Goal: Task Accomplishment & Management: Use online tool/utility

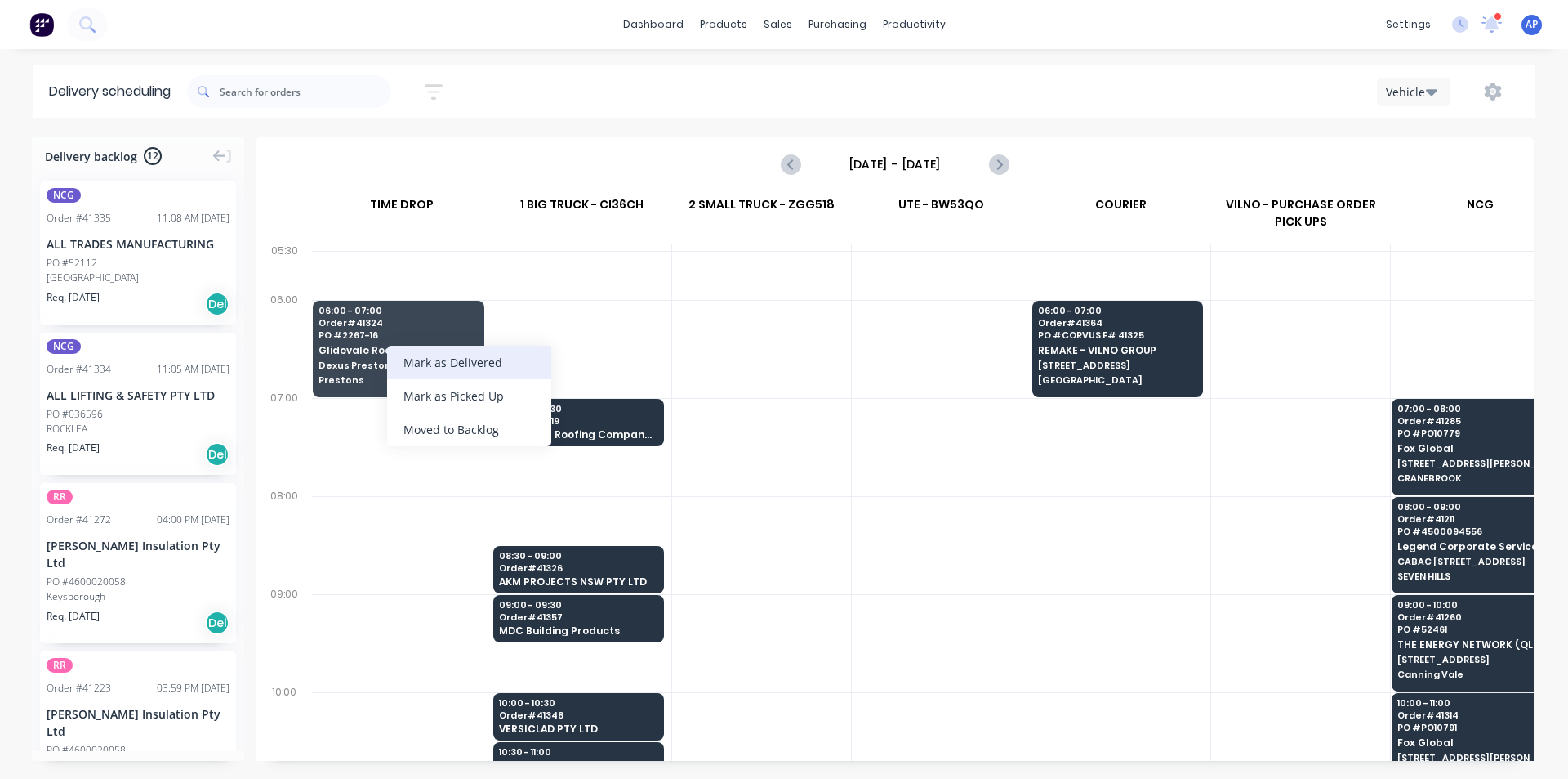
click at [456, 354] on div "Mark as Delivered" at bounding box center [469, 362] width 164 height 33
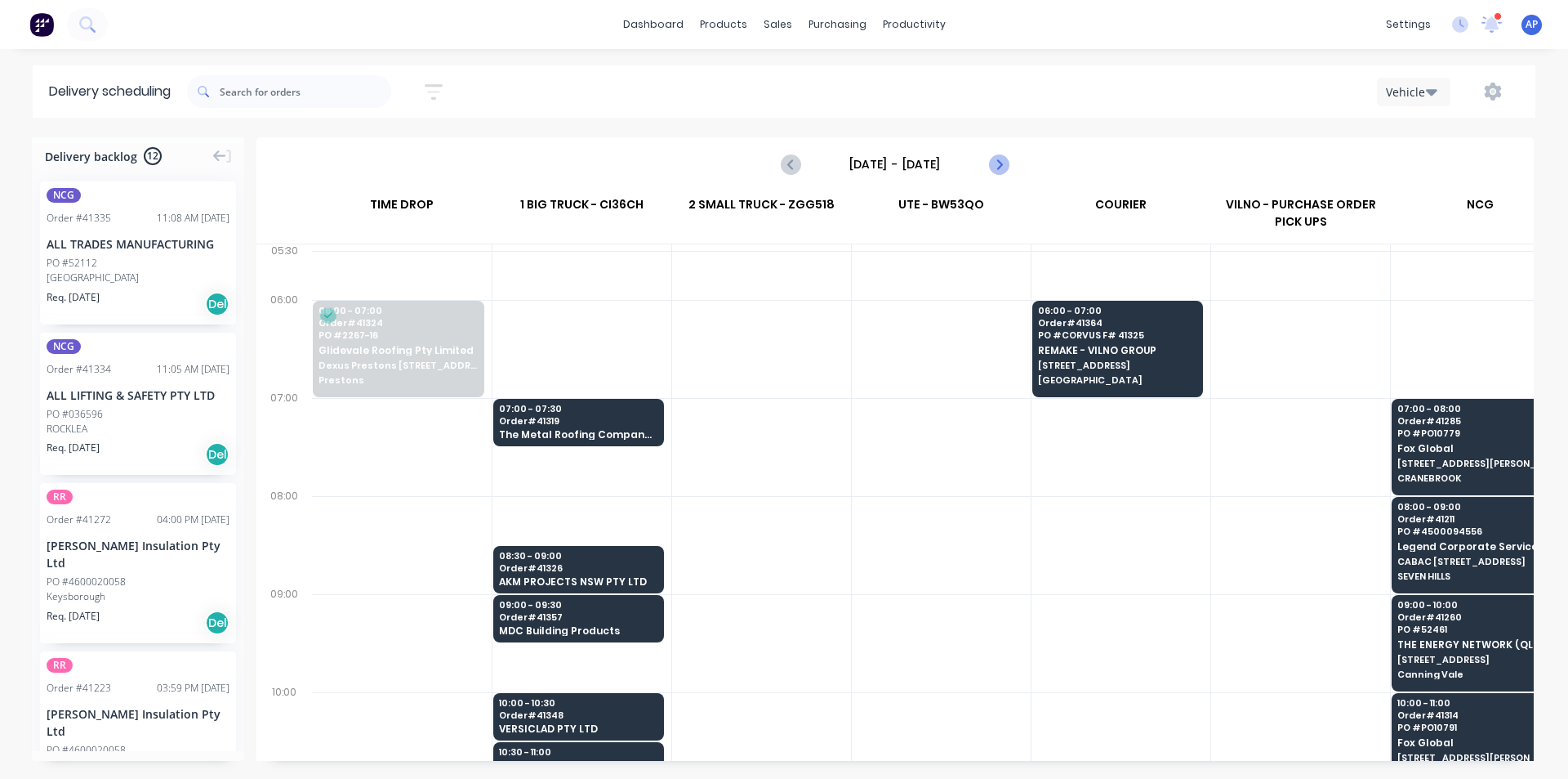
click at [995, 161] on icon "Next page" at bounding box center [998, 164] width 20 height 20
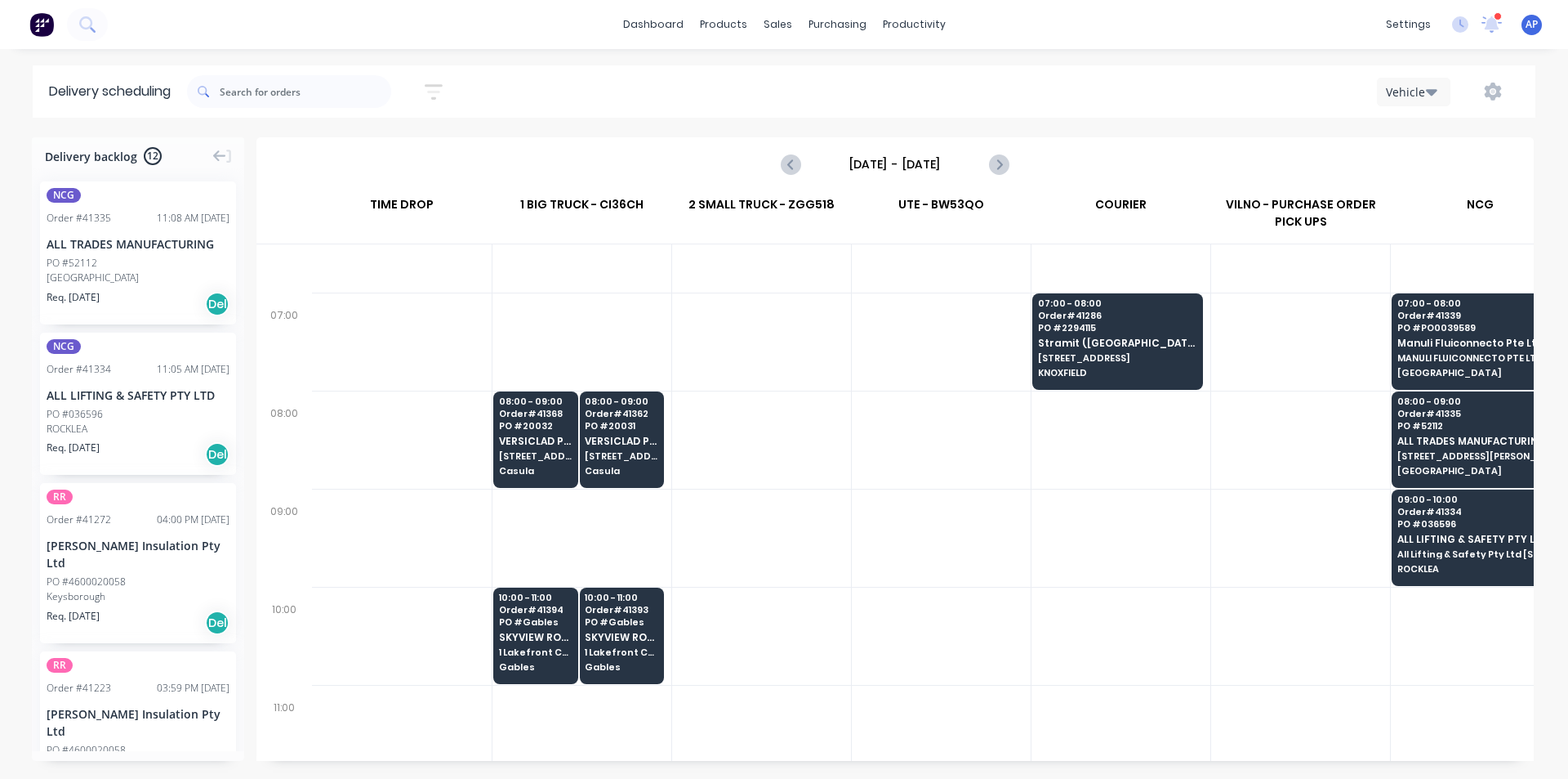
scroll to position [82, 0]
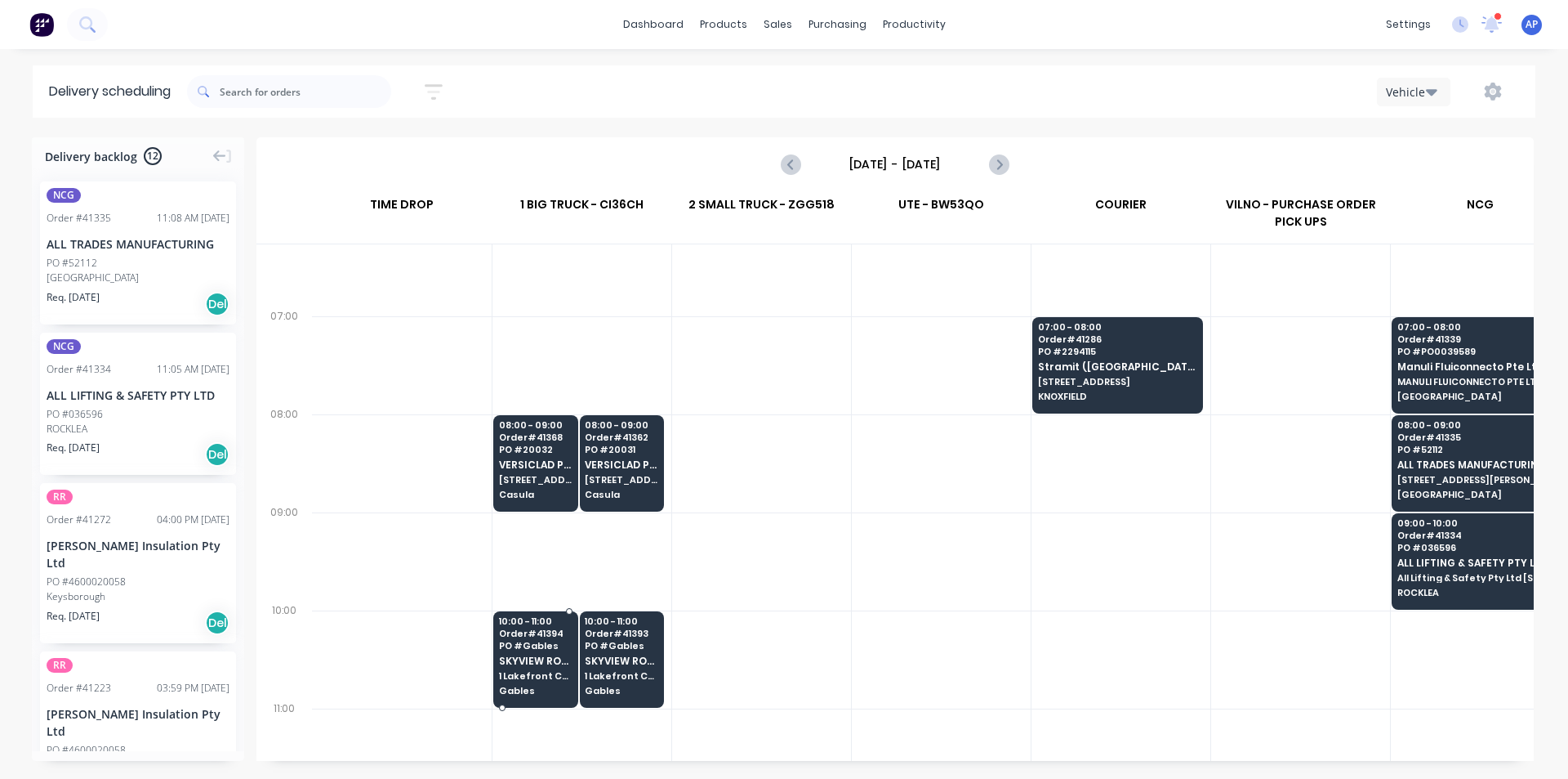
click at [538, 690] on span "Gables" at bounding box center [535, 690] width 73 height 10
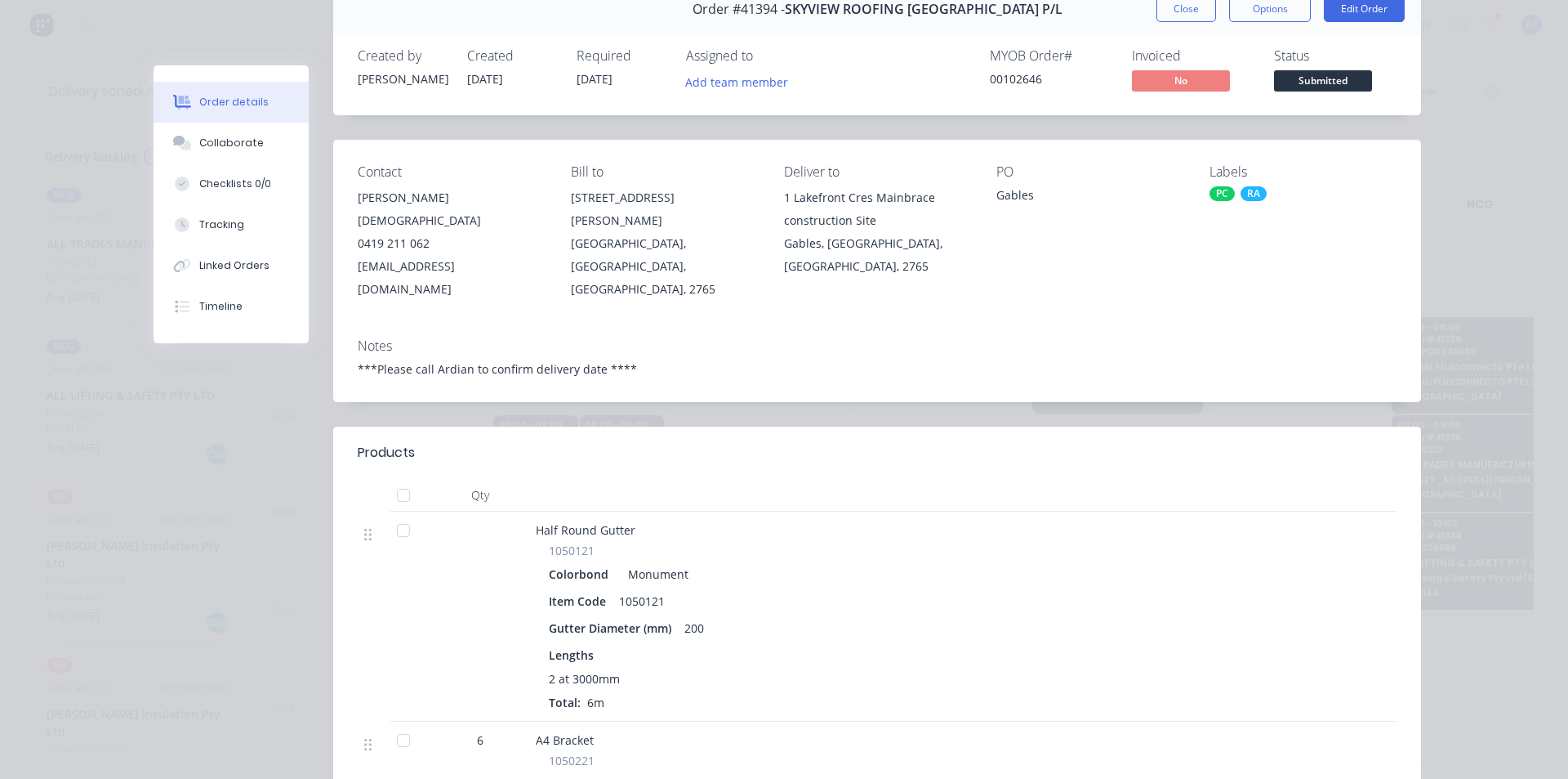
scroll to position [0, 0]
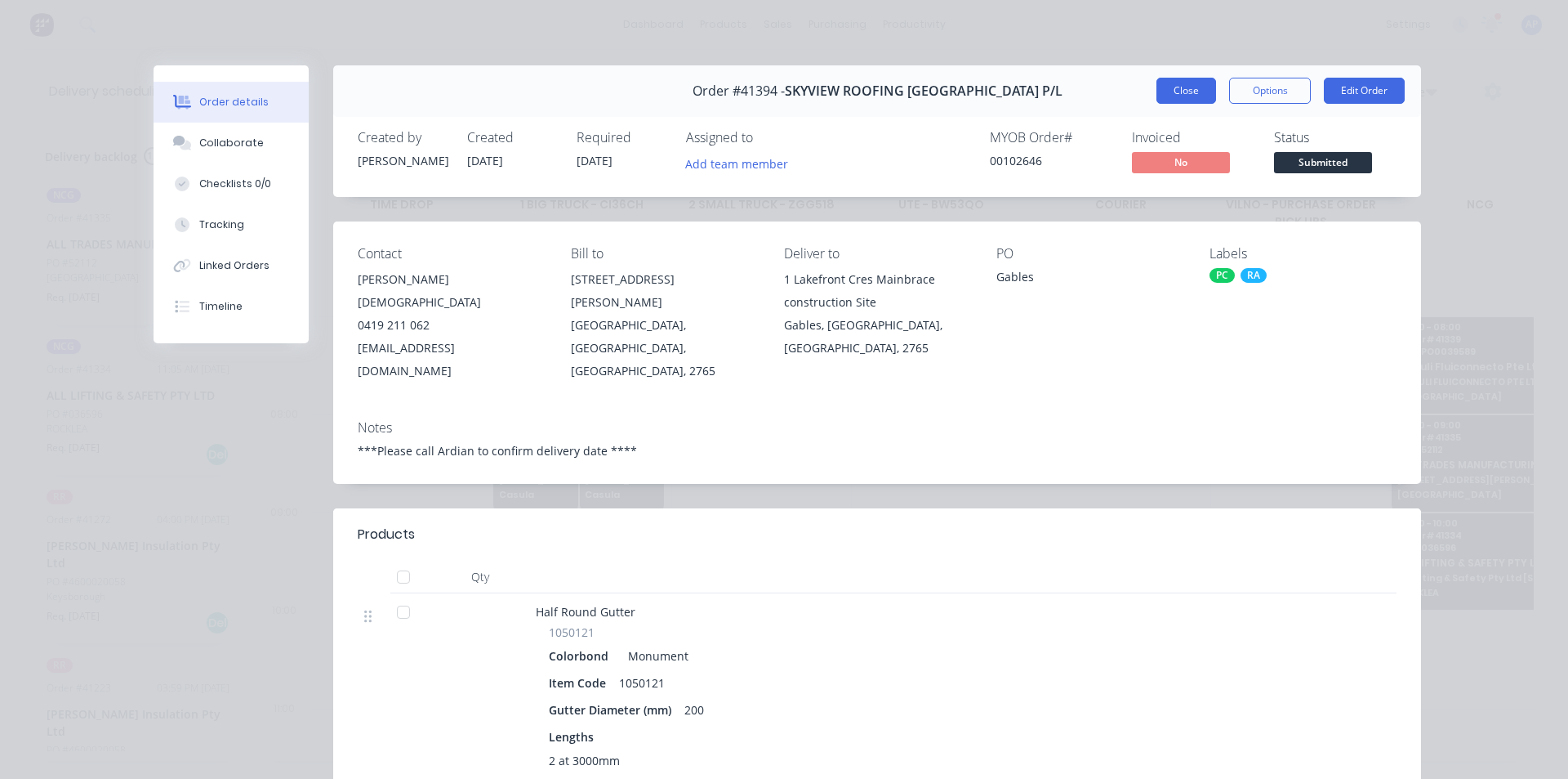
click at [1174, 100] on button "Close" at bounding box center [1186, 91] width 59 height 26
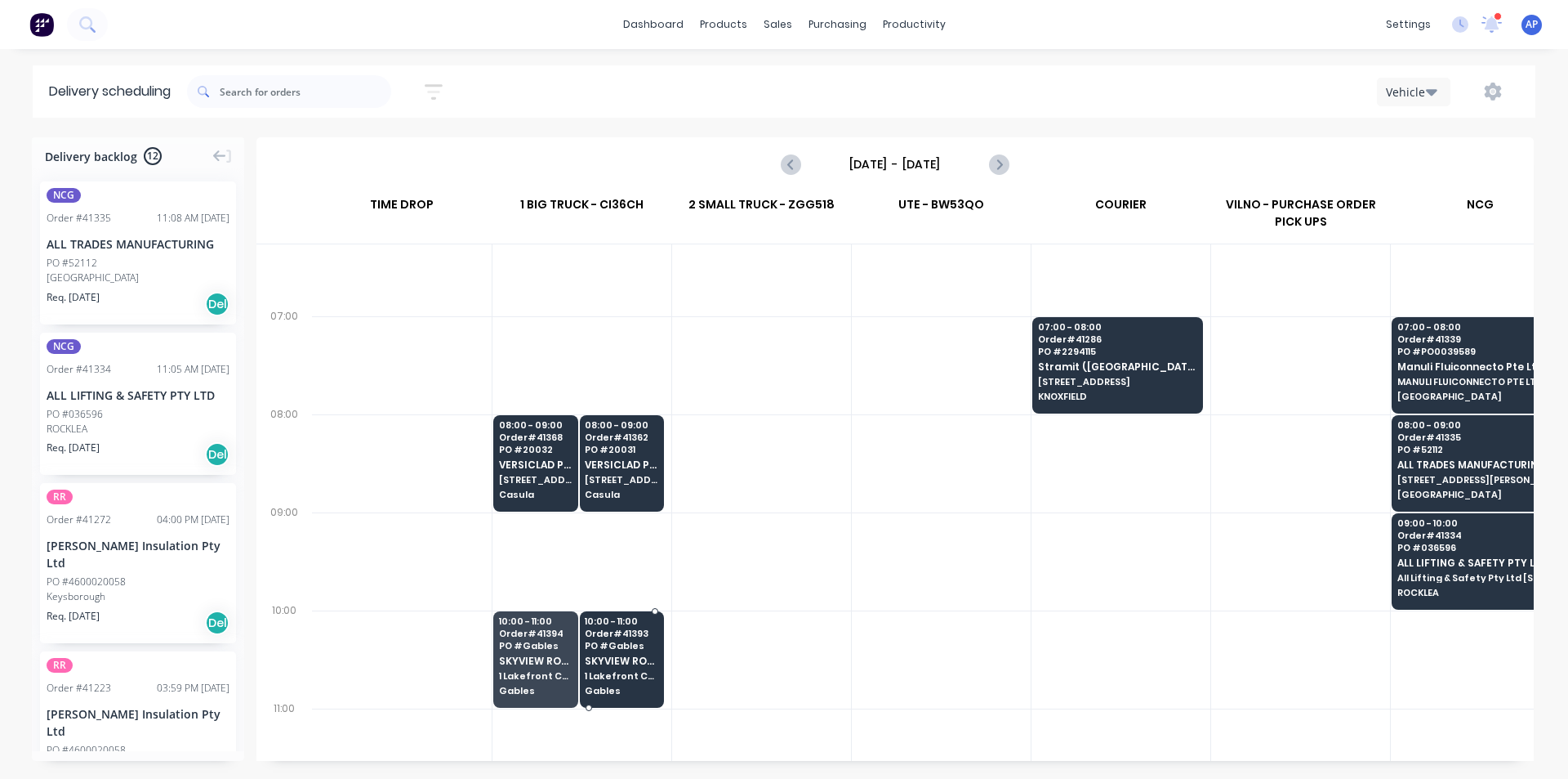
click at [624, 688] on span "Gables" at bounding box center [621, 690] width 73 height 10
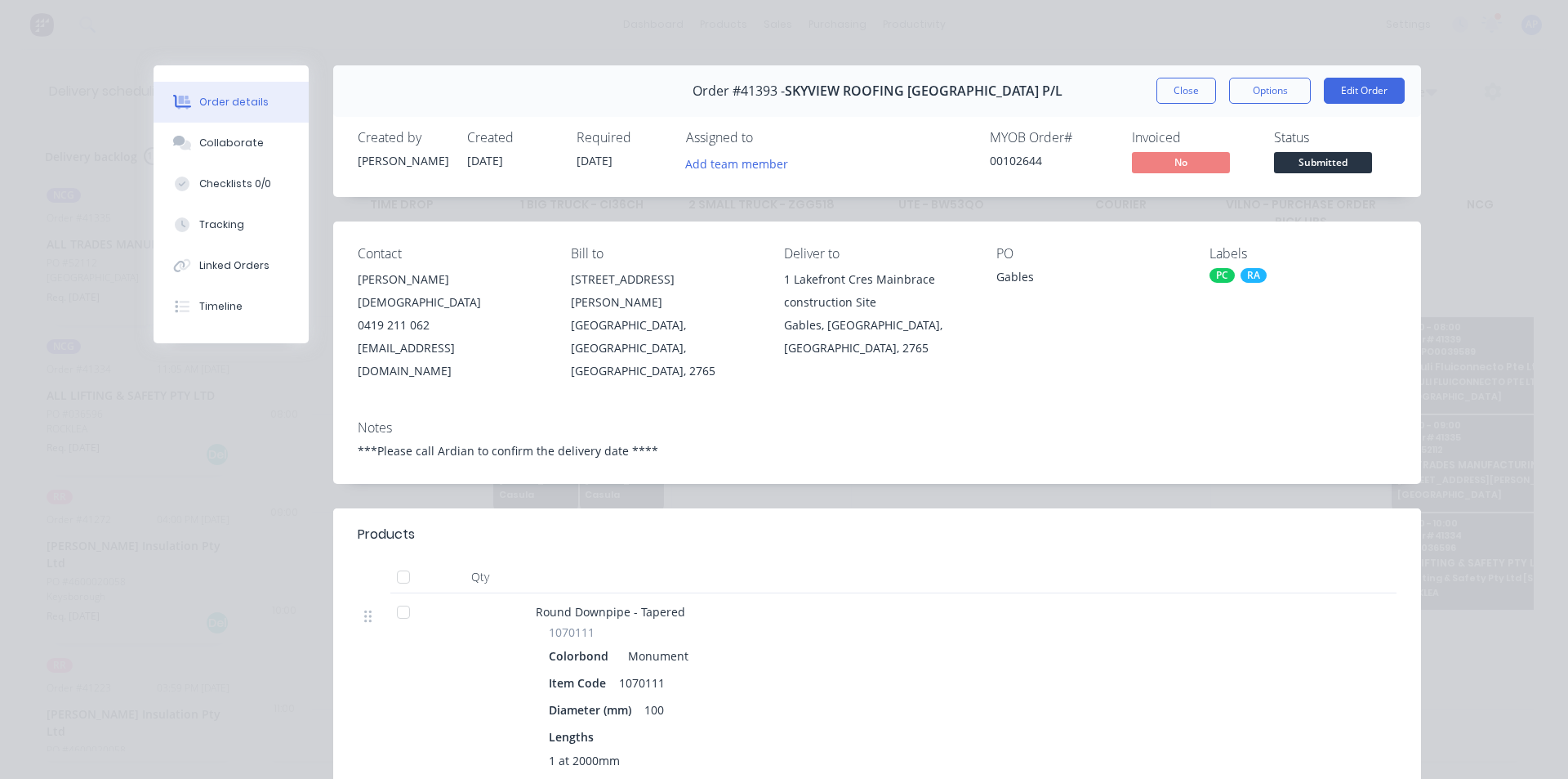
click at [1184, 77] on div "Order #41393 - SKYVIEW ROOFING AUSTRALIA P/L Close Options Edit Order" at bounding box center [877, 91] width 1088 height 51
click at [1173, 90] on button "Close" at bounding box center [1186, 91] width 59 height 26
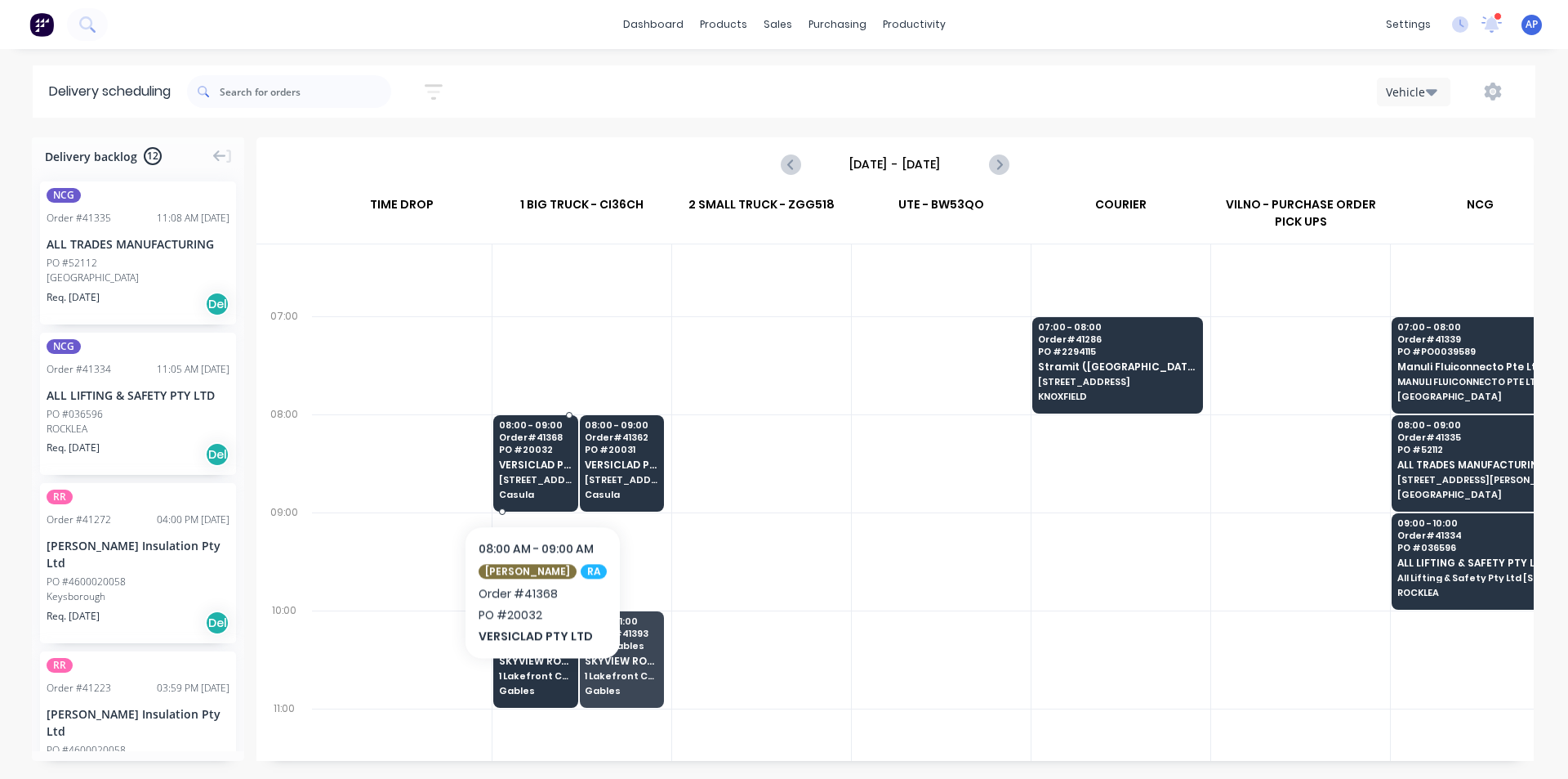
click at [536, 476] on span "[STREET_ADDRESS]" at bounding box center [535, 479] width 73 height 10
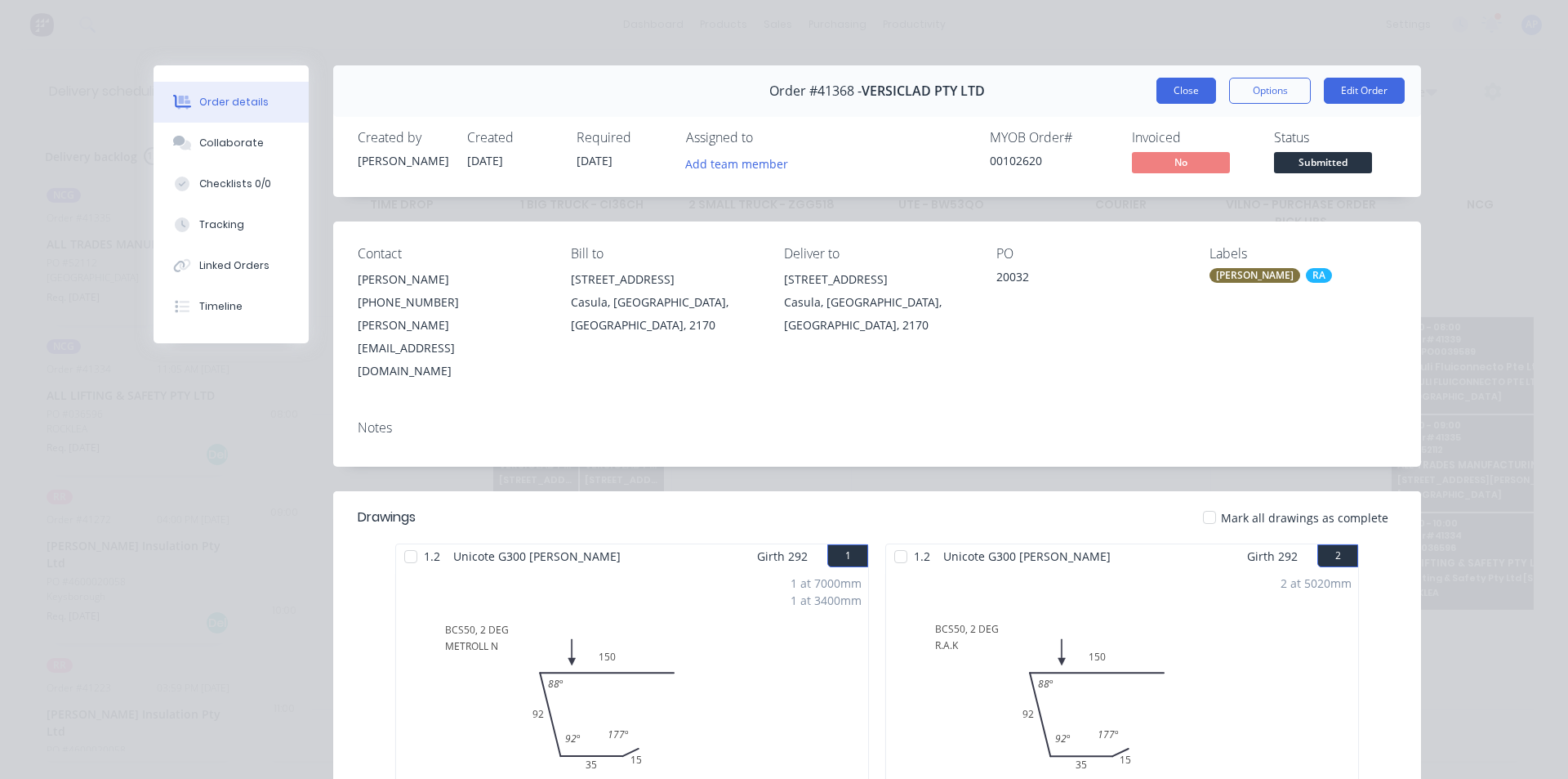
click at [1195, 98] on button "Close" at bounding box center [1186, 91] width 59 height 26
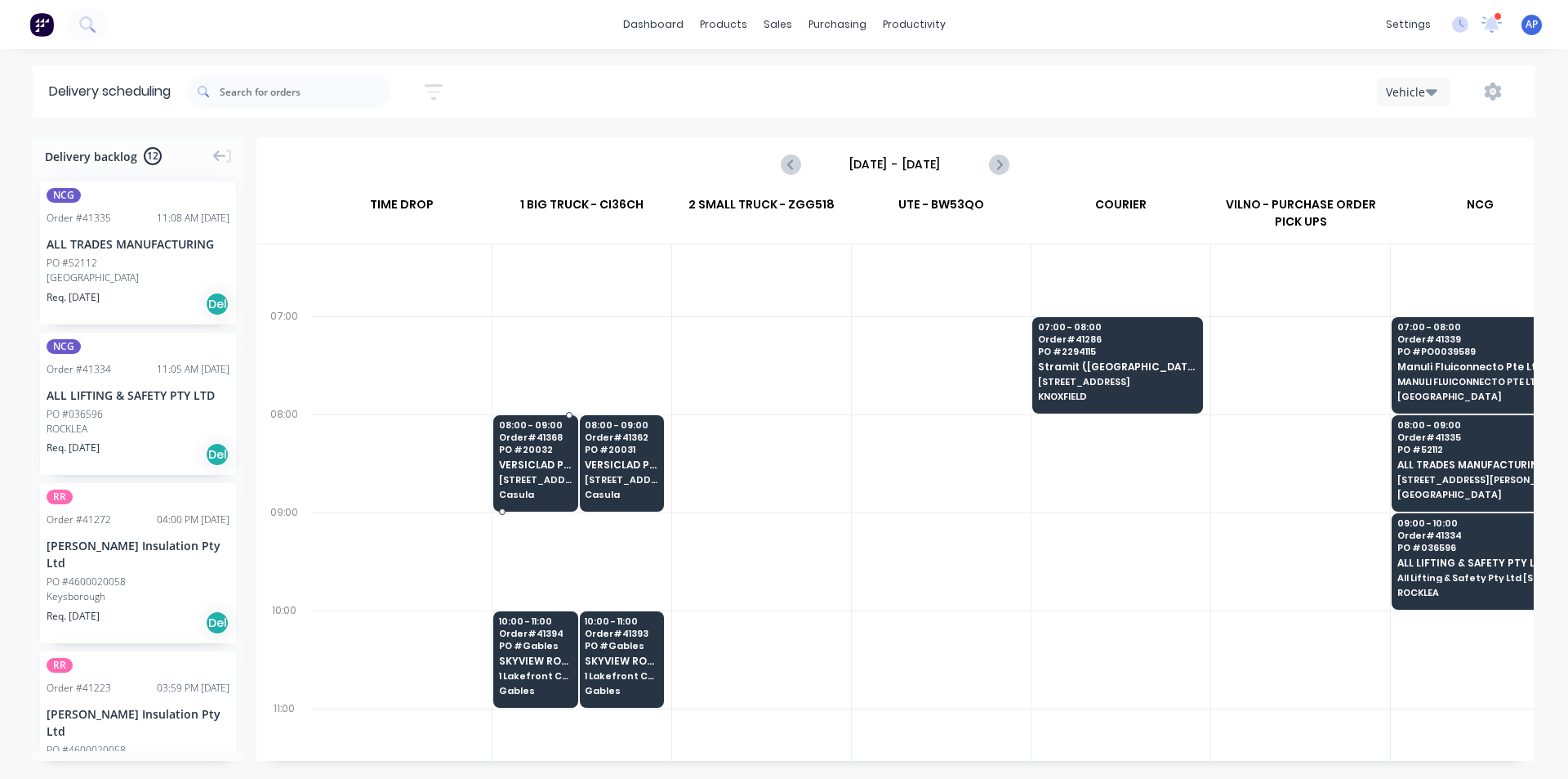
click at [546, 479] on span "[STREET_ADDRESS]" at bounding box center [535, 479] width 73 height 10
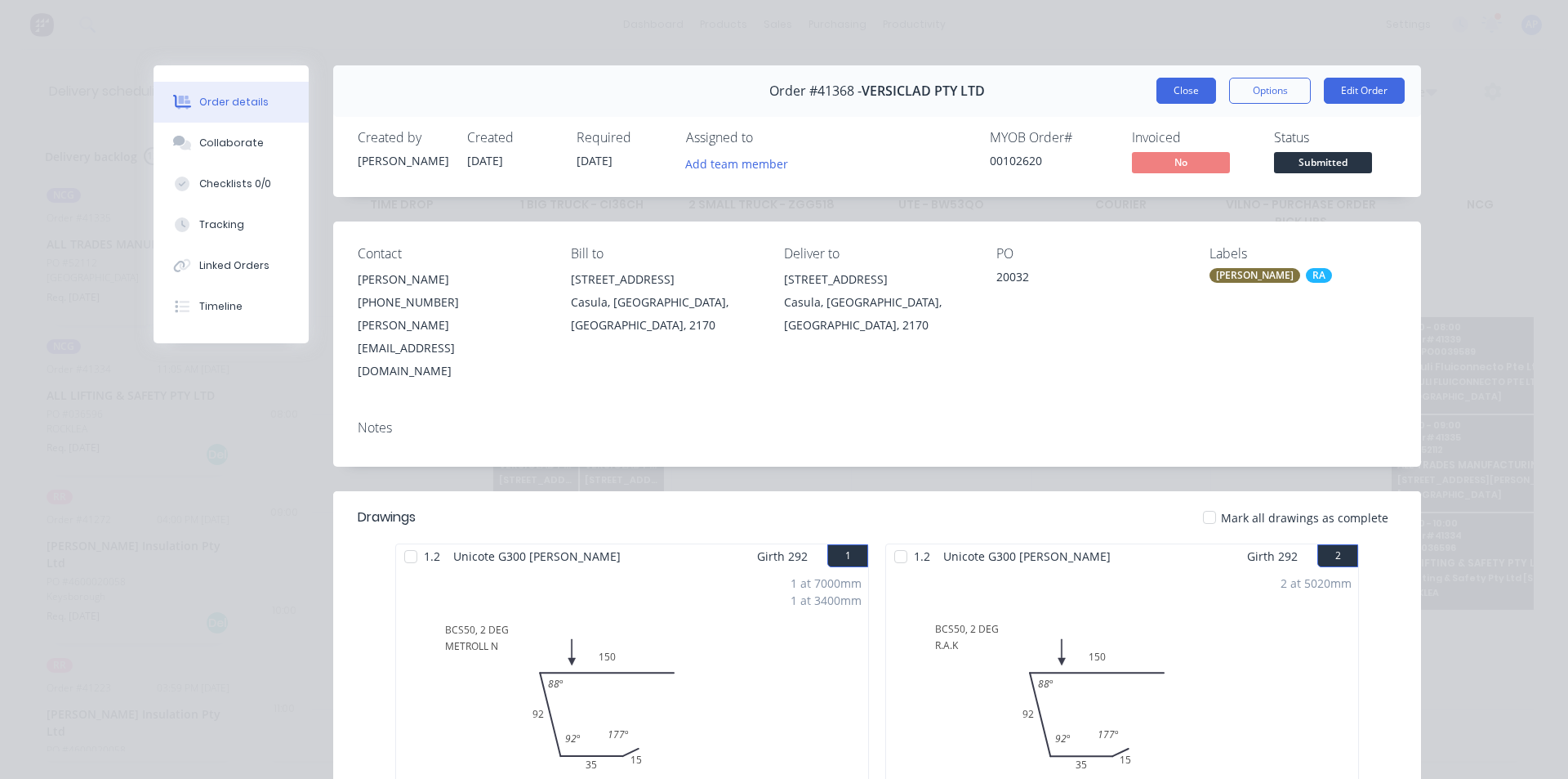
click at [1171, 96] on button "Close" at bounding box center [1186, 91] width 59 height 26
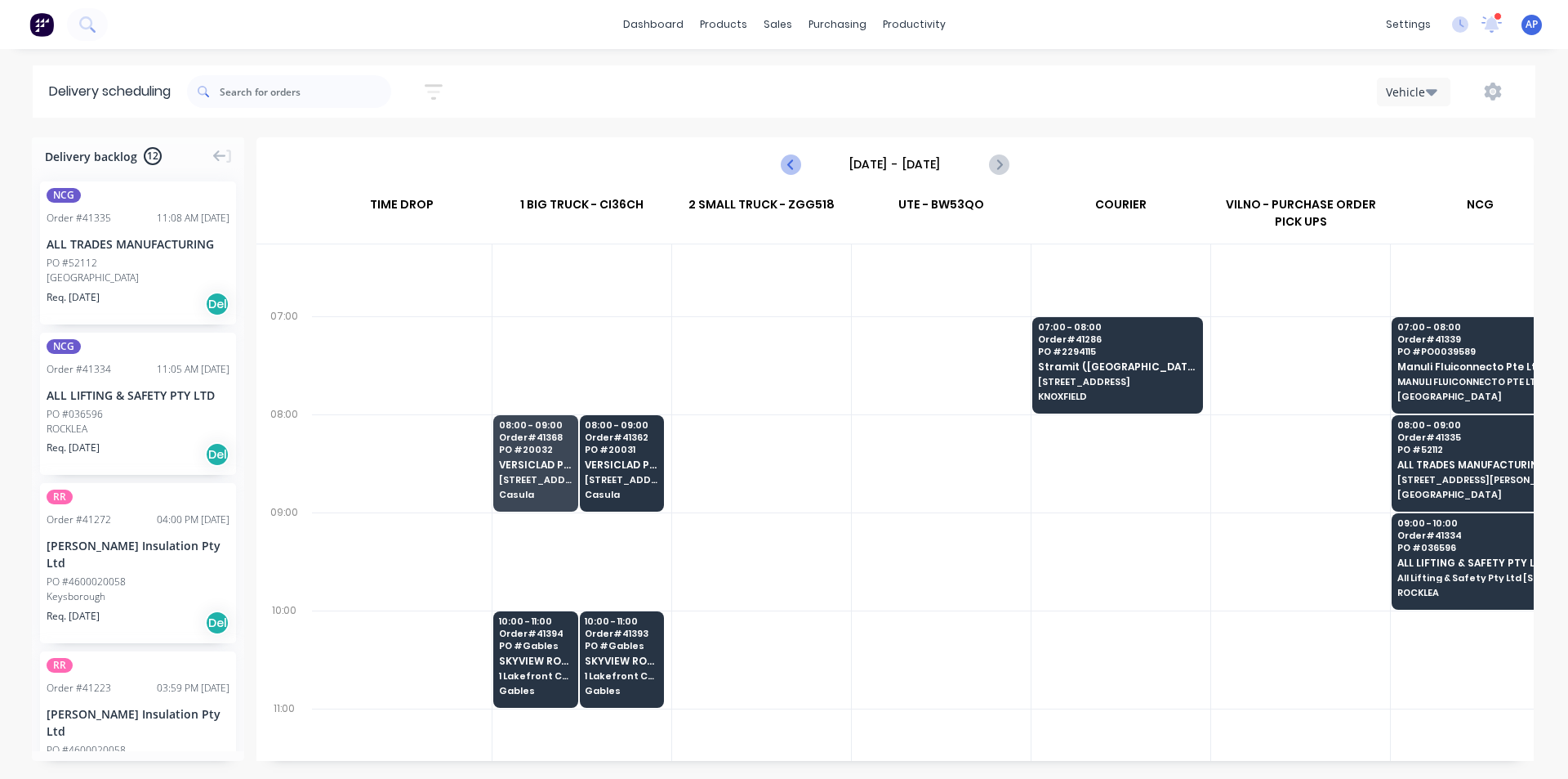
click at [786, 162] on icon "Previous page" at bounding box center [791, 164] width 20 height 20
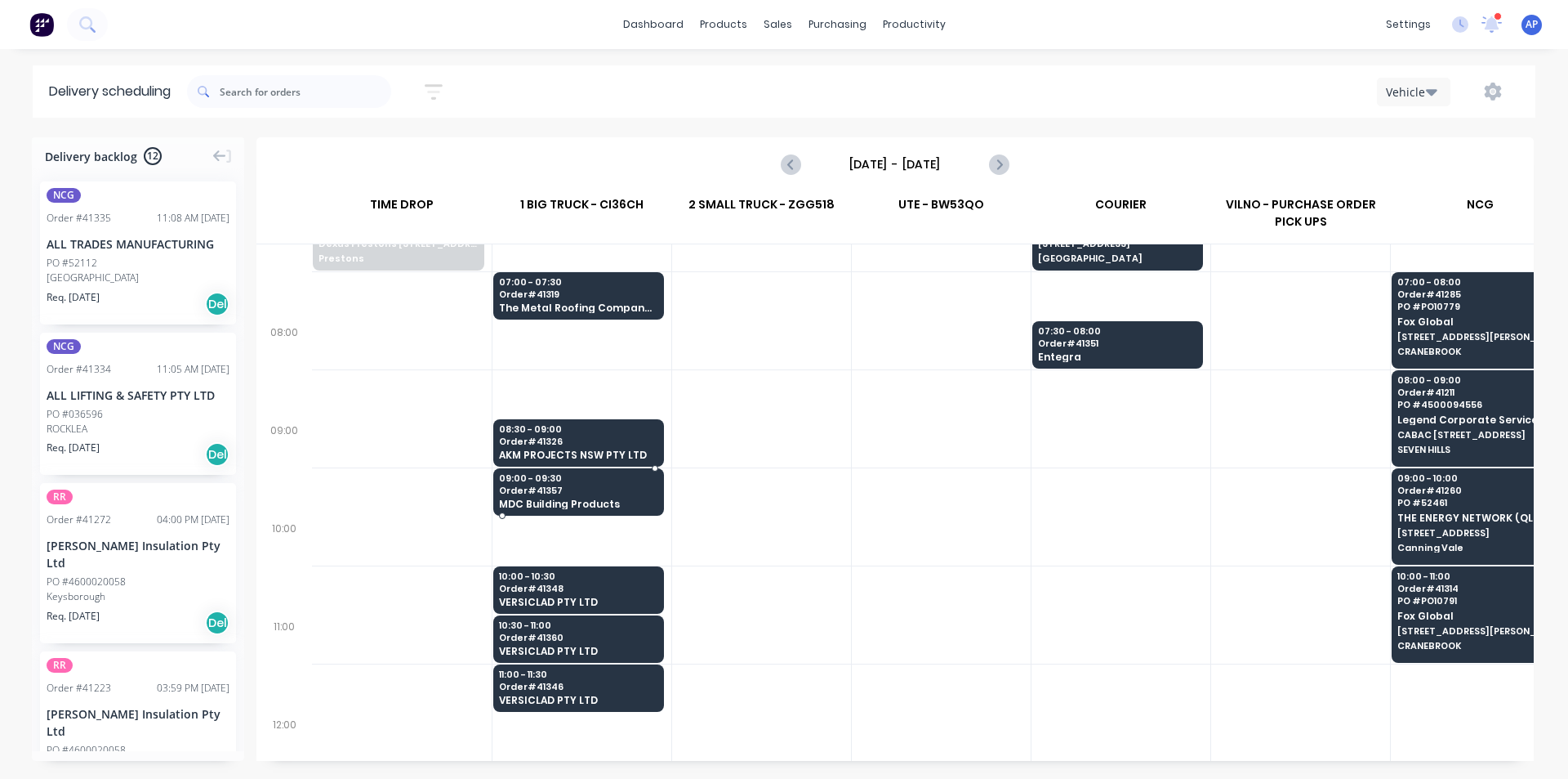
scroll to position [163, 0]
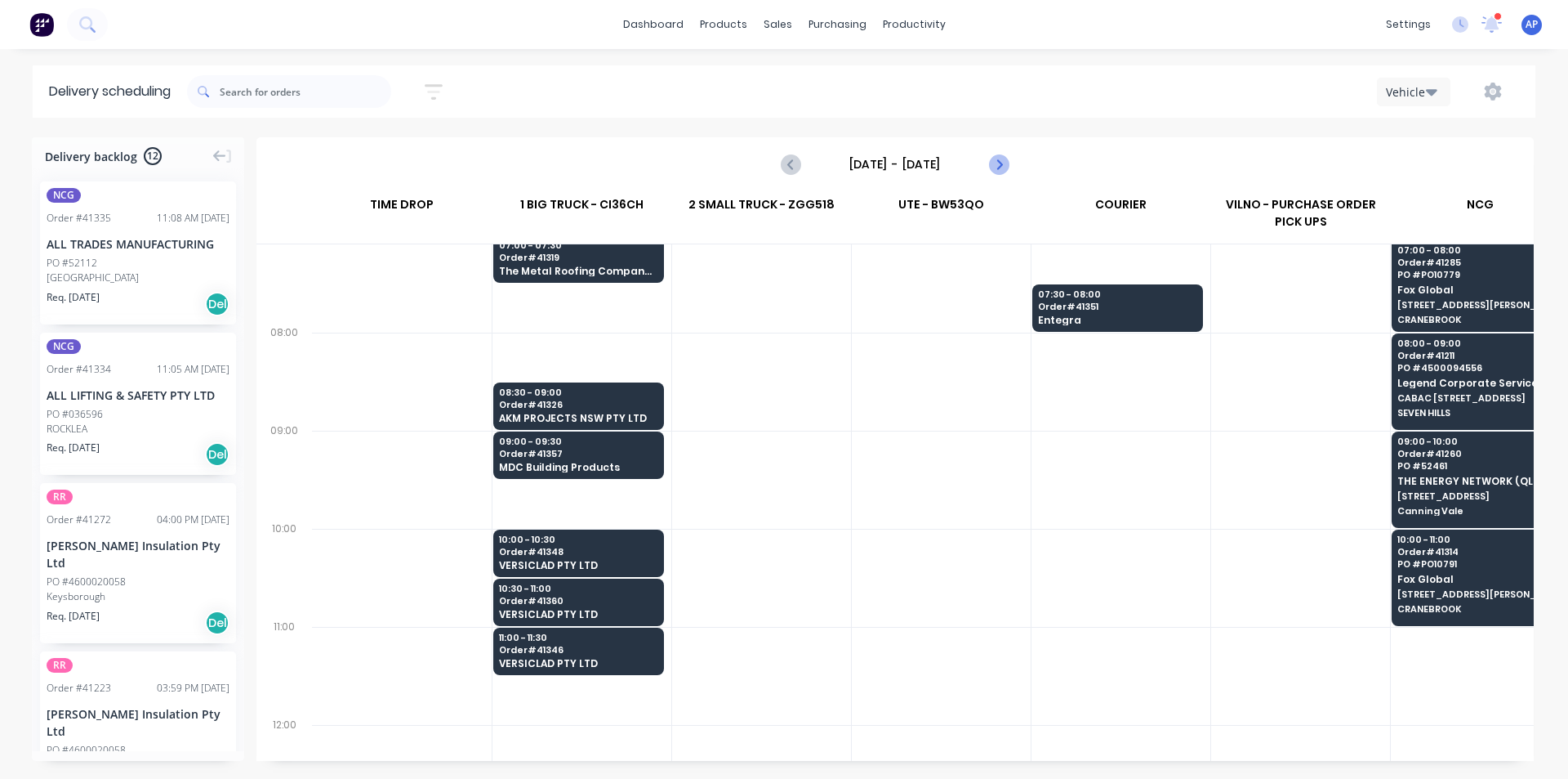
click at [1003, 172] on icon "Next page" at bounding box center [998, 164] width 20 height 20
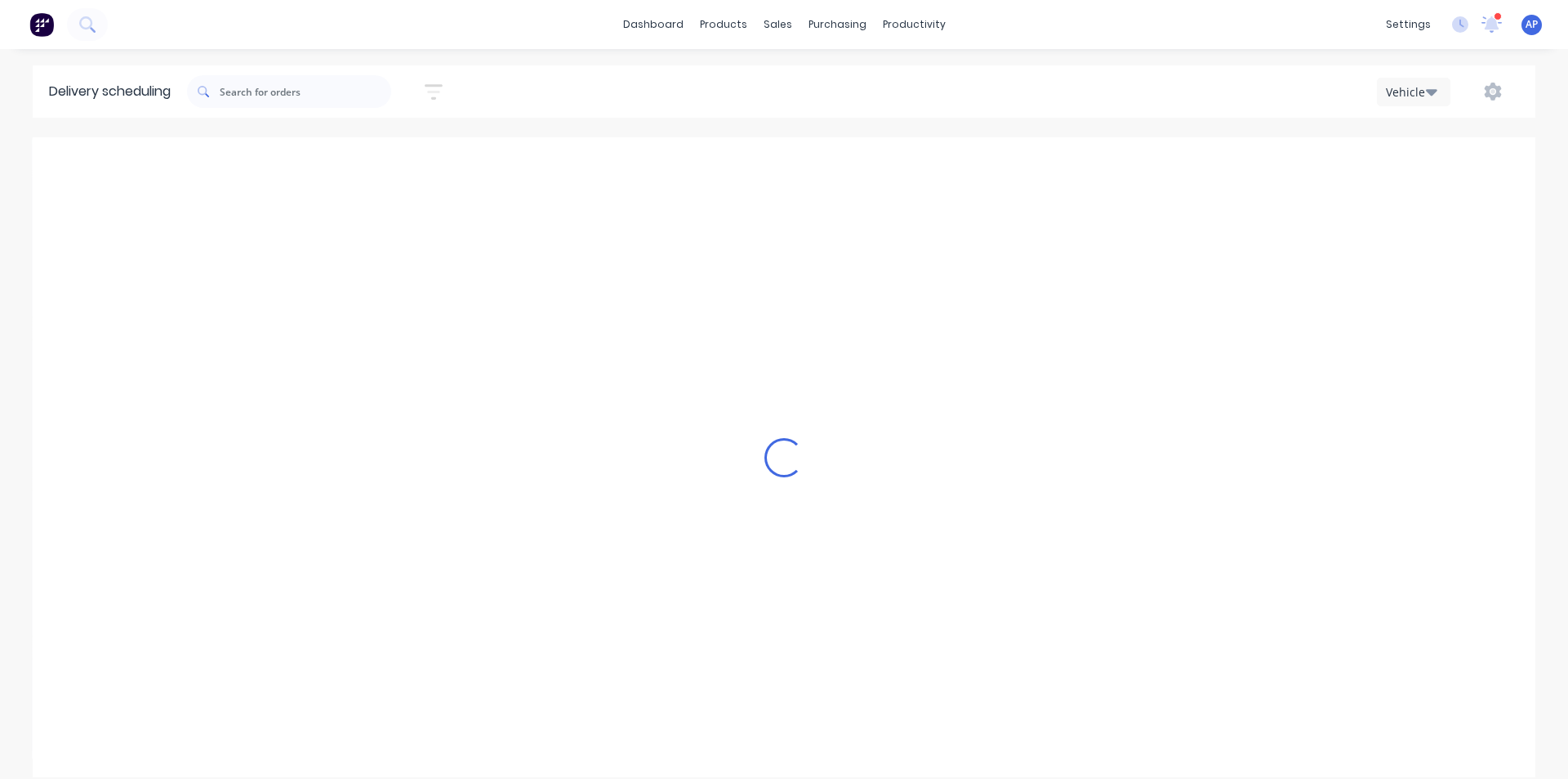
type input "Friday - 29/08/25"
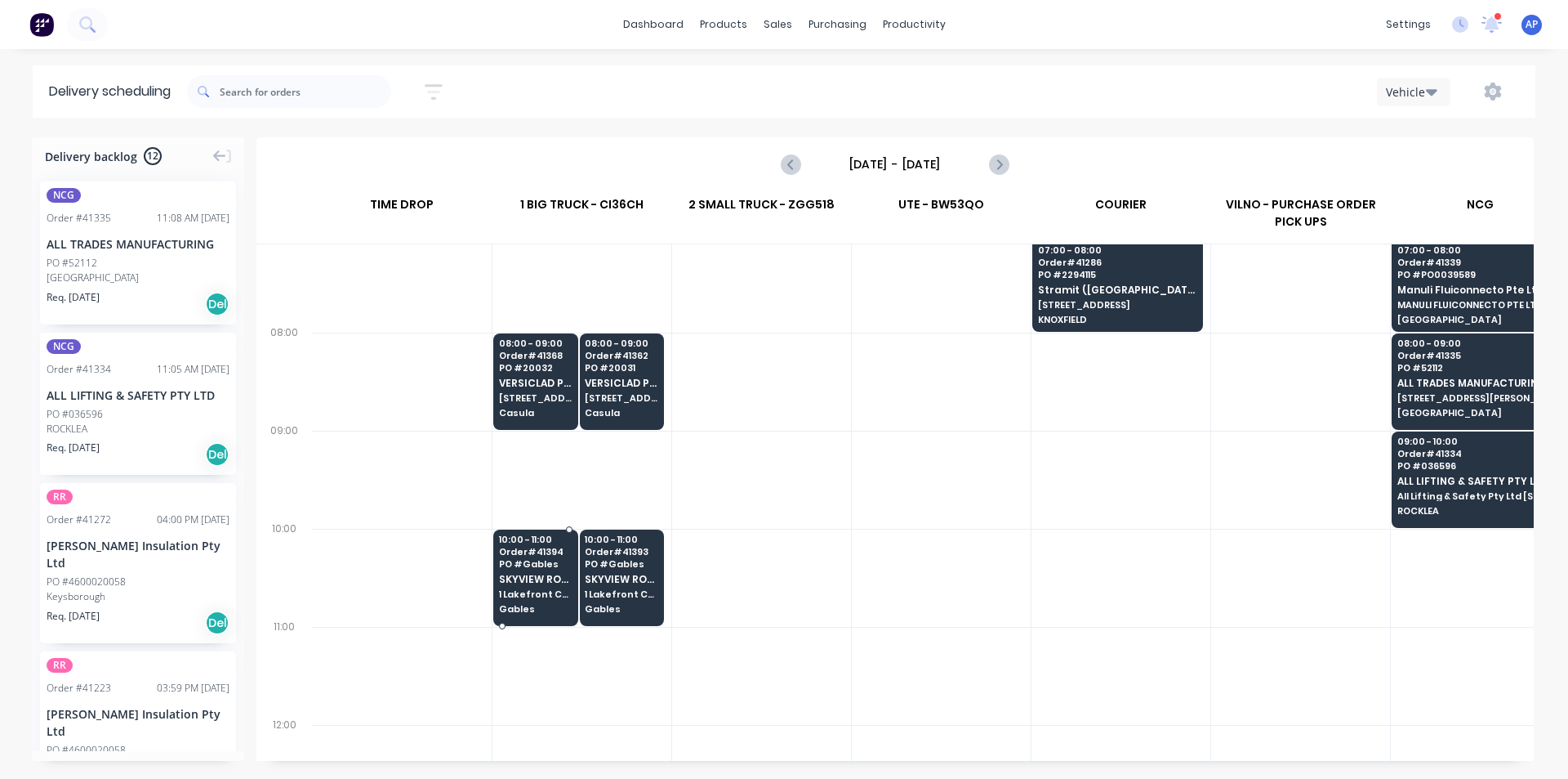
click at [552, 600] on div "10:00 - 11:00 Order # 41394 PO # Gables SKYVIEW ROOFING AUSTRALIA P/L 1 Lakefro…" at bounding box center [536, 575] width 83 height 92
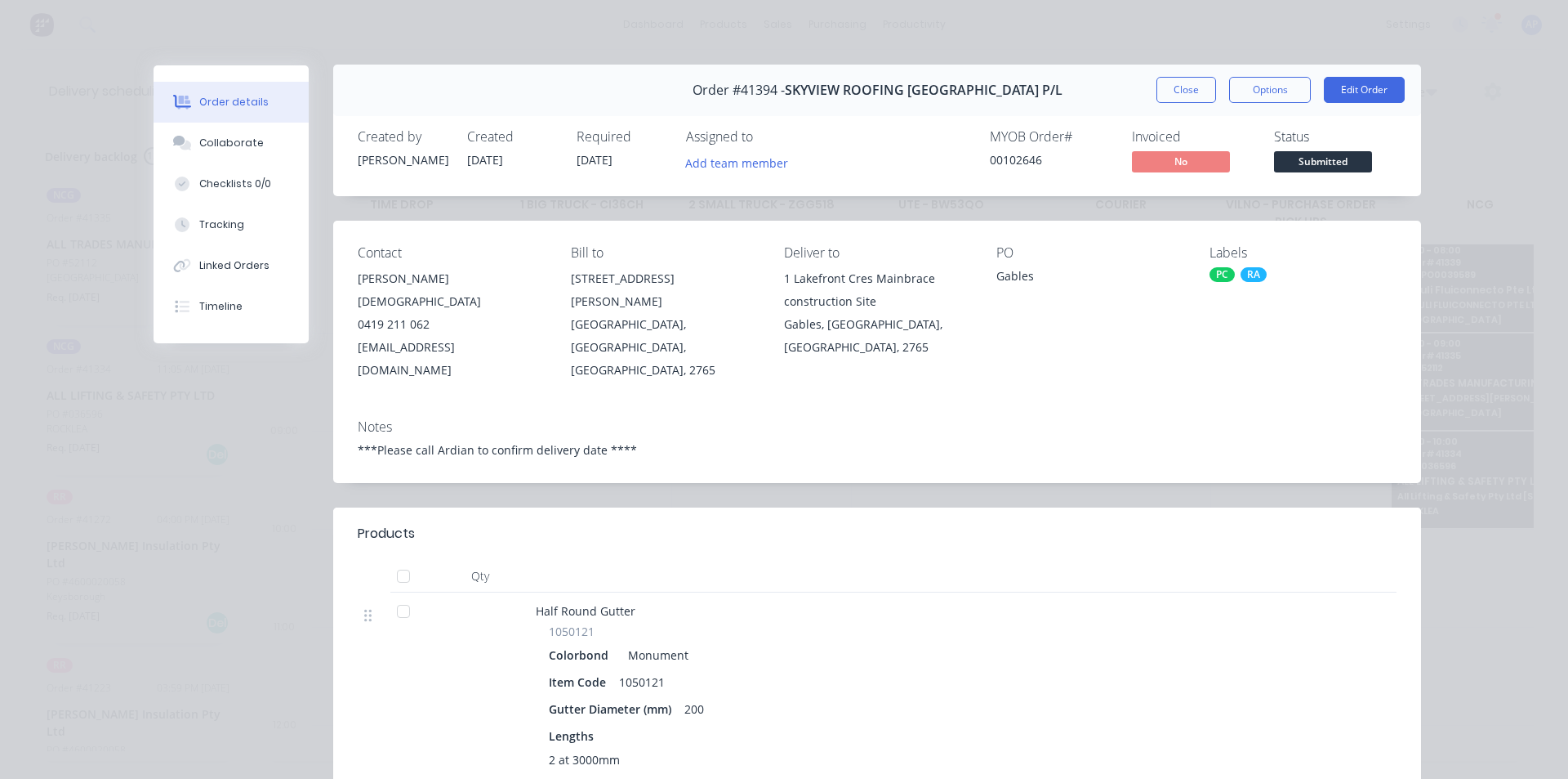
scroll to position [0, 0]
drag, startPoint x: 1185, startPoint y: 91, endPoint x: 1177, endPoint y: 89, distance: 8.2
click at [1185, 90] on button "Close" at bounding box center [1186, 91] width 59 height 26
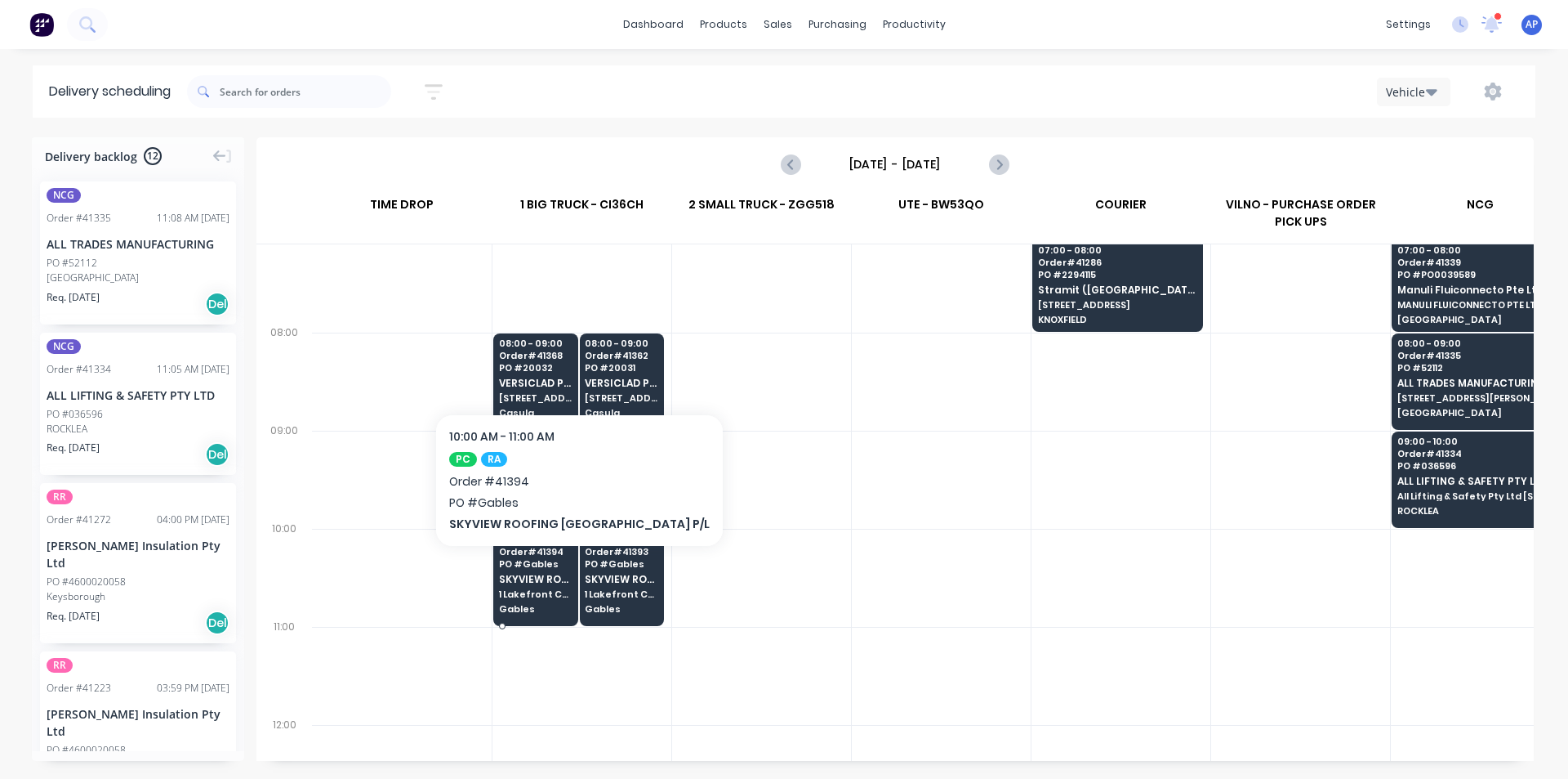
click at [542, 570] on div "10:00 - 11:00 Order # 41394 PO # Gables SKYVIEW ROOFING AUSTRALIA P/L 1 Lakefro…" at bounding box center [536, 575] width 83 height 92
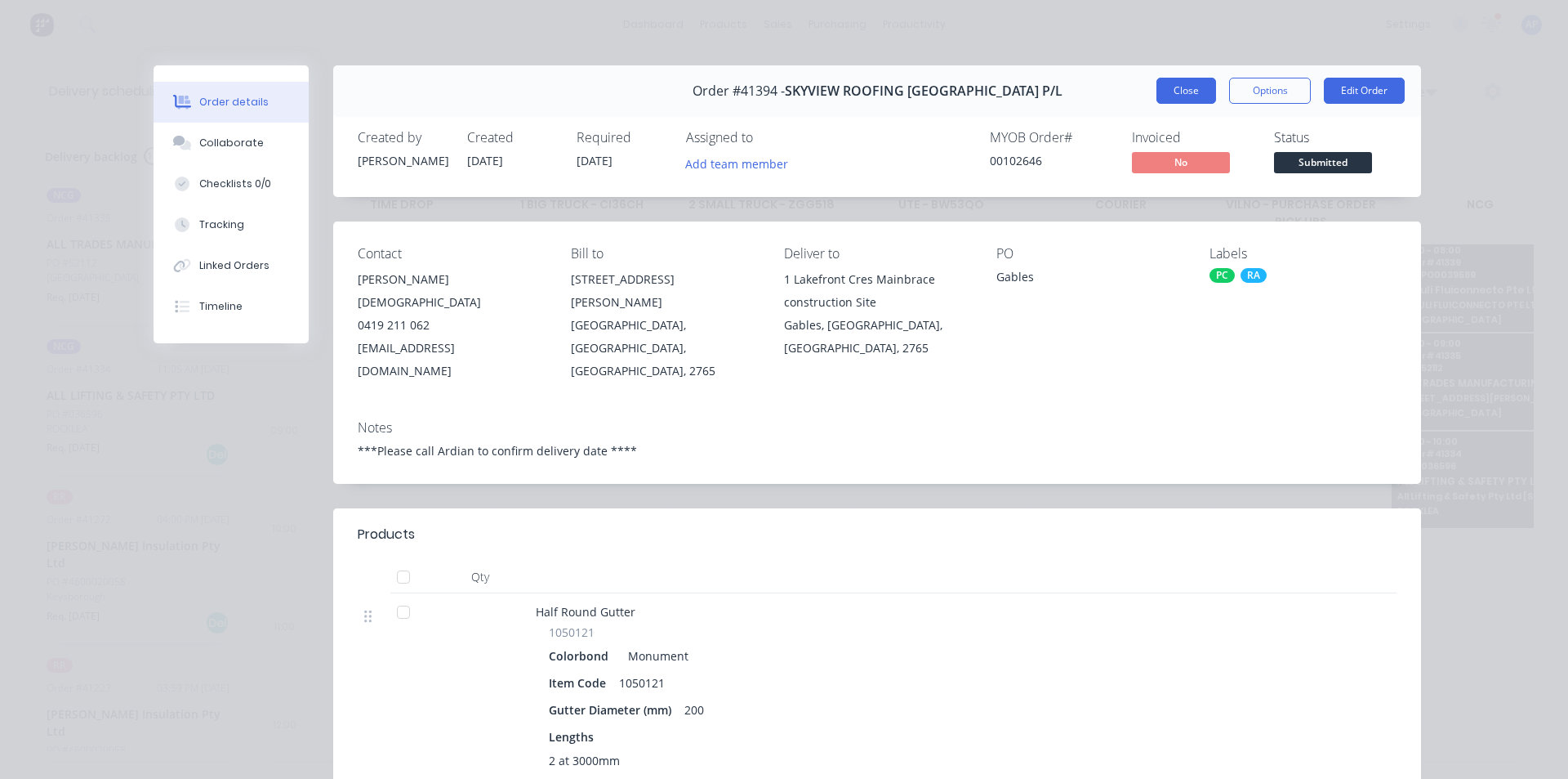
click at [1190, 97] on button "Close" at bounding box center [1186, 91] width 59 height 26
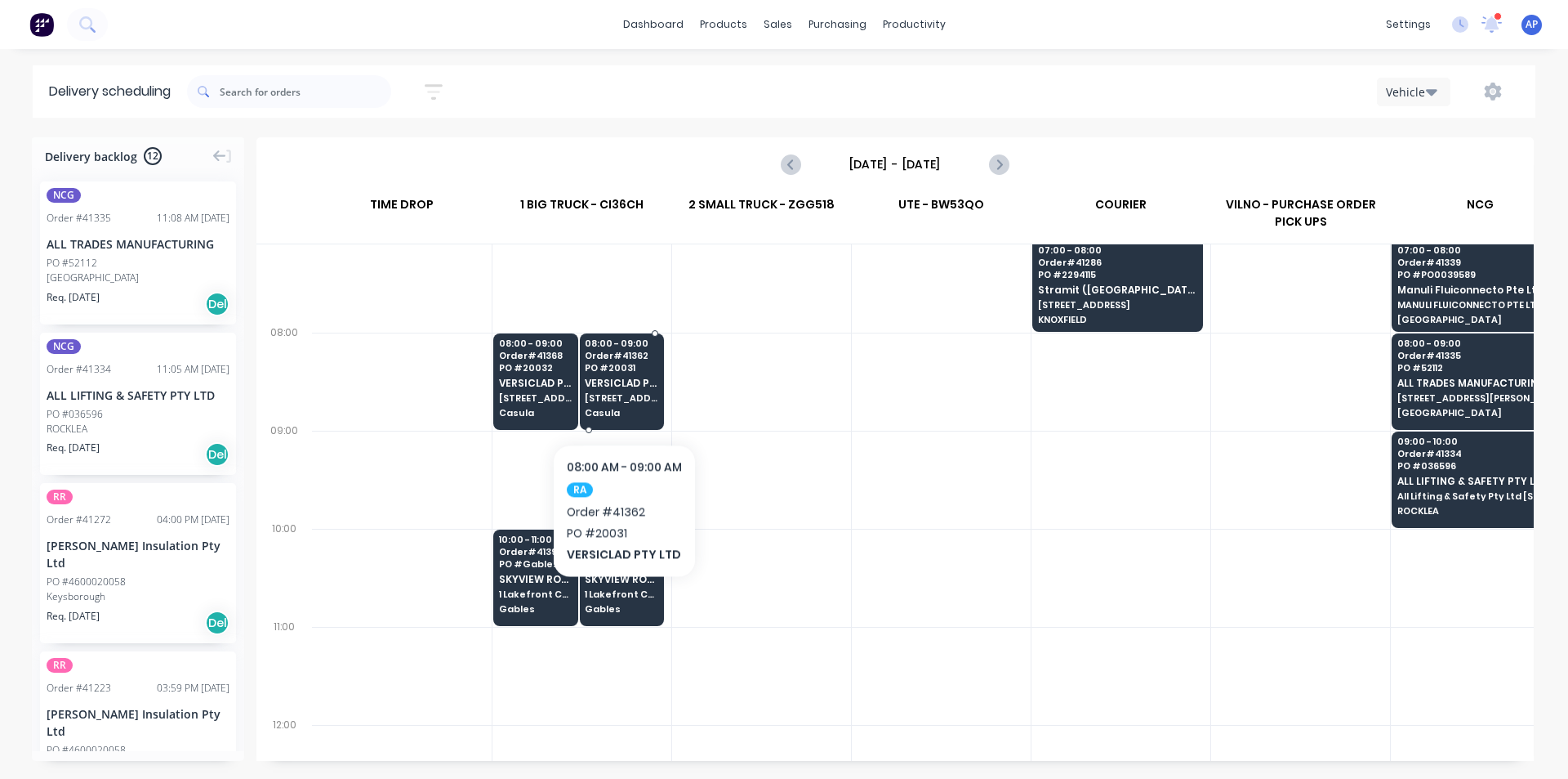
click at [624, 394] on span "[STREET_ADDRESS]" at bounding box center [621, 398] width 73 height 10
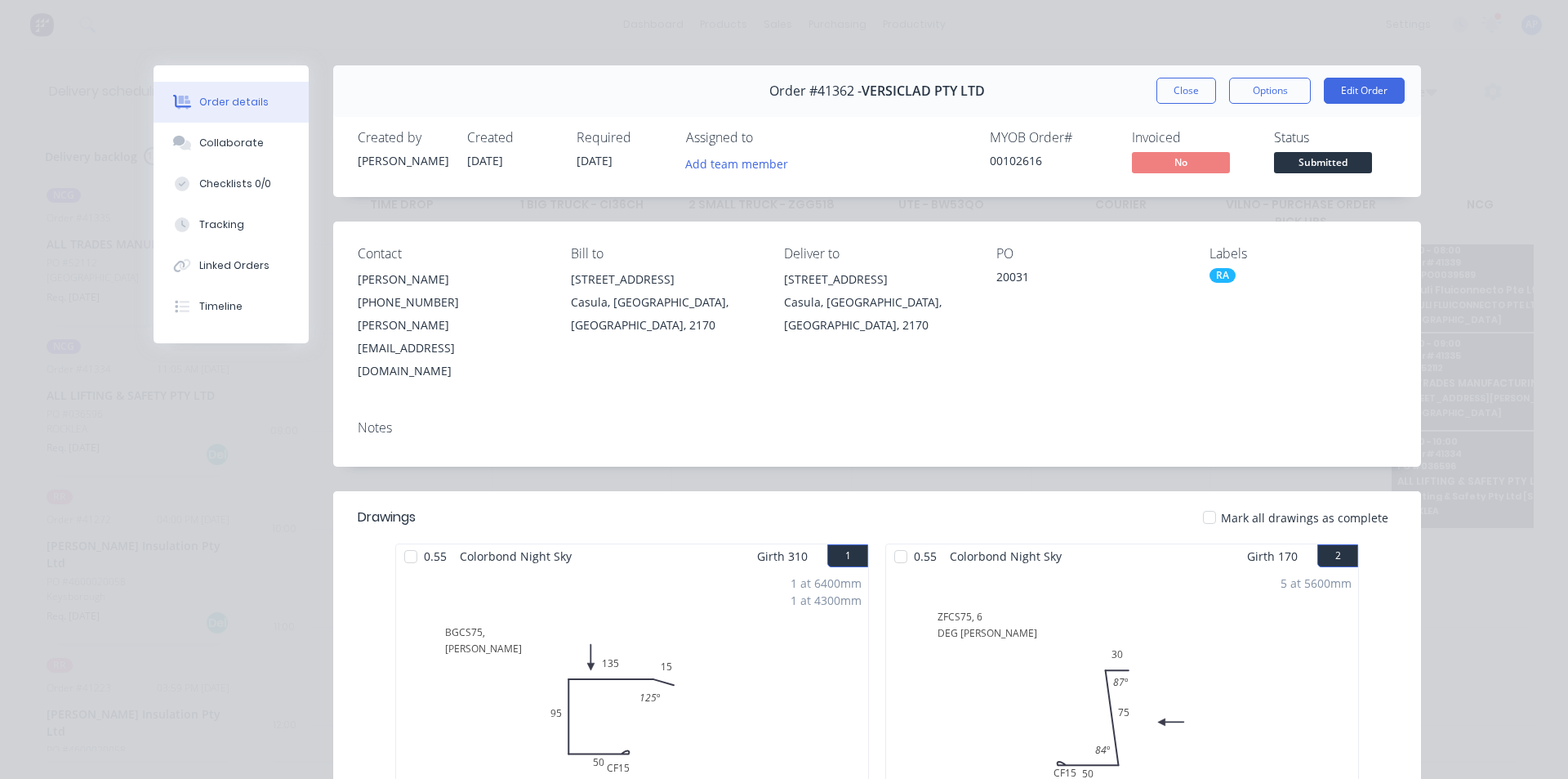
scroll to position [82, 0]
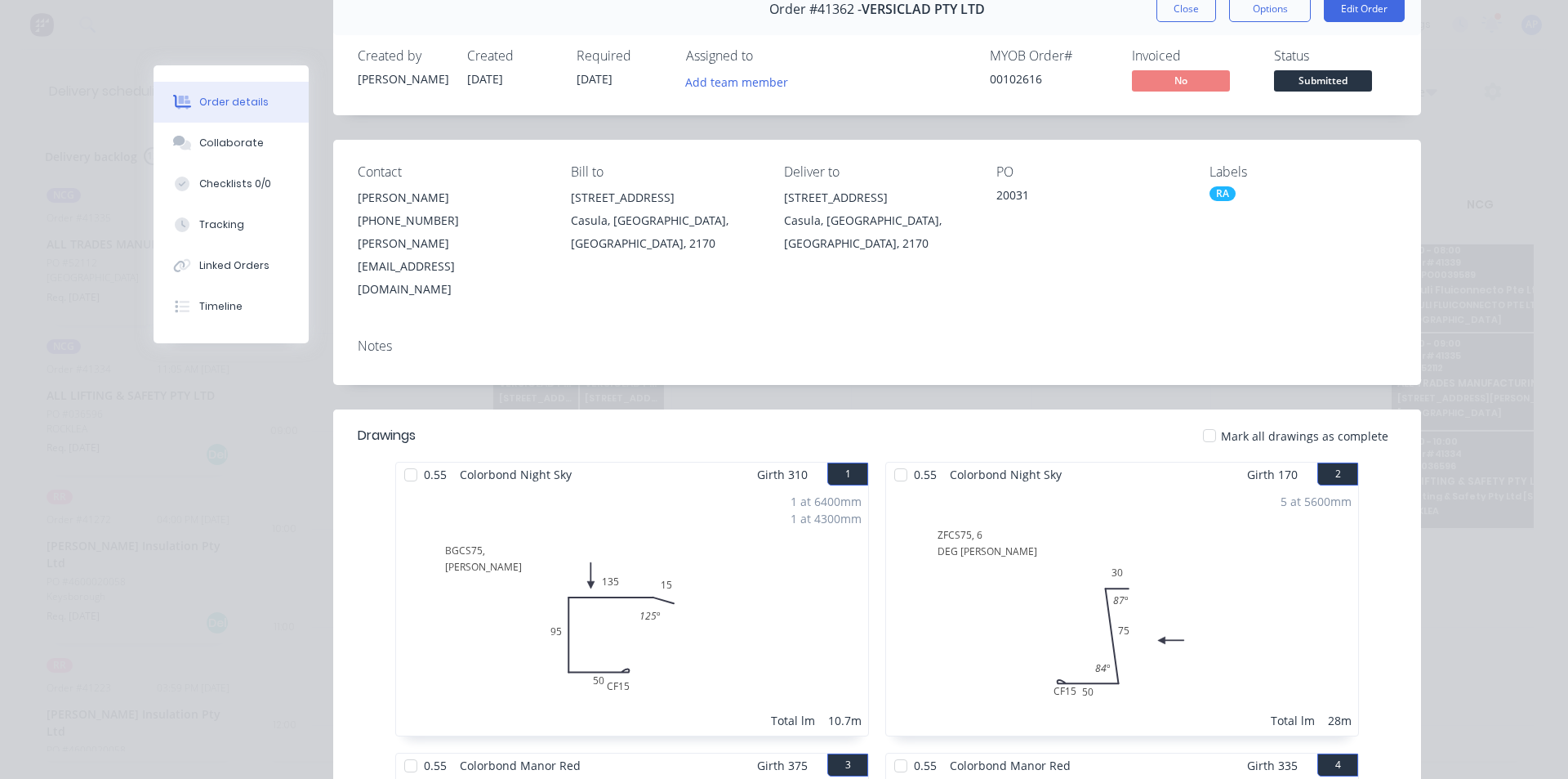
click at [1146, 13] on div "Order #41362 - VERSICLAD PTY LTD Close Options Edit Order" at bounding box center [877, 9] width 1088 height 51
drag, startPoint x: 1157, startPoint y: 6, endPoint x: 1137, endPoint y: 13, distance: 21.2
click at [1156, 7] on button "Close" at bounding box center [1186, 8] width 59 height 26
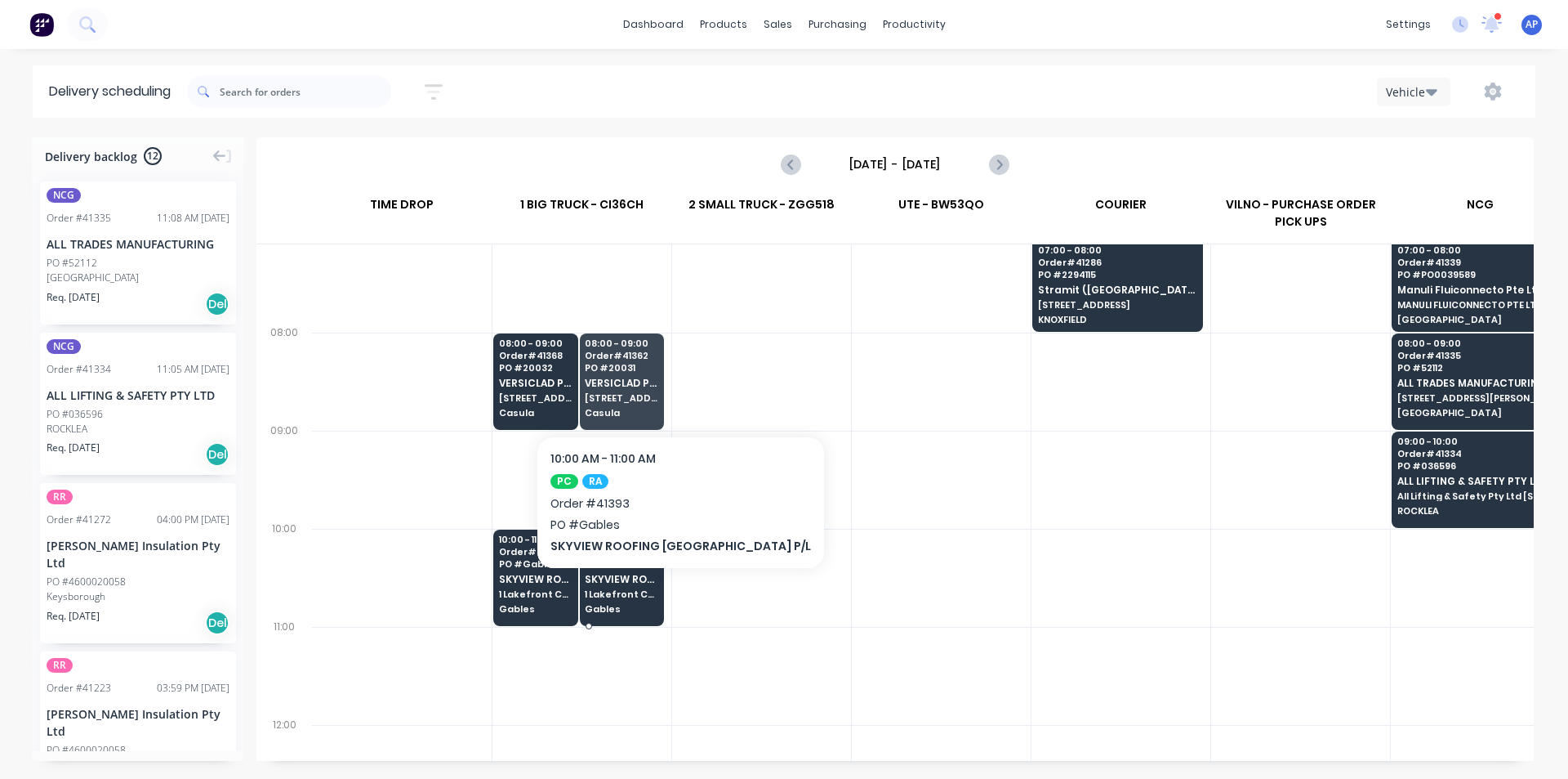
click at [644, 592] on span "1 Lakefront Cres Mainbrace construction Site" at bounding box center [621, 594] width 73 height 10
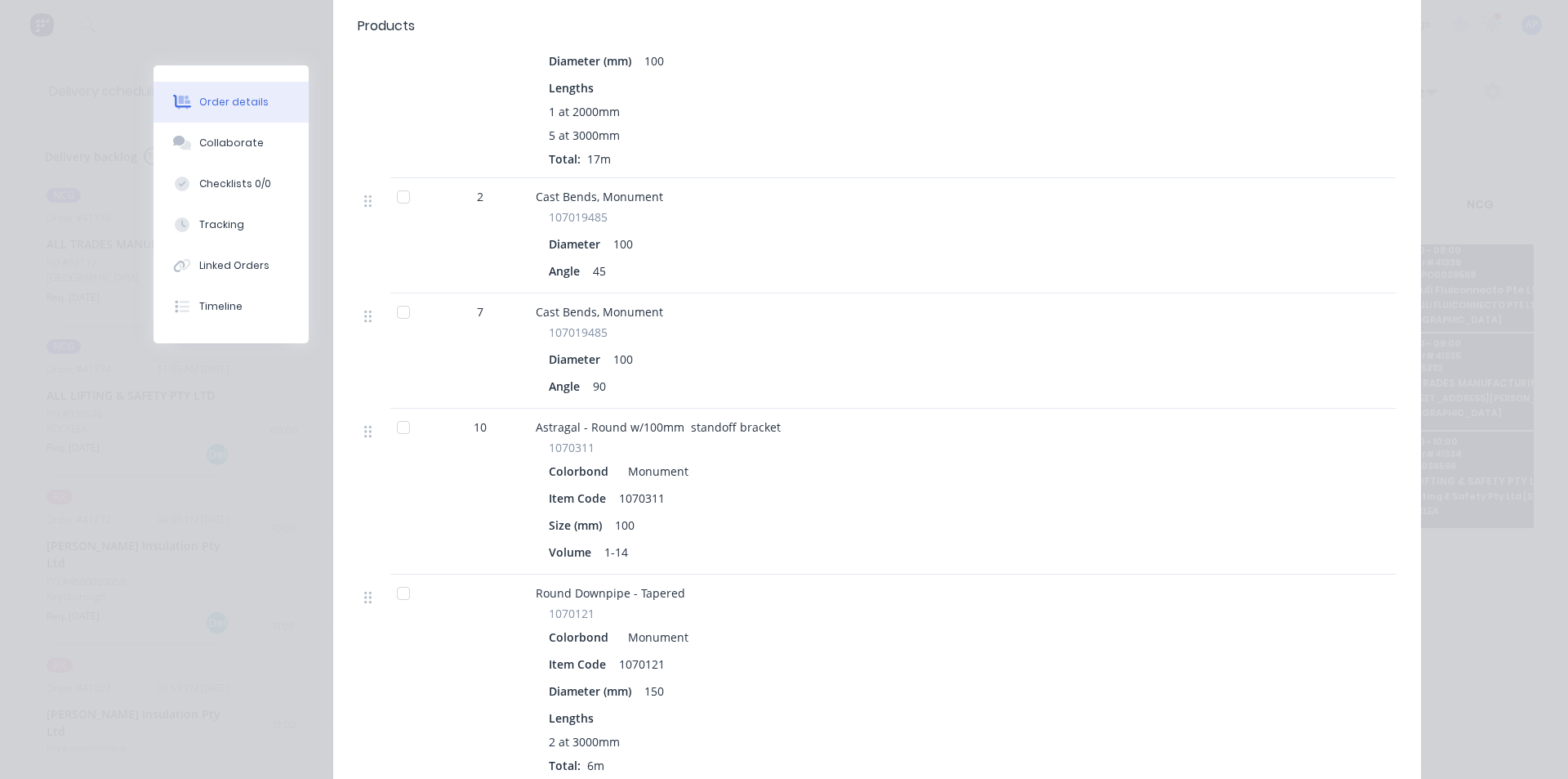
scroll to position [653, 0]
click at [784, 535] on div "Volume 1-14" at bounding box center [856, 547] width 614 height 23
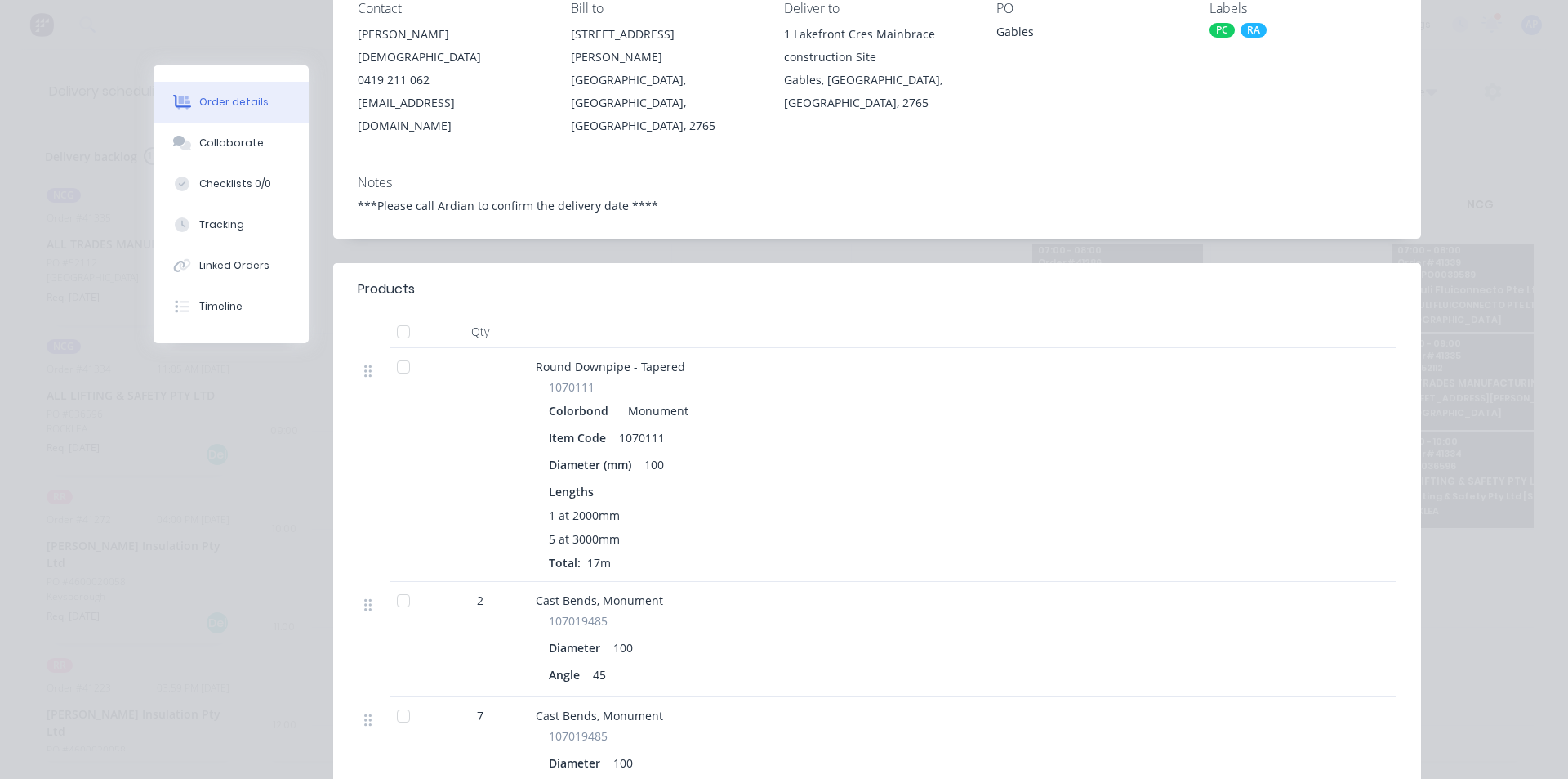
scroll to position [0, 0]
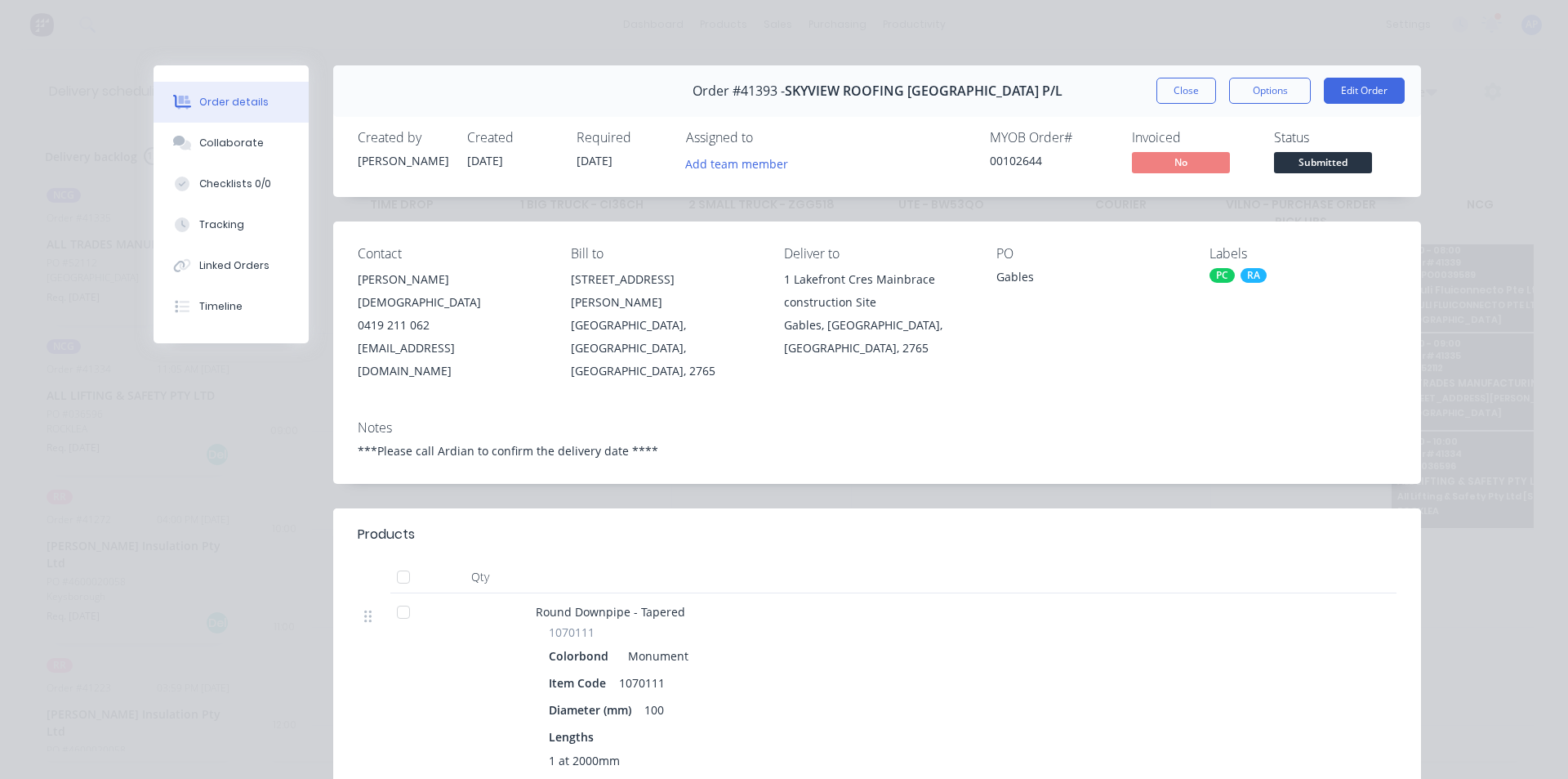
click at [1142, 96] on div "Order #41393 - SKYVIEW ROOFING AUSTRALIA P/L Close Options Edit Order" at bounding box center [877, 91] width 1088 height 51
click at [1182, 85] on button "Close" at bounding box center [1186, 91] width 59 height 26
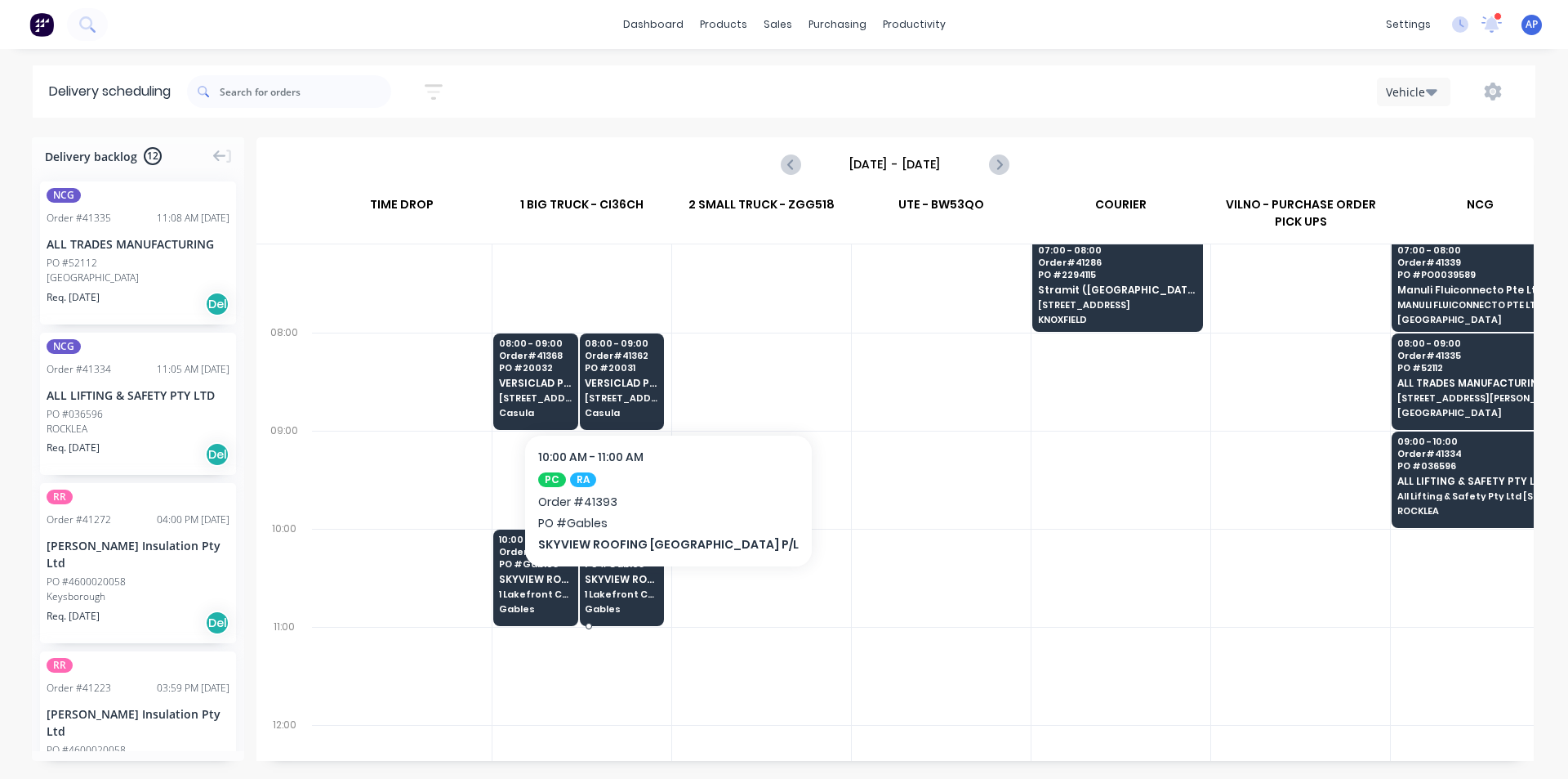
click at [632, 590] on span "1 Lakefront Cres Mainbrace construction Site" at bounding box center [621, 594] width 73 height 10
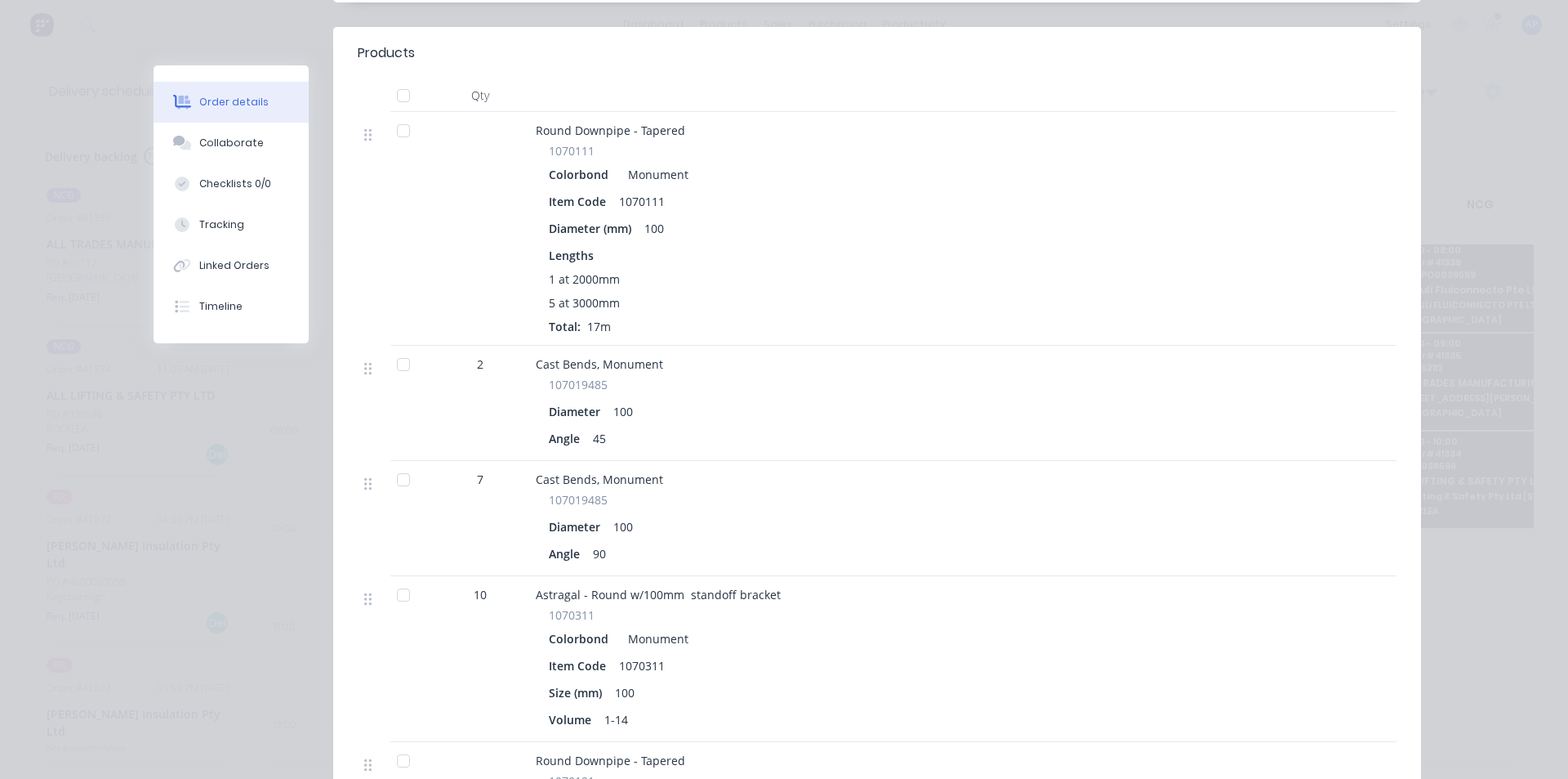
scroll to position [82, 0]
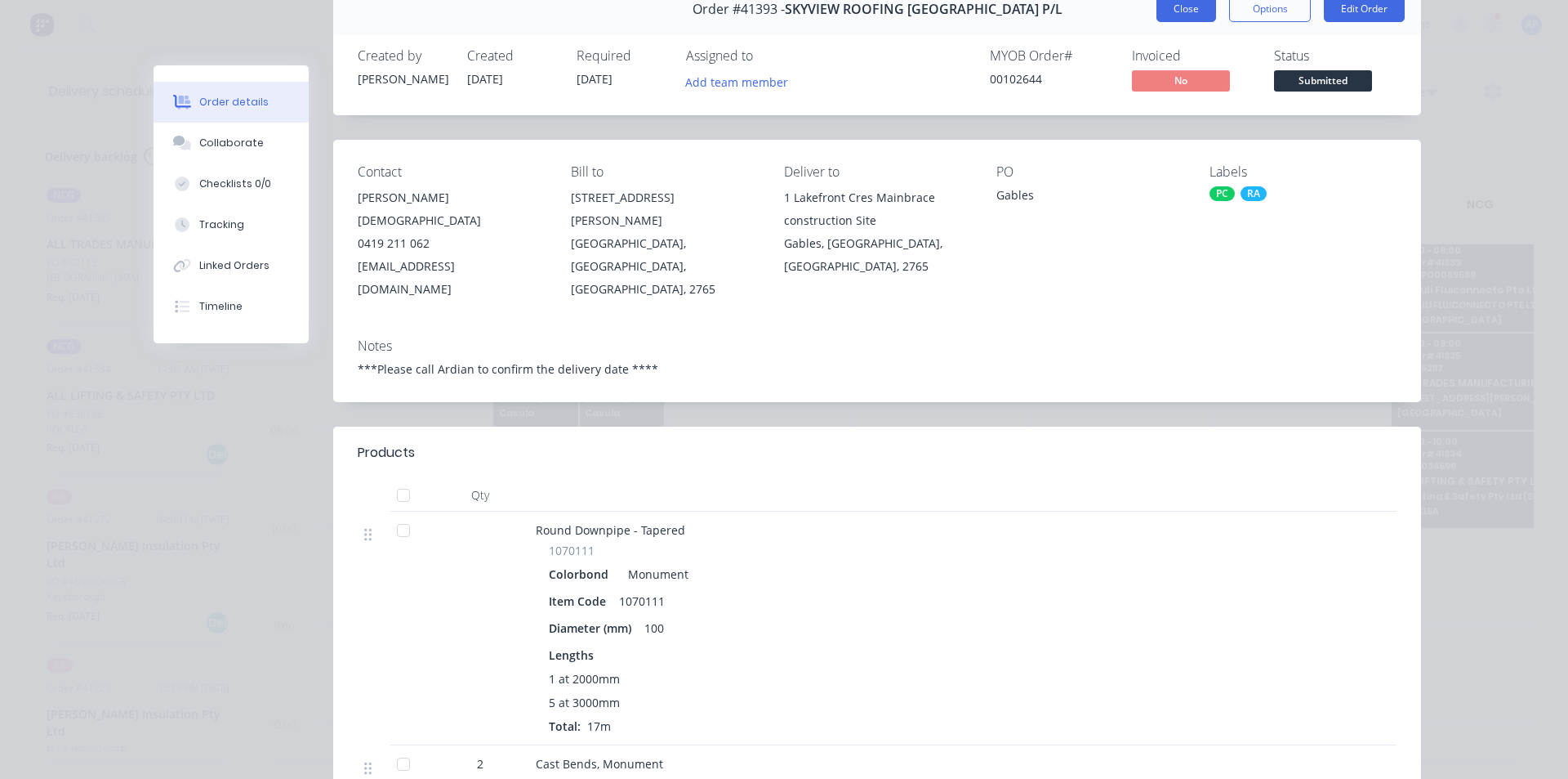
click at [1174, 18] on button "Close" at bounding box center [1186, 8] width 59 height 26
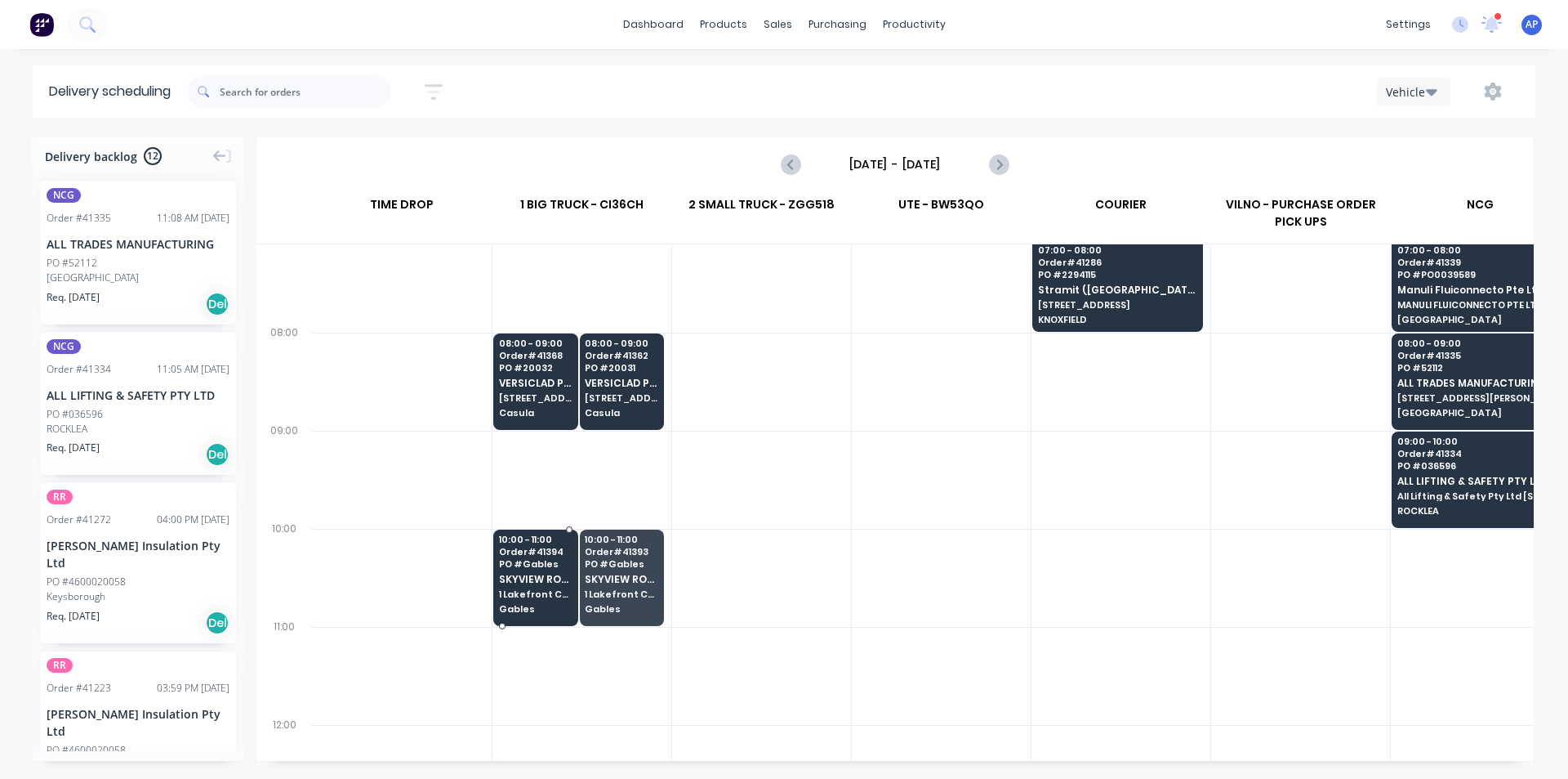
click at [506, 566] on span "PO # Gables" at bounding box center [535, 564] width 73 height 10
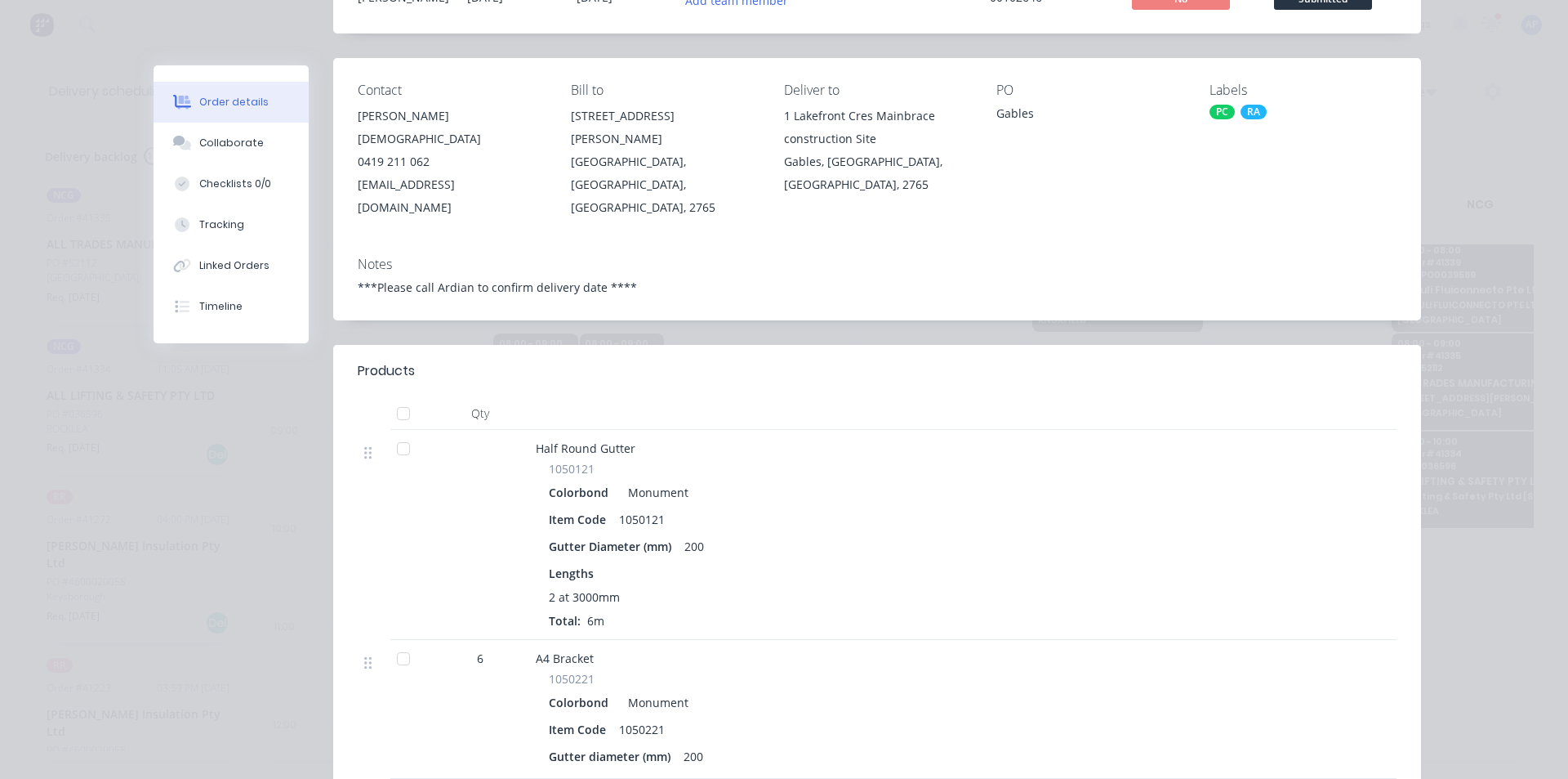
scroll to position [0, 0]
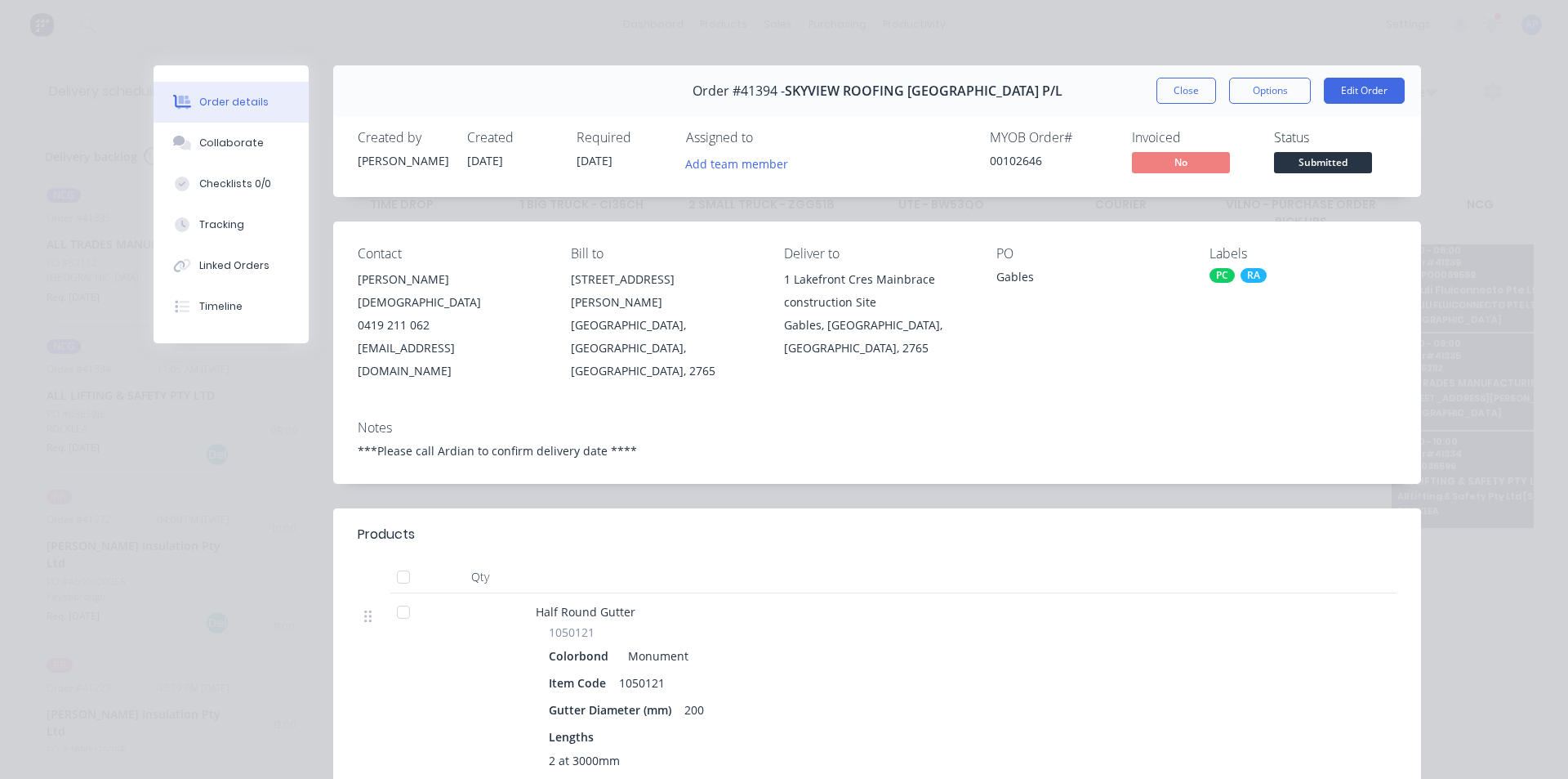
click at [1176, 76] on div "Order #41394 - SKYVIEW ROOFING AUSTRALIA P/L Close Options Edit Order" at bounding box center [877, 91] width 1088 height 51
click at [1172, 83] on button "Close" at bounding box center [1186, 91] width 59 height 26
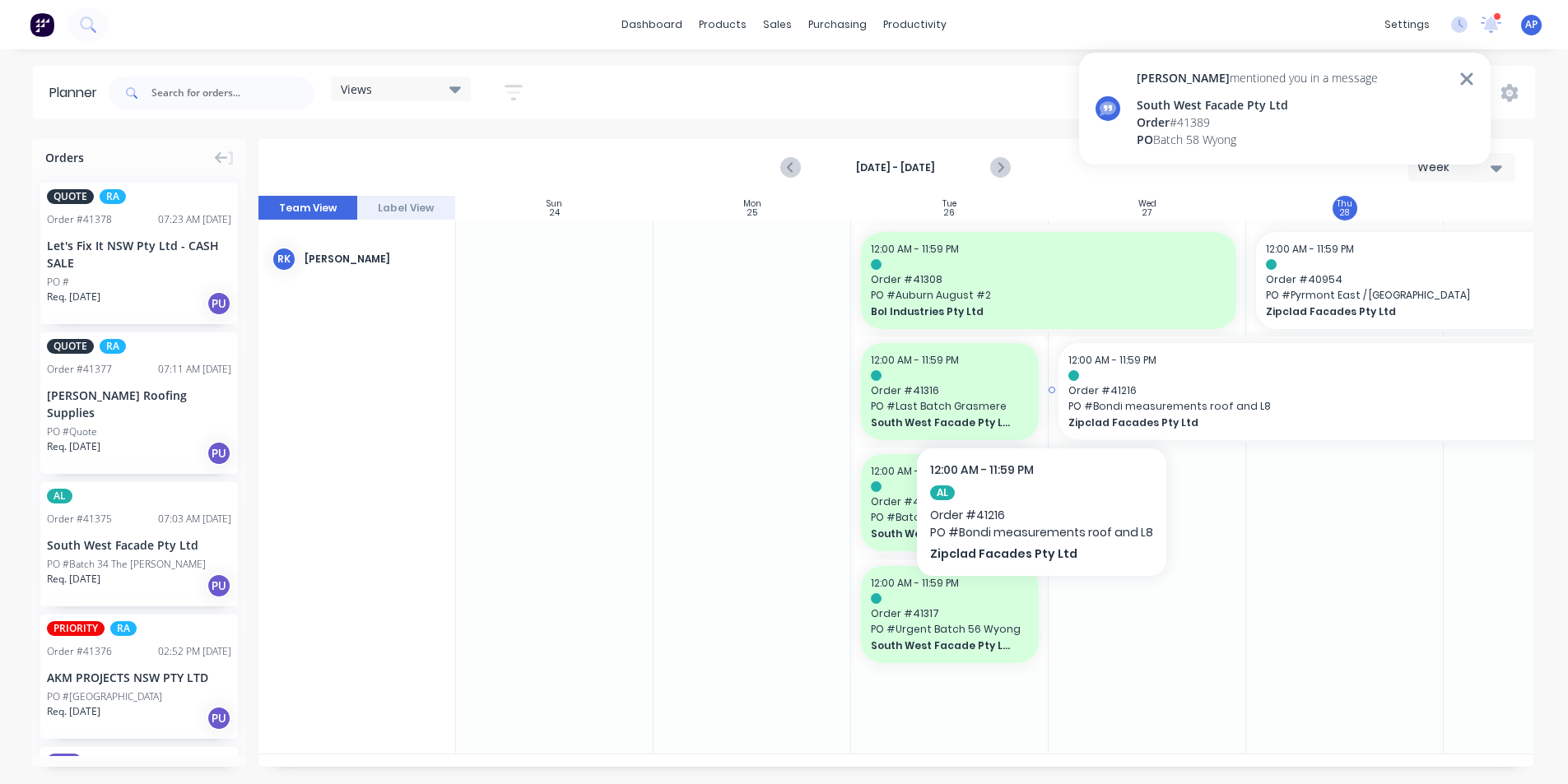
scroll to position [0, 305]
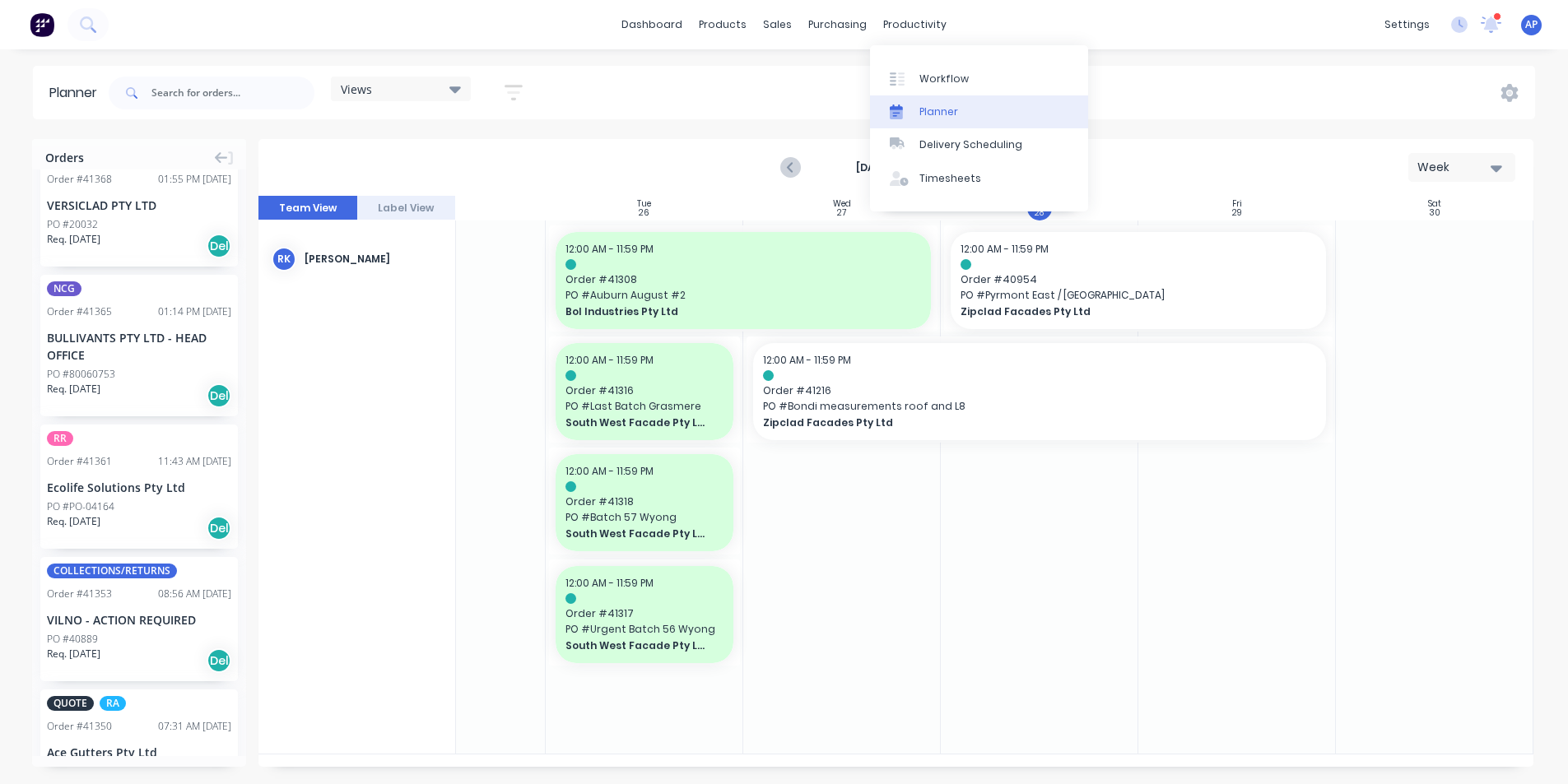
click at [971, 117] on link "Planner" at bounding box center [978, 112] width 218 height 33
click at [942, 105] on div "Planner" at bounding box center [938, 112] width 39 height 14
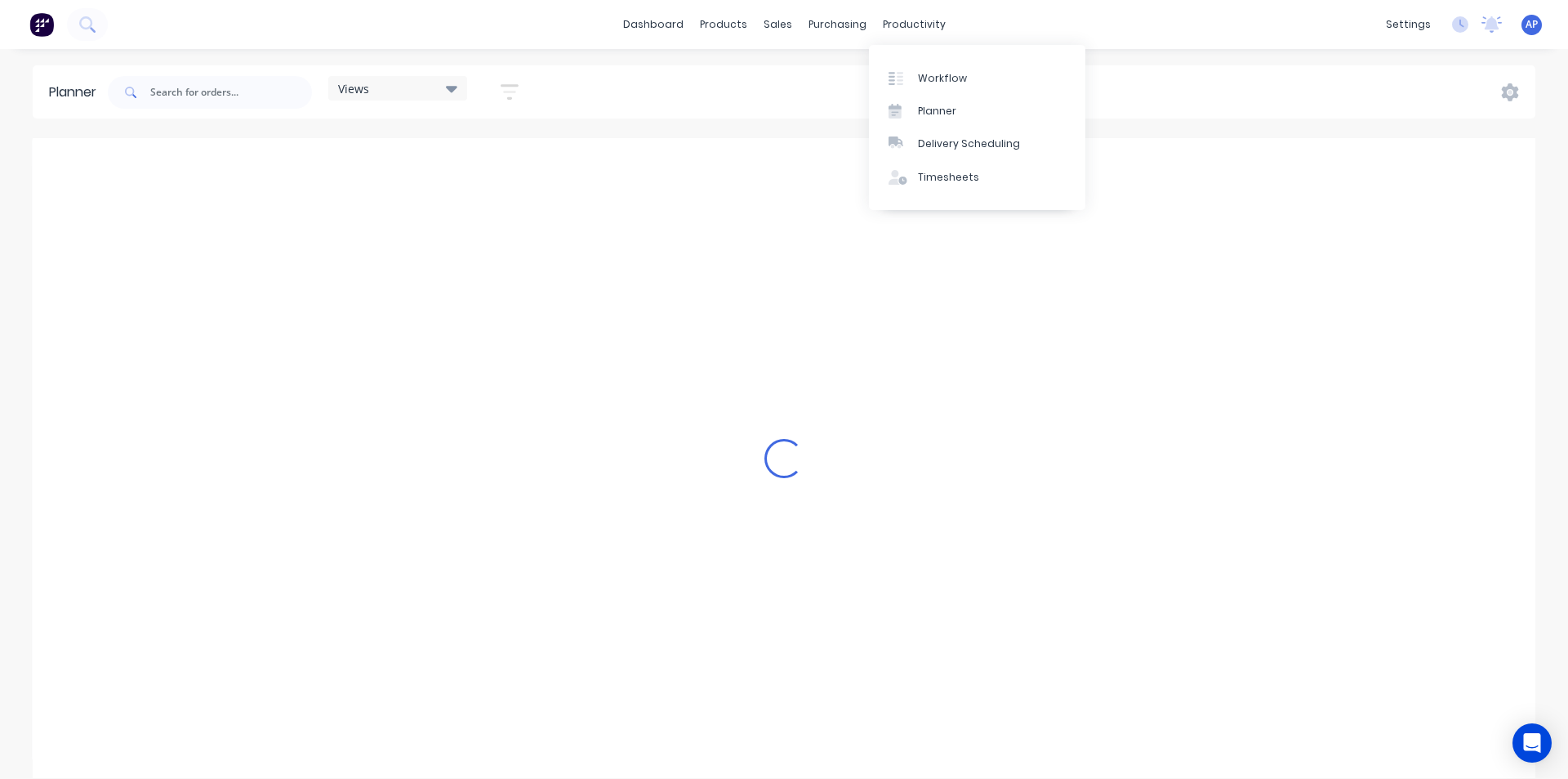
scroll to position [0, 3138]
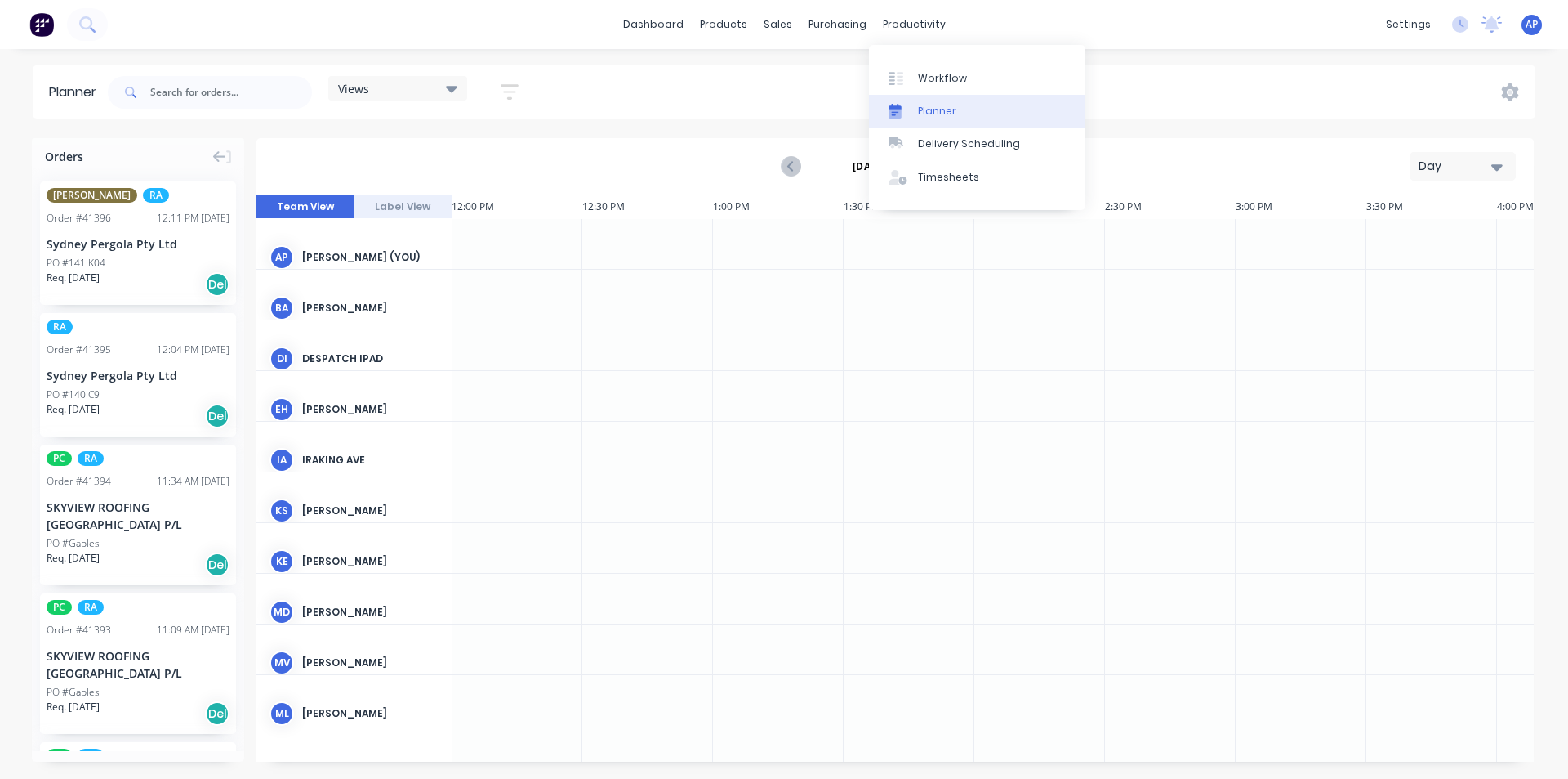
click at [926, 105] on div "Planner" at bounding box center [936, 111] width 39 height 14
click at [1469, 162] on div "Day" at bounding box center [1457, 166] width 75 height 17
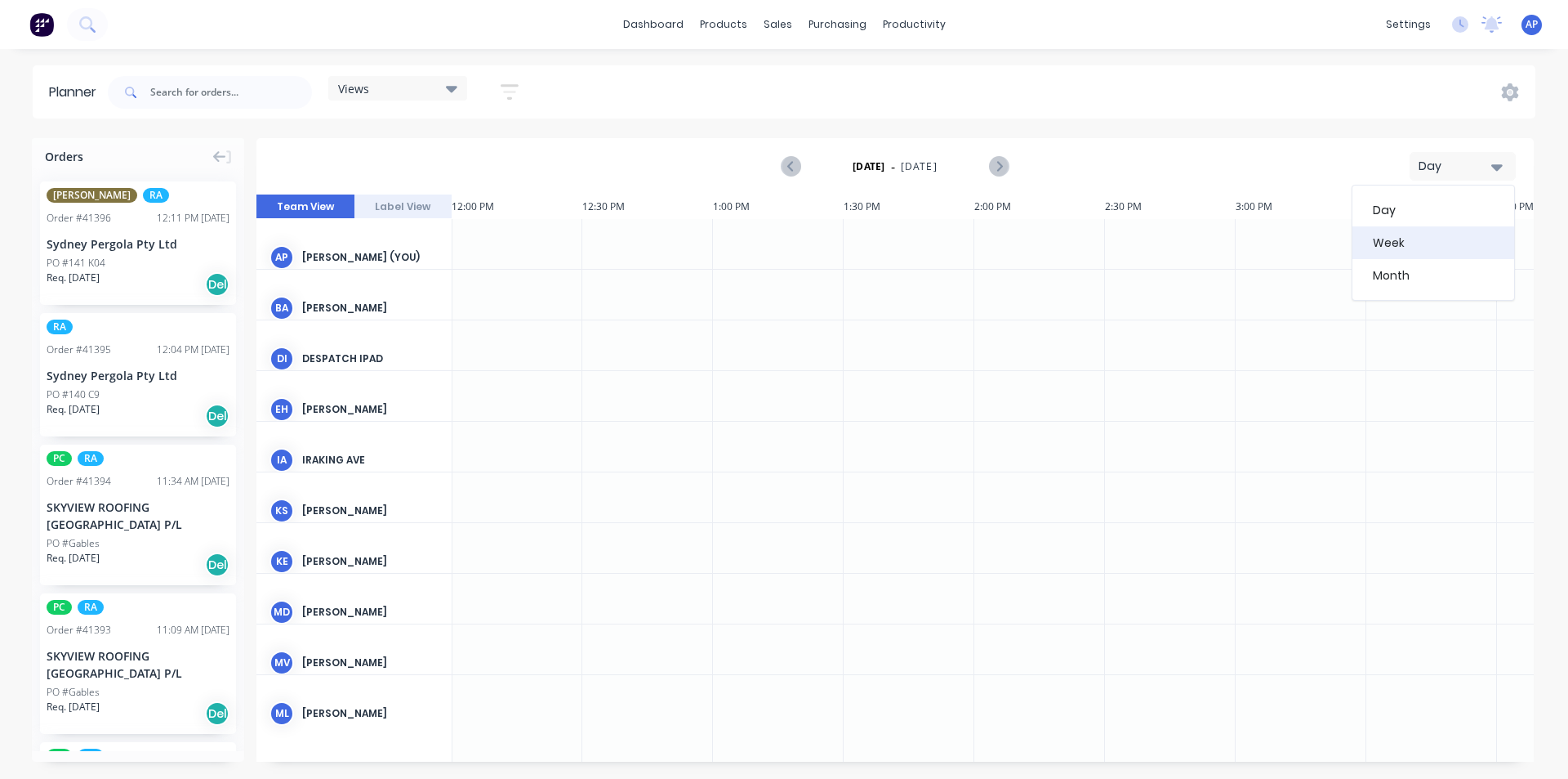
click at [1431, 233] on div "Week" at bounding box center [1433, 242] width 161 height 32
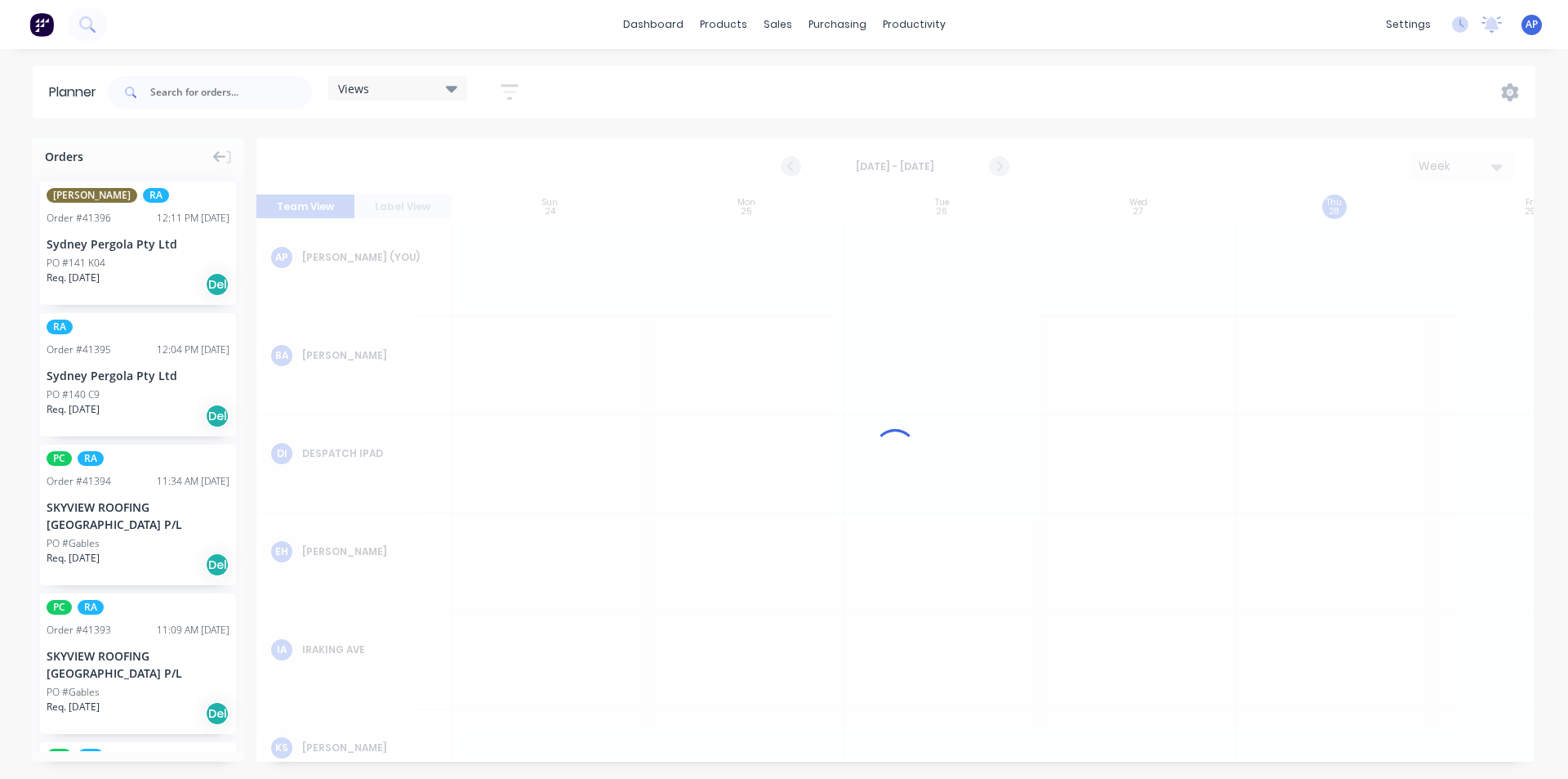
scroll to position [0, 1]
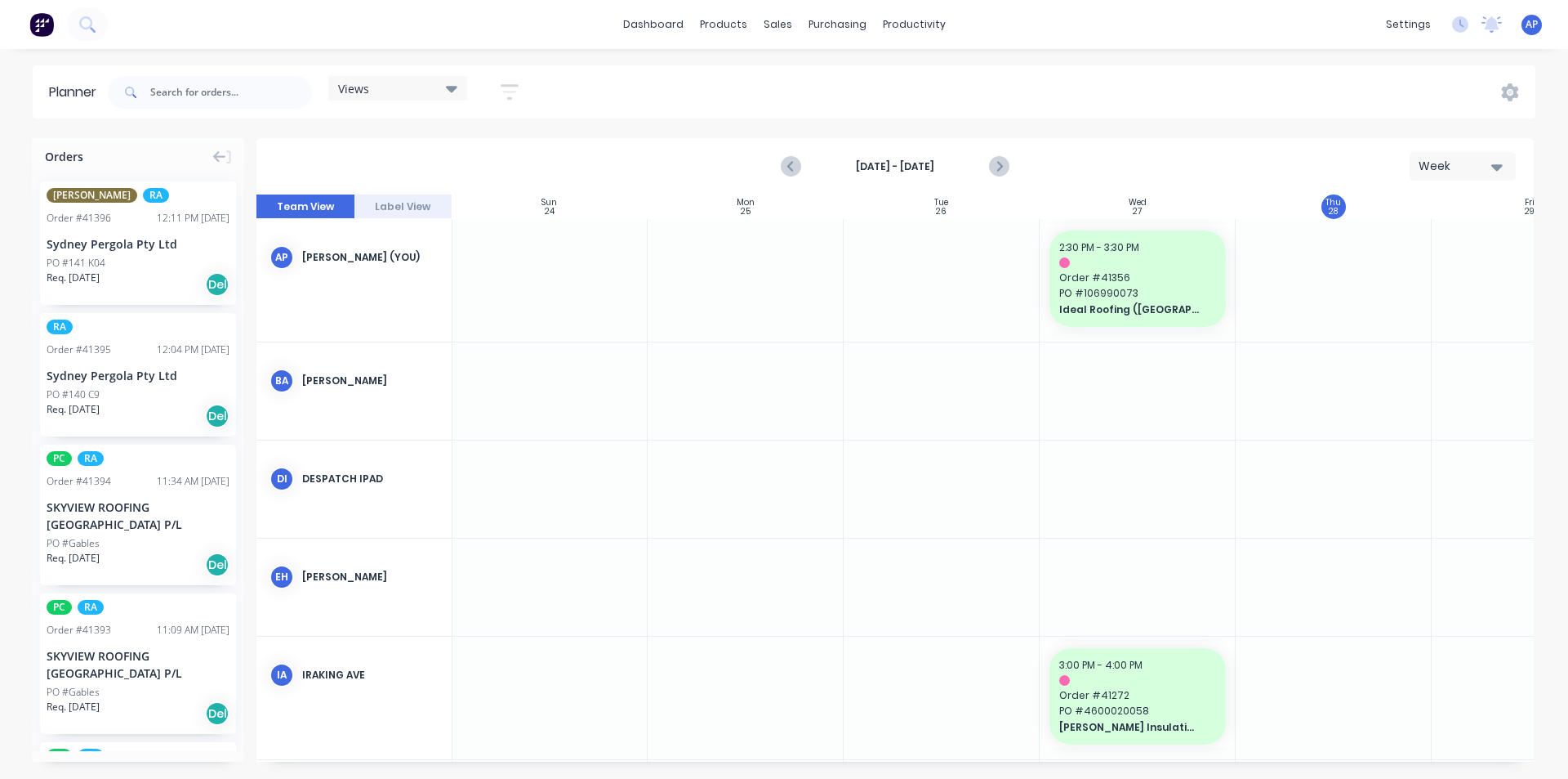
click at [524, 86] on button "button" at bounding box center [510, 92] width 52 height 32
click at [432, 151] on div "Show/Hide users" at bounding box center [423, 153] width 114 height 17
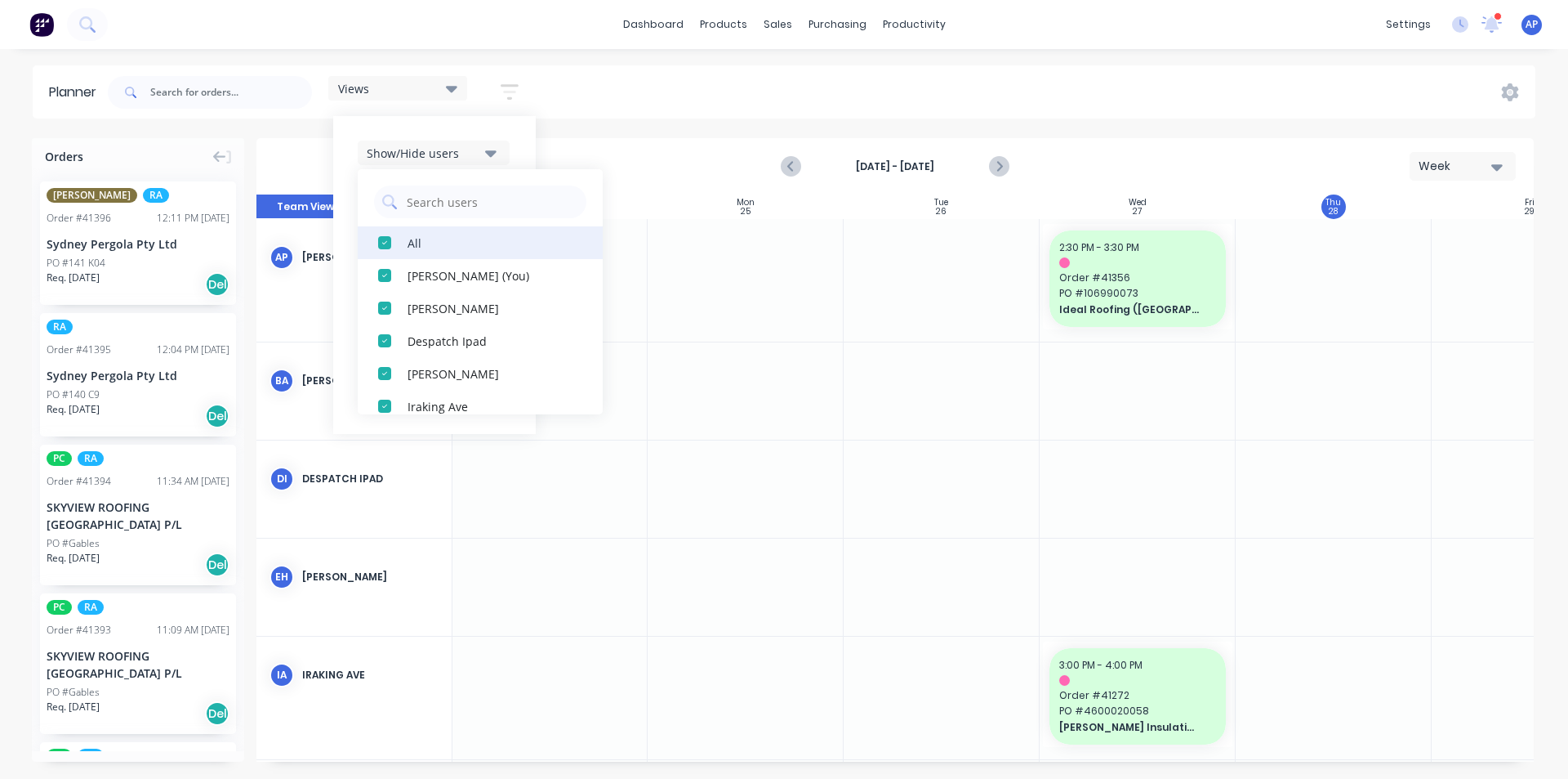
click at [456, 237] on div "All" at bounding box center [489, 241] width 163 height 17
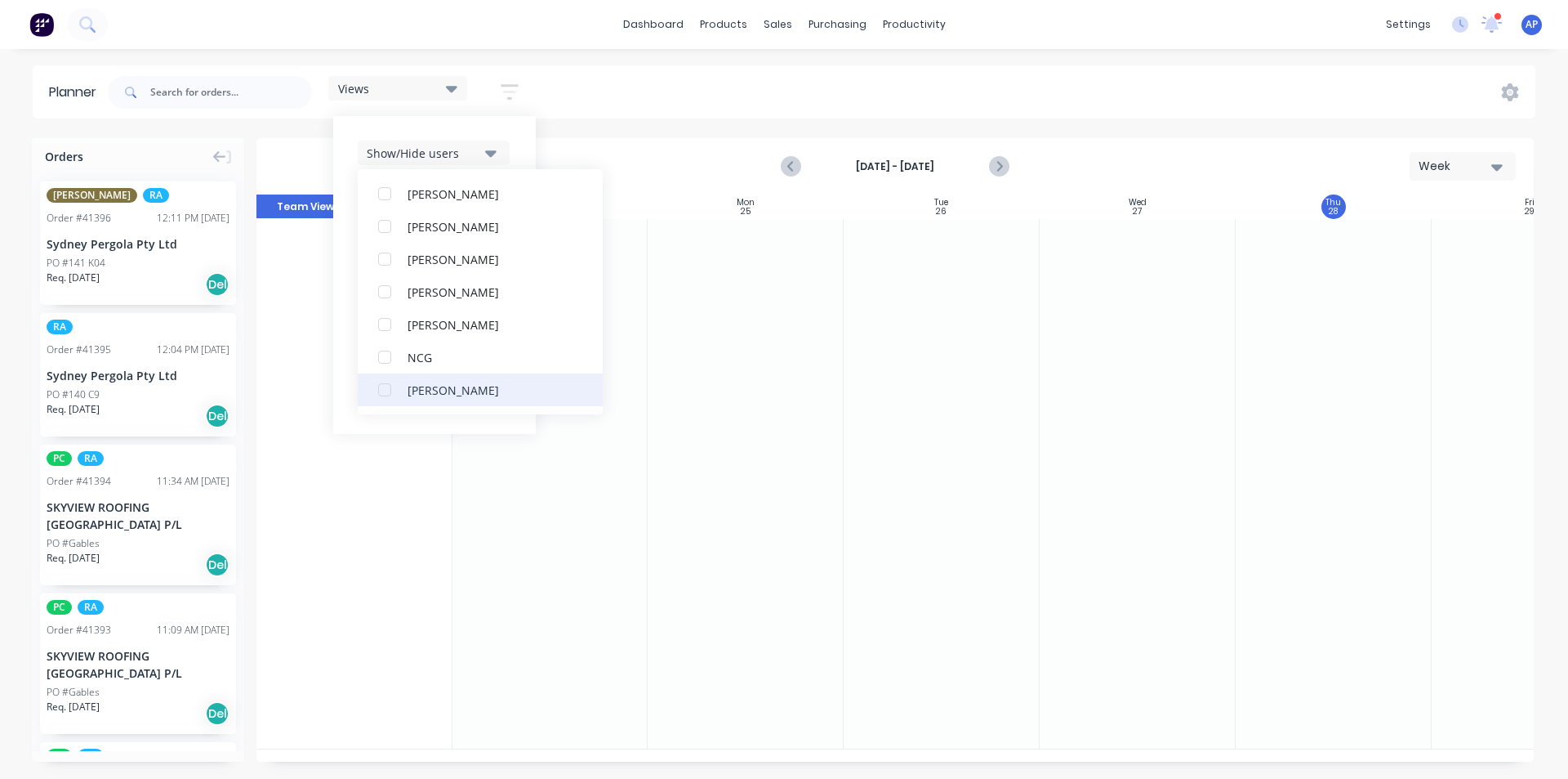
scroll to position [327, 0]
click at [448, 375] on div "RA PM Team" at bounding box center [489, 372] width 163 height 17
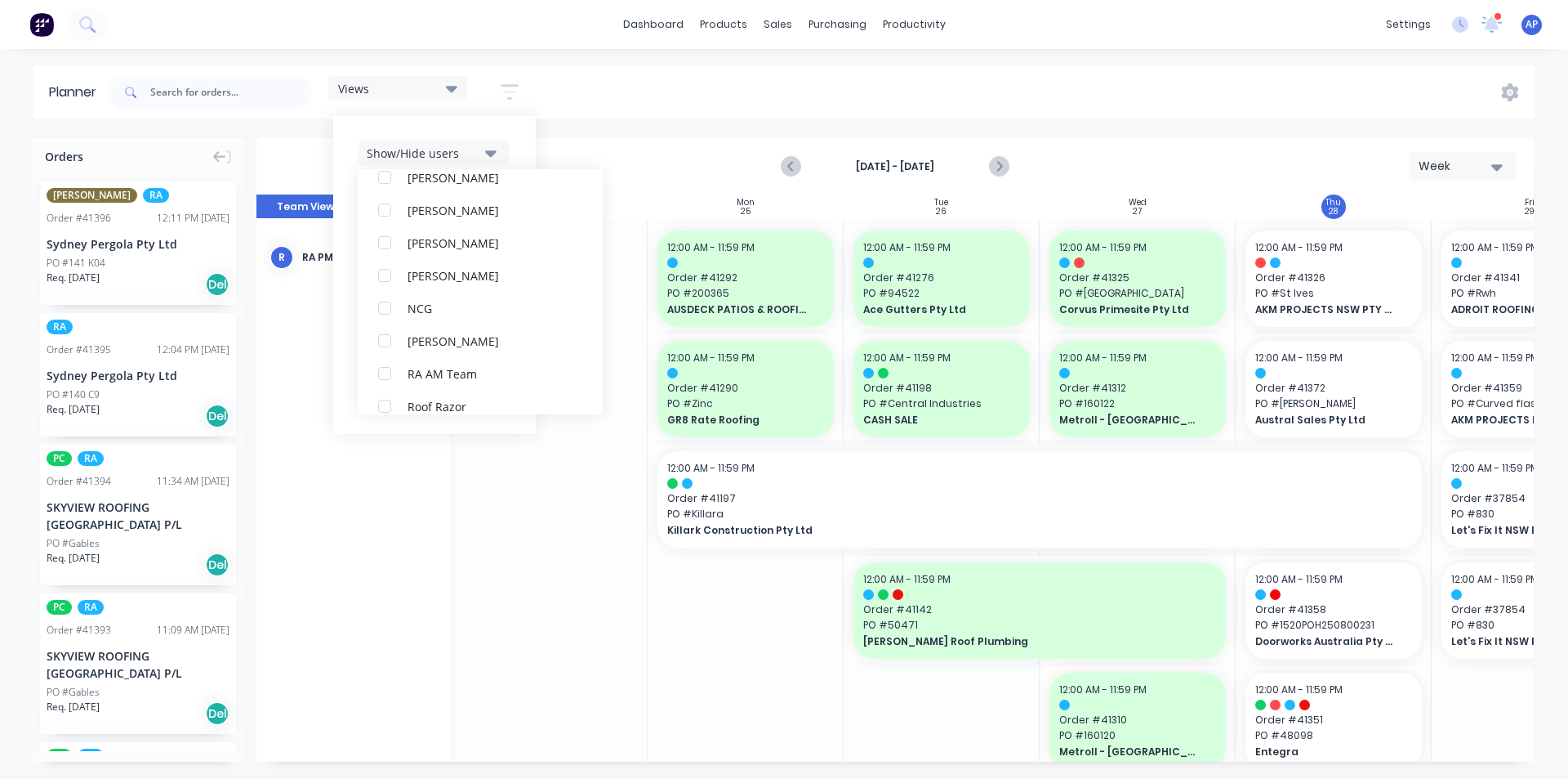
scroll to position [0, 0]
click at [521, 136] on div "Show/Hide users All RA PM Team Angela Perez (You) Byron Aird Despatch Ipad Ethe…" at bounding box center [435, 275] width 203 height 318
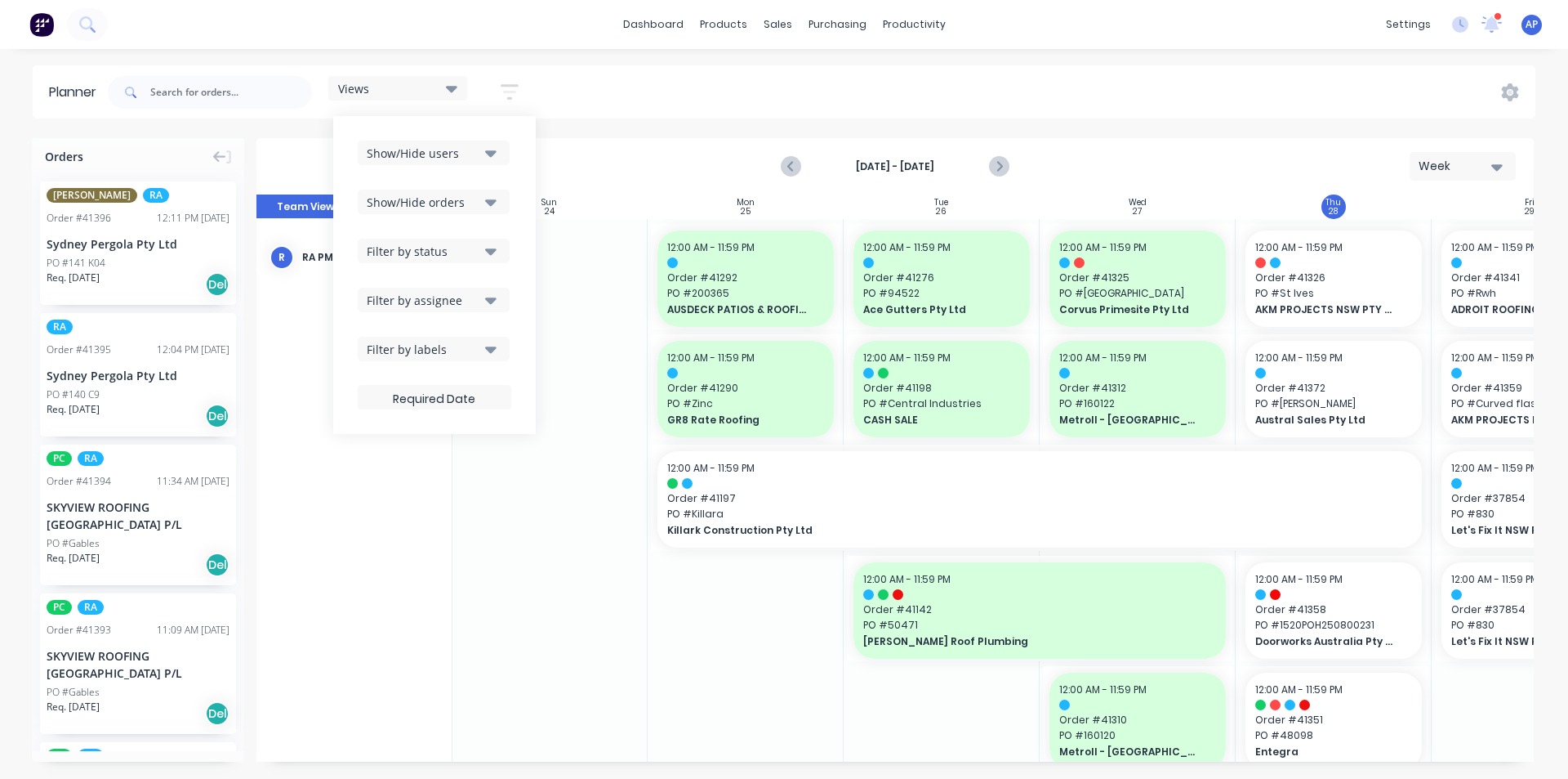
click at [460, 241] on button "Filter by status" at bounding box center [433, 250] width 152 height 24
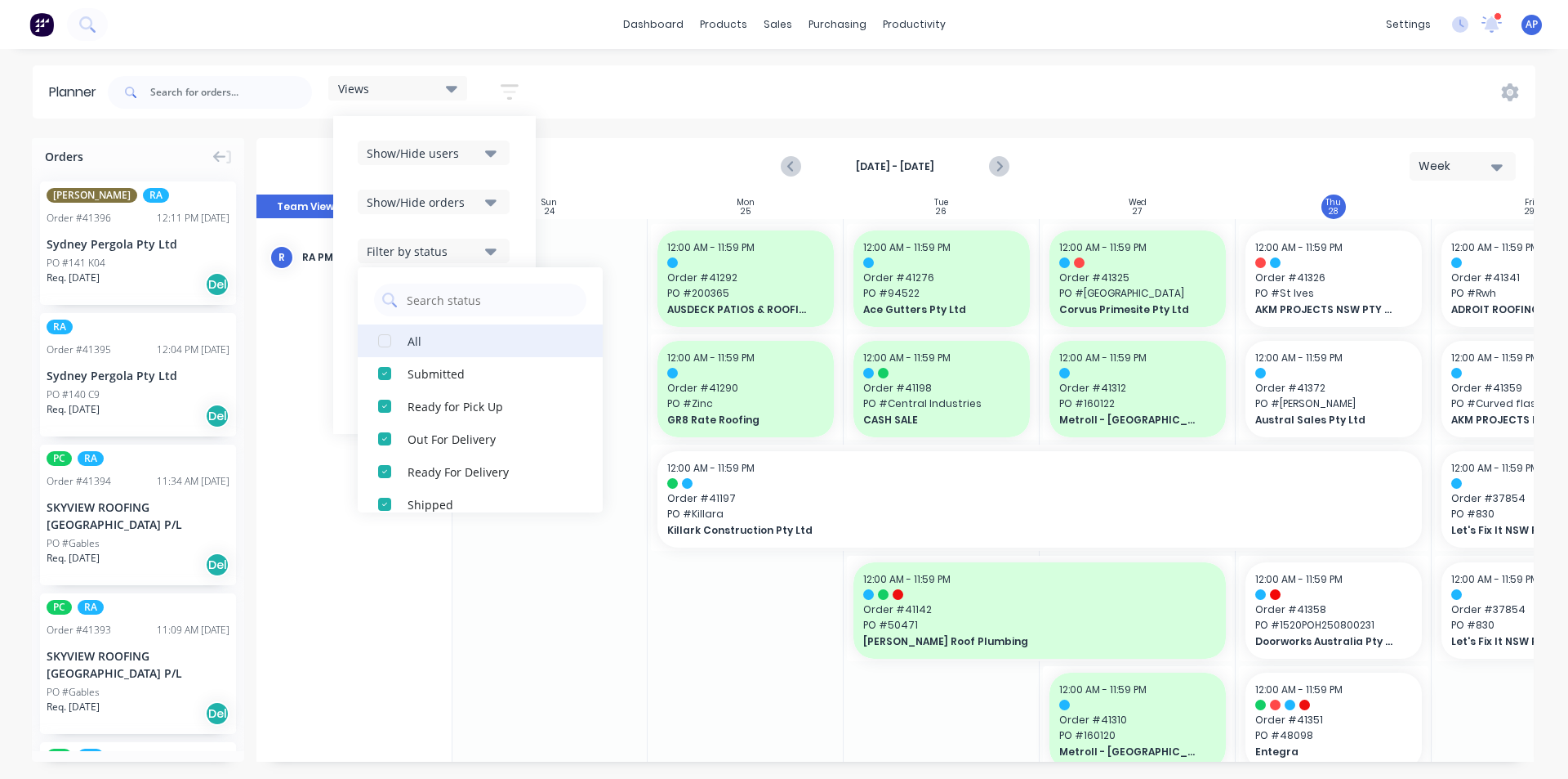
drag, startPoint x: 409, startPoint y: 345, endPoint x: 414, endPoint y: 337, distance: 9.4
click at [409, 344] on button "All" at bounding box center [480, 340] width 245 height 32
click at [478, 195] on div "Show/Hide orders" at bounding box center [423, 202] width 114 height 17
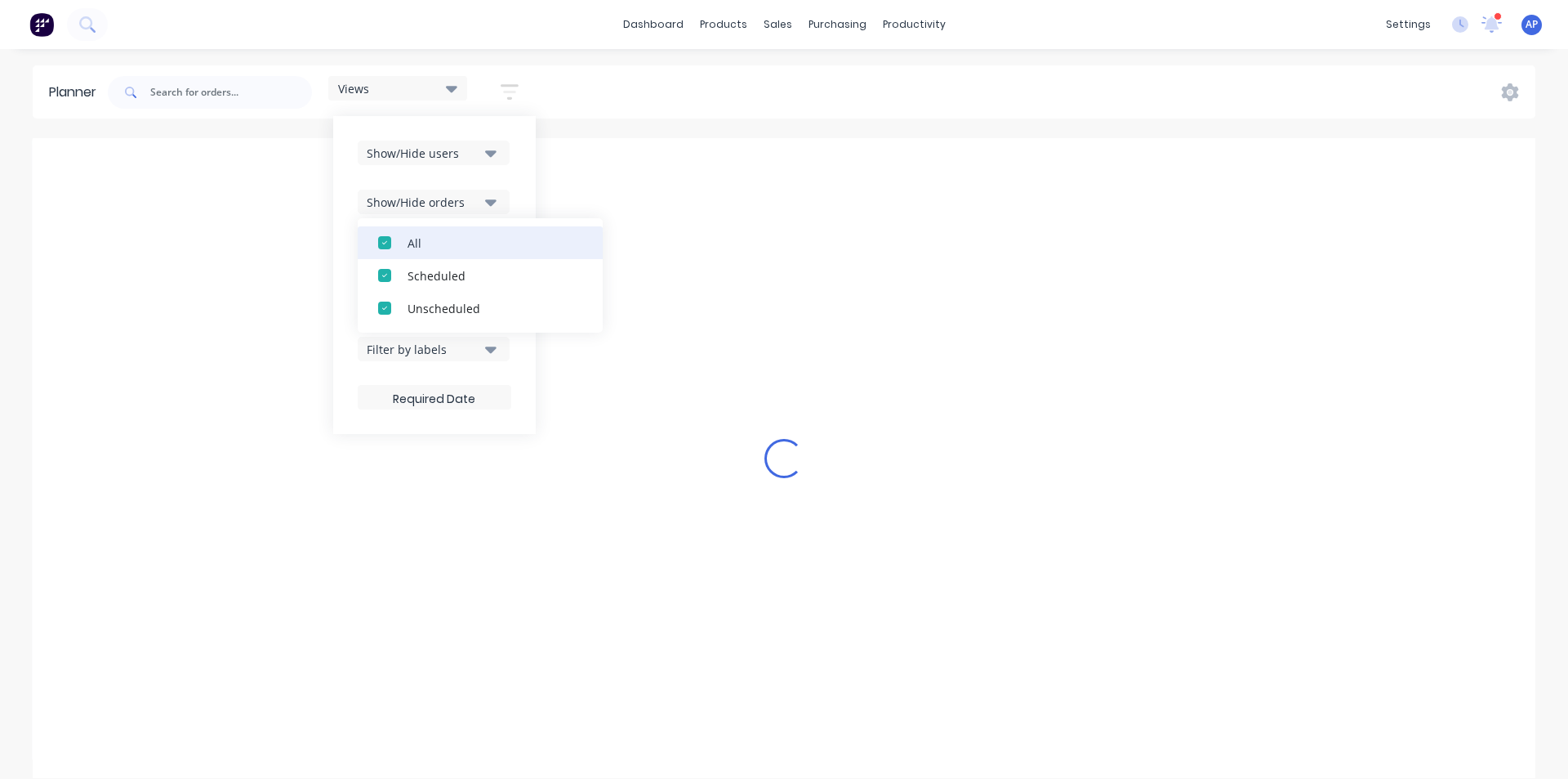
click at [407, 251] on button "All" at bounding box center [480, 242] width 245 height 32
click at [420, 306] on div "Unscheduled" at bounding box center [489, 307] width 163 height 17
click at [527, 192] on div "Show/Hide users Show/Hide orders All Scheduled Unscheduled Filter by status Fil…" at bounding box center [435, 275] width 203 height 318
click at [457, 256] on div "Filter by status" at bounding box center [423, 250] width 114 height 17
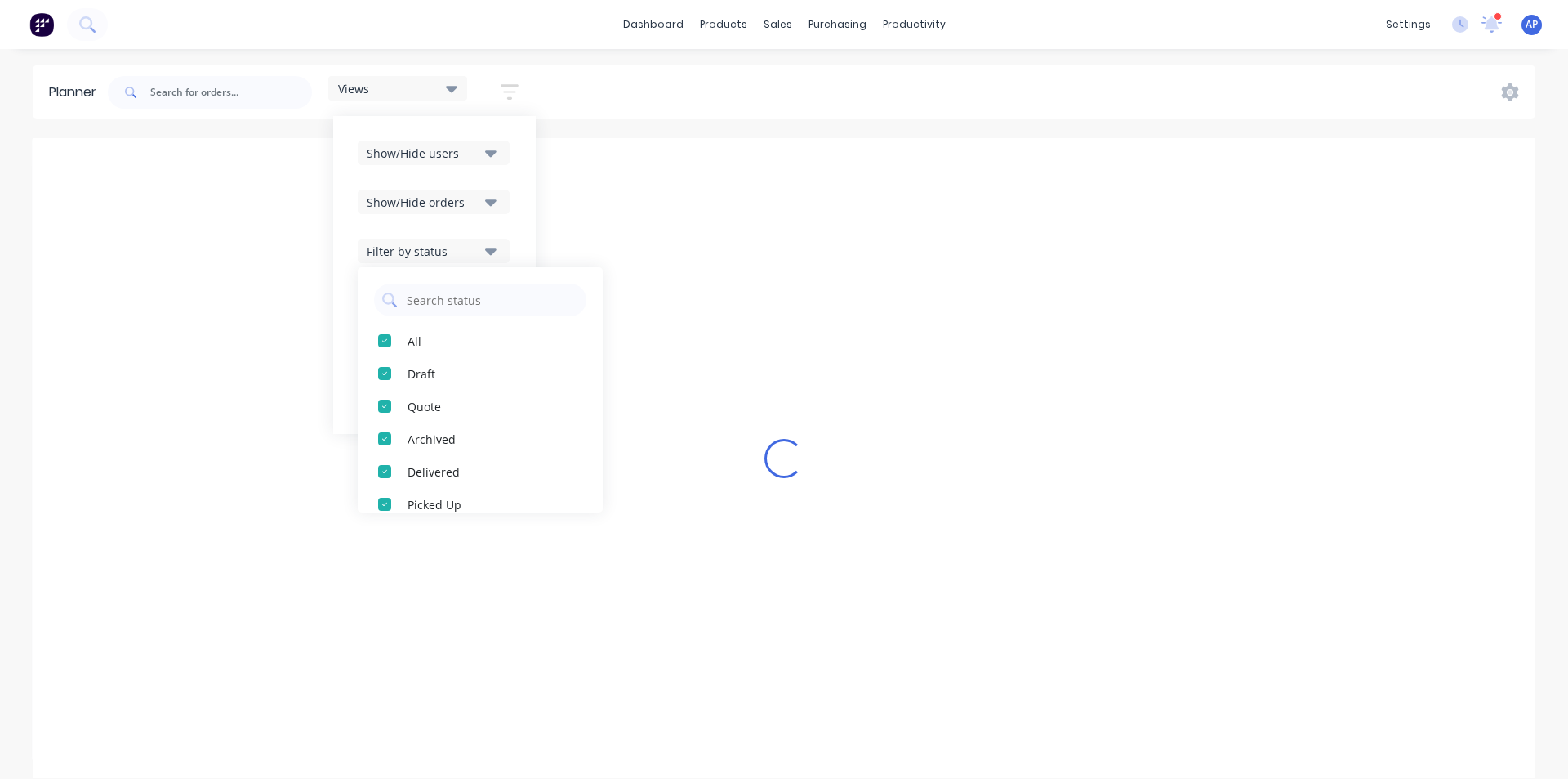
click at [518, 222] on div "Show/Hide users Show/Hide orders Filter by status All Draft Quote Archived Deli…" at bounding box center [435, 275] width 203 height 318
click at [469, 294] on div "Filter by assignee" at bounding box center [423, 300] width 114 height 17
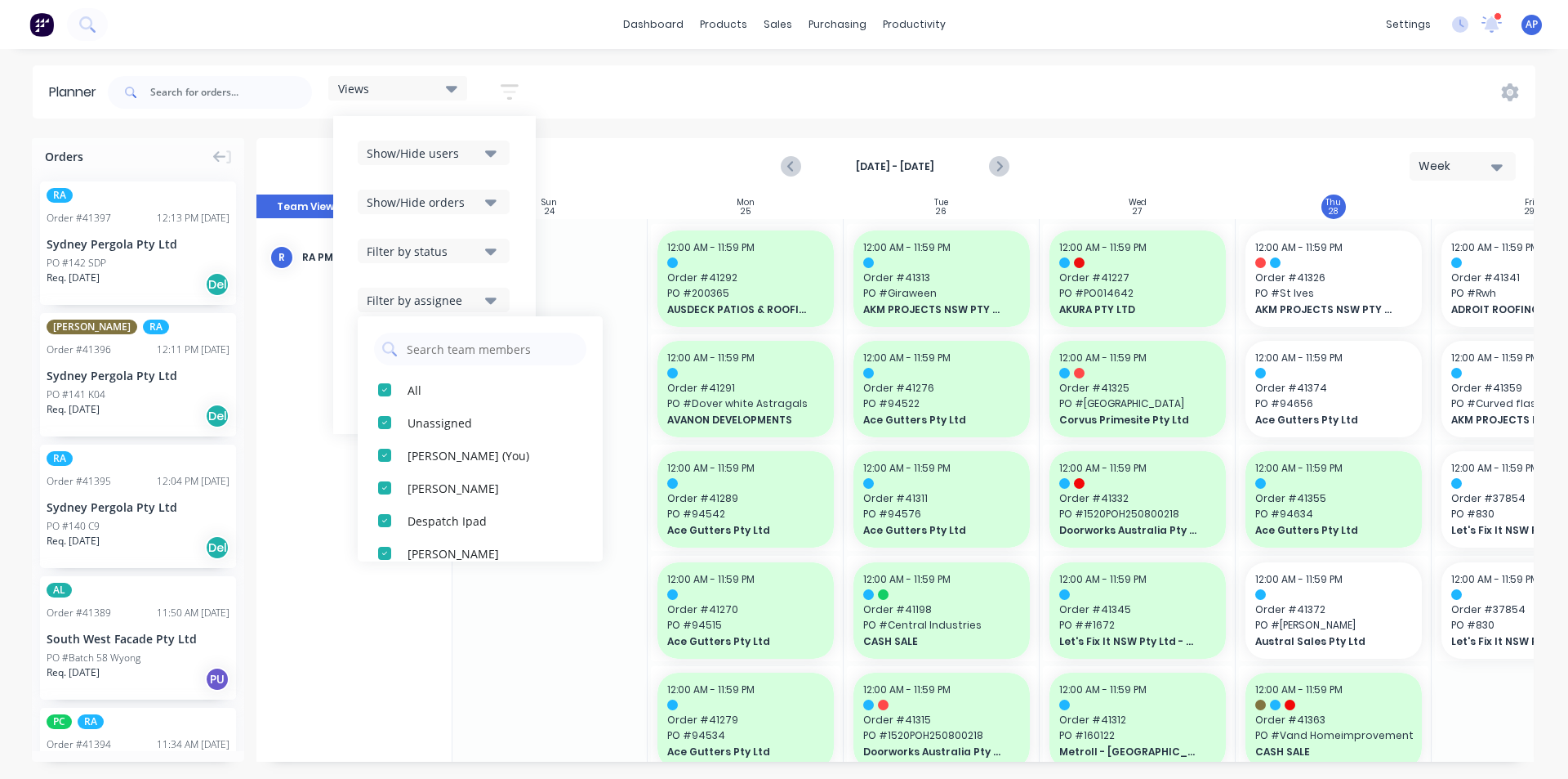
click at [682, 86] on div "Views Save new view None (Default) edit Iraking edit kyle edit Michael's View e…" at bounding box center [820, 92] width 1431 height 49
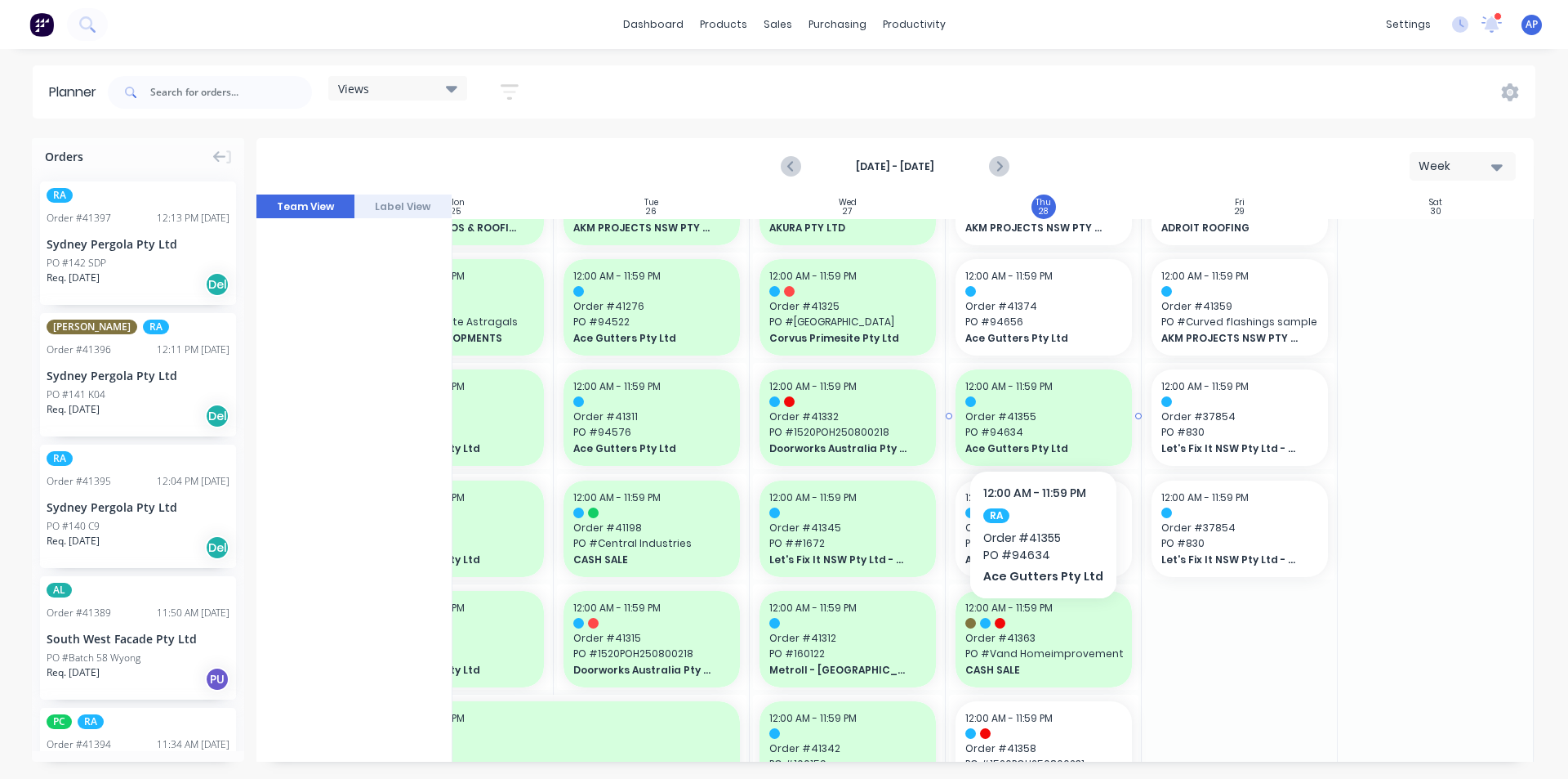
scroll to position [0, 297]
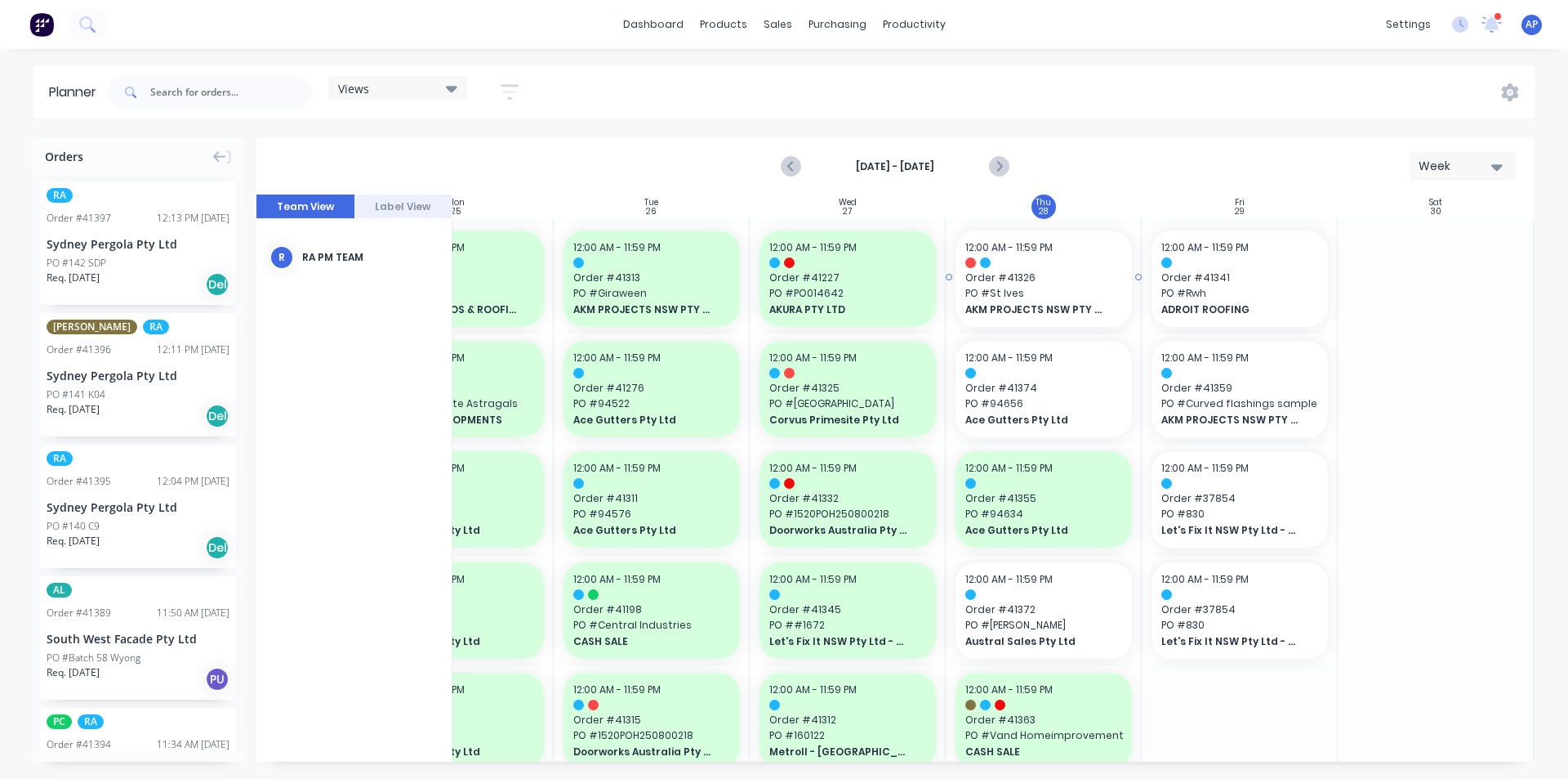
click at [1077, 255] on div "12:00 AM - 11:59 PM Order # 41326 PO # St Ives AKM PROJECTS NSW PTY LTD" at bounding box center [1043, 278] width 177 height 96
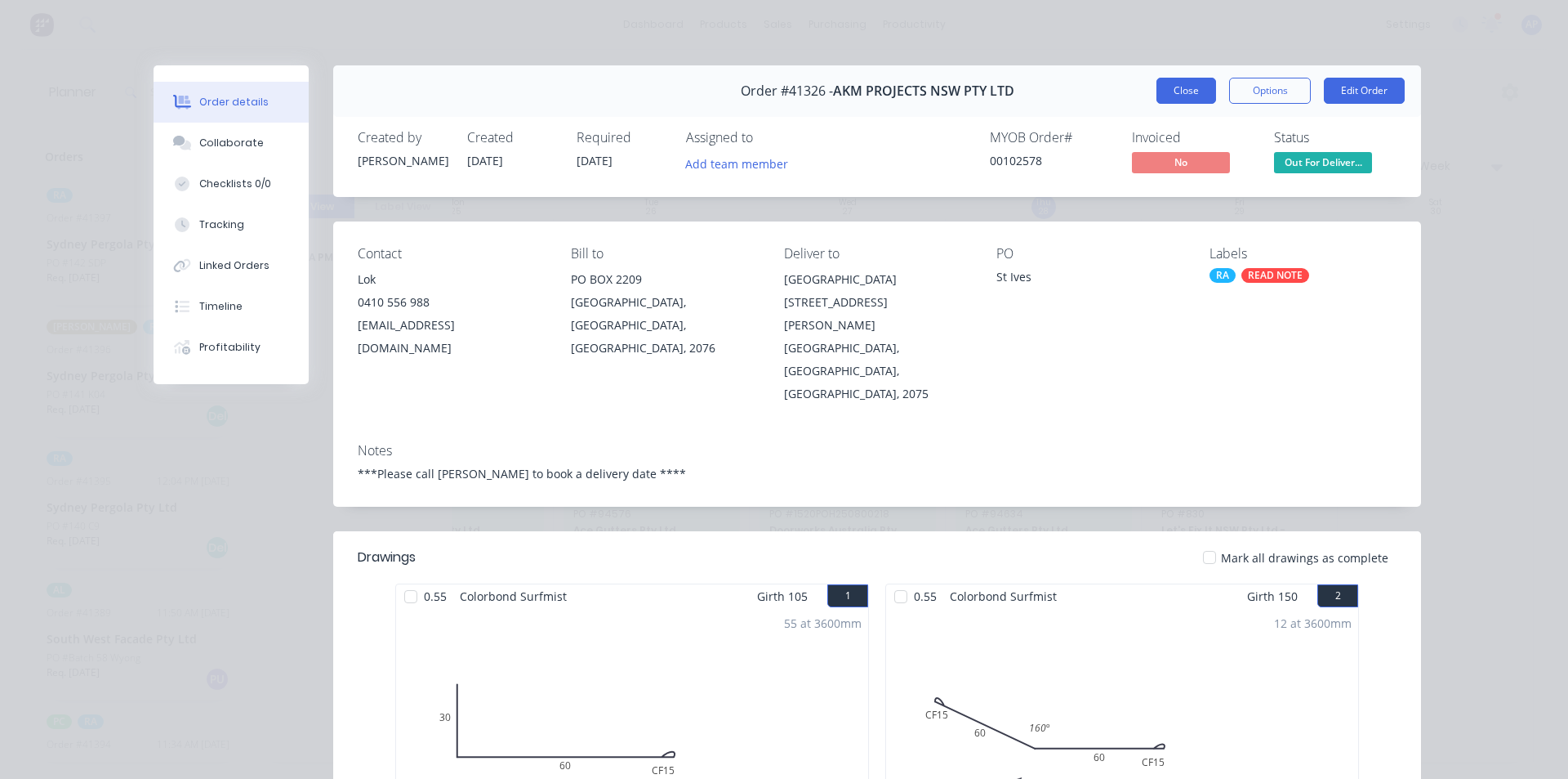
click at [1177, 91] on button "Close" at bounding box center [1186, 91] width 59 height 26
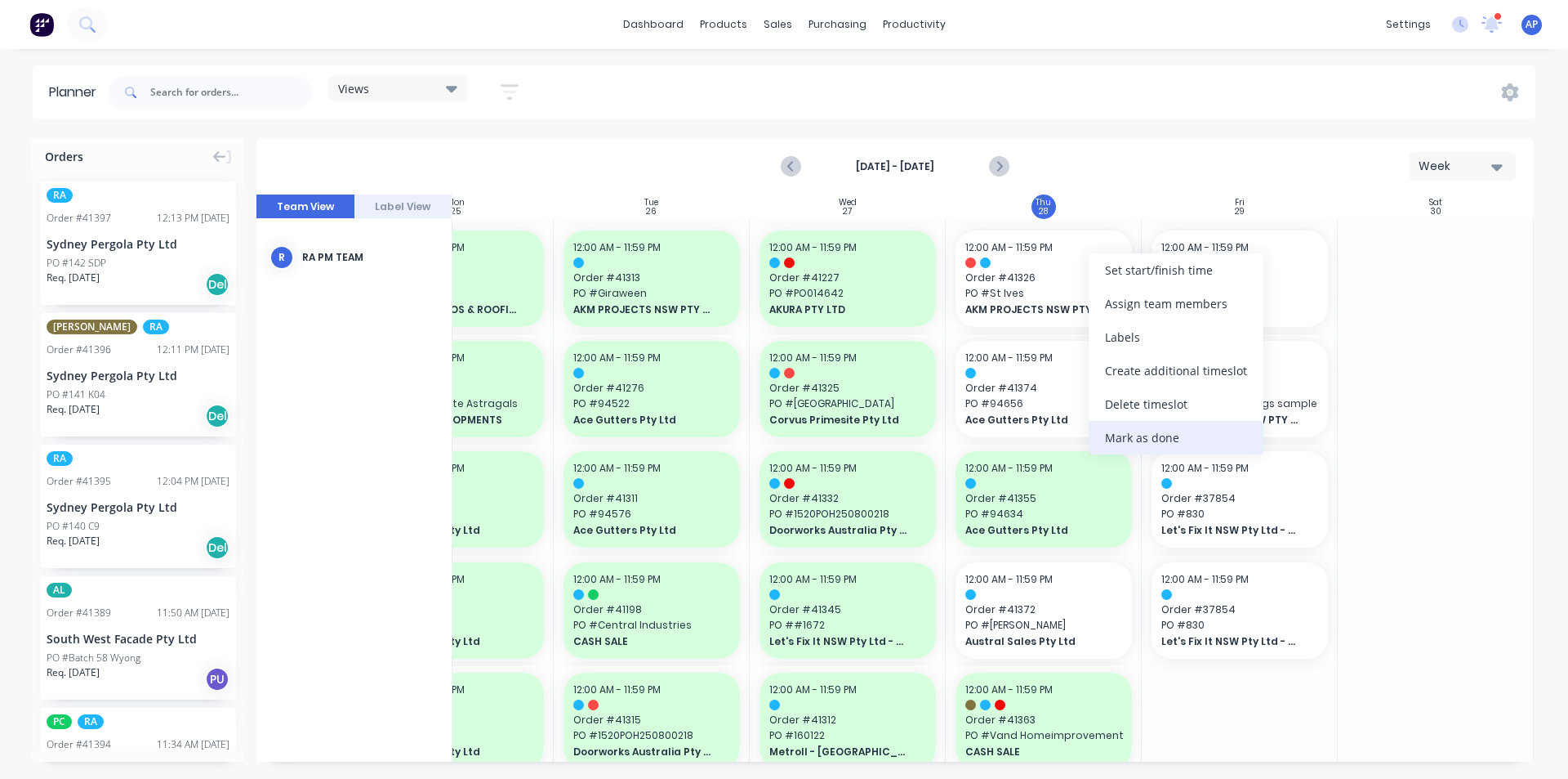
click at [1132, 439] on div "Mark as done" at bounding box center [1176, 437] width 175 height 33
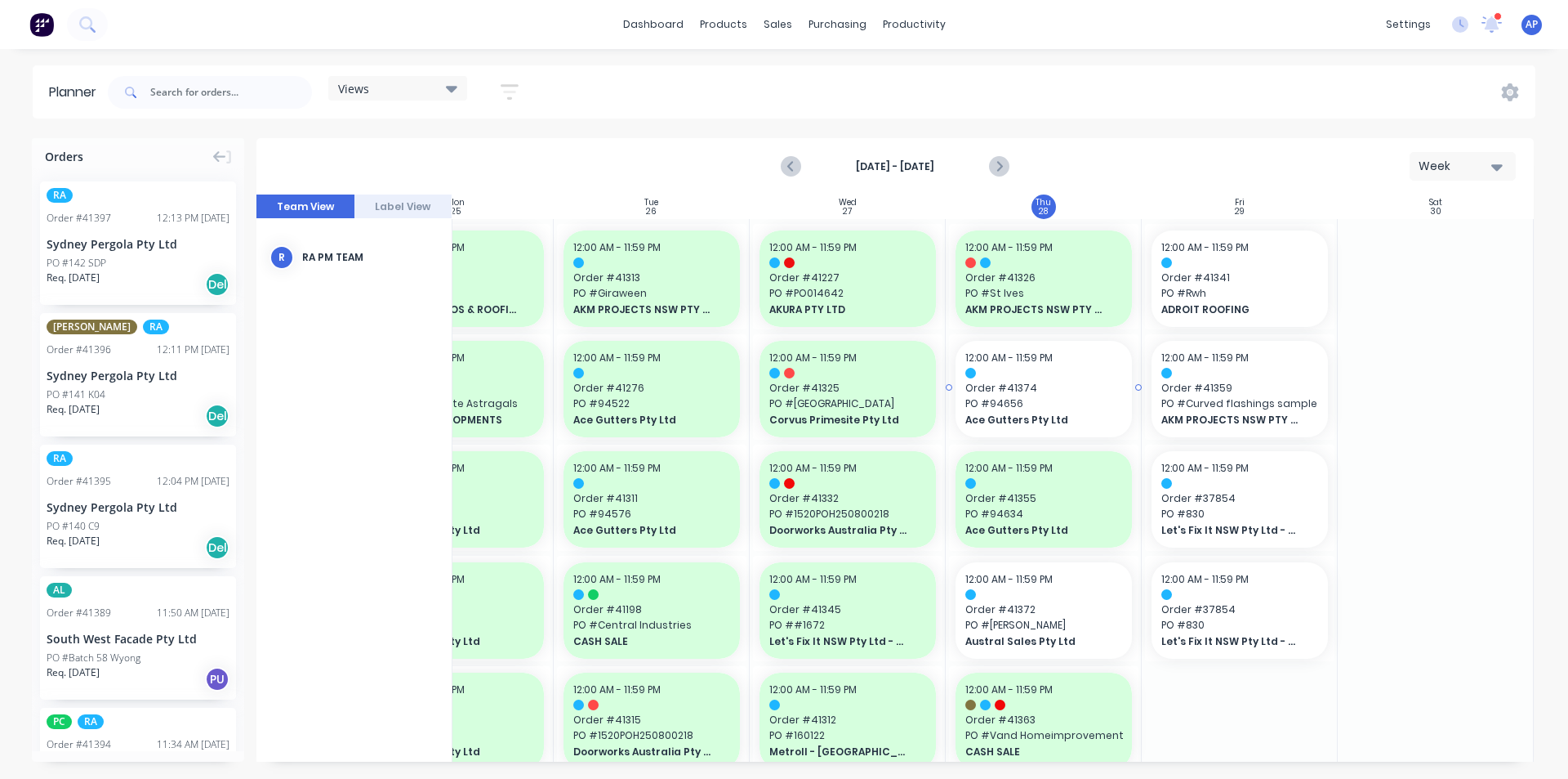
click at [1079, 390] on span "Order # 41374" at bounding box center [1043, 388] width 157 height 14
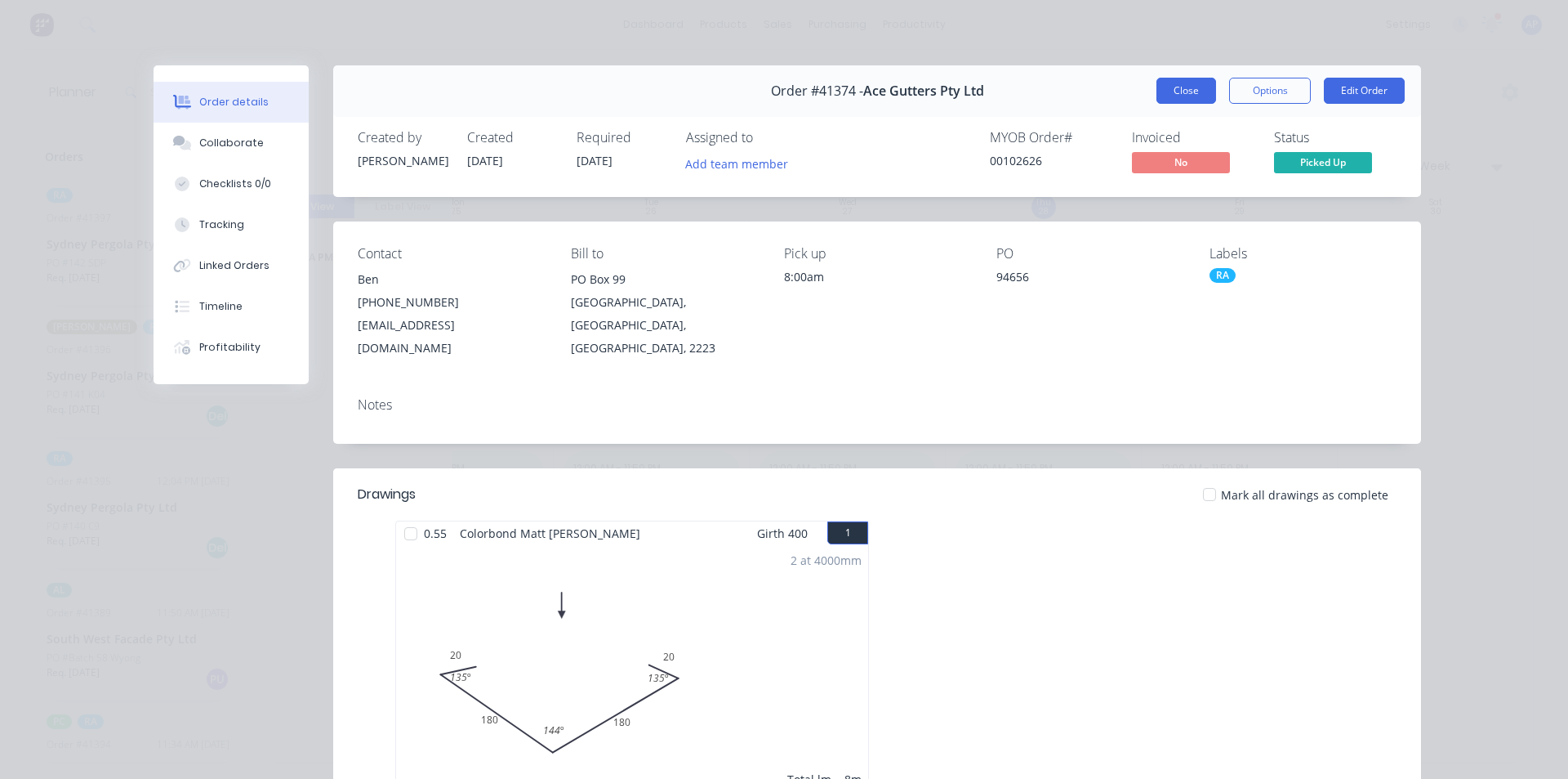
click at [1193, 83] on button "Close" at bounding box center [1186, 91] width 59 height 26
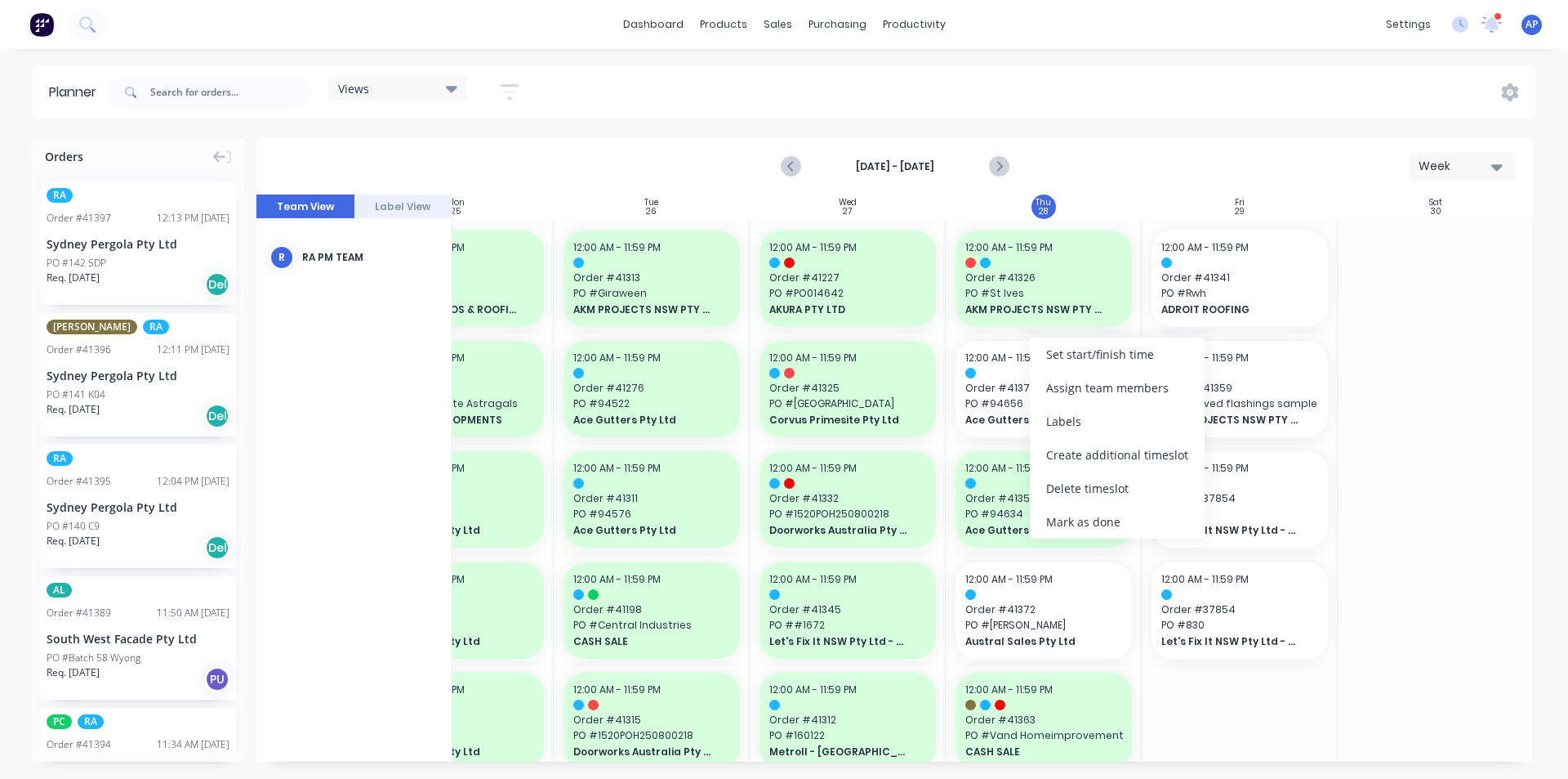
click at [1094, 523] on div "Mark as done" at bounding box center [1117, 521] width 175 height 33
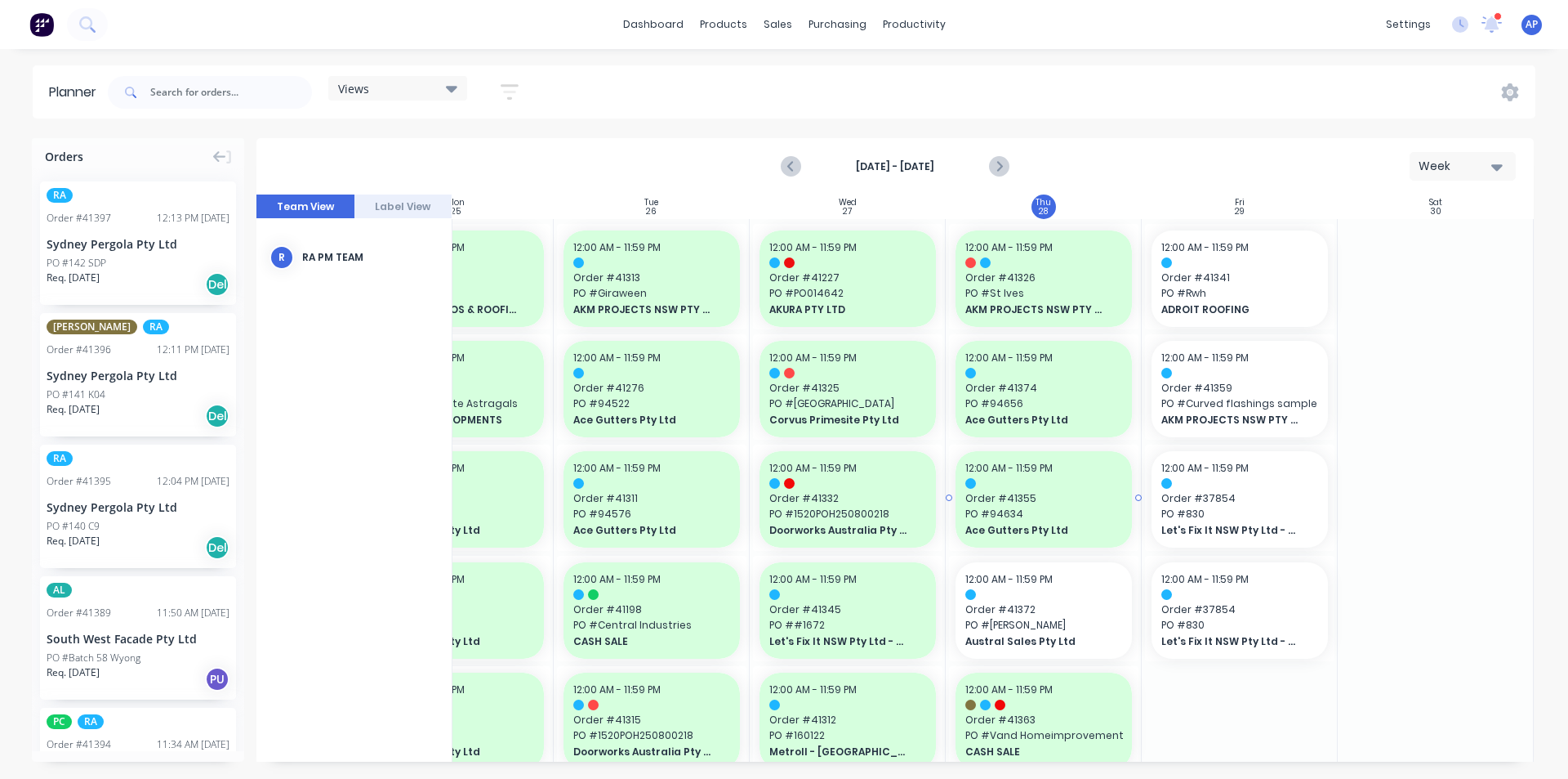
scroll to position [327, 297]
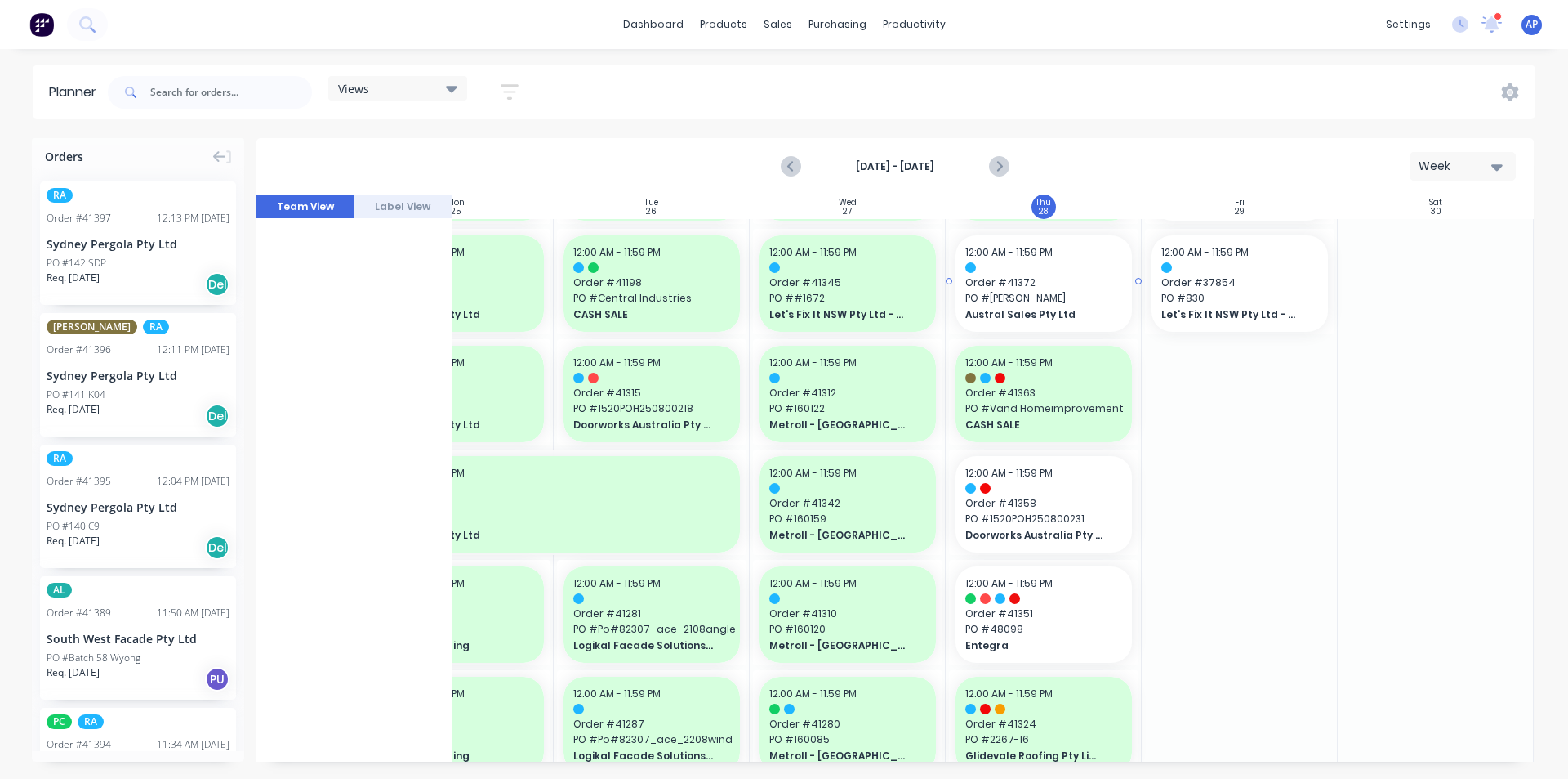
click at [1055, 291] on span "PO # Shale Grey" at bounding box center [1043, 298] width 157 height 14
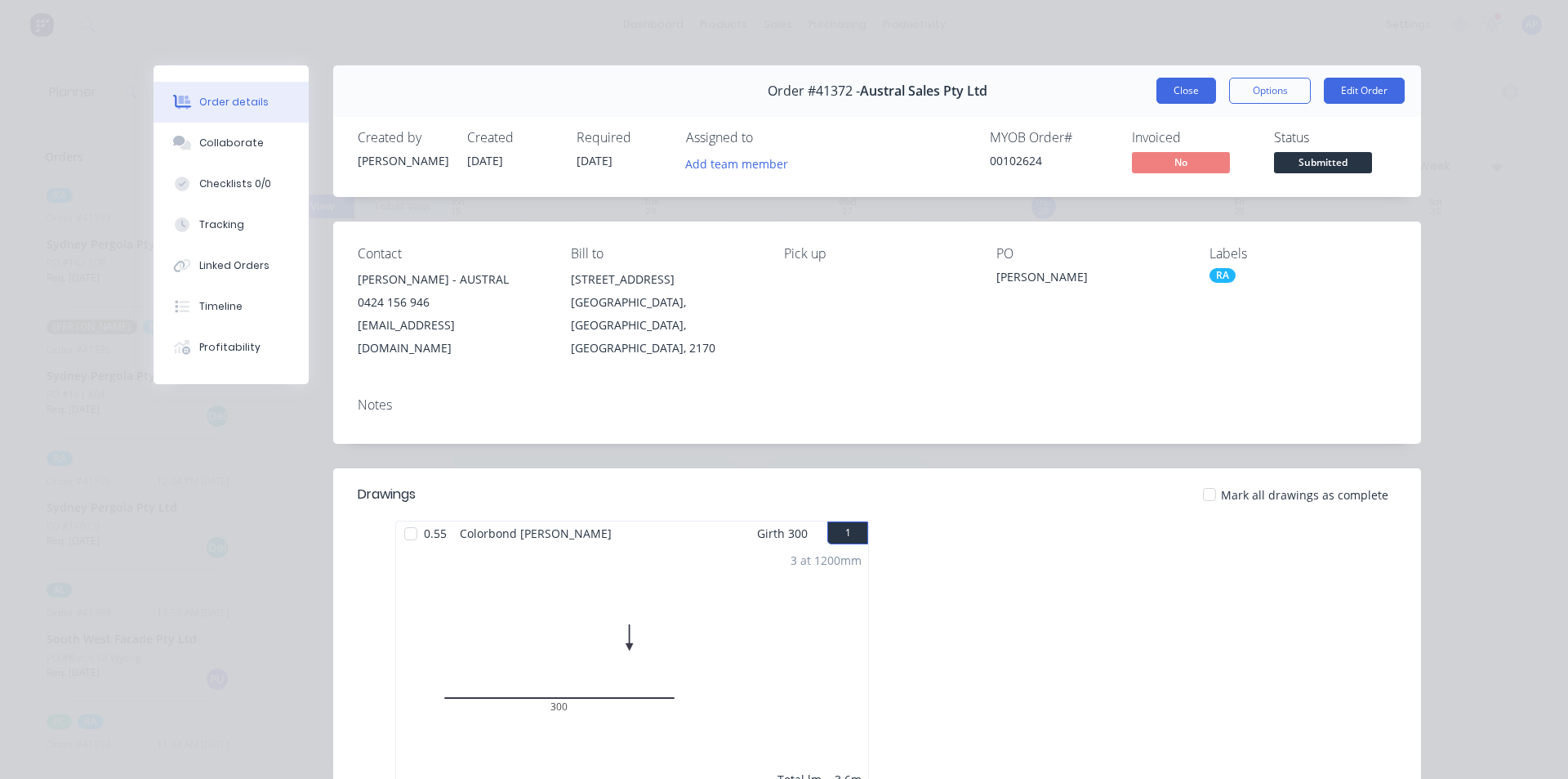
click at [1181, 89] on button "Close" at bounding box center [1186, 91] width 59 height 26
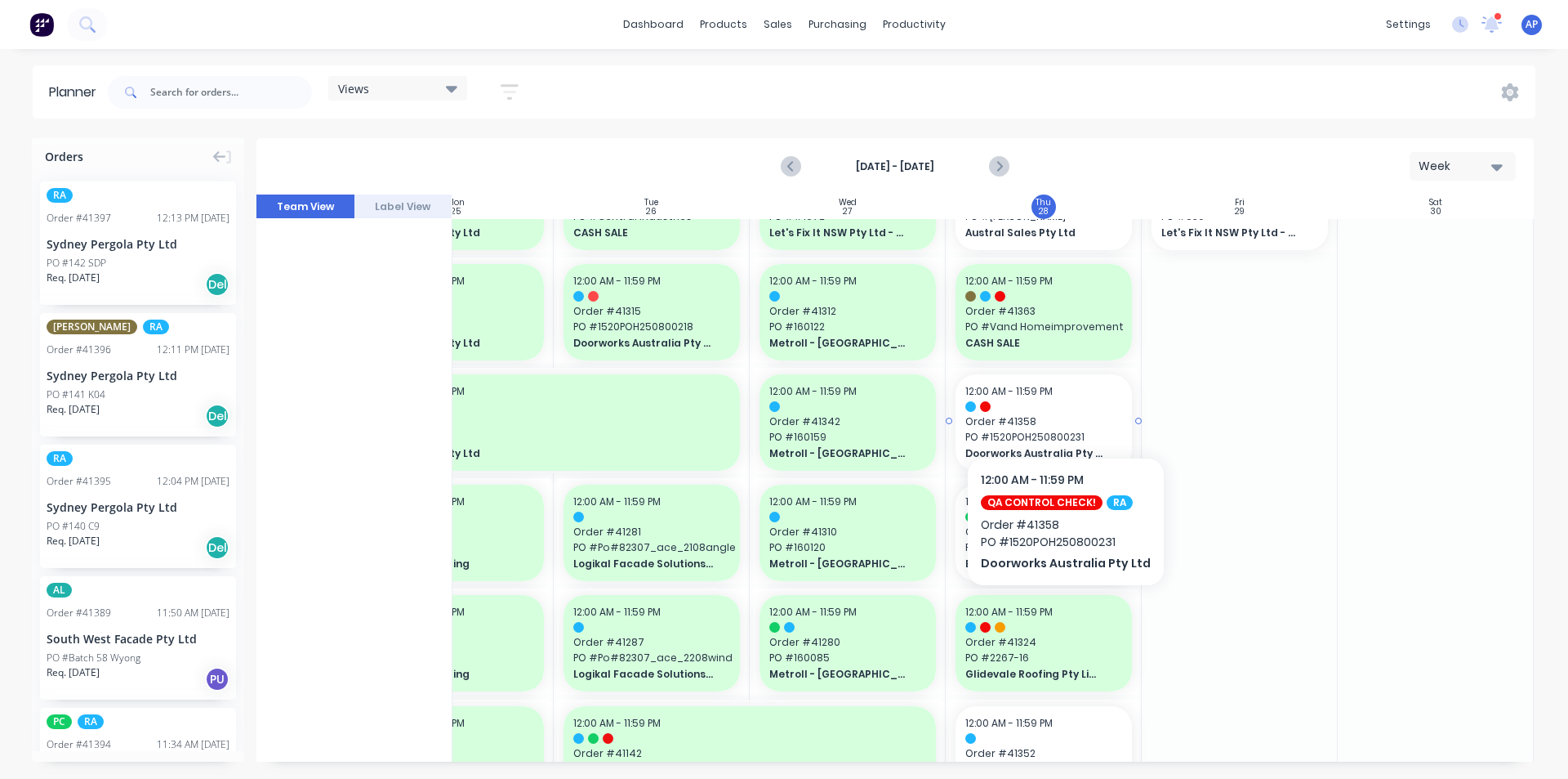
scroll to position [245, 297]
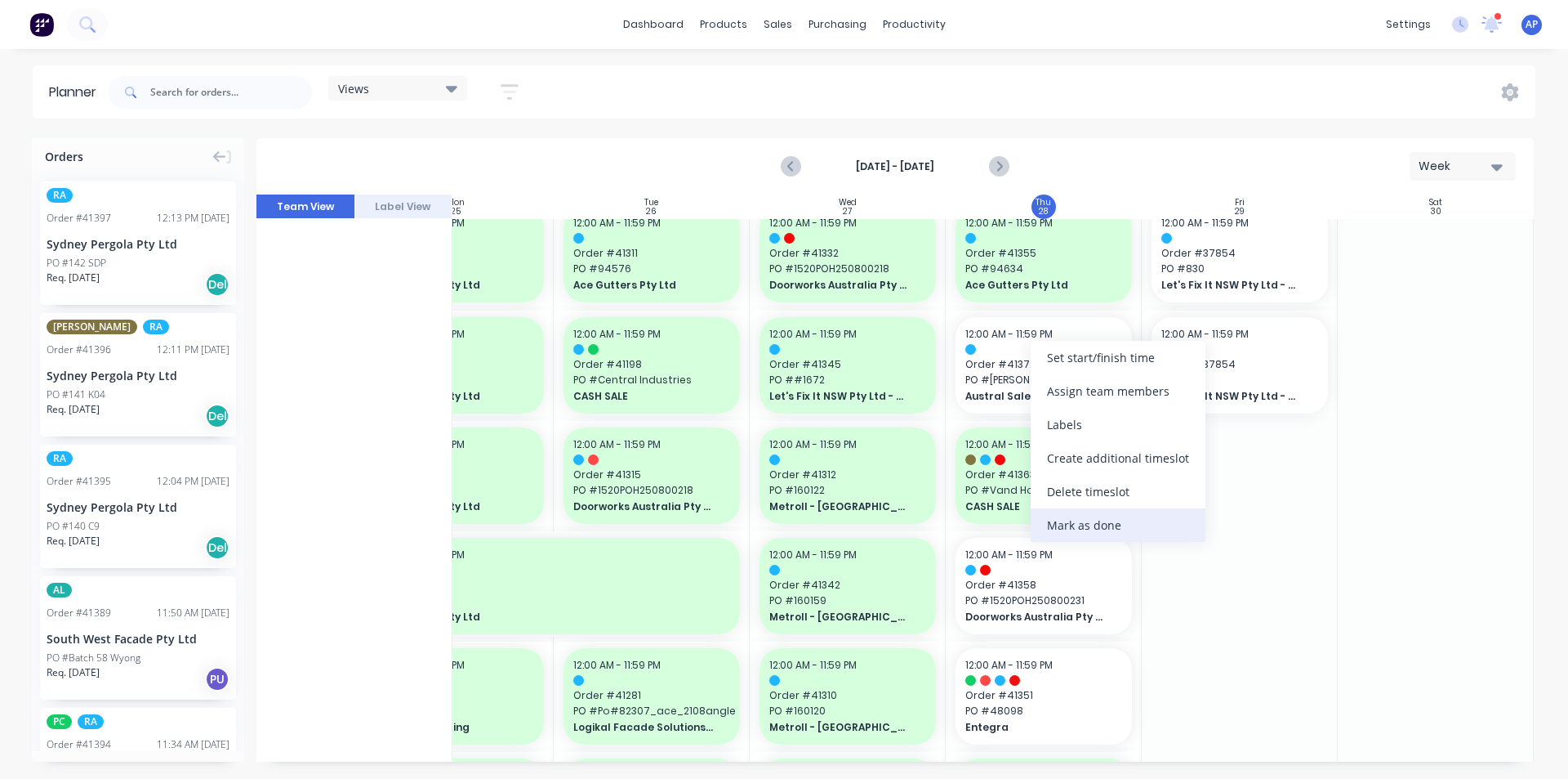
click at [1066, 540] on div "Mark as done" at bounding box center [1118, 524] width 175 height 33
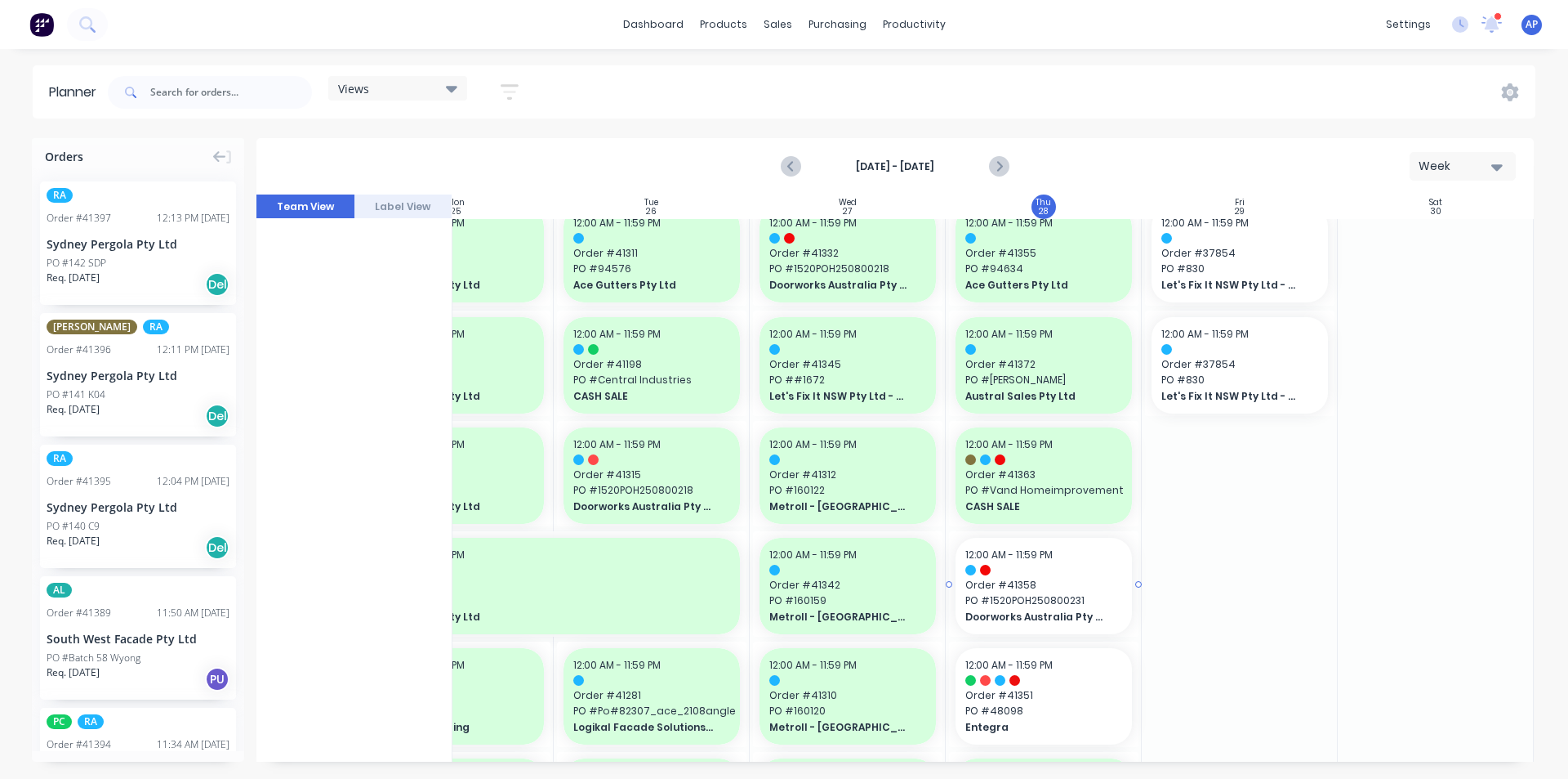
scroll to position [408, 297]
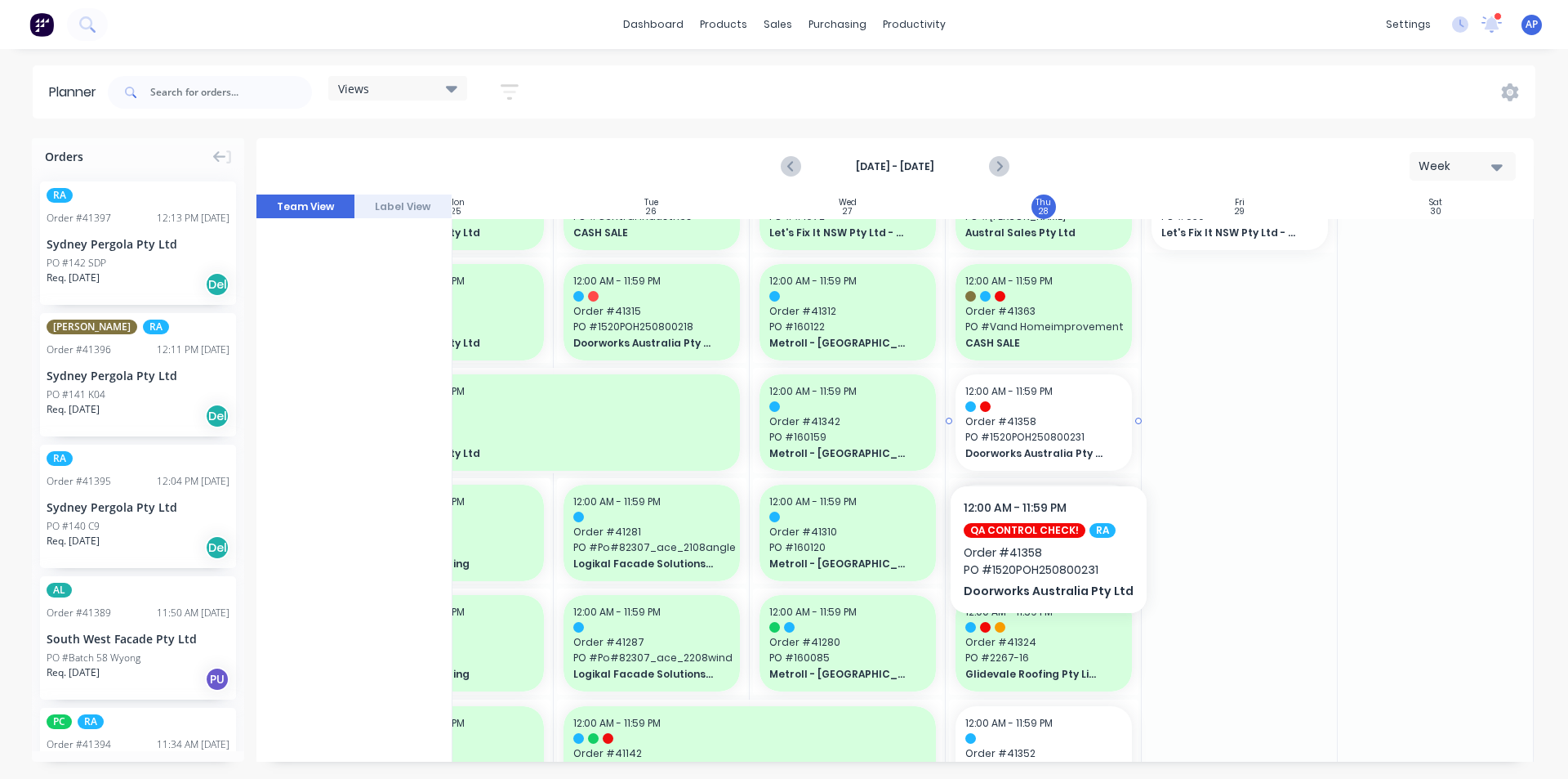
click at [1043, 436] on span "PO # 1520POH250800231" at bounding box center [1043, 437] width 157 height 14
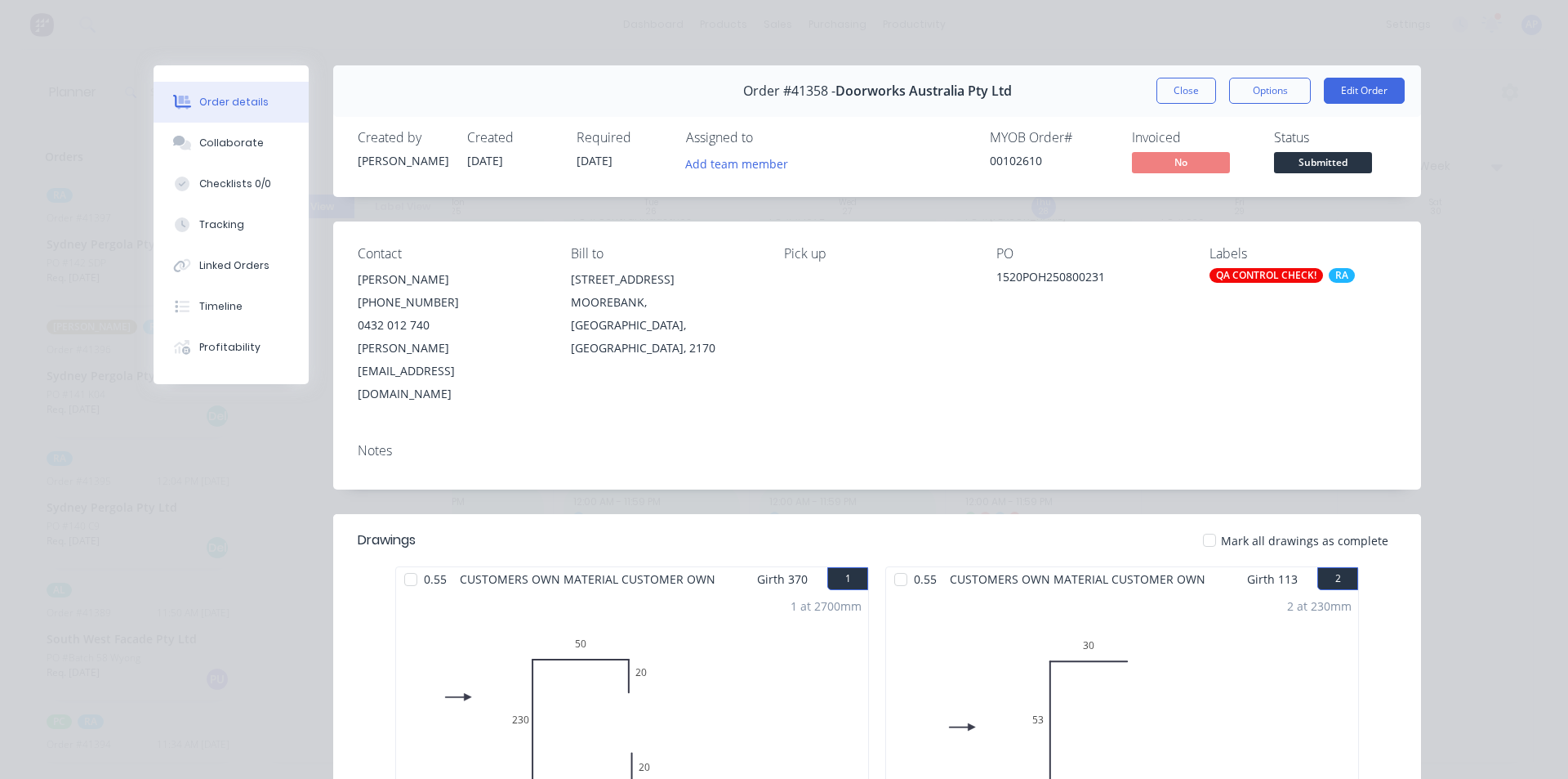
click at [1176, 81] on button "Close" at bounding box center [1186, 91] width 59 height 26
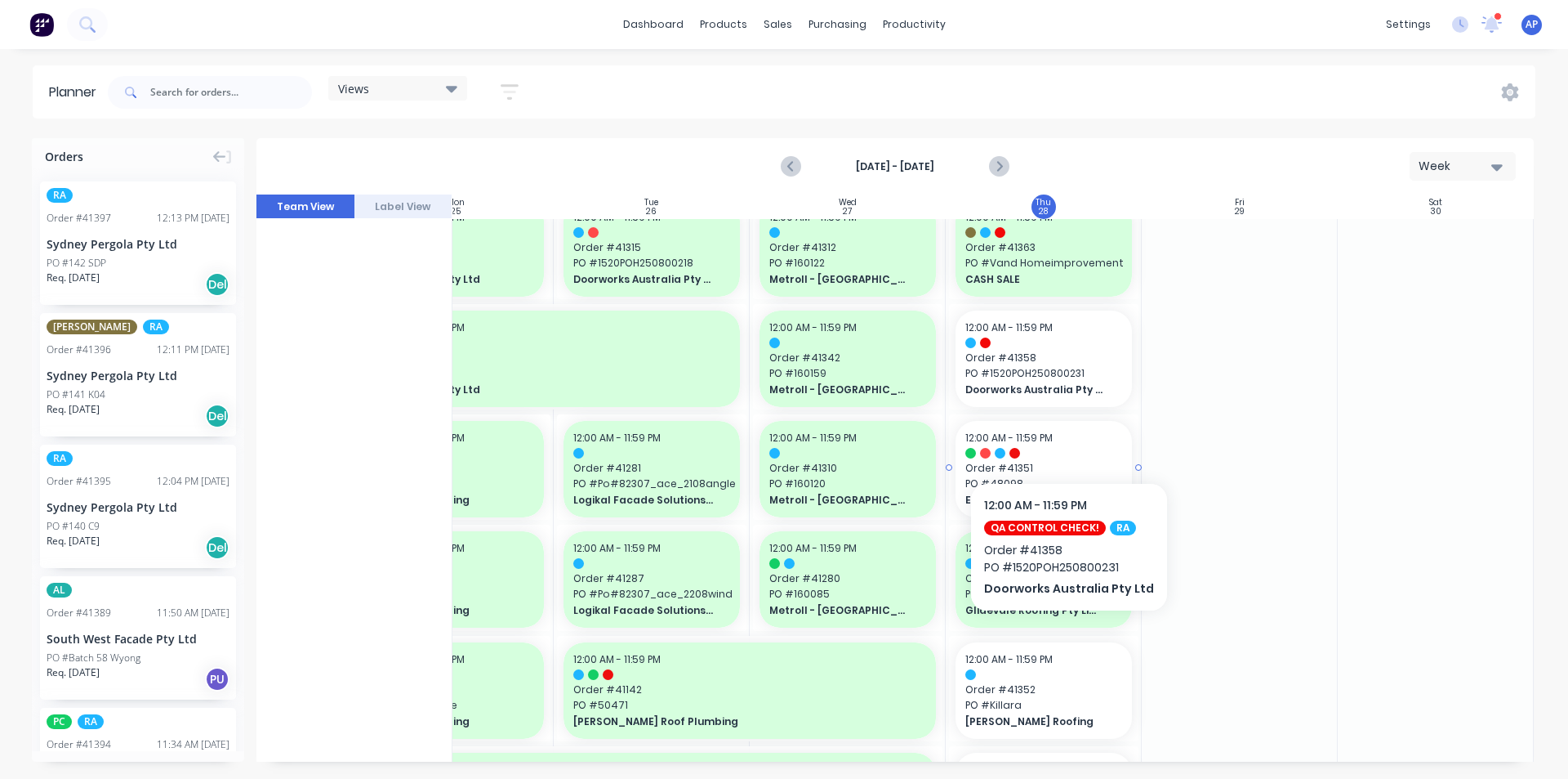
scroll to position [490, 297]
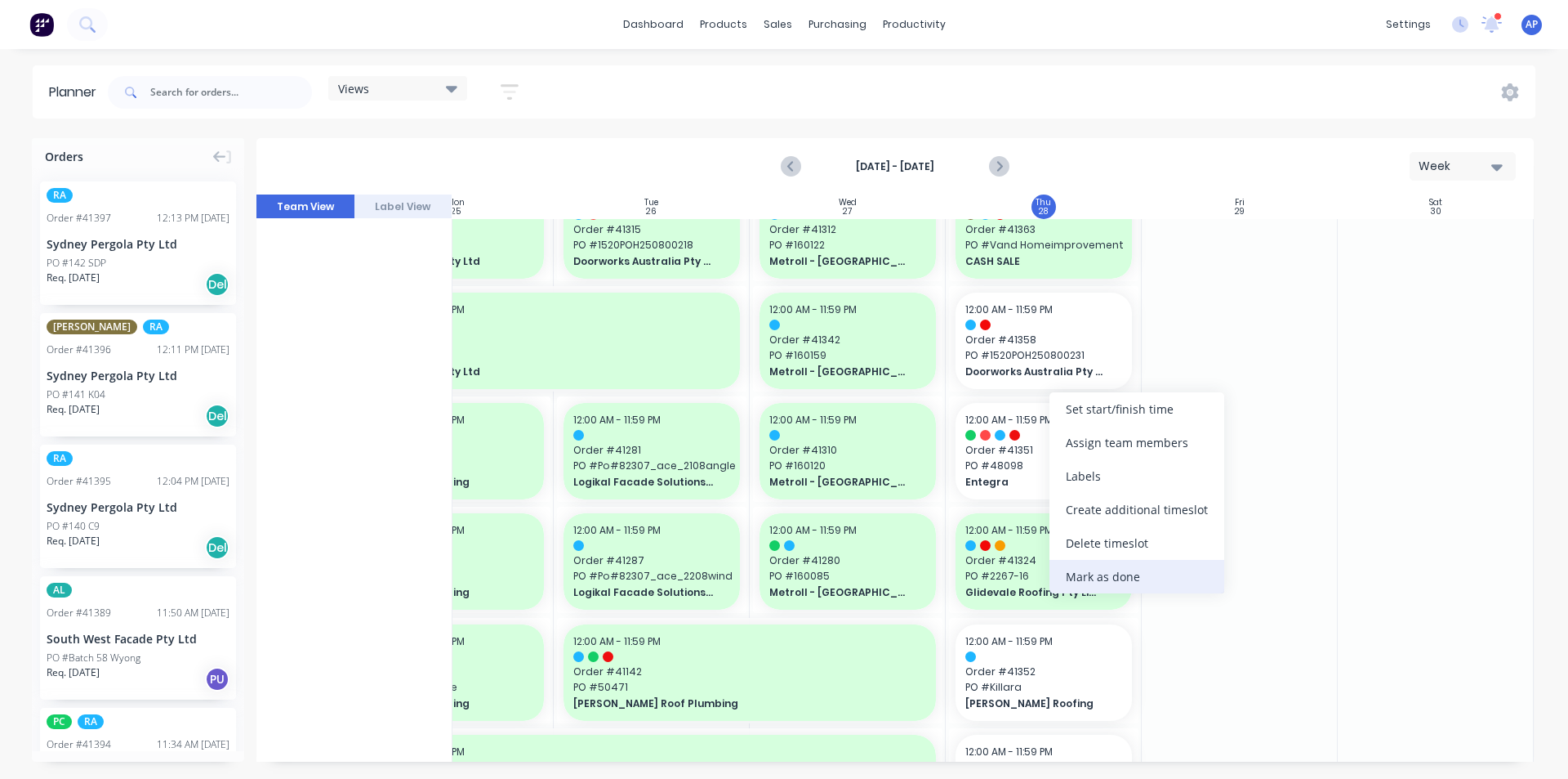
click at [1127, 587] on div "Mark as done" at bounding box center [1137, 576] width 175 height 33
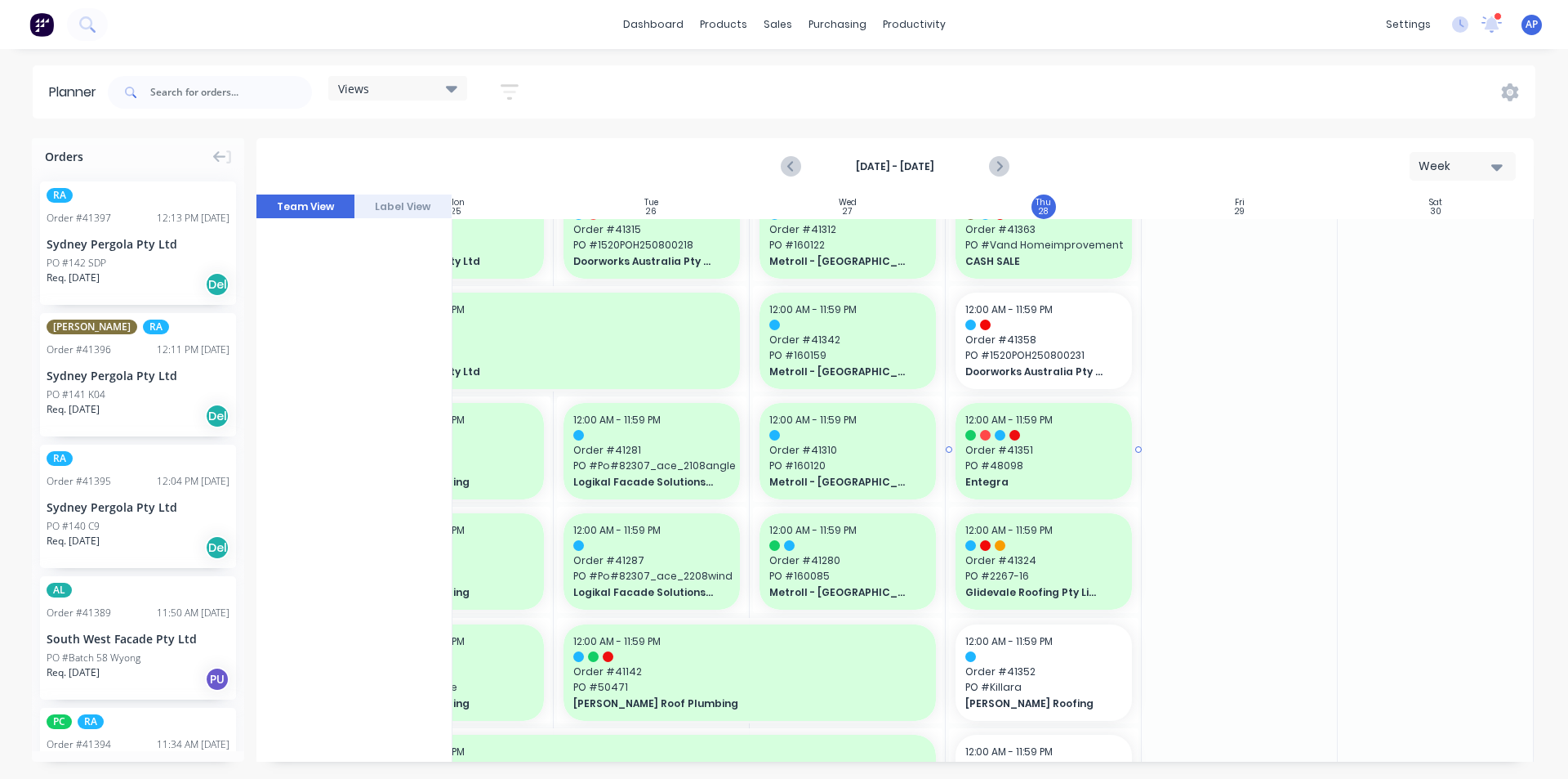
click at [1073, 468] on span "PO # 48098" at bounding box center [1043, 466] width 157 height 14
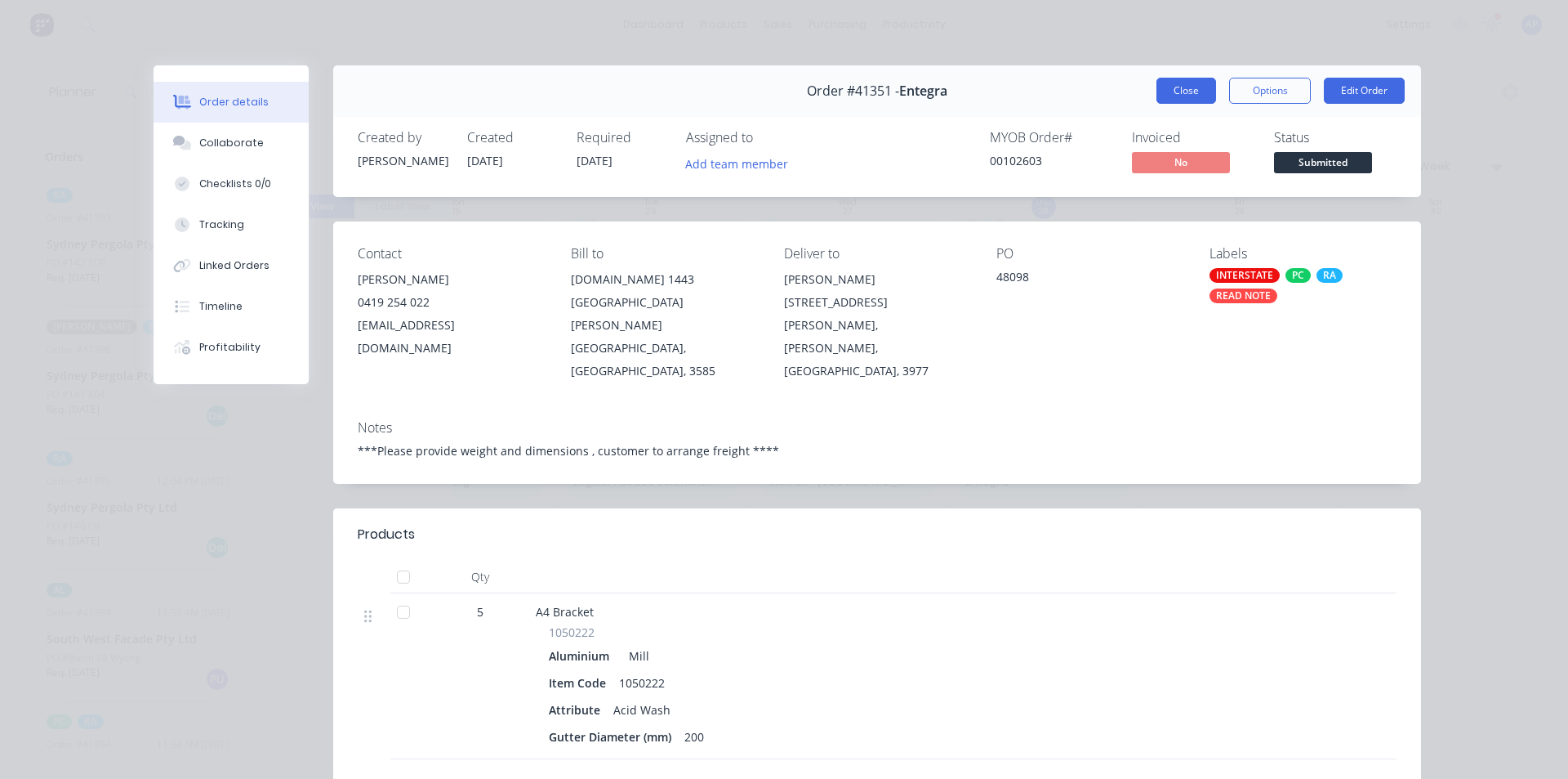
click at [1183, 91] on button "Close" at bounding box center [1186, 91] width 59 height 26
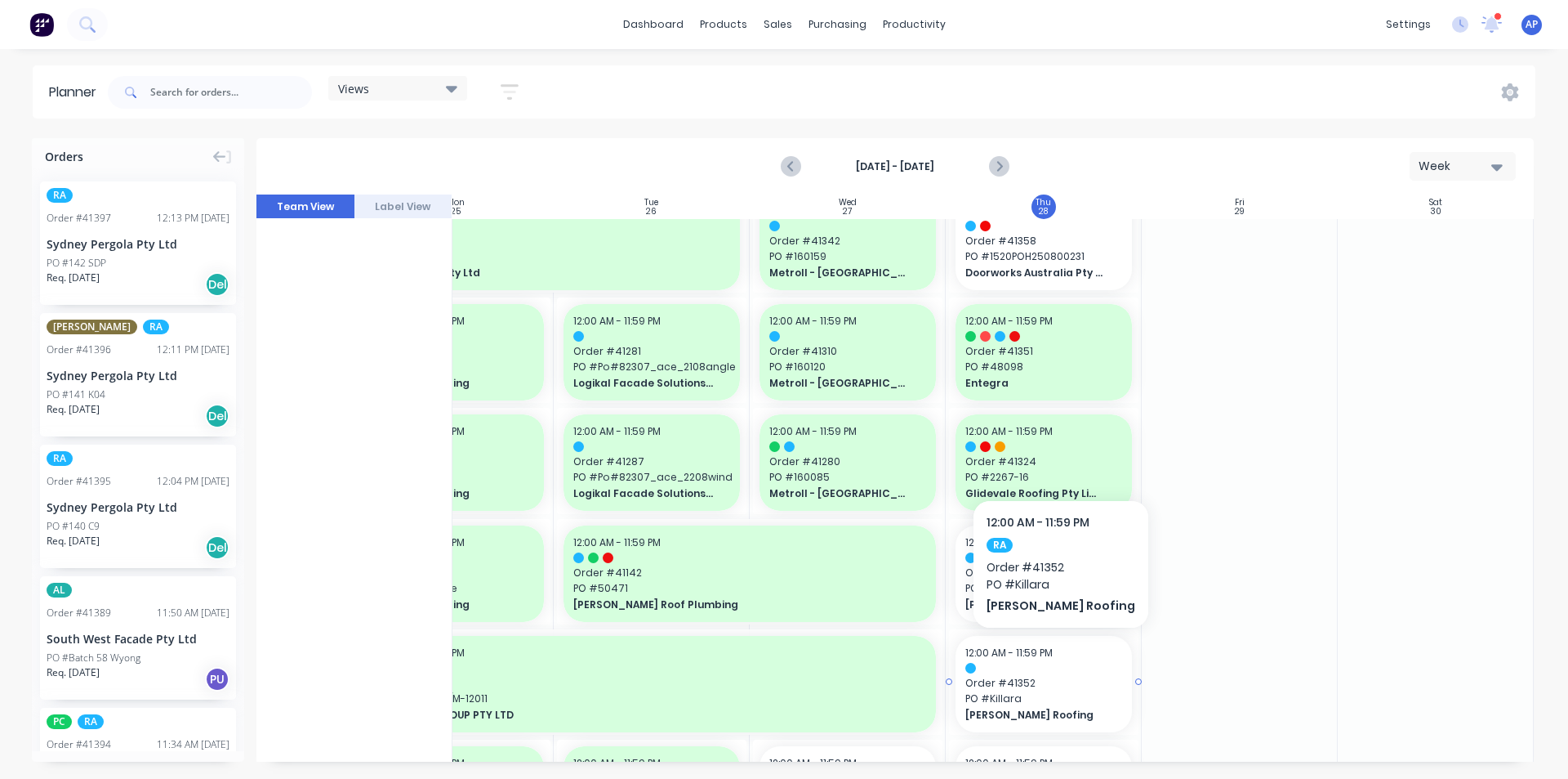
scroll to position [572, 297]
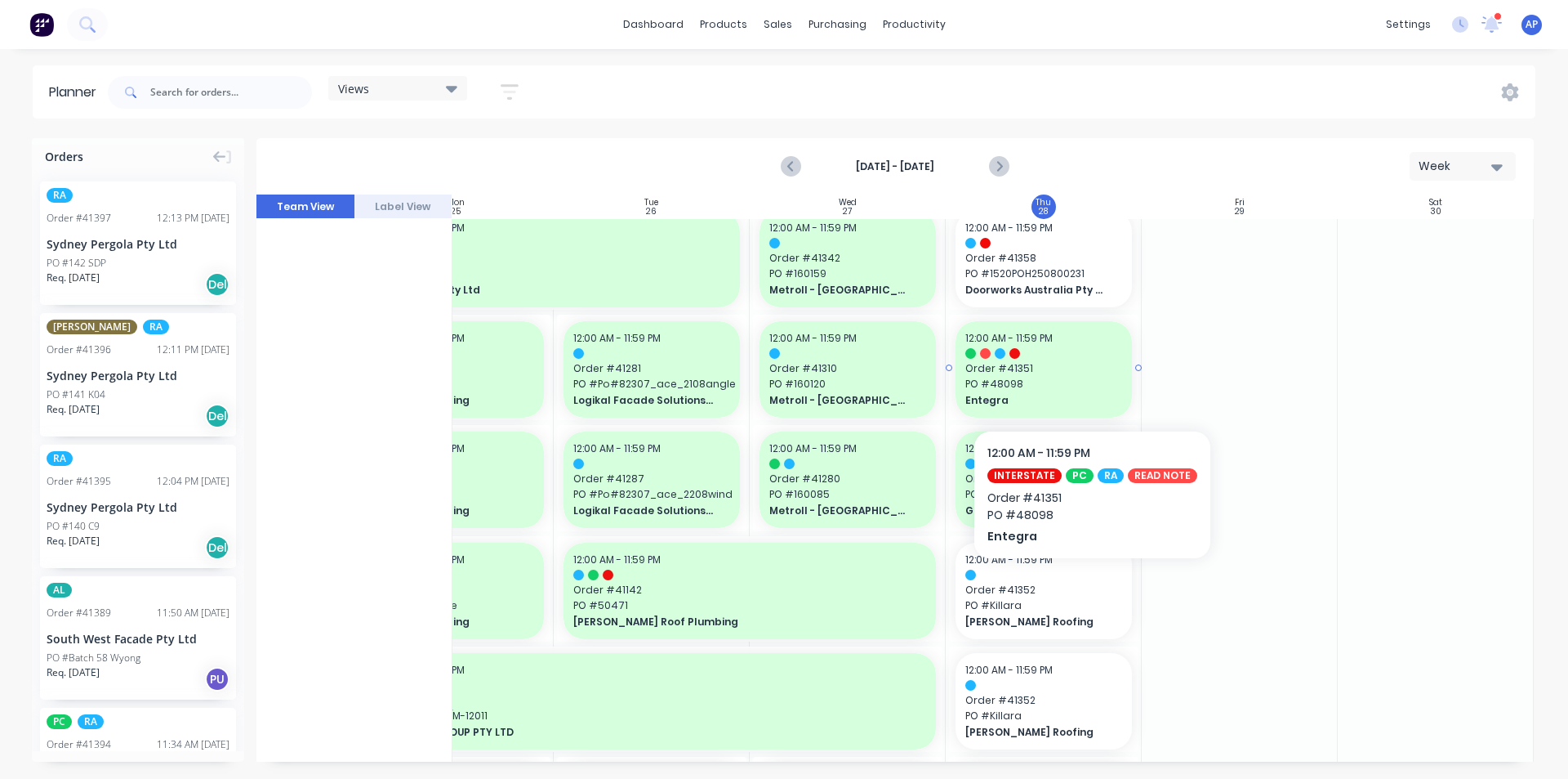
click at [1087, 381] on span "PO # 48098" at bounding box center [1043, 384] width 157 height 14
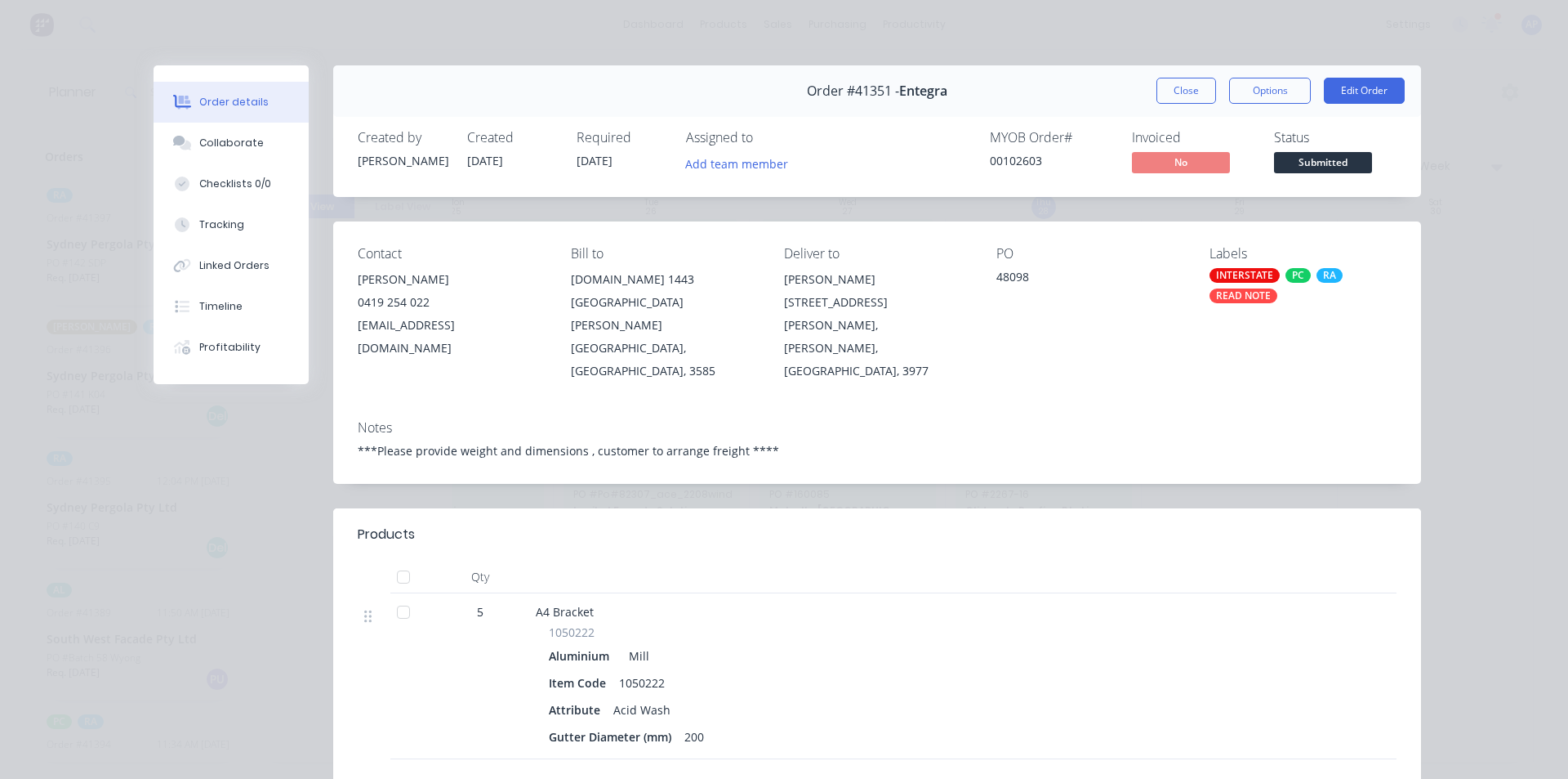
click at [870, 96] on span "Order #41351 -" at bounding box center [853, 91] width 92 height 15
copy span "41351"
click at [1166, 96] on button "Close" at bounding box center [1186, 91] width 59 height 26
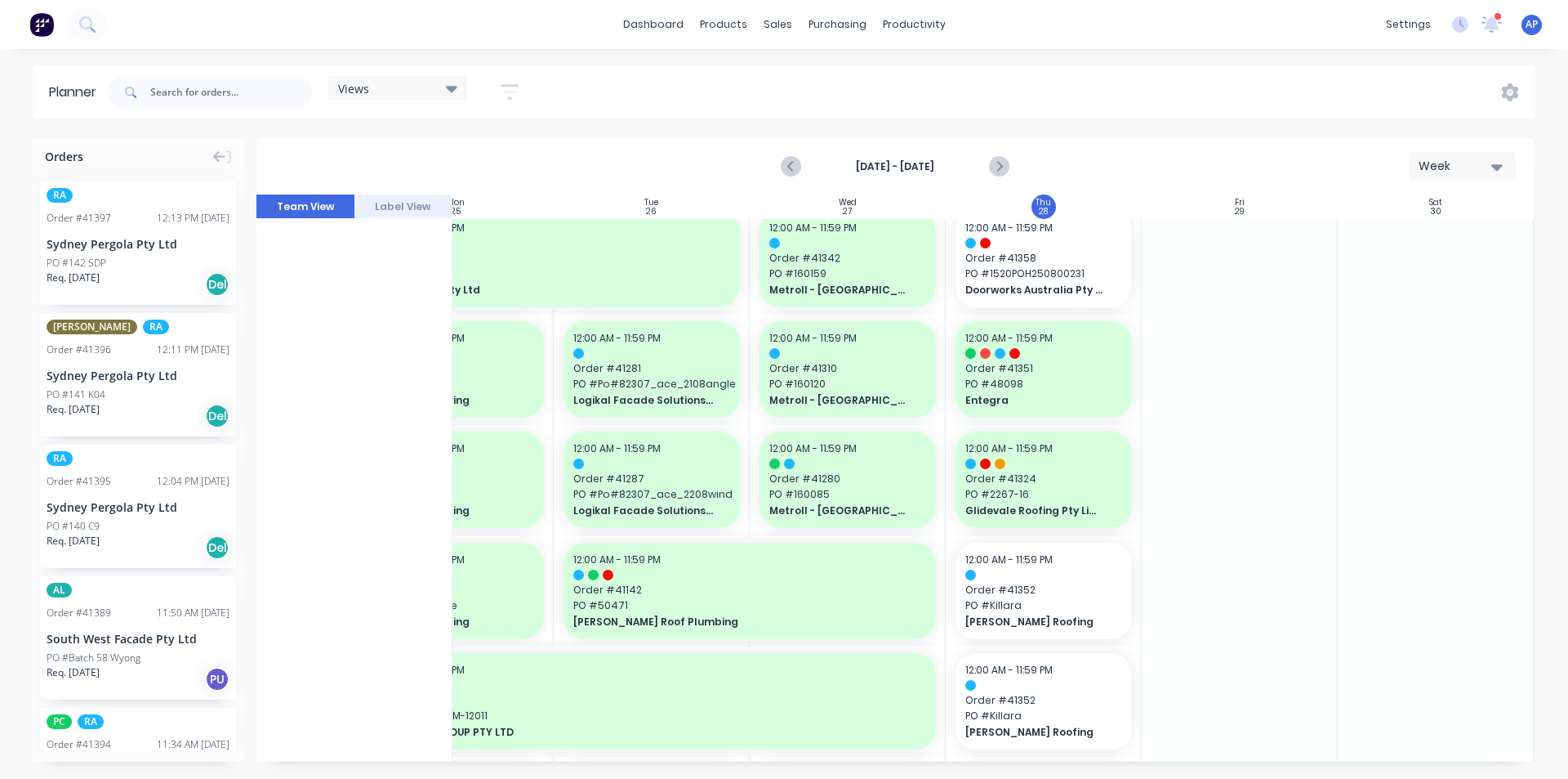
scroll to position [818, 297]
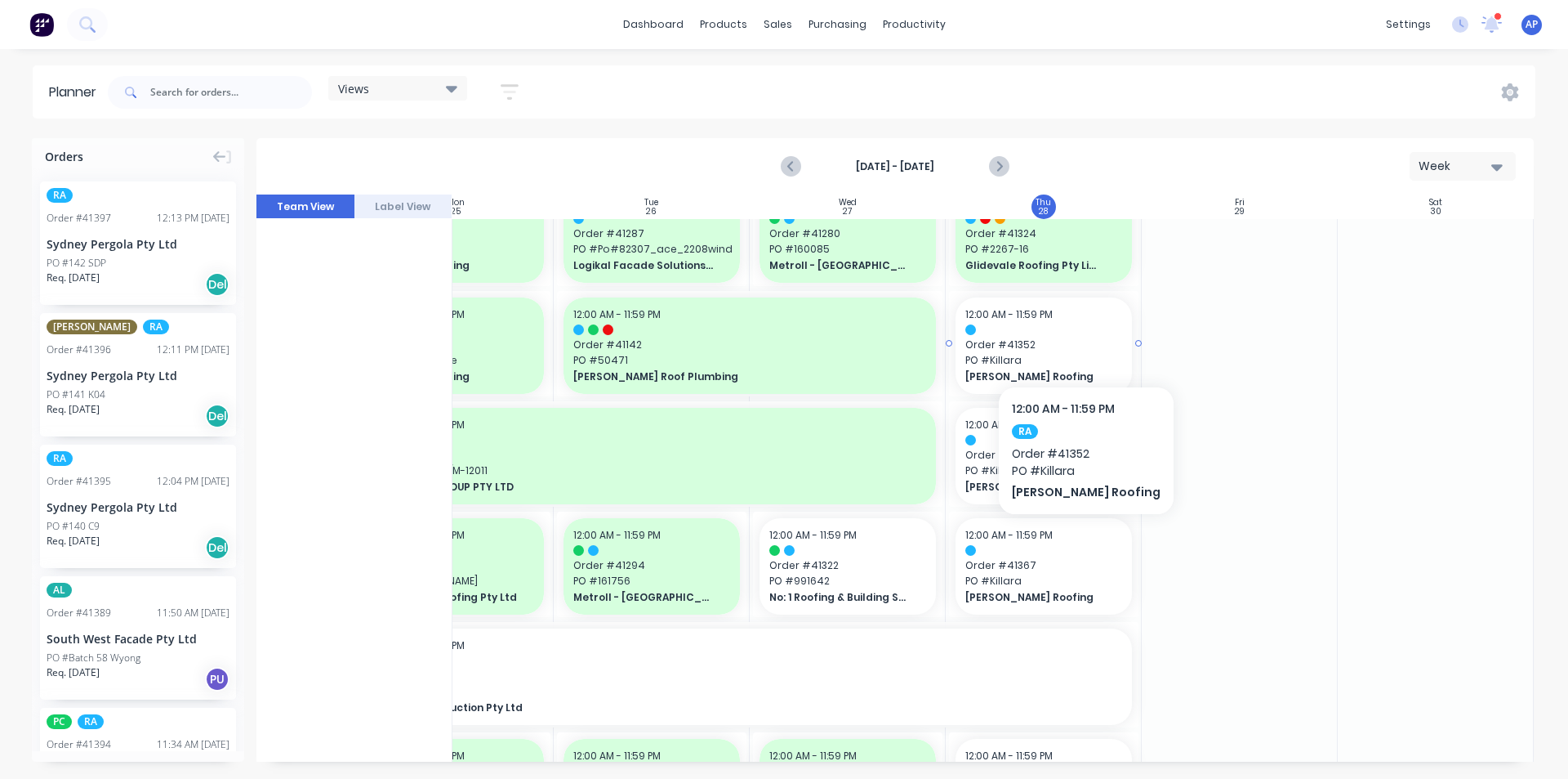
click at [1064, 337] on span "Order # 41352" at bounding box center [1043, 345] width 157 height 14
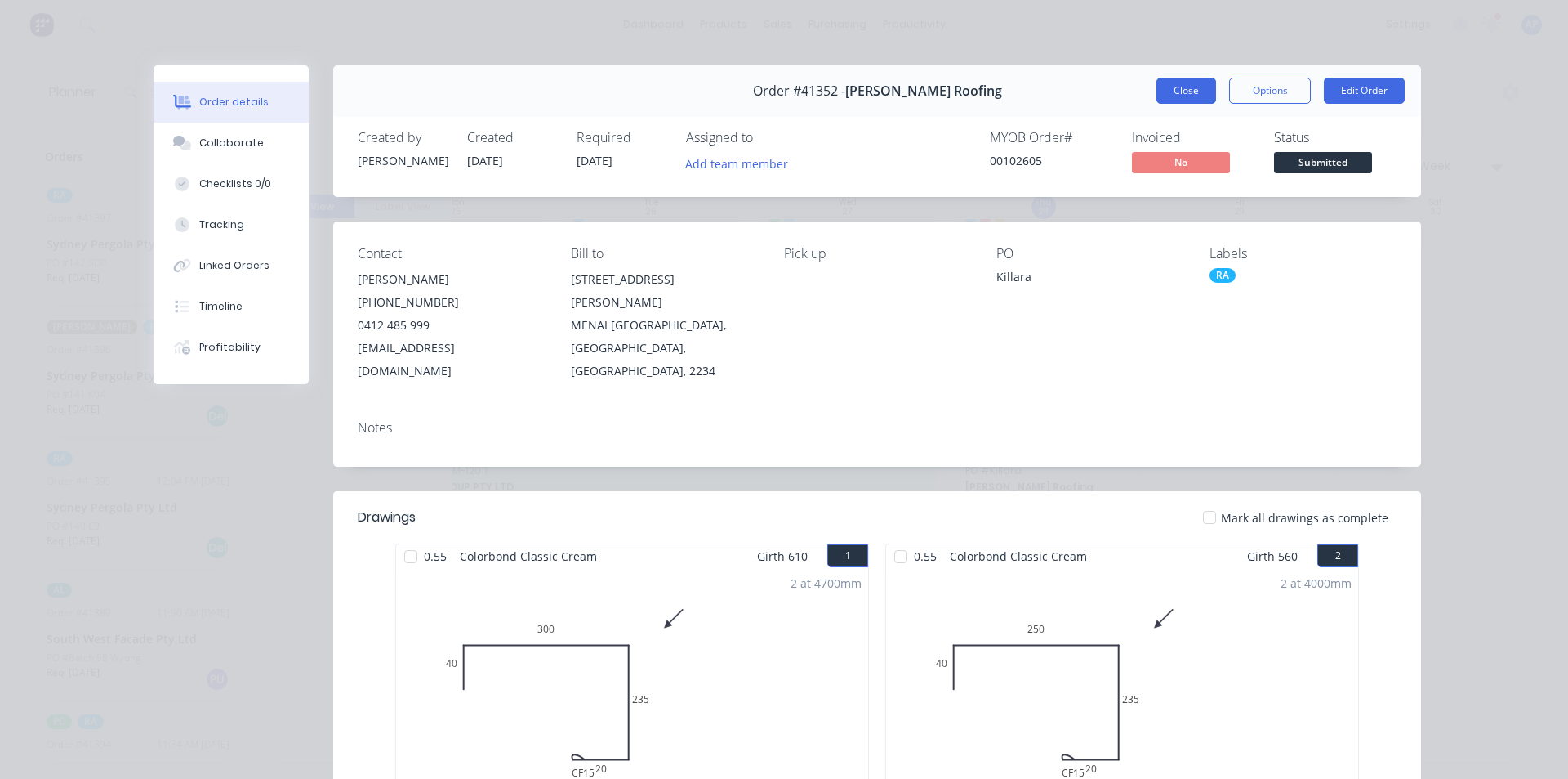
click at [1195, 81] on button "Close" at bounding box center [1186, 91] width 59 height 26
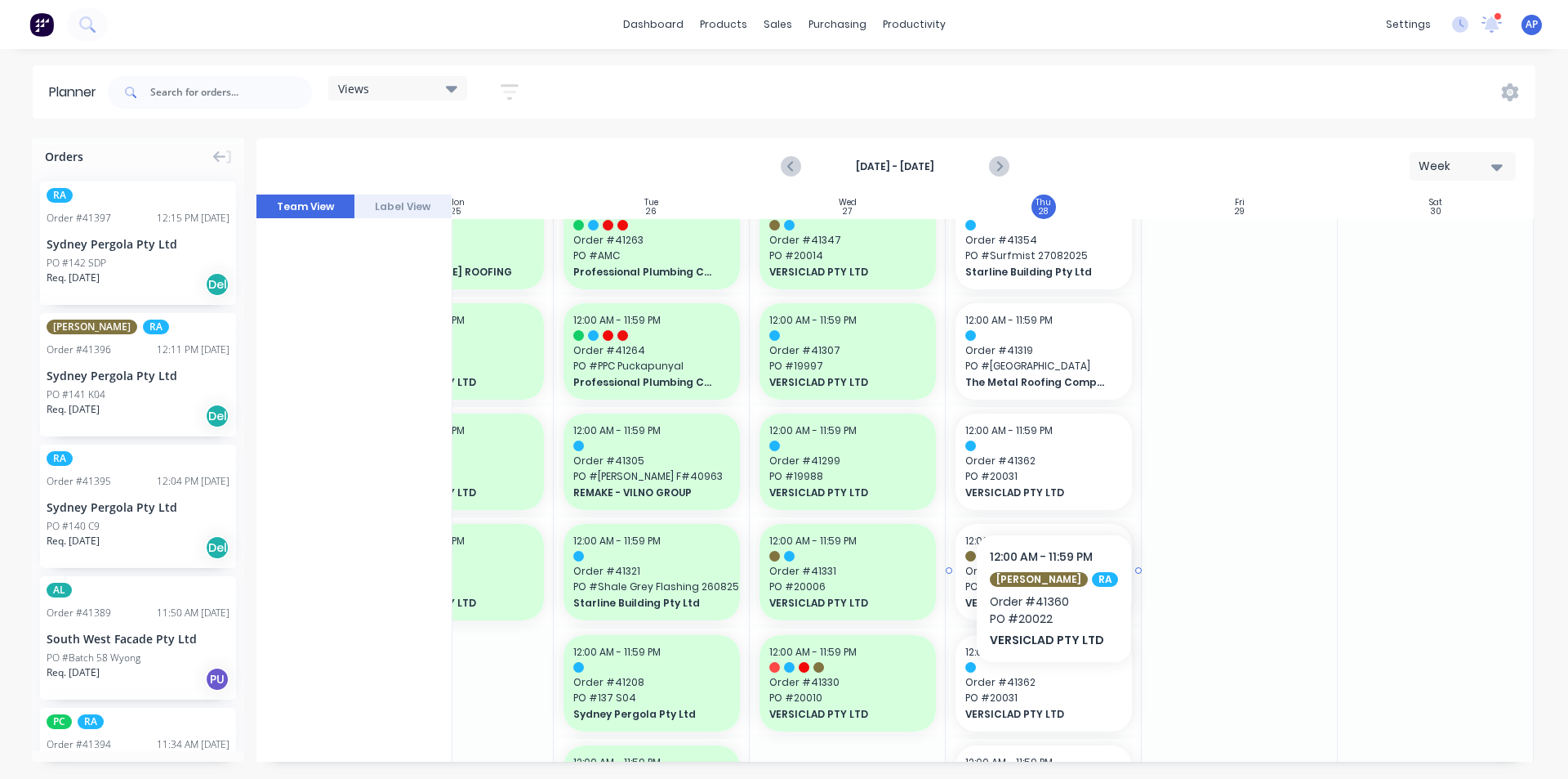
scroll to position [1634, 297]
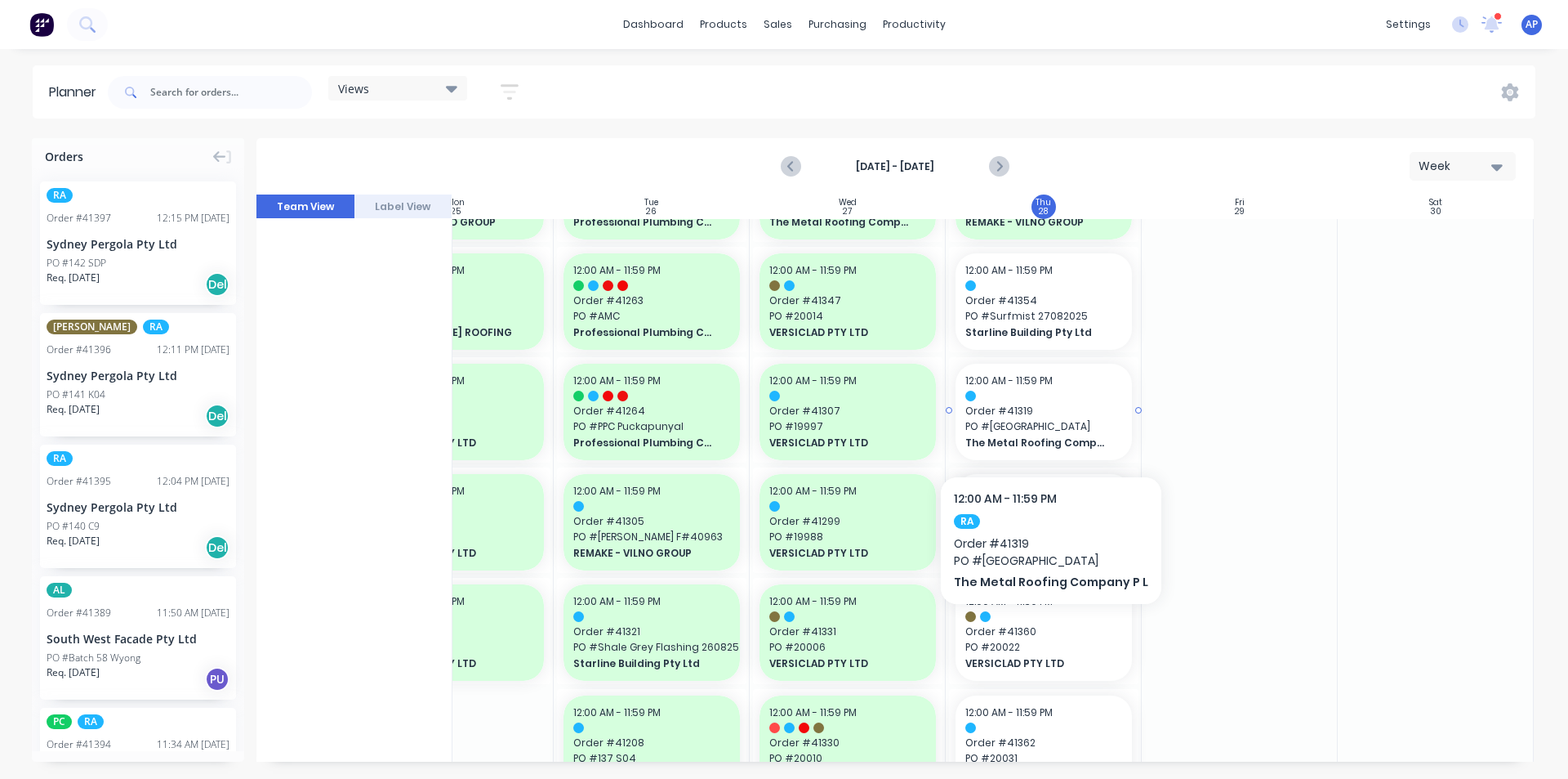
click at [1045, 426] on span "PO # Lane Cove" at bounding box center [1043, 426] width 157 height 14
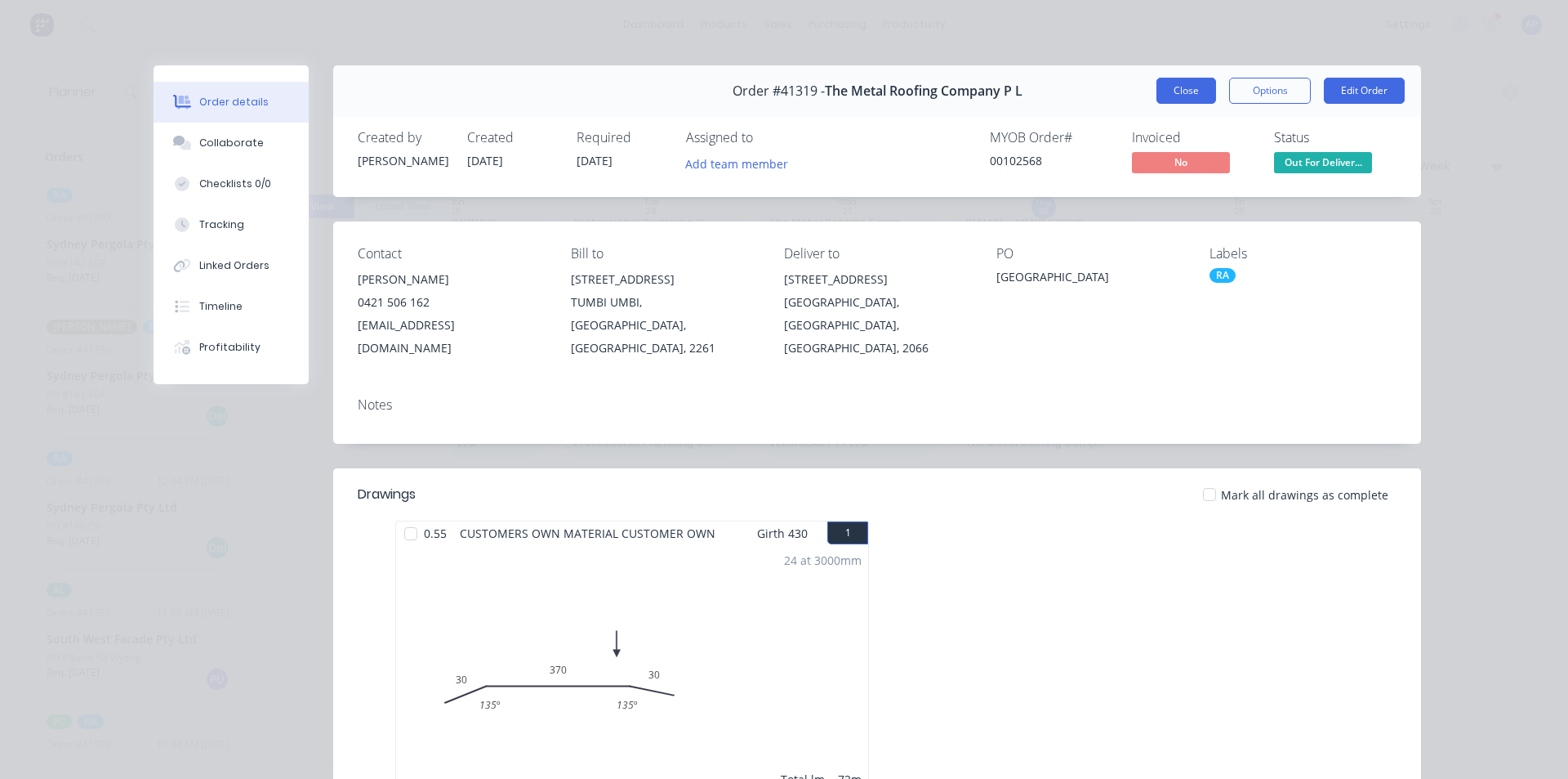
click at [1195, 87] on button "Close" at bounding box center [1186, 91] width 59 height 26
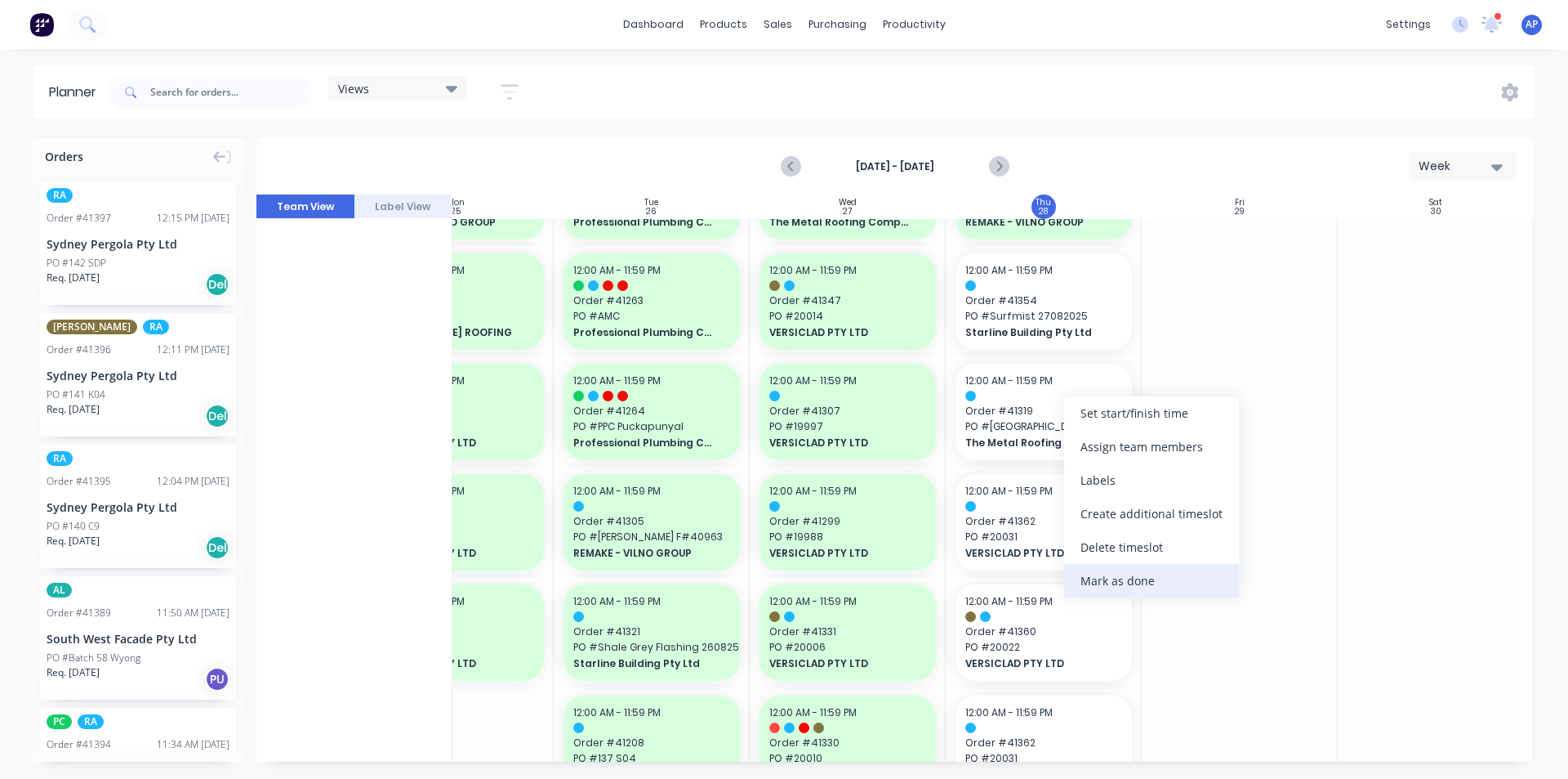
click at [1101, 582] on div "Mark as done" at bounding box center [1151, 580] width 175 height 33
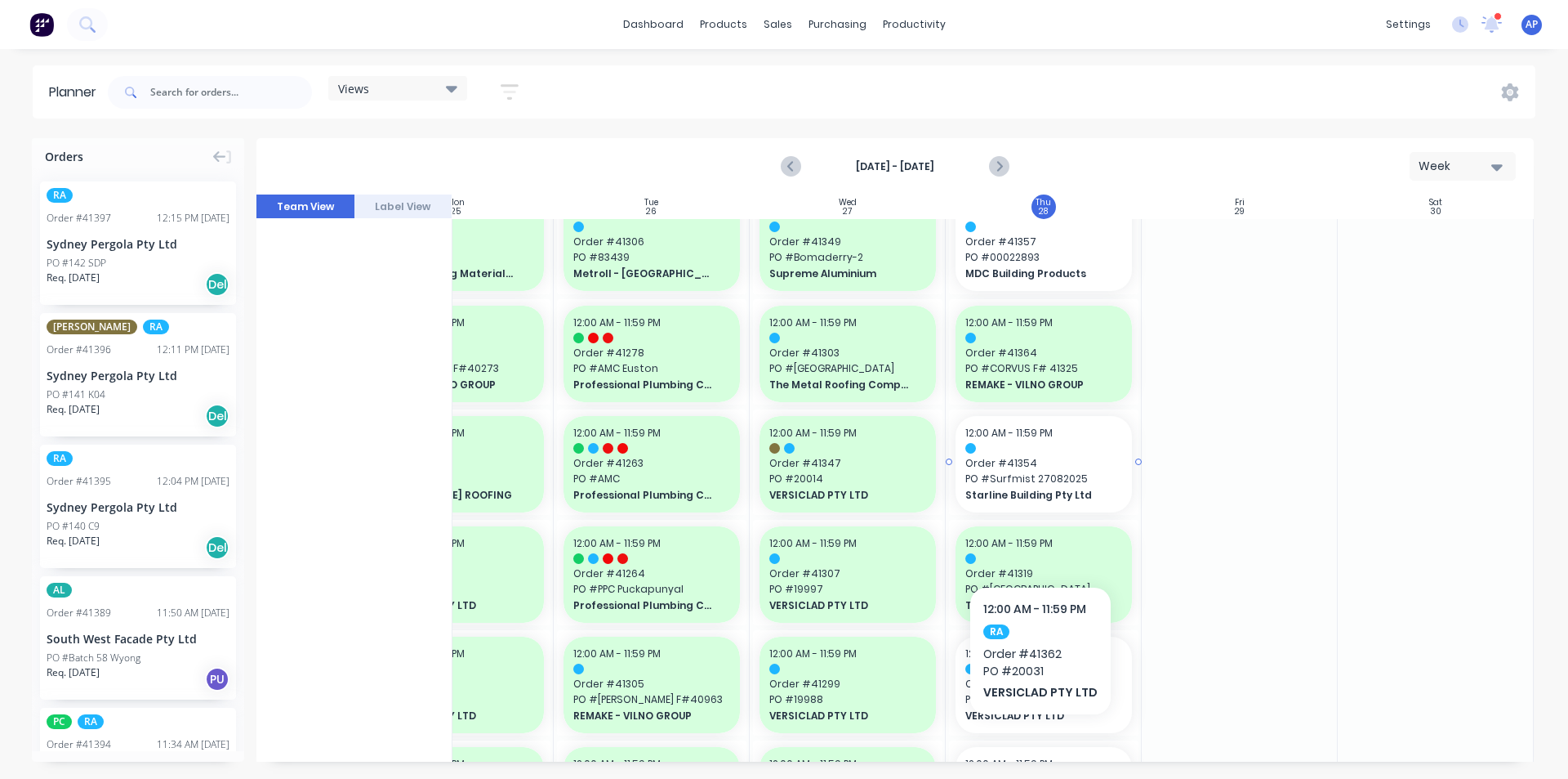
scroll to position [1389, 297]
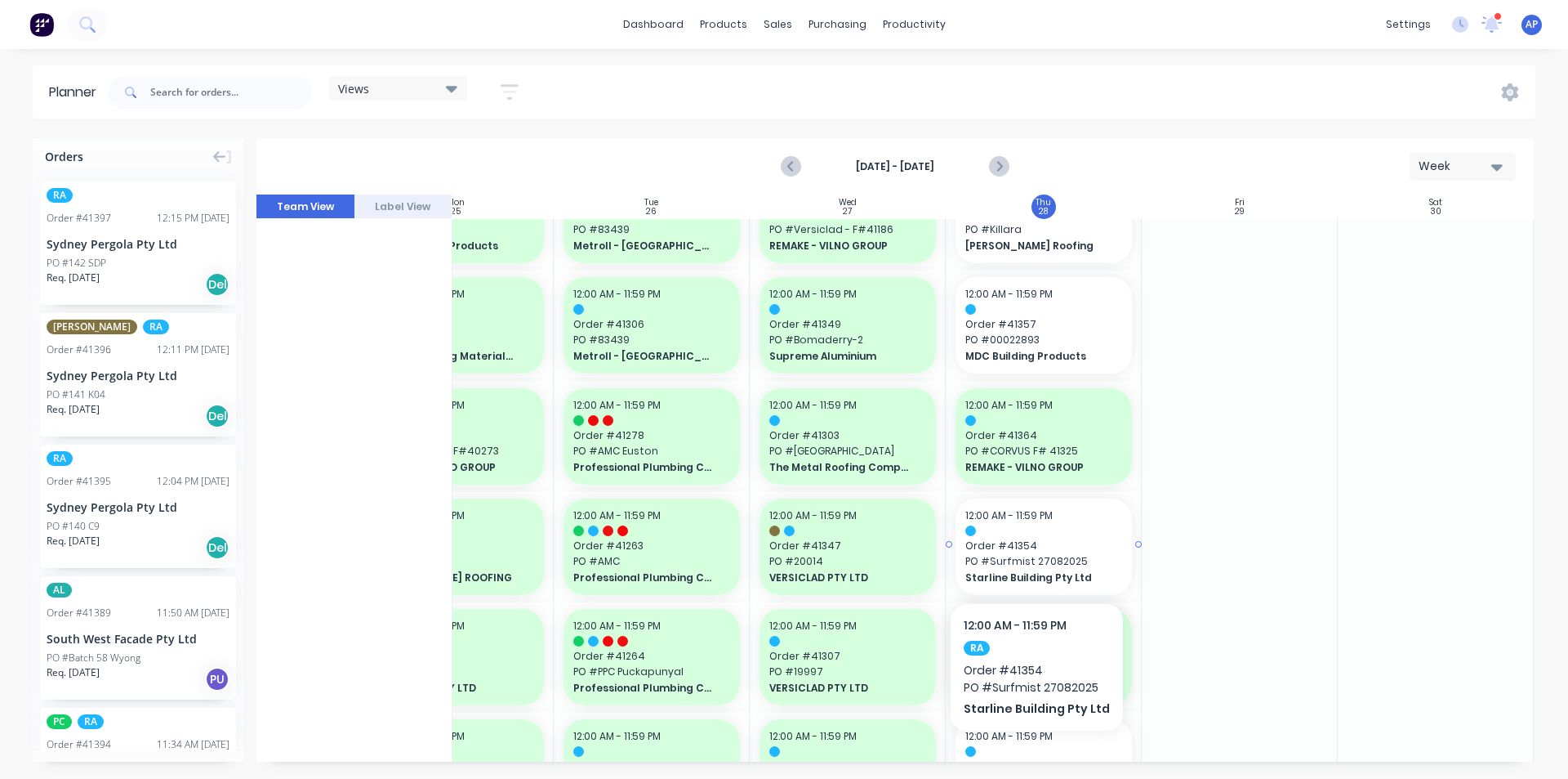
click at [1032, 553] on div "12:00 AM - 11:59 PM Order # 41354 PO # Surfmist 27082025 Starline Building Pty …" at bounding box center [1043, 546] width 177 height 96
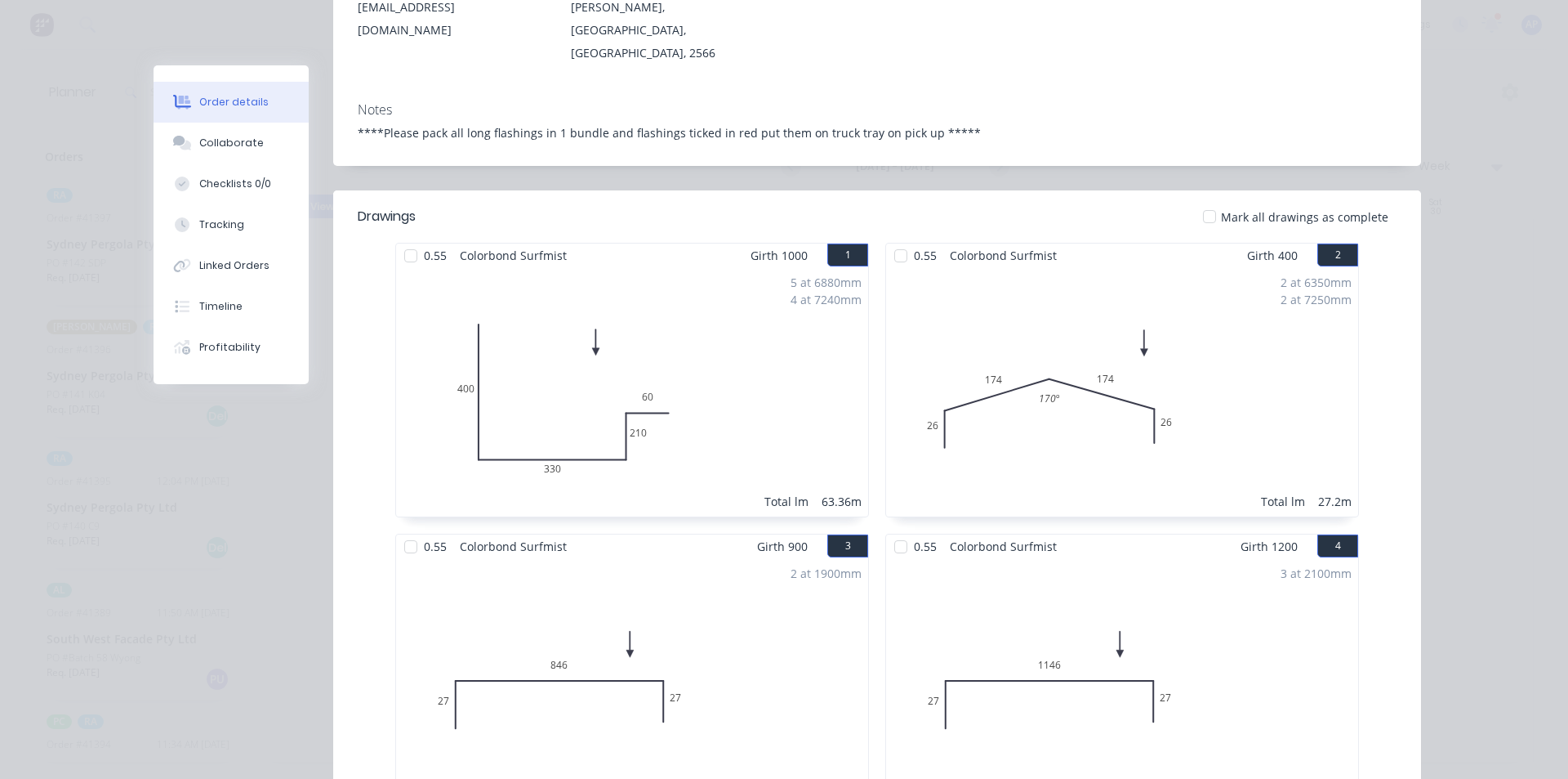
scroll to position [0, 0]
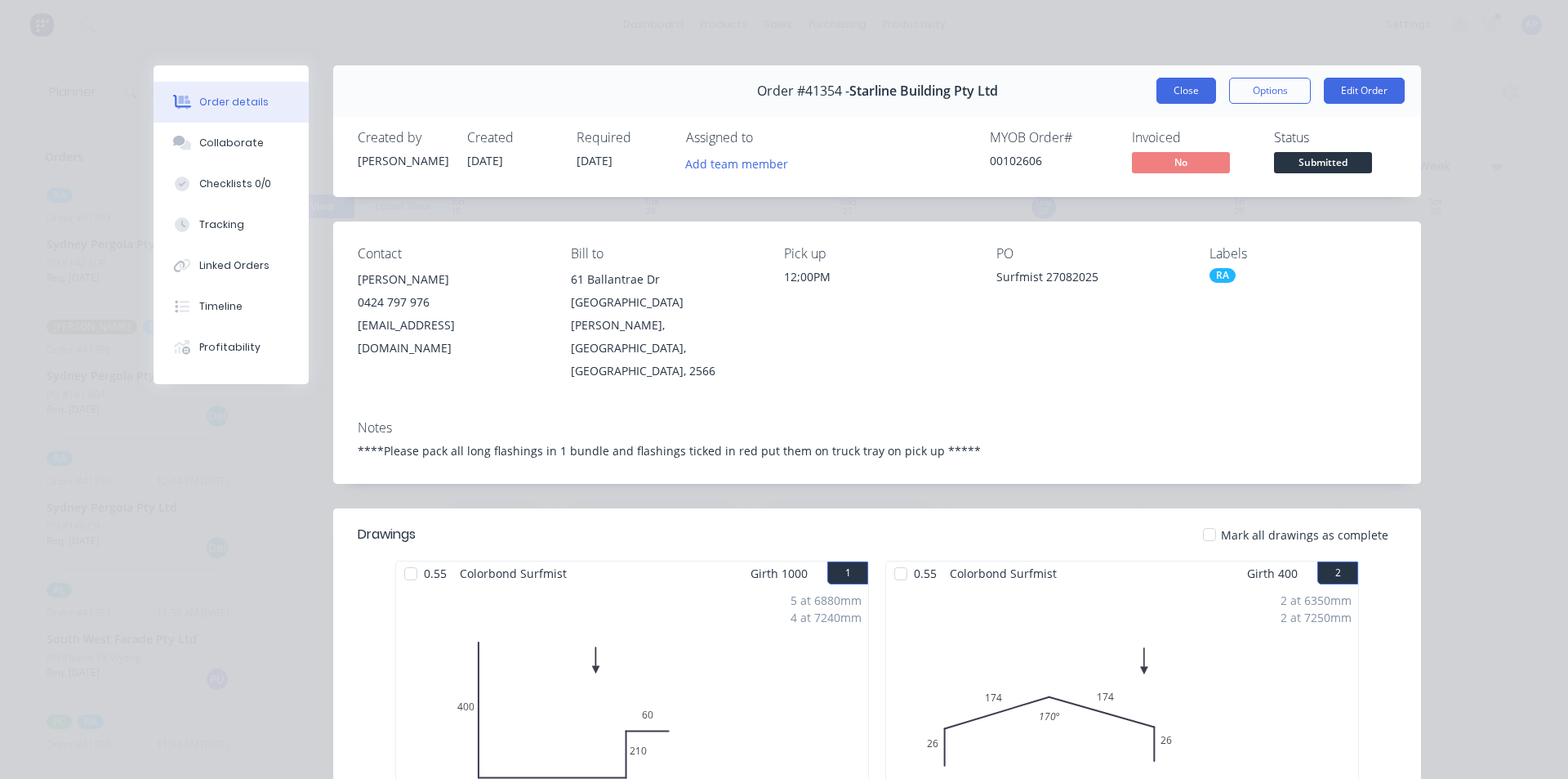
click at [1195, 94] on button "Close" at bounding box center [1186, 91] width 59 height 26
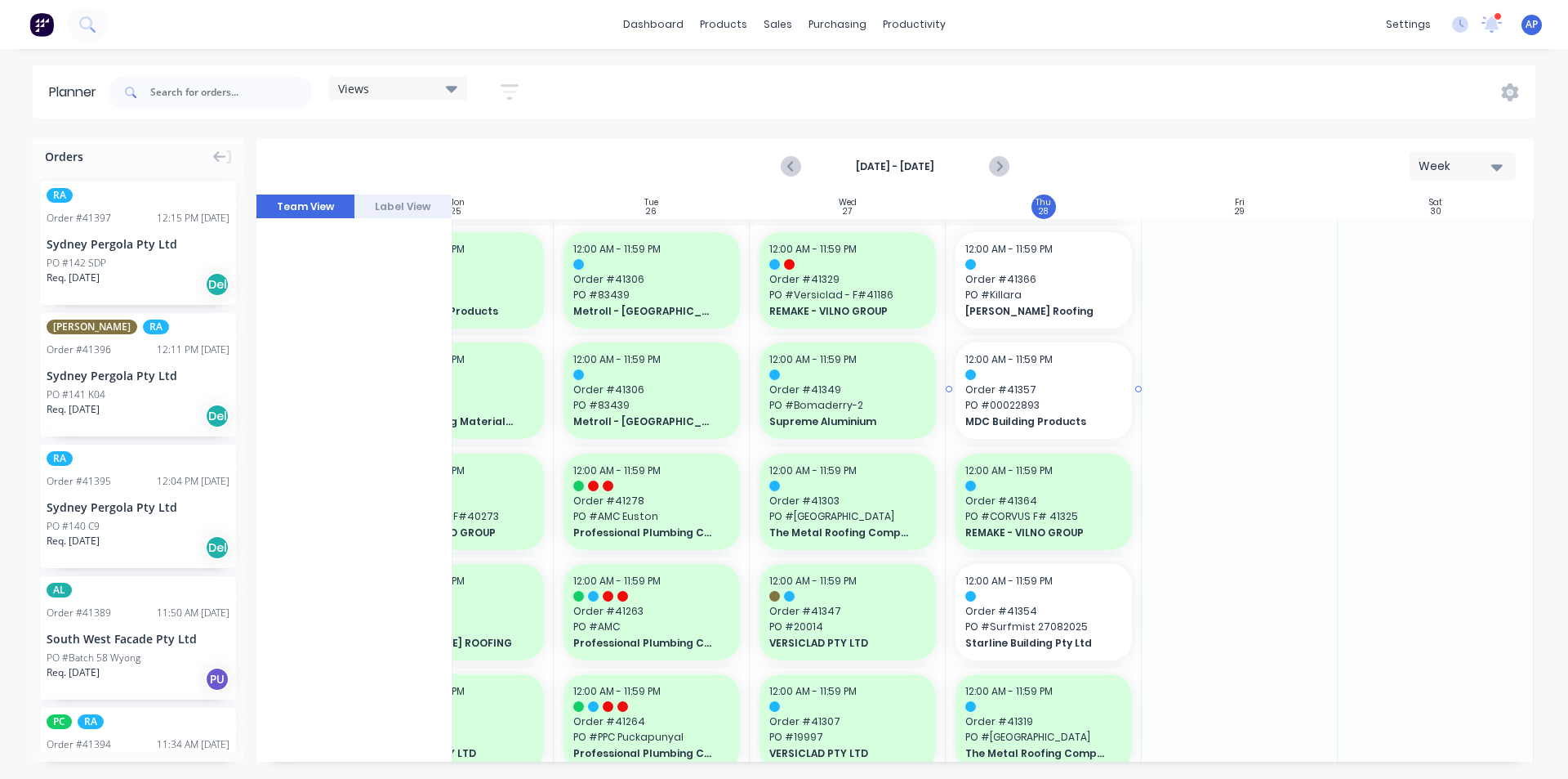
scroll to position [1226, 297]
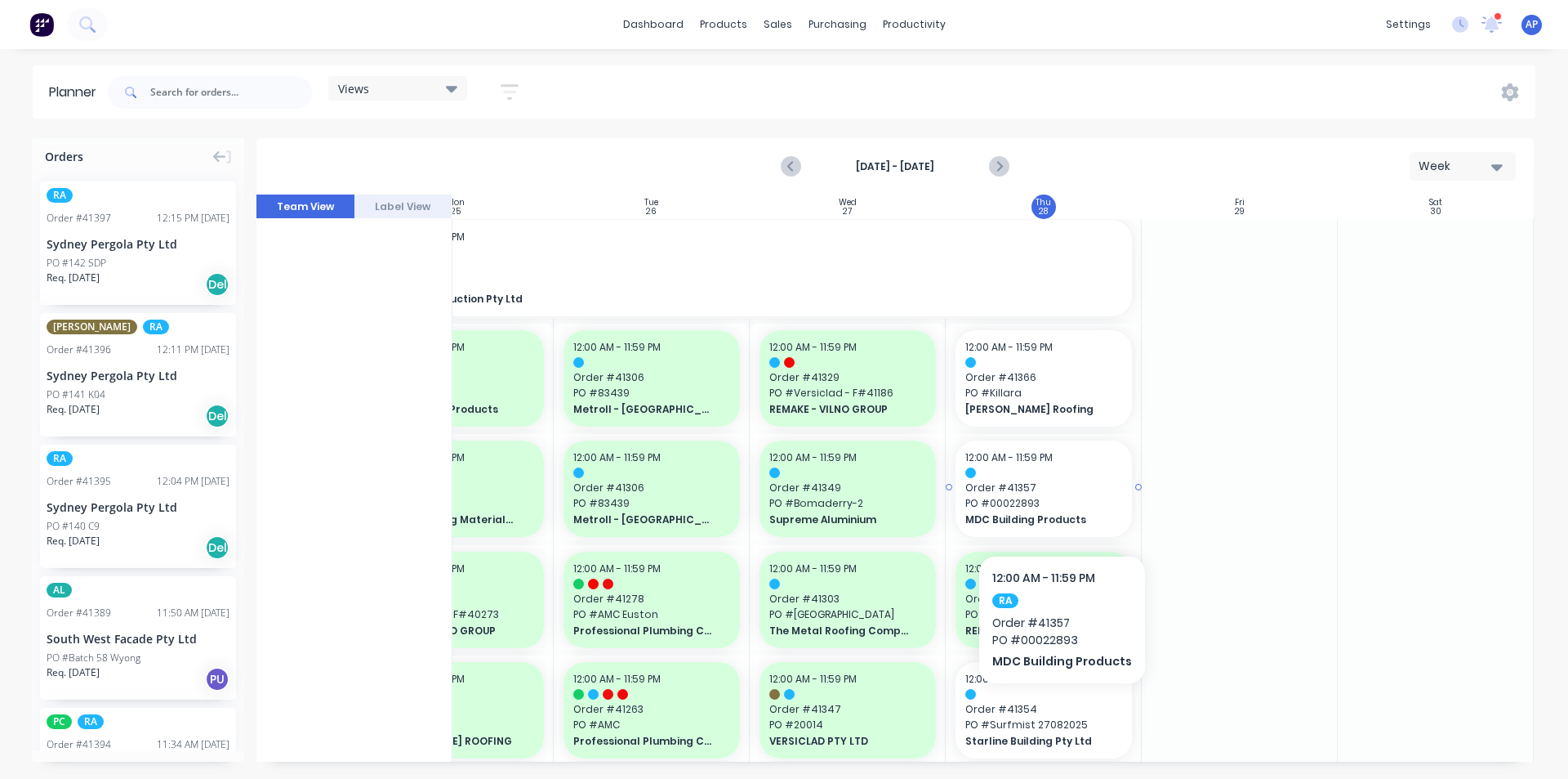
click at [1058, 506] on span "PO # 00022893" at bounding box center [1043, 503] width 157 height 14
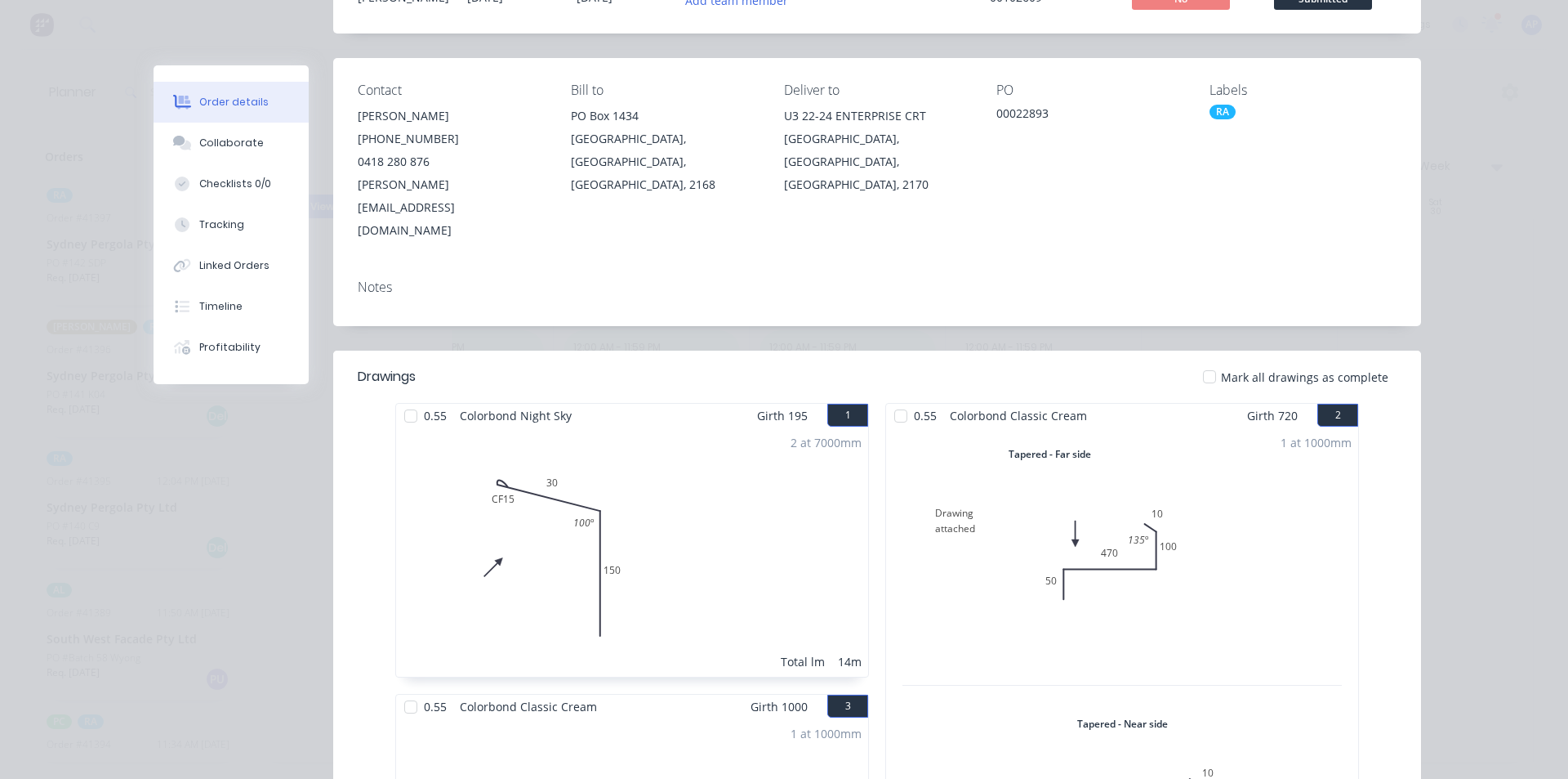
scroll to position [0, 0]
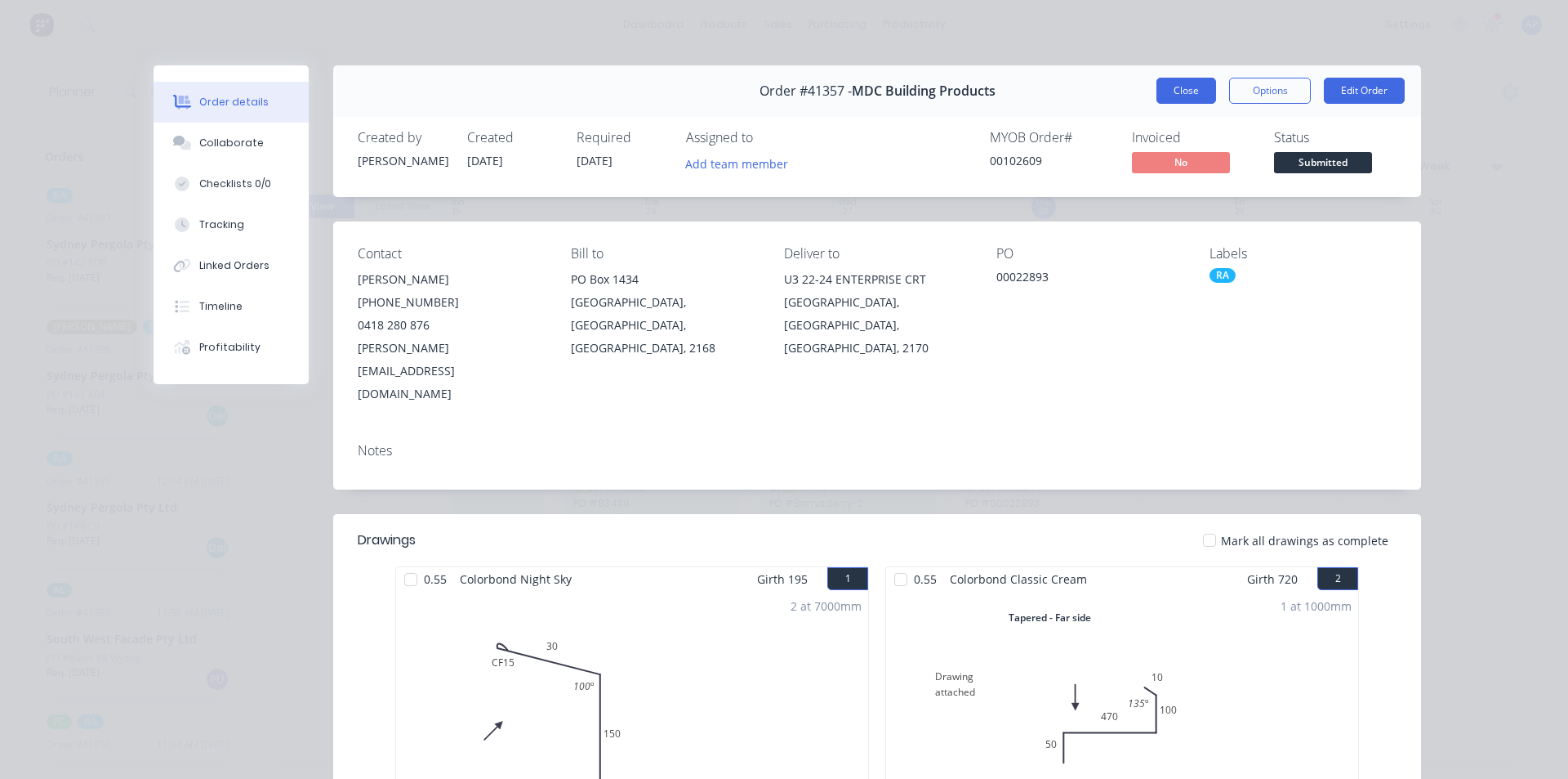
click at [1166, 87] on button "Close" at bounding box center [1186, 91] width 59 height 26
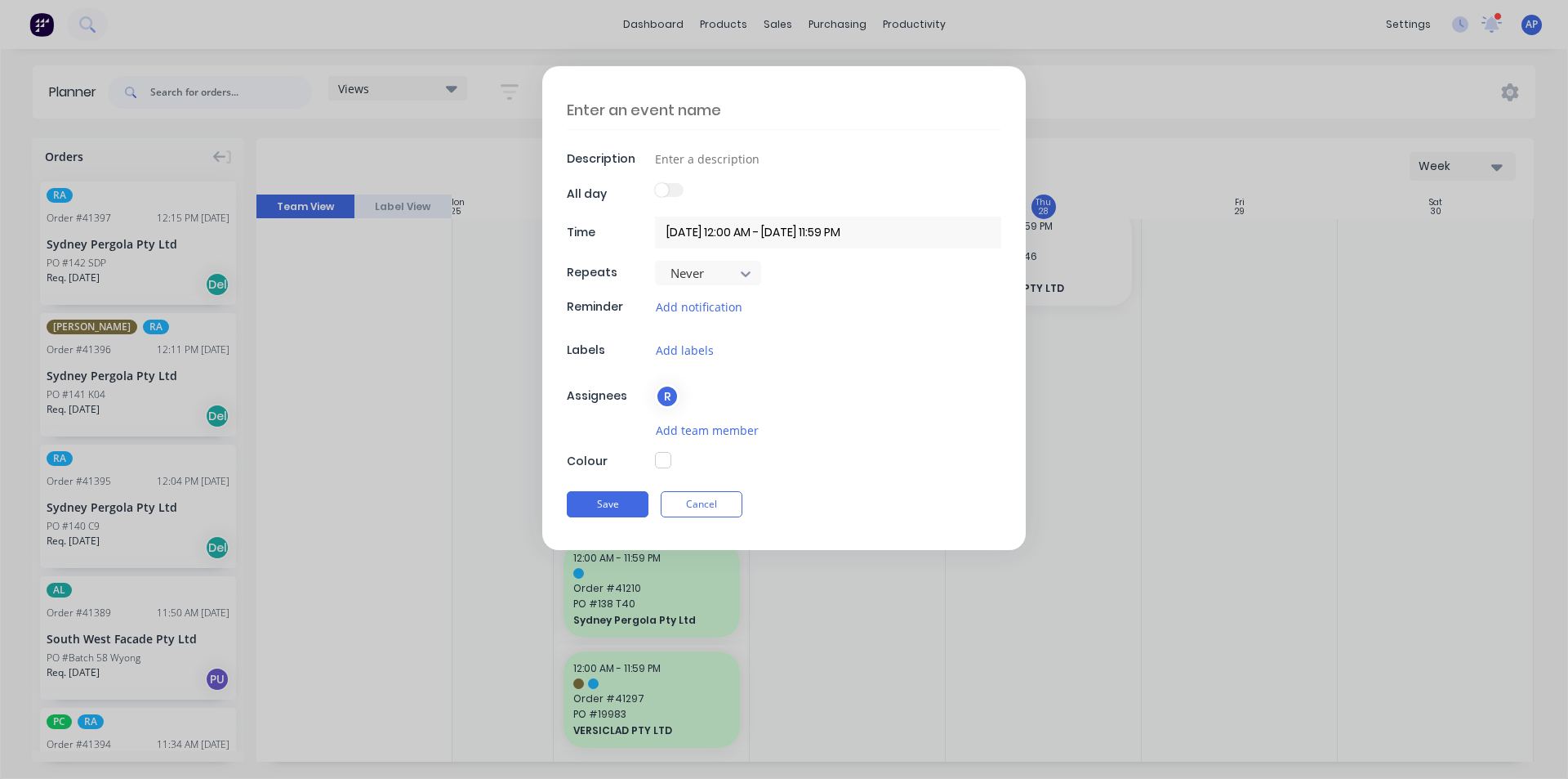
scroll to position [1879, 297]
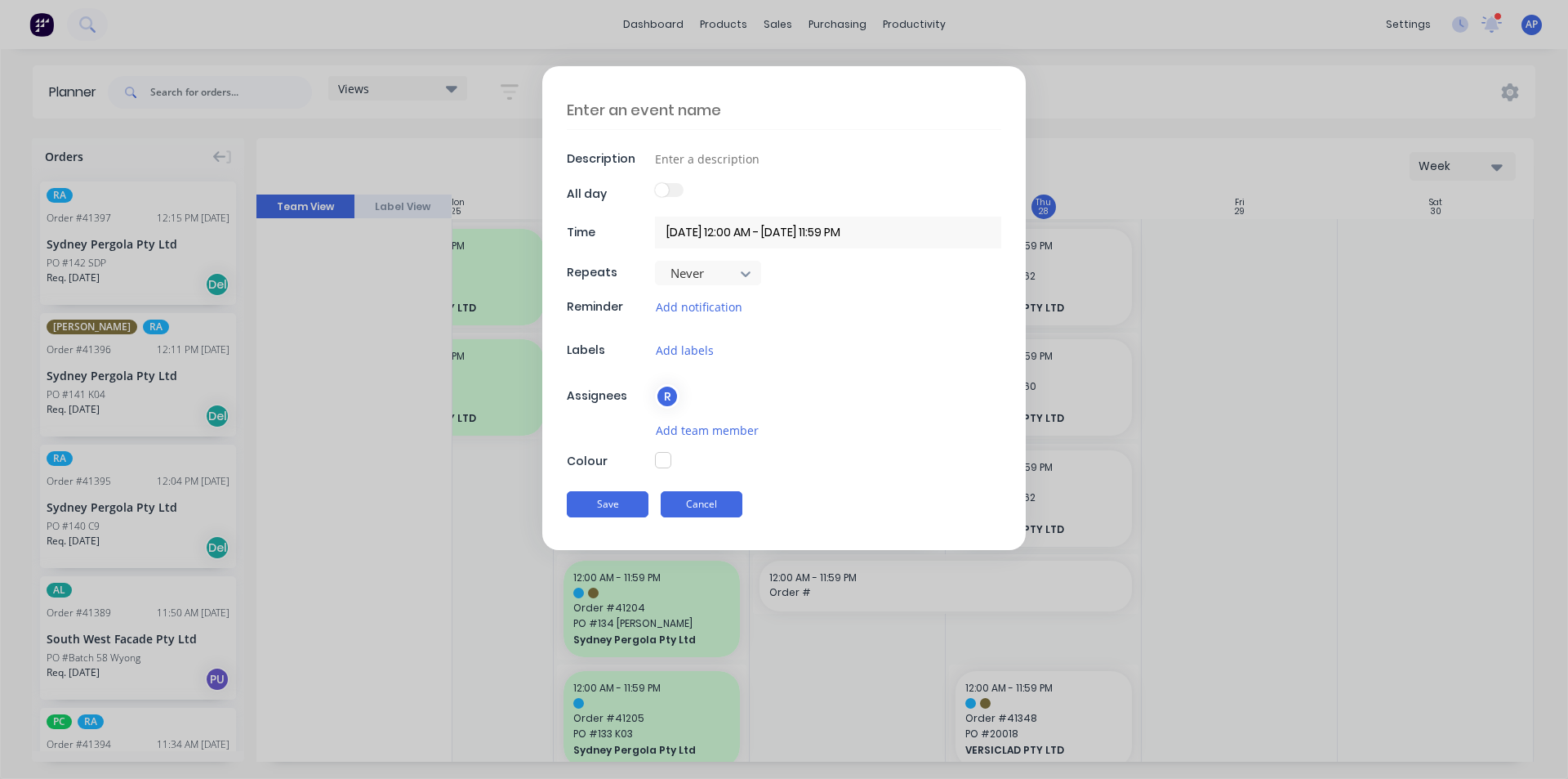
click at [727, 499] on button "Cancel" at bounding box center [701, 503] width 82 height 26
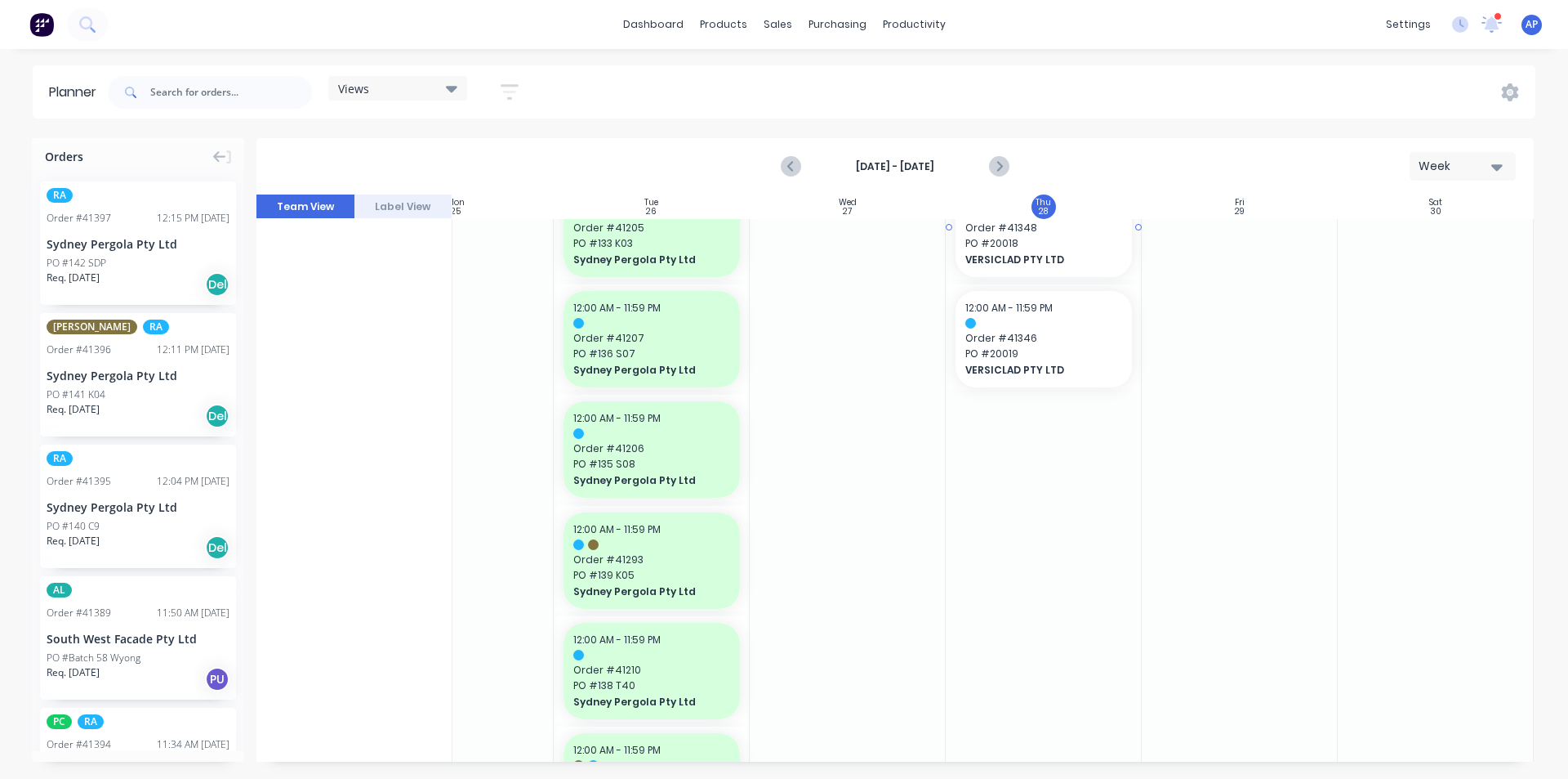
scroll to position [2043, 297]
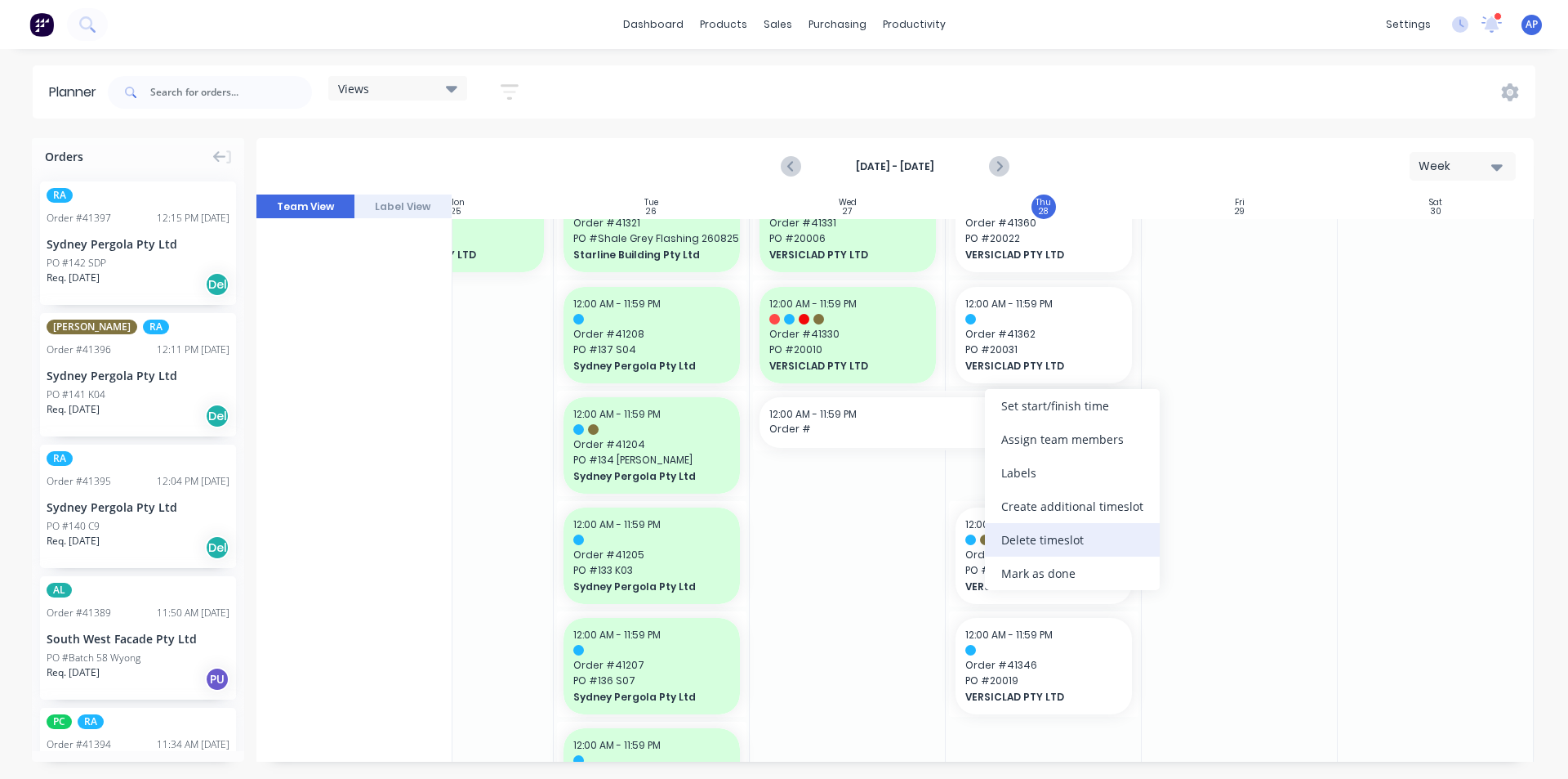
click at [1027, 540] on div "Delete timeslot" at bounding box center [1072, 539] width 175 height 33
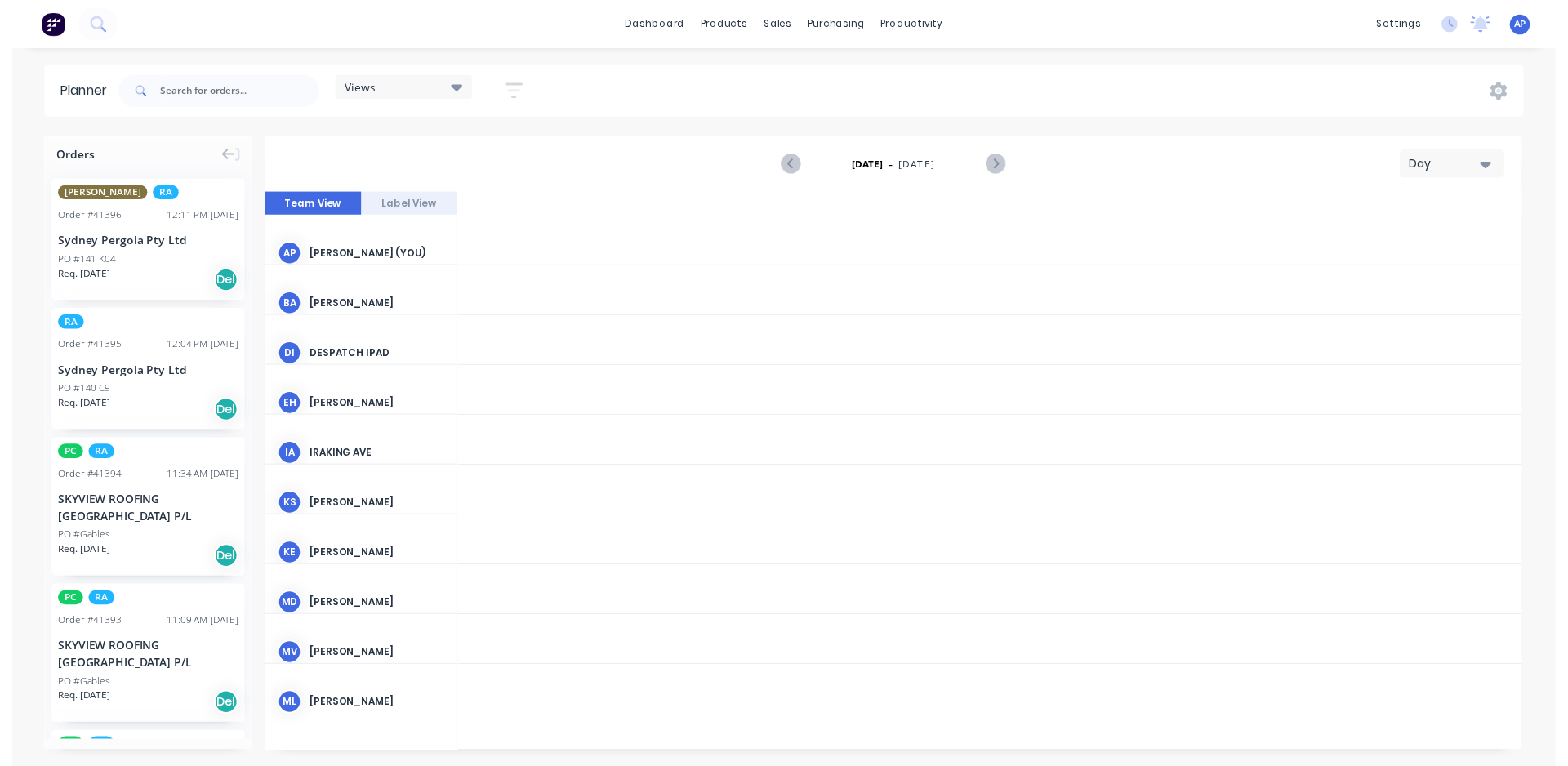
scroll to position [0, 3138]
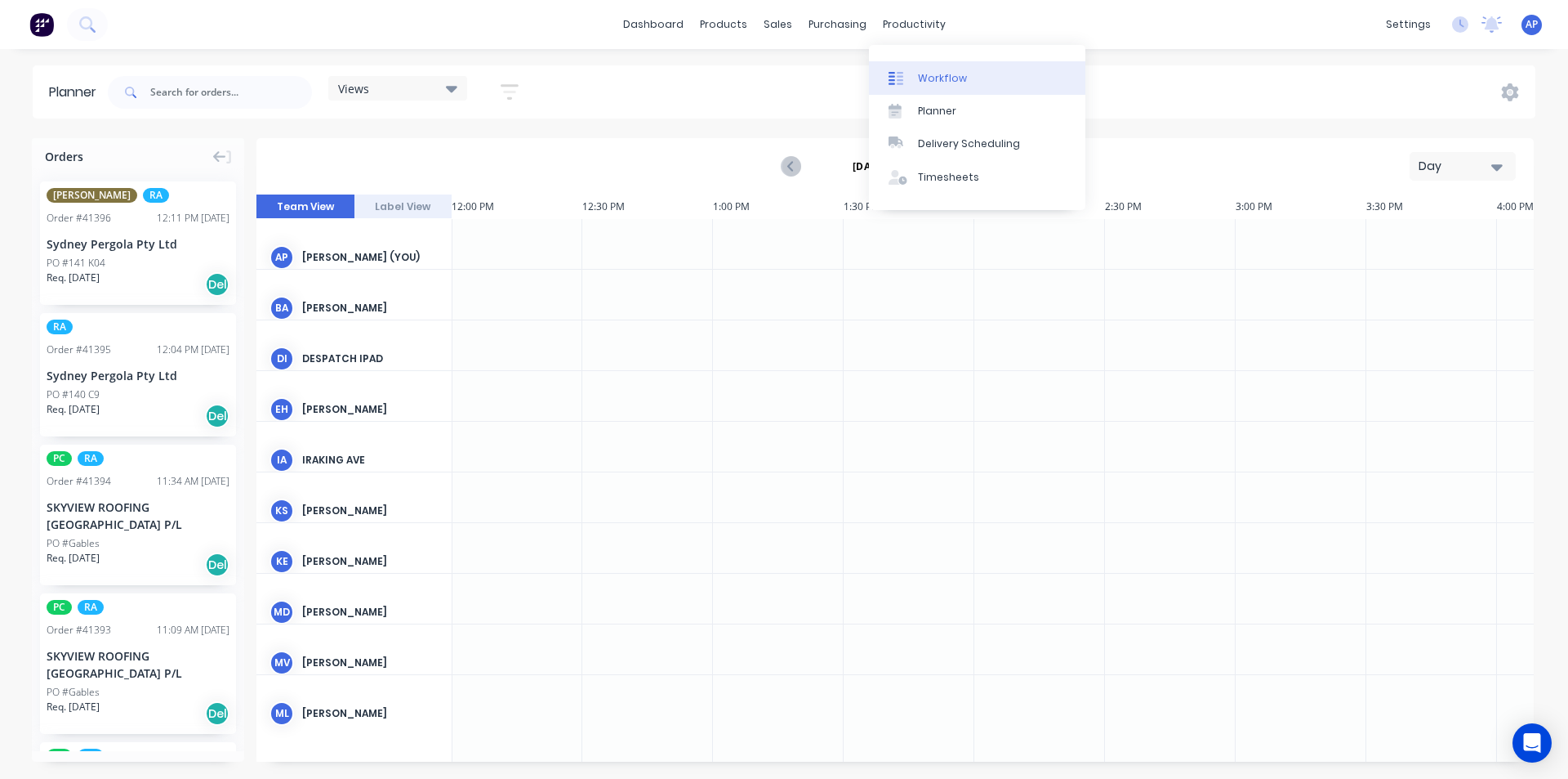
click at [957, 87] on link "Workflow" at bounding box center [977, 77] width 216 height 32
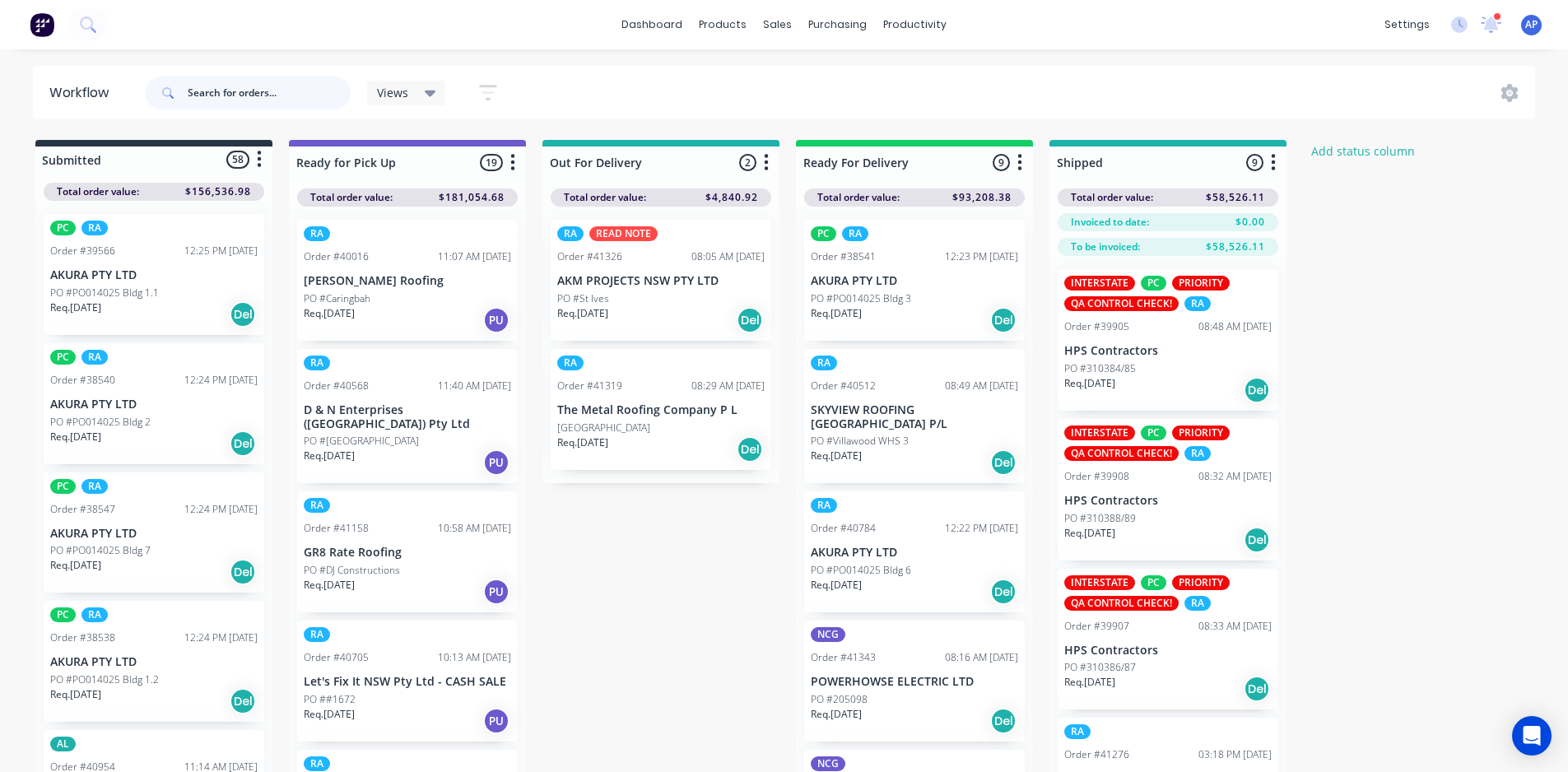
click at [284, 86] on input "text" at bounding box center [269, 93] width 163 height 33
paste input "41351"
type input "41351"
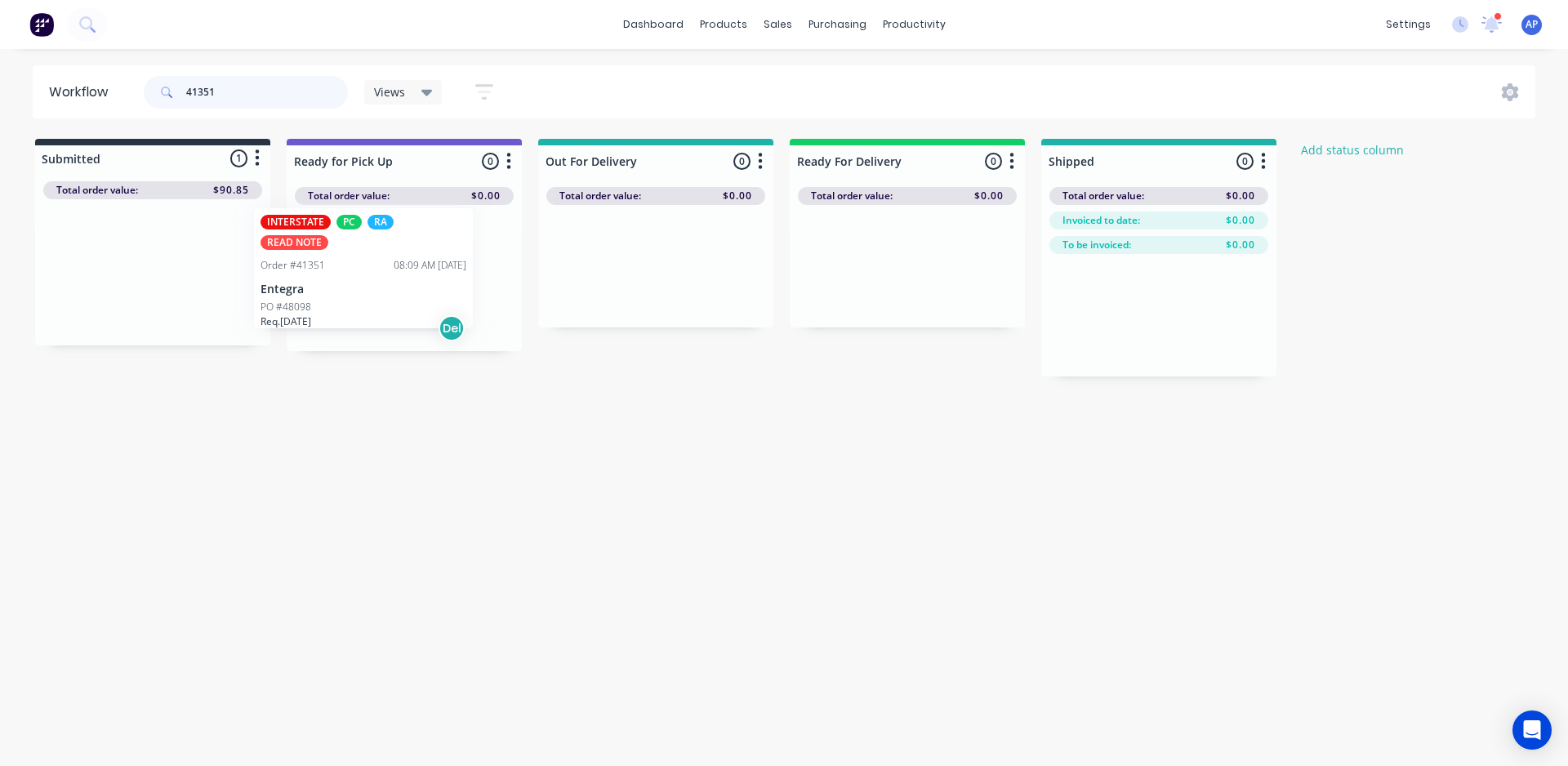
drag, startPoint x: 132, startPoint y: 290, endPoint x: 374, endPoint y: 282, distance: 242.1
click at [374, 282] on div "Submitted 1 Status colour #273444 hex #273444 Save Cancel Summaries Total order…" at bounding box center [875, 257] width 1777 height 238
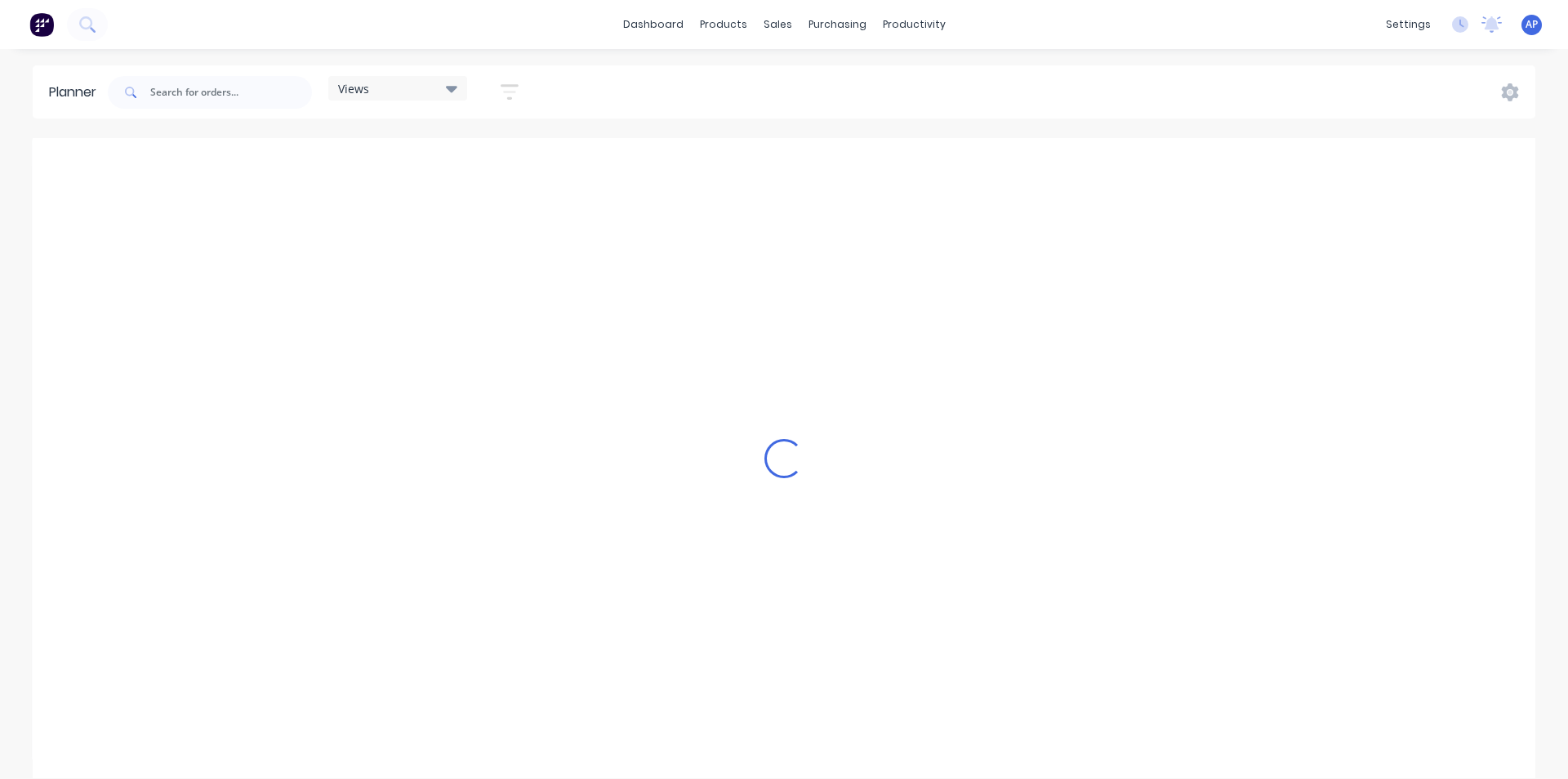
scroll to position [0, 3138]
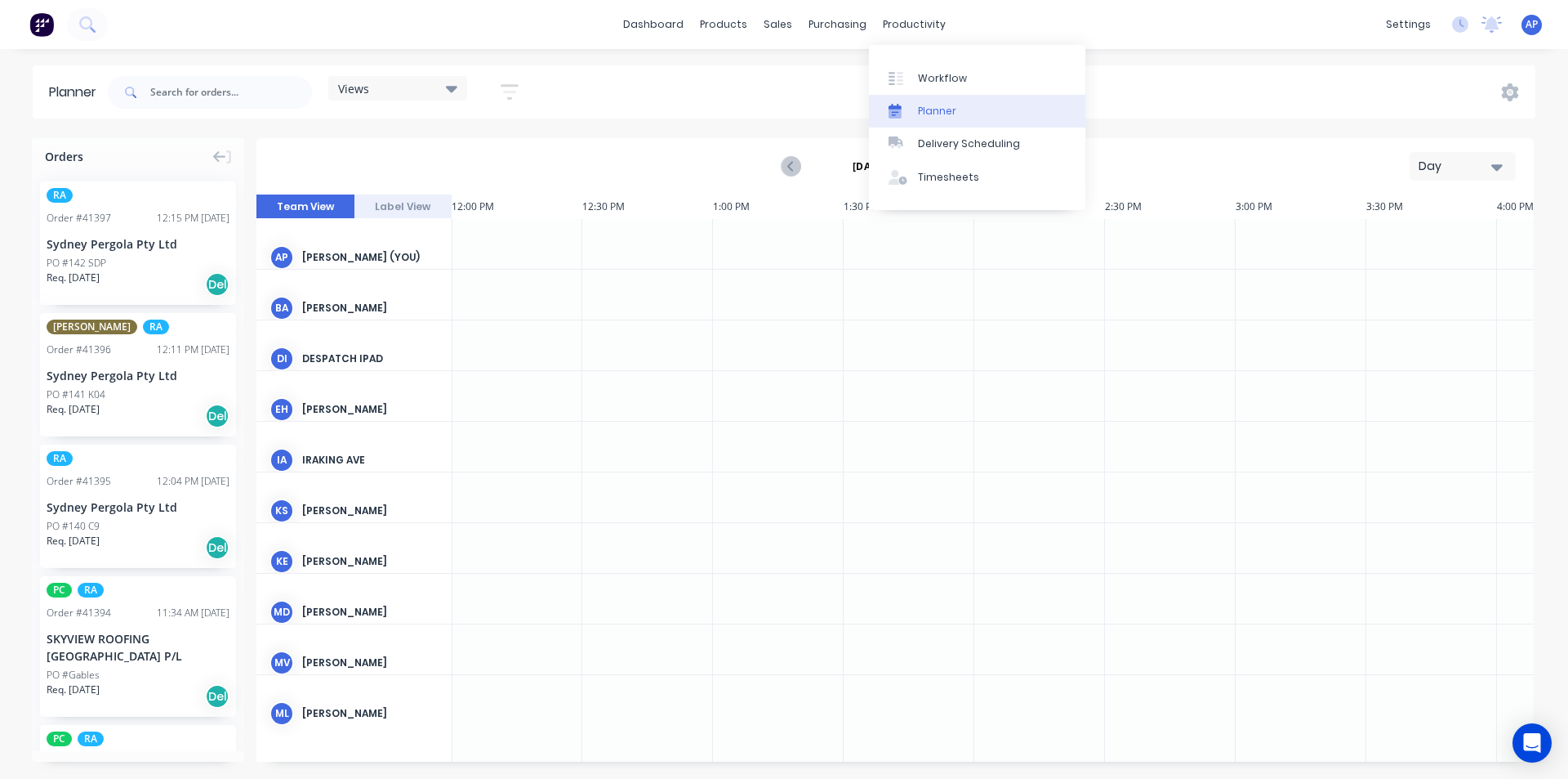
click at [931, 116] on div "Planner" at bounding box center [936, 111] width 39 height 14
click at [552, 59] on div "dashboard products sales purchasing productivity dashboard products Product Cat…" at bounding box center [784, 390] width 1568 height 779
click at [647, 87] on div "Views Save new view None (Default) edit Iraking edit [PERSON_NAME] edit [PERSON…" at bounding box center [820, 92] width 1431 height 49
click at [1437, 162] on div "Day" at bounding box center [1457, 166] width 75 height 17
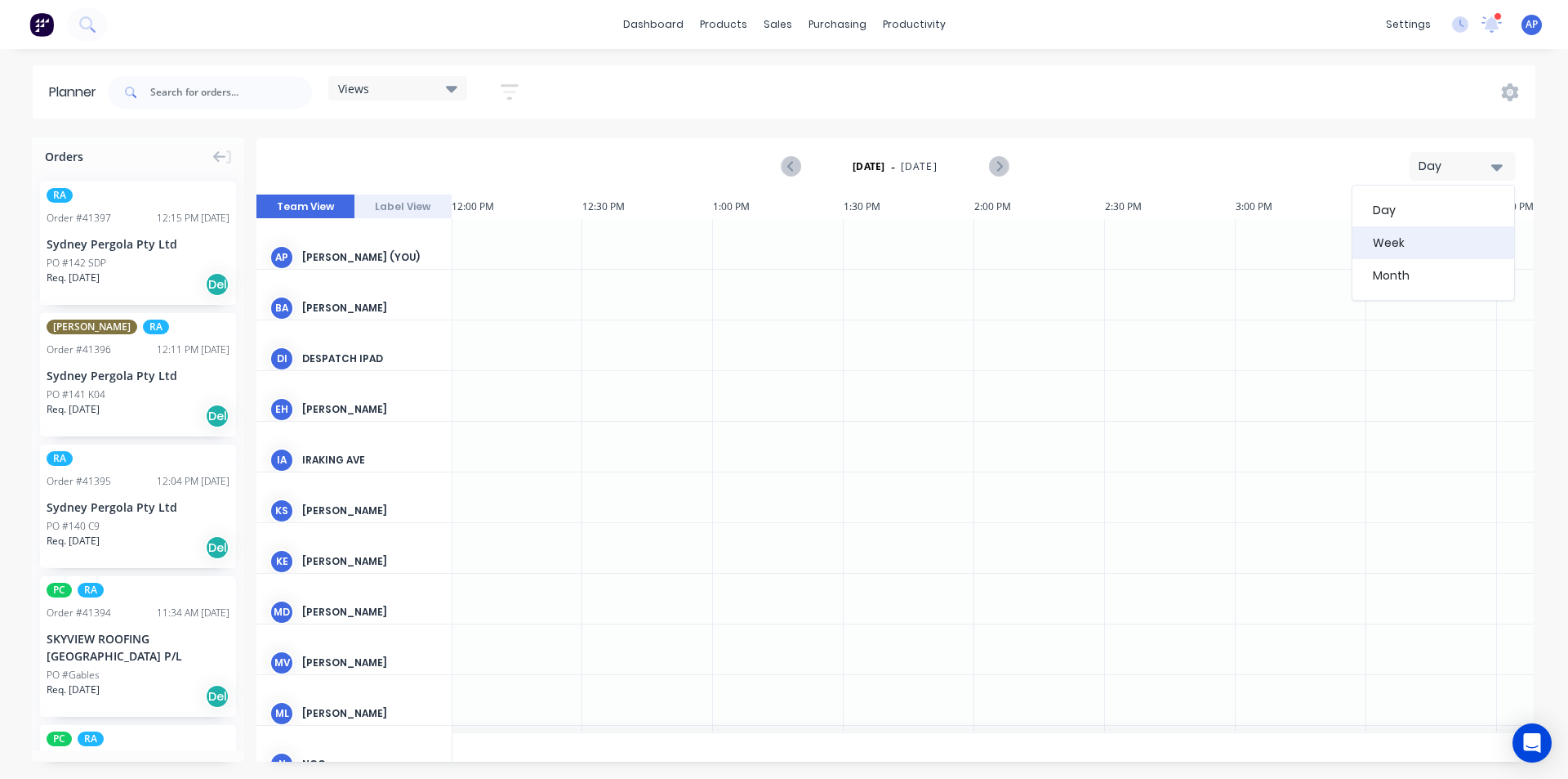
click at [1409, 242] on div "Week" at bounding box center [1433, 242] width 161 height 32
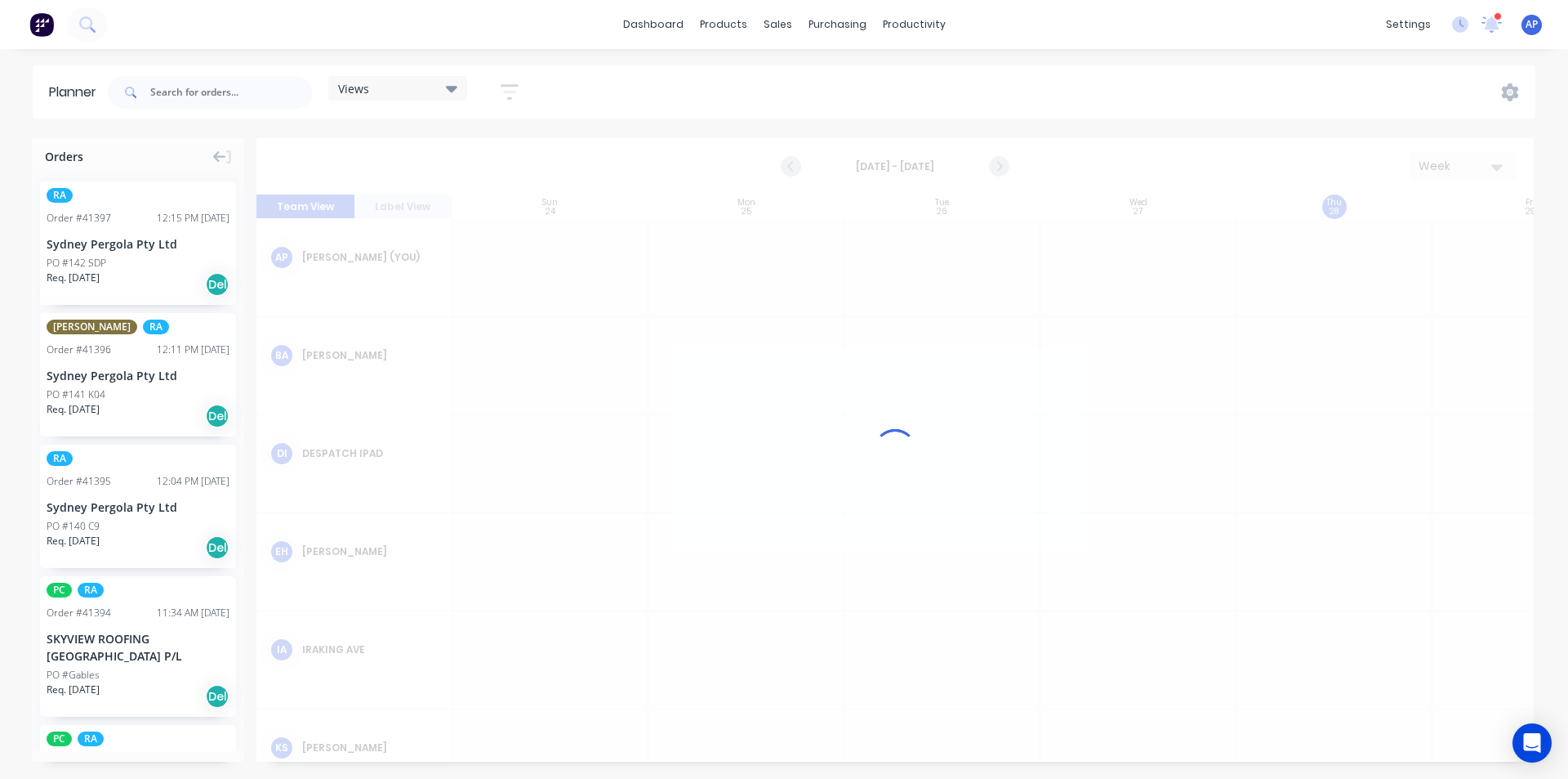
scroll to position [0, 1]
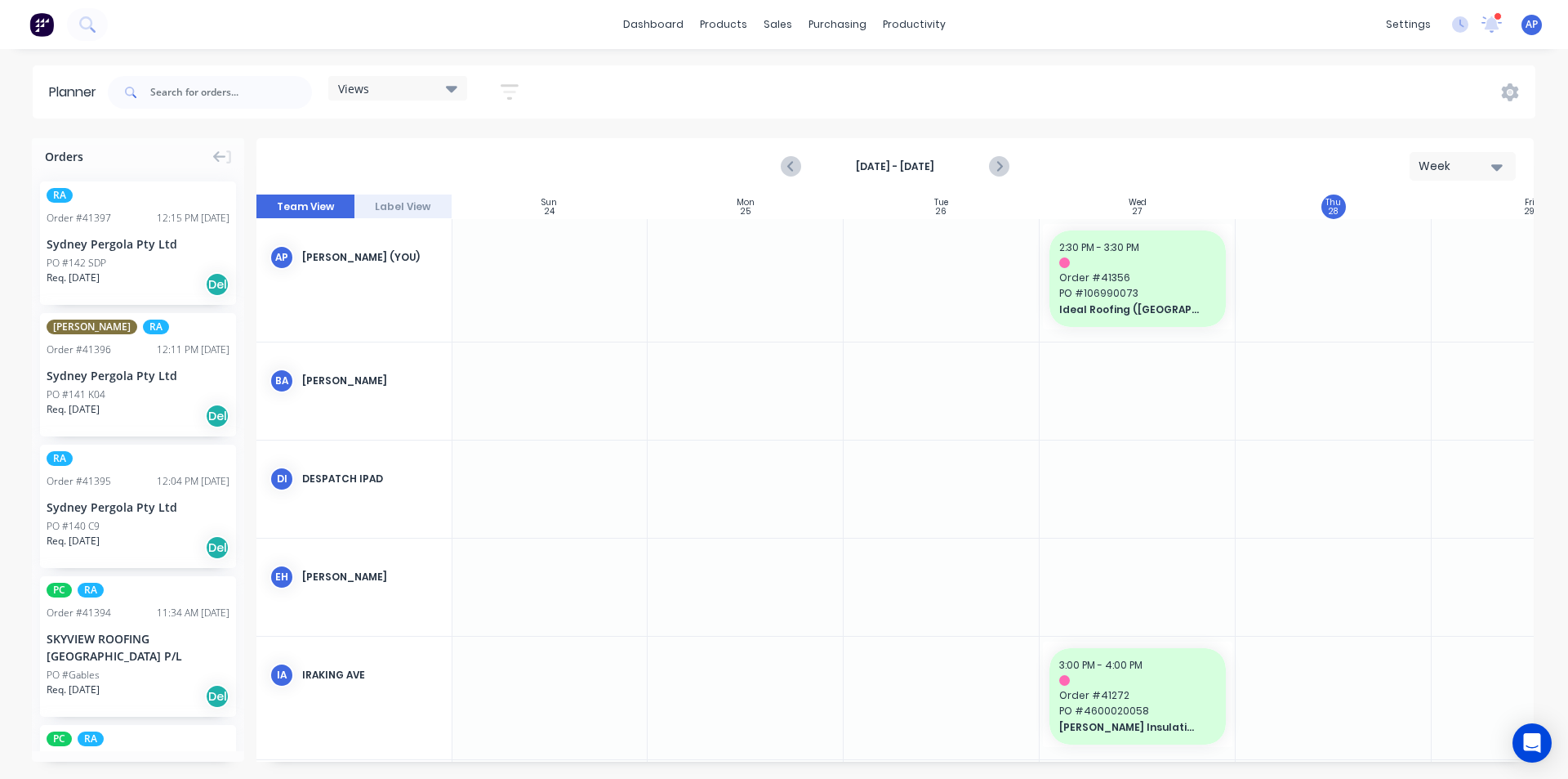
click at [899, 173] on div "[DATE] - [DATE]" at bounding box center [894, 166] width 225 height 29
click at [526, 85] on button "button" at bounding box center [510, 92] width 52 height 32
click at [518, 92] on icon "button" at bounding box center [510, 92] width 18 height 21
click at [508, 95] on icon "button" at bounding box center [510, 92] width 18 height 21
click at [460, 165] on div "Show/Hide users Show/Hide orders Filter by status Filter by assignee Filter by …" at bounding box center [434, 276] width 153 height 269
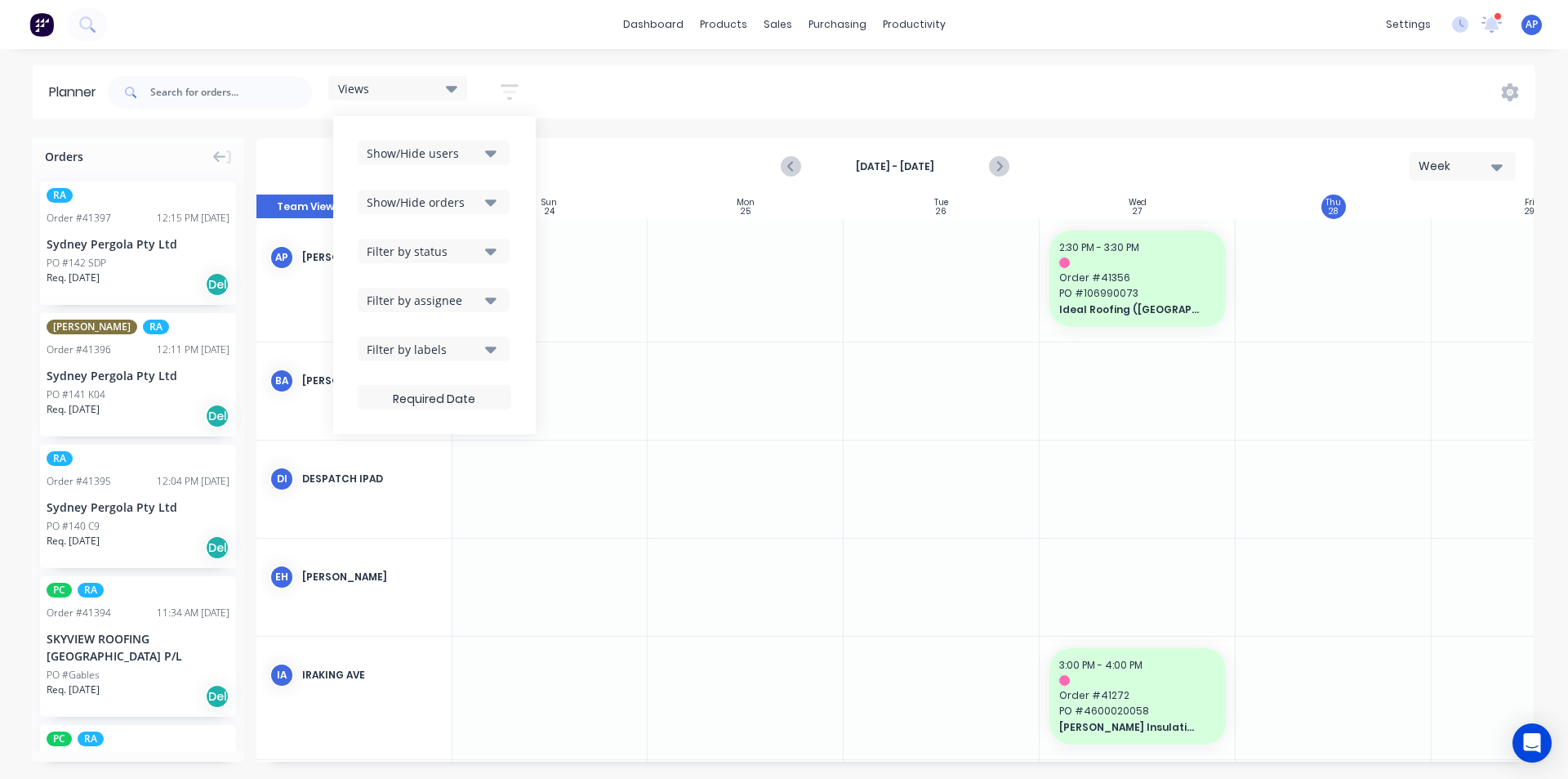
click at [473, 162] on button "Show/Hide users" at bounding box center [433, 153] width 152 height 24
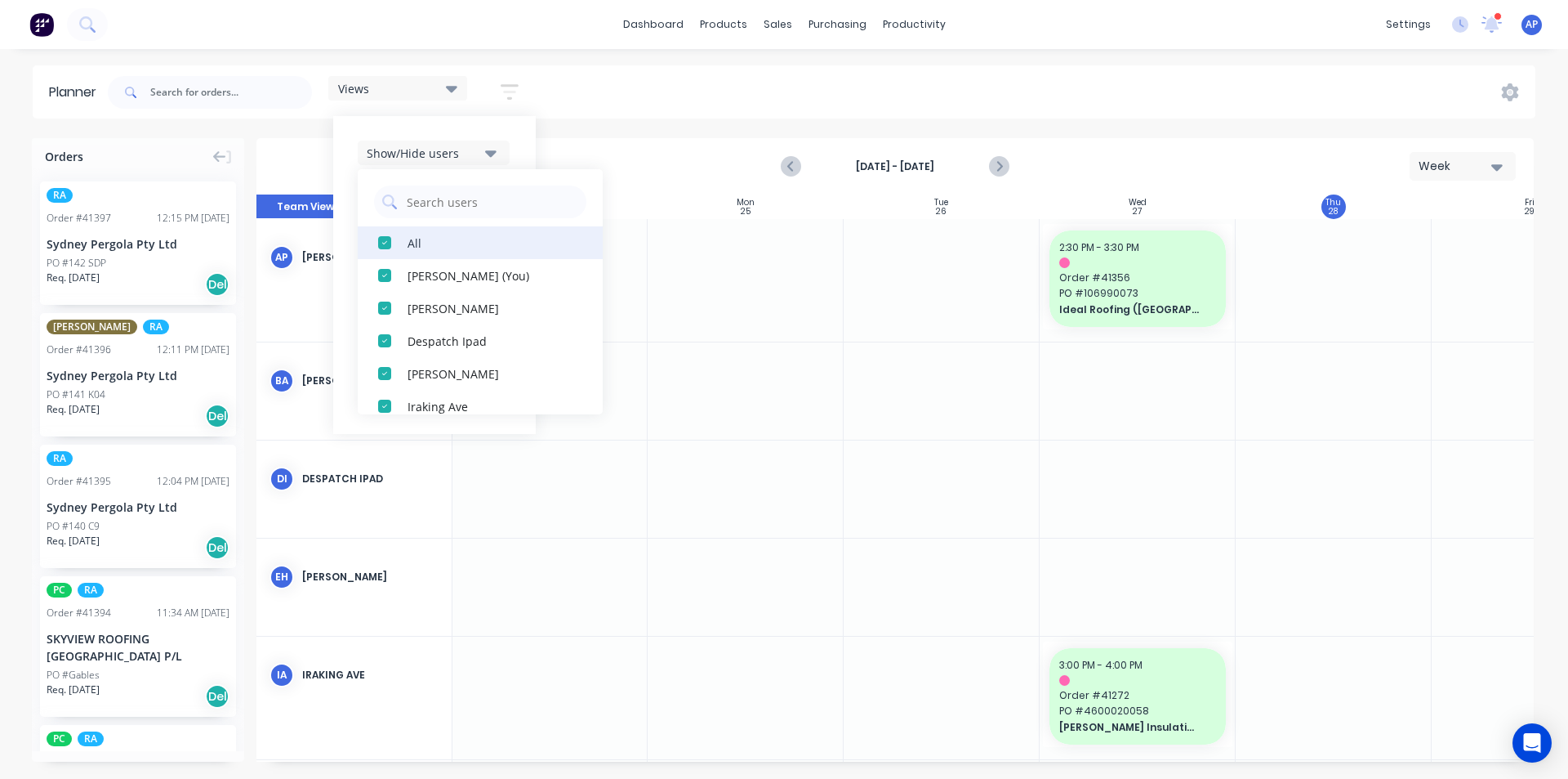
click at [437, 234] on button "All" at bounding box center [480, 242] width 245 height 32
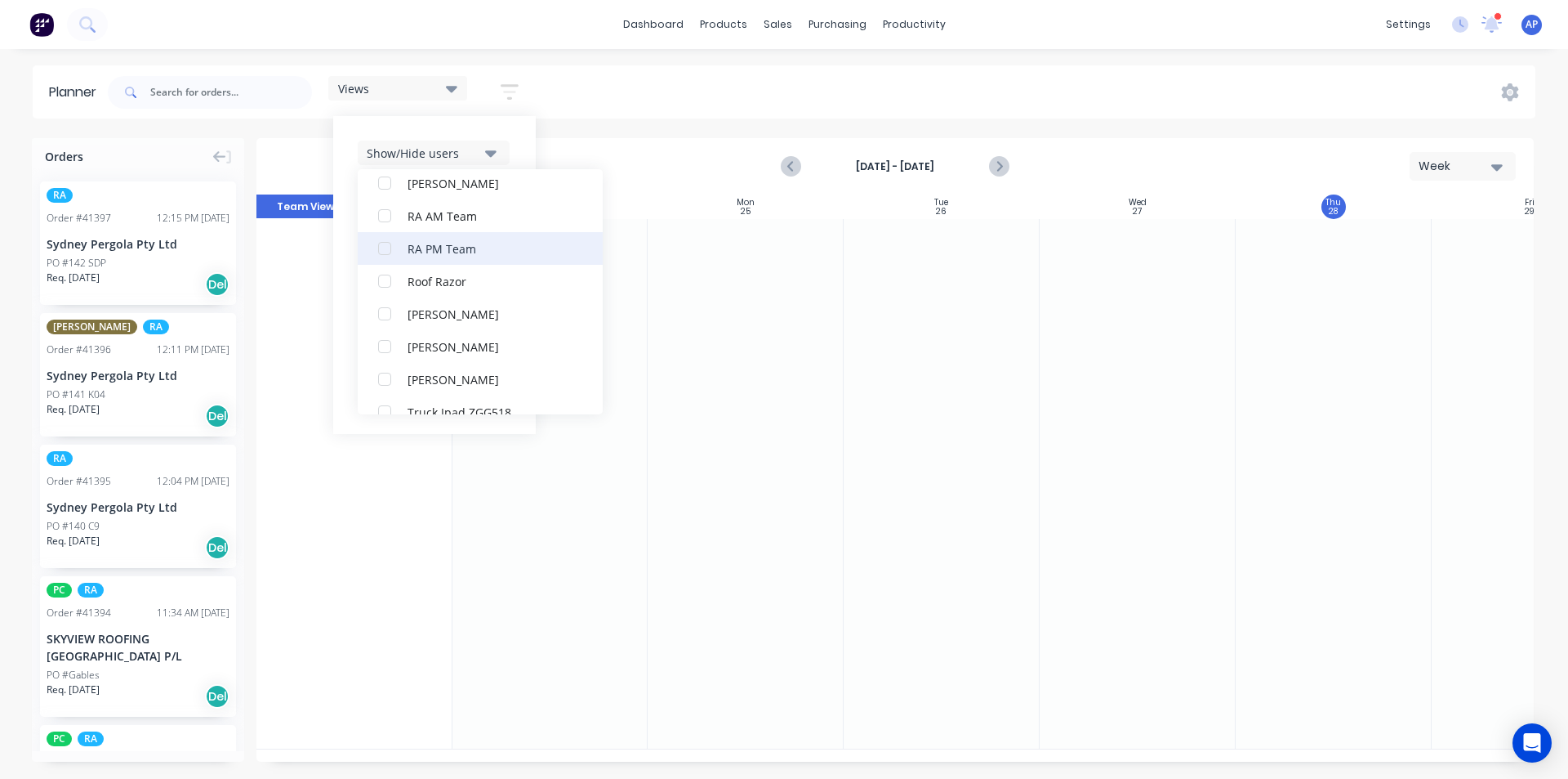
scroll to position [376, 0]
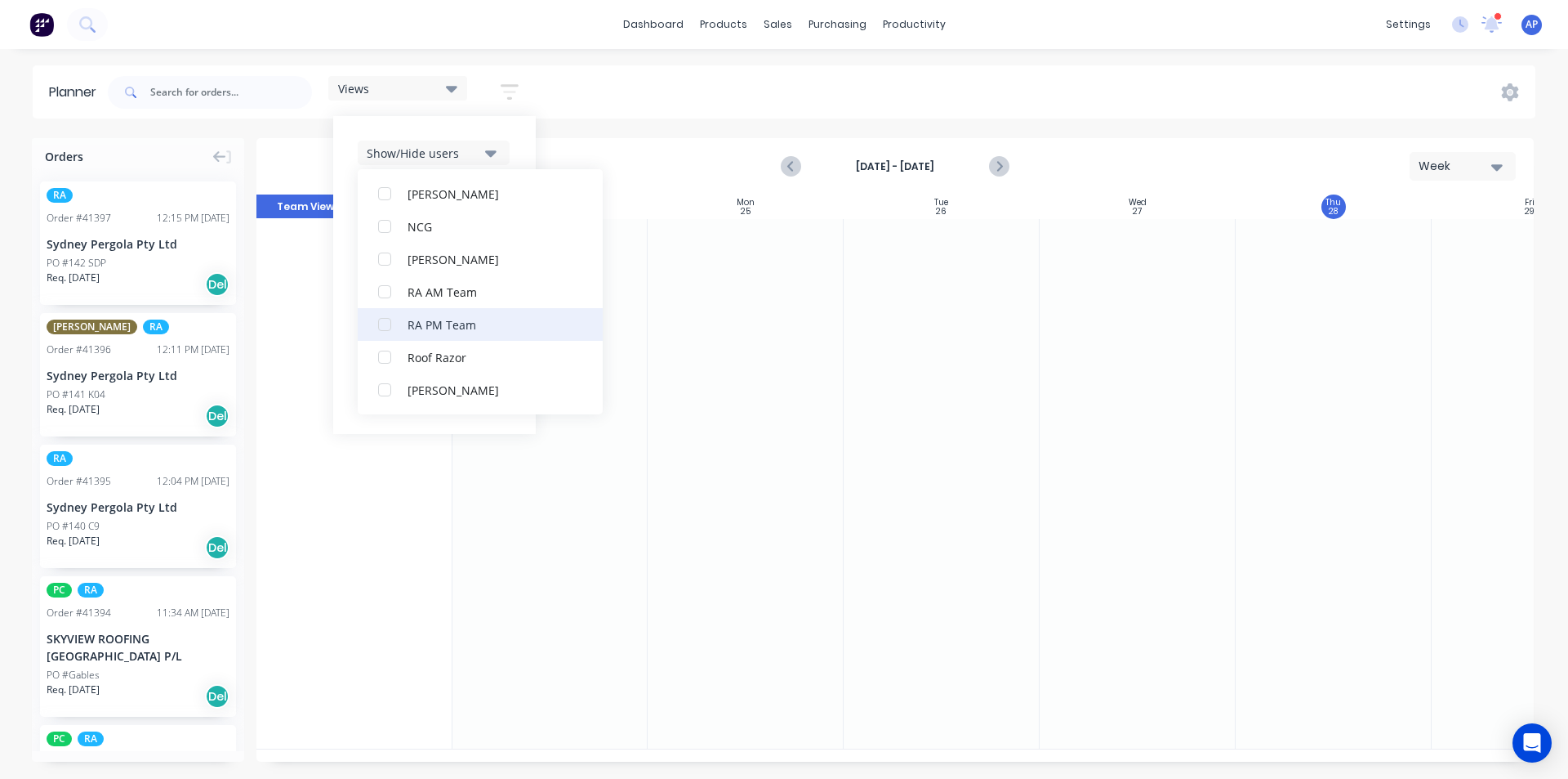
click at [414, 326] on div "RA PM Team" at bounding box center [489, 323] width 163 height 17
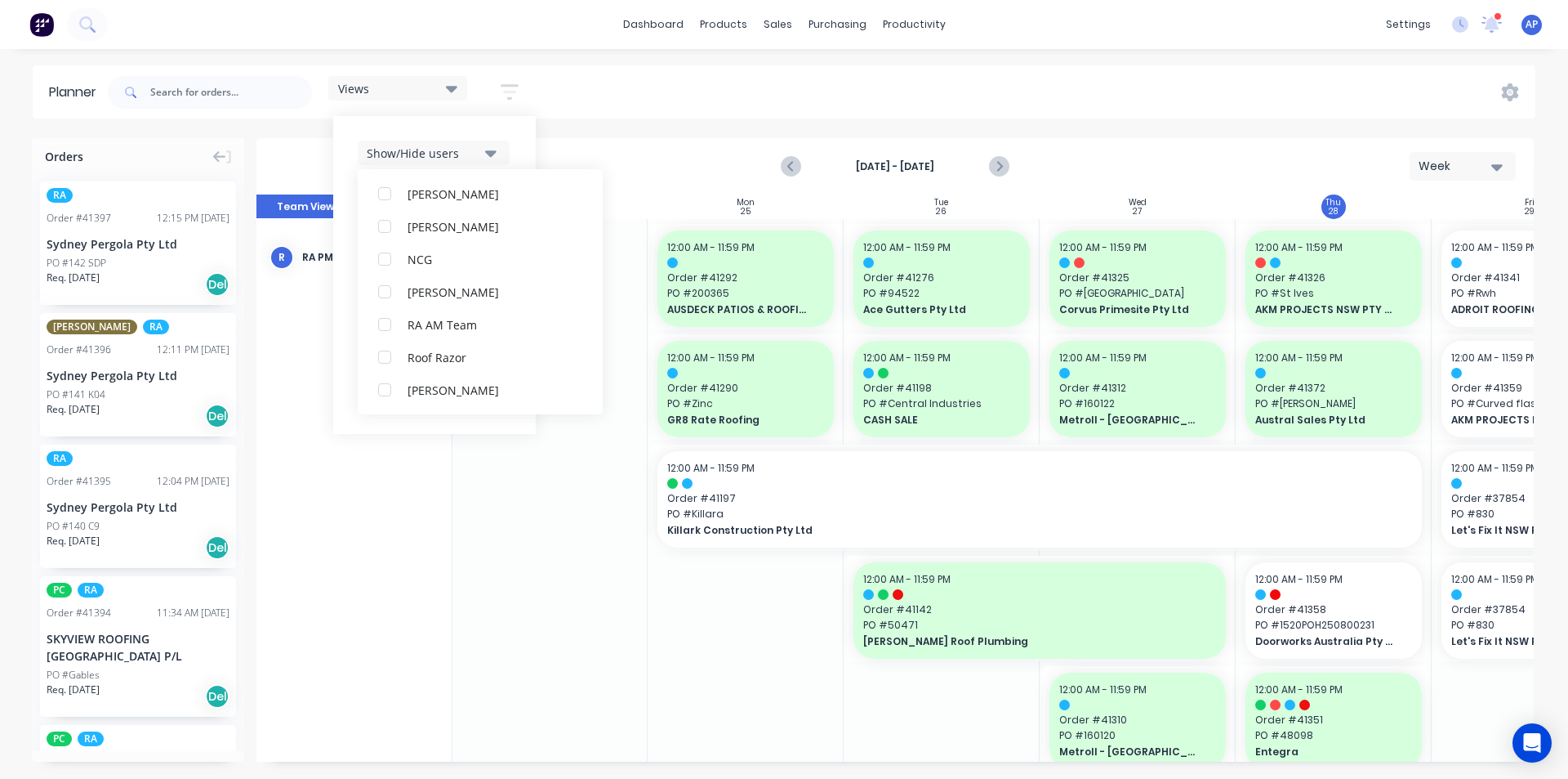
scroll to position [0, 0]
click at [515, 151] on div "Show/Hide users All RA PM Team Angela Perez (You) Byron Aird Despatch Ipad Ethe…" at bounding box center [435, 275] width 203 height 318
click at [489, 189] on button "Show/Hide orders" at bounding box center [433, 201] width 152 height 24
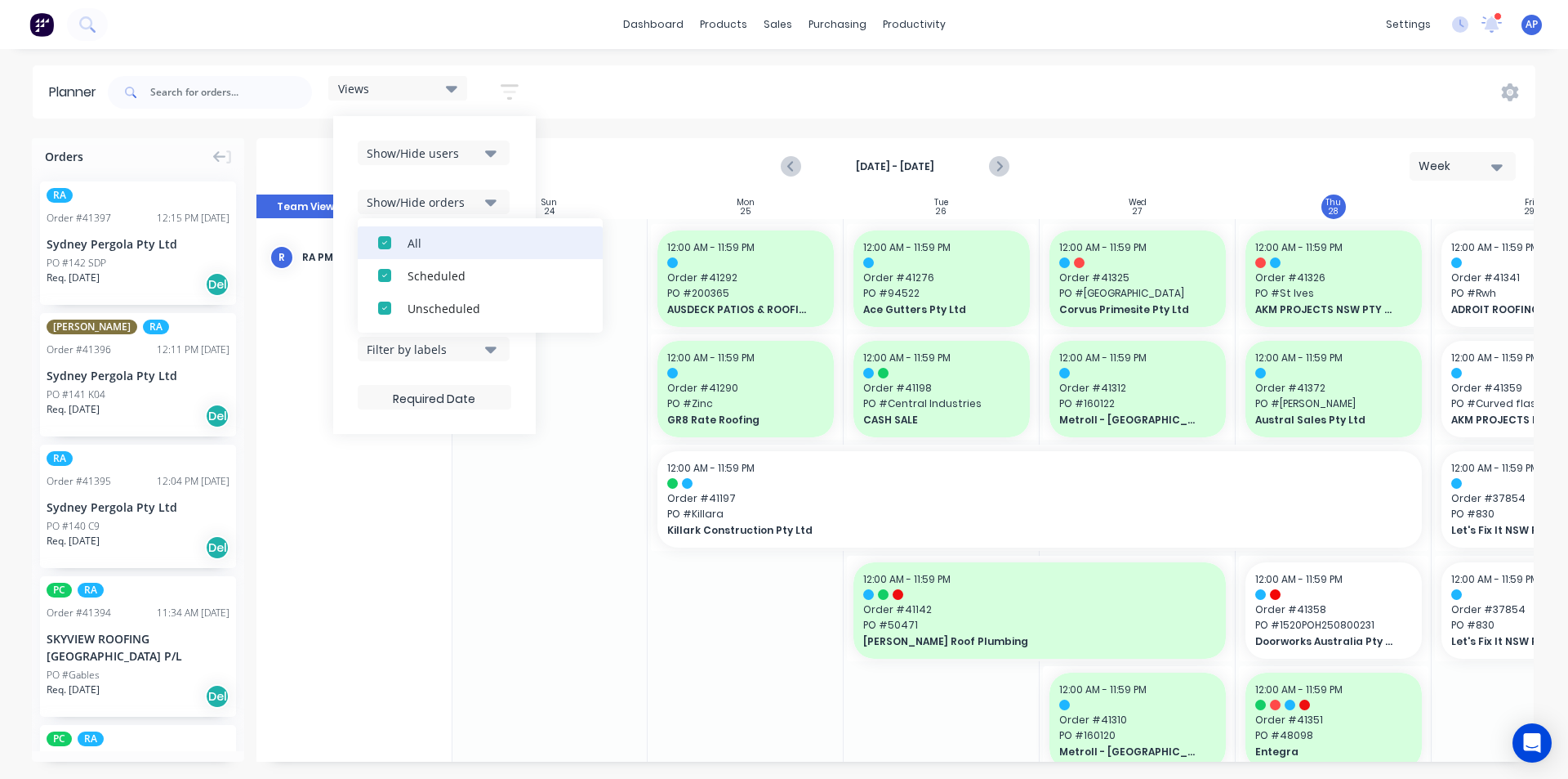
click at [447, 242] on div "All" at bounding box center [489, 241] width 163 height 17
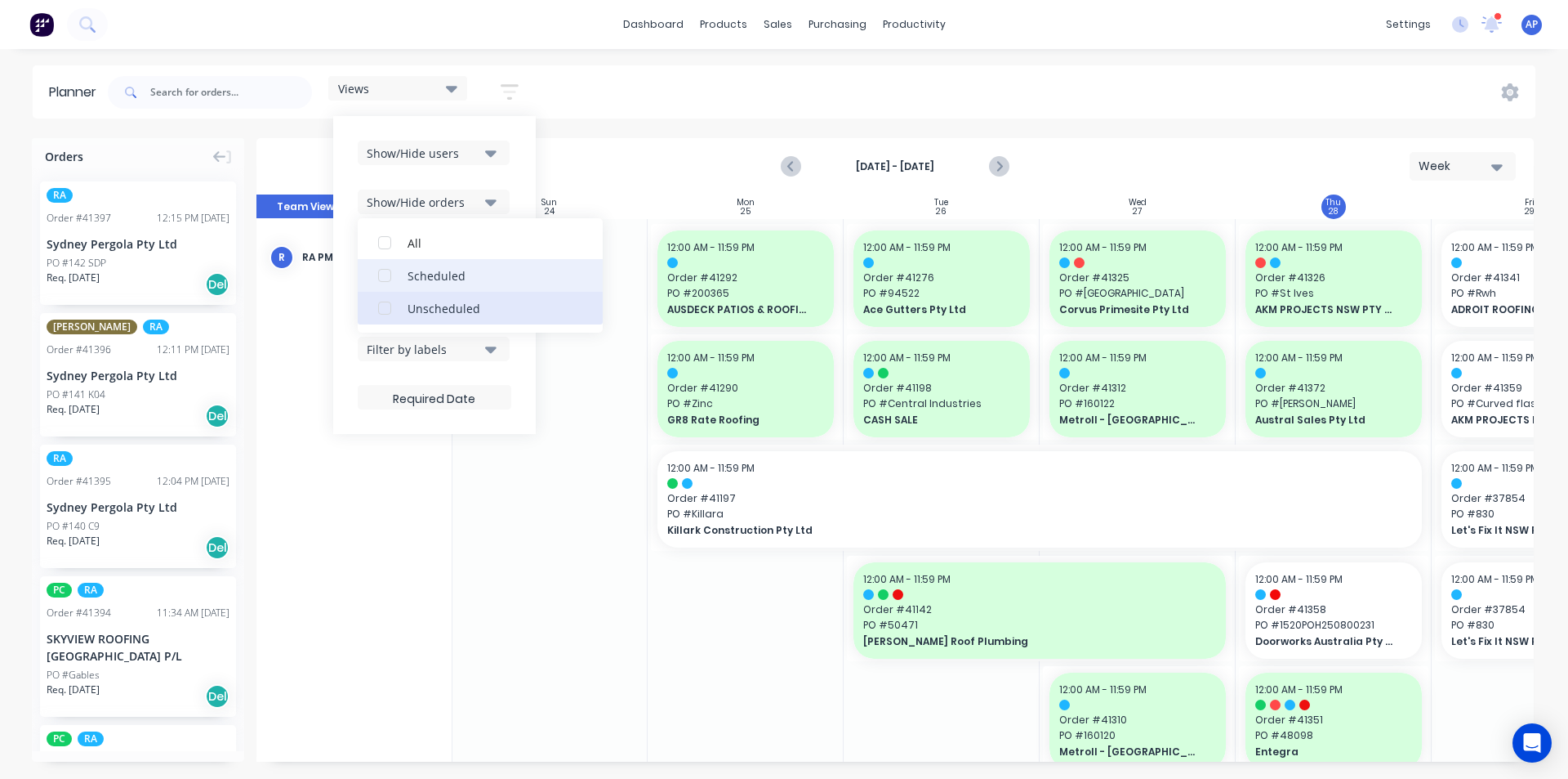
click at [438, 303] on div "Unscheduled" at bounding box center [489, 307] width 163 height 17
click at [516, 180] on div "Show/Hide users Show/Hide orders All Scheduled Unscheduled Filter by status Fil…" at bounding box center [435, 275] width 203 height 318
click at [461, 251] on div "Filter by status" at bounding box center [423, 250] width 114 height 17
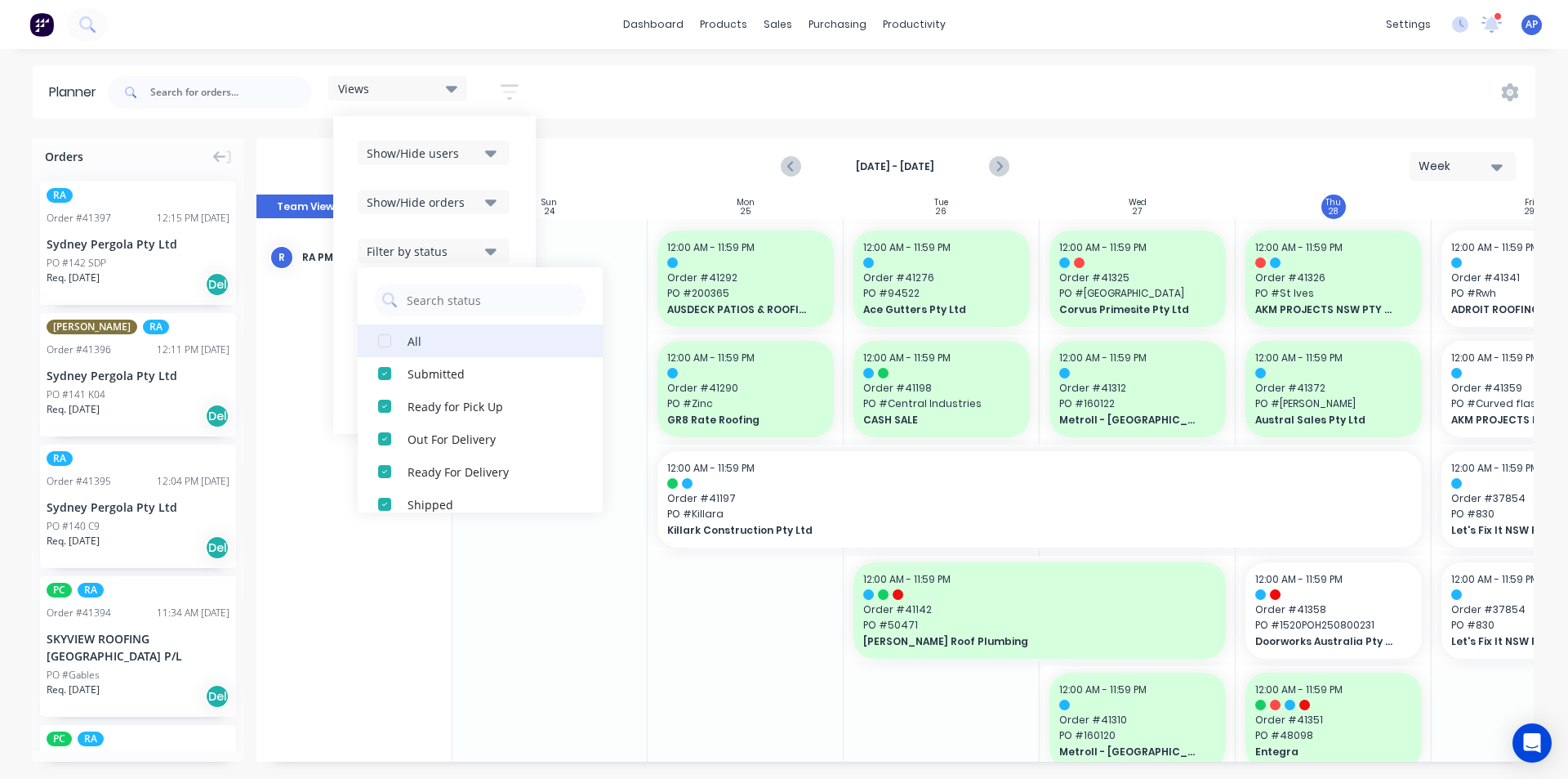
click at [423, 331] on button "All" at bounding box center [480, 340] width 245 height 32
click at [514, 207] on div "Show/Hide users Show/Hide orders Filter by status All Draft Quote Archived Deli…" at bounding box center [435, 275] width 203 height 318
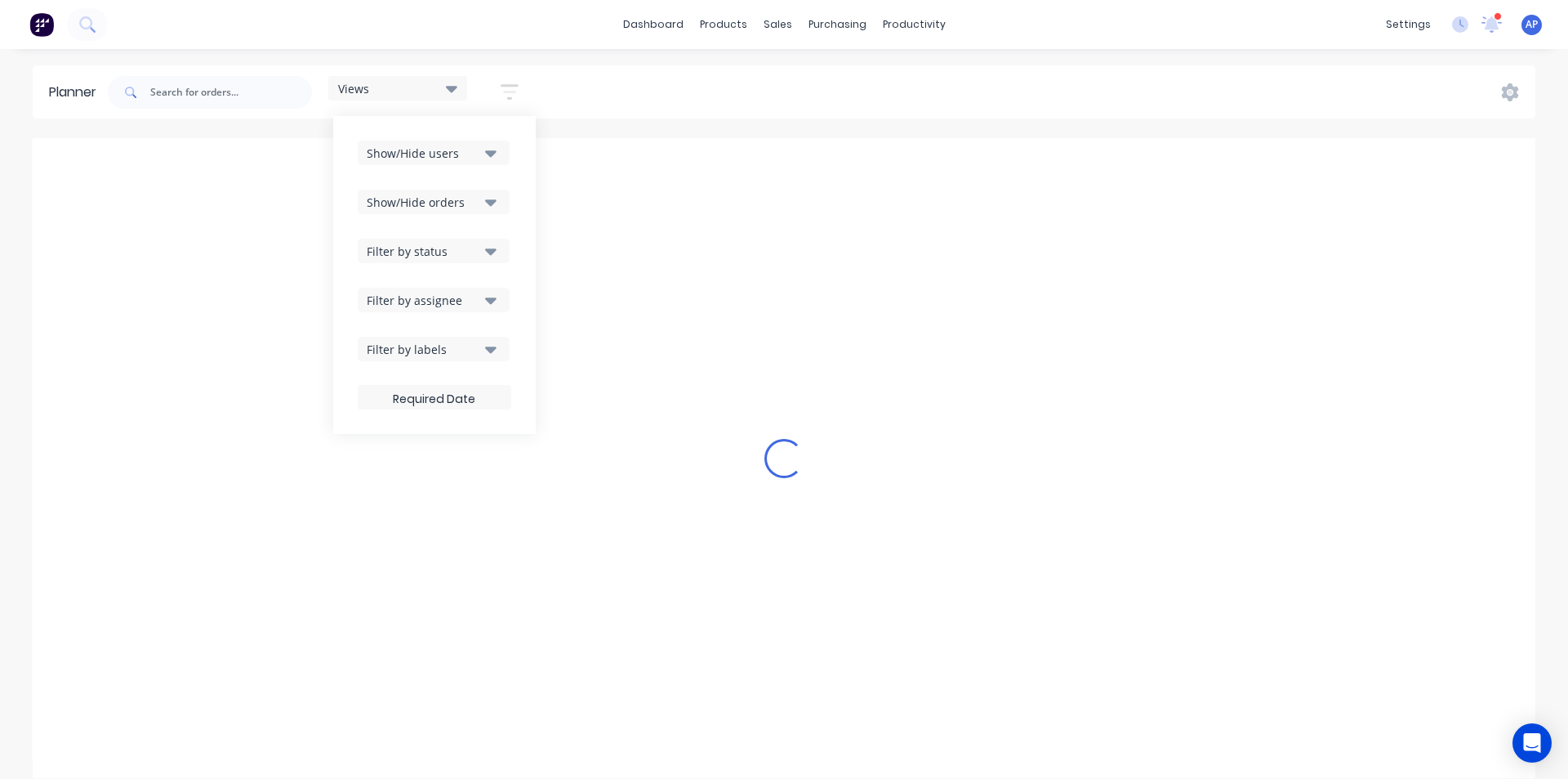
click at [465, 297] on div "Filter by assignee" at bounding box center [423, 300] width 114 height 17
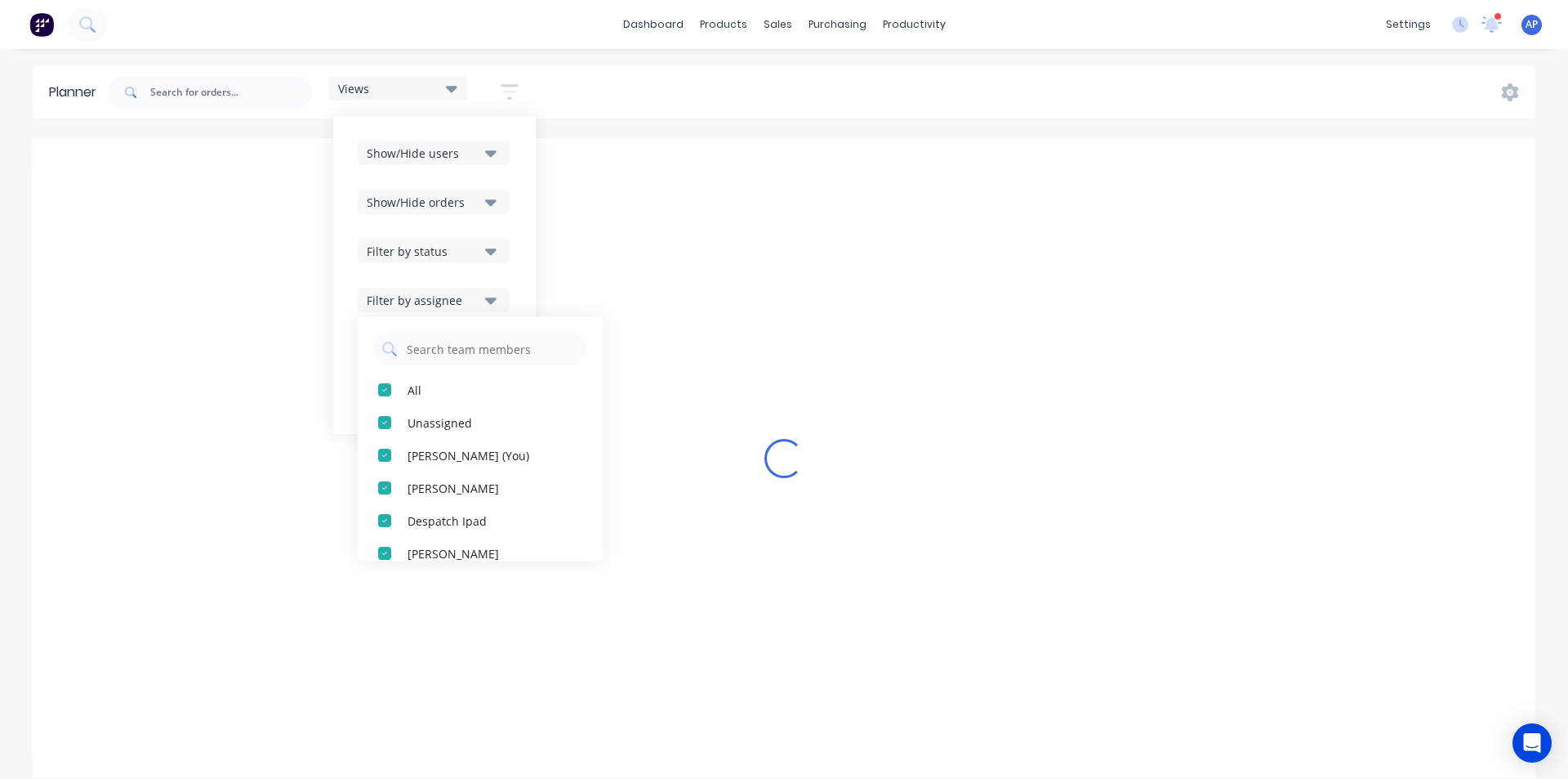
click at [623, 39] on div "dashboard products sales purchasing productivity dashboard products Product Cat…" at bounding box center [784, 24] width 1568 height 49
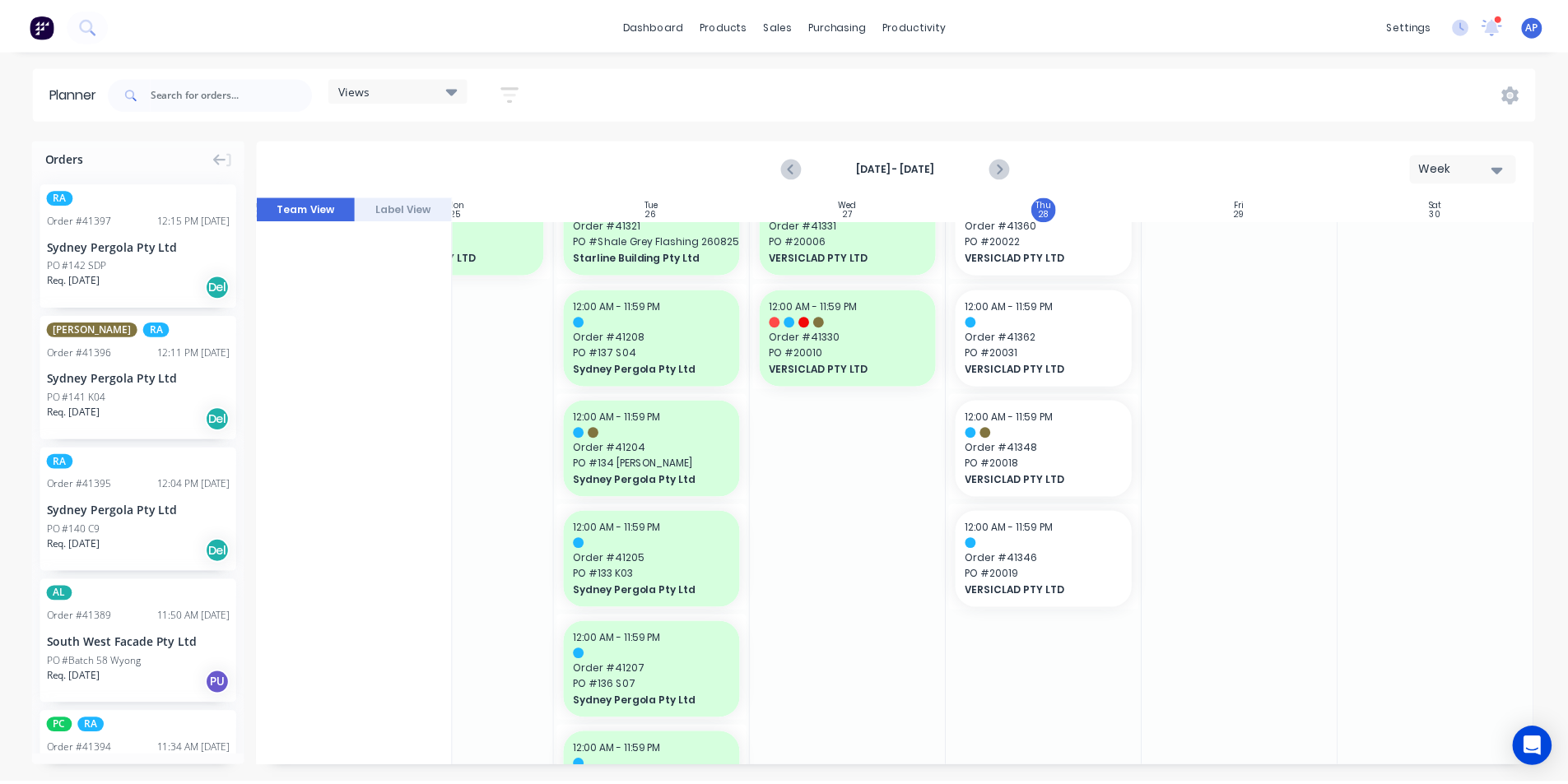
scroll to position [1974, 299]
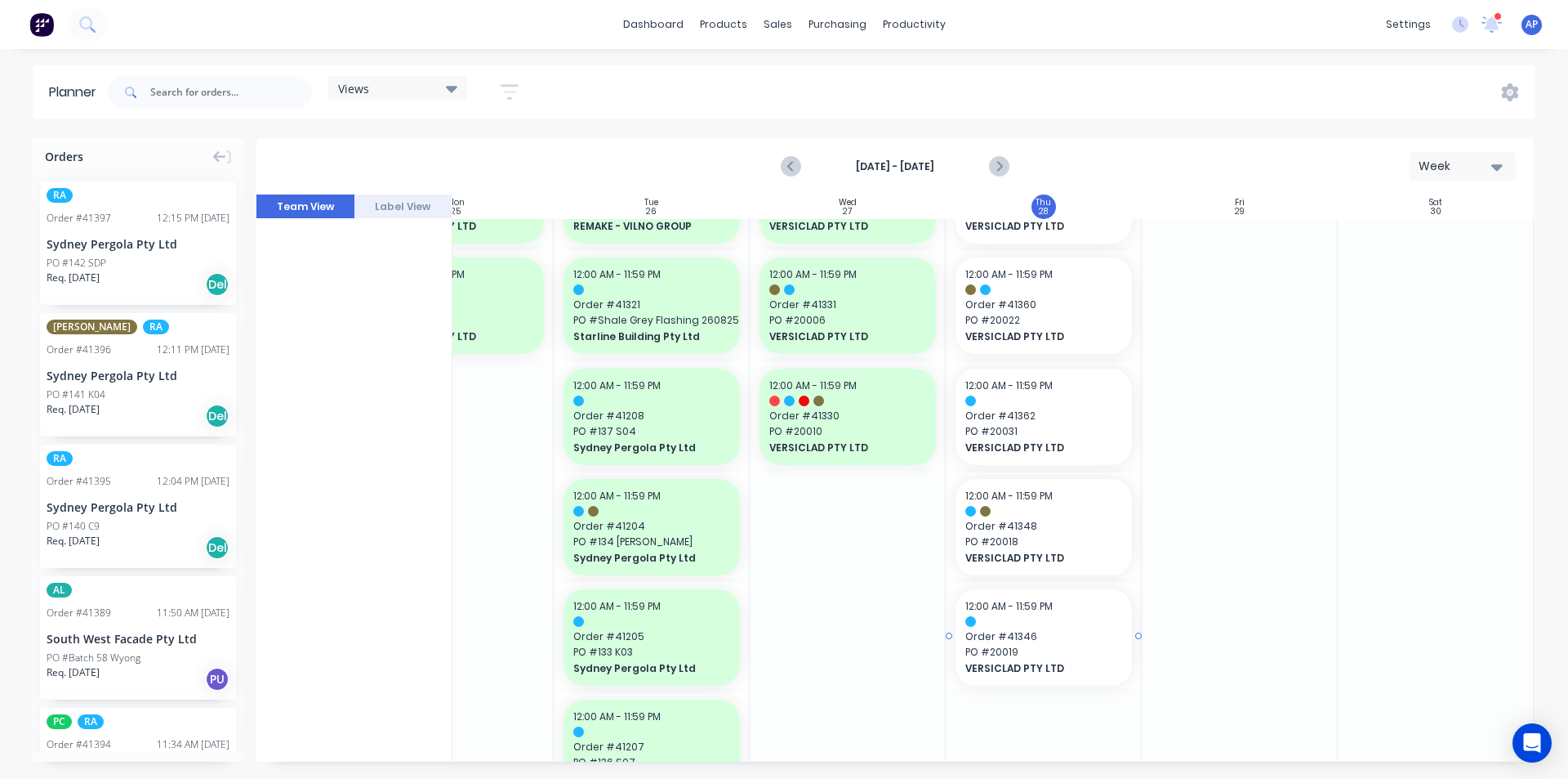
click at [1046, 660] on span "PO # 20019" at bounding box center [1043, 652] width 157 height 14
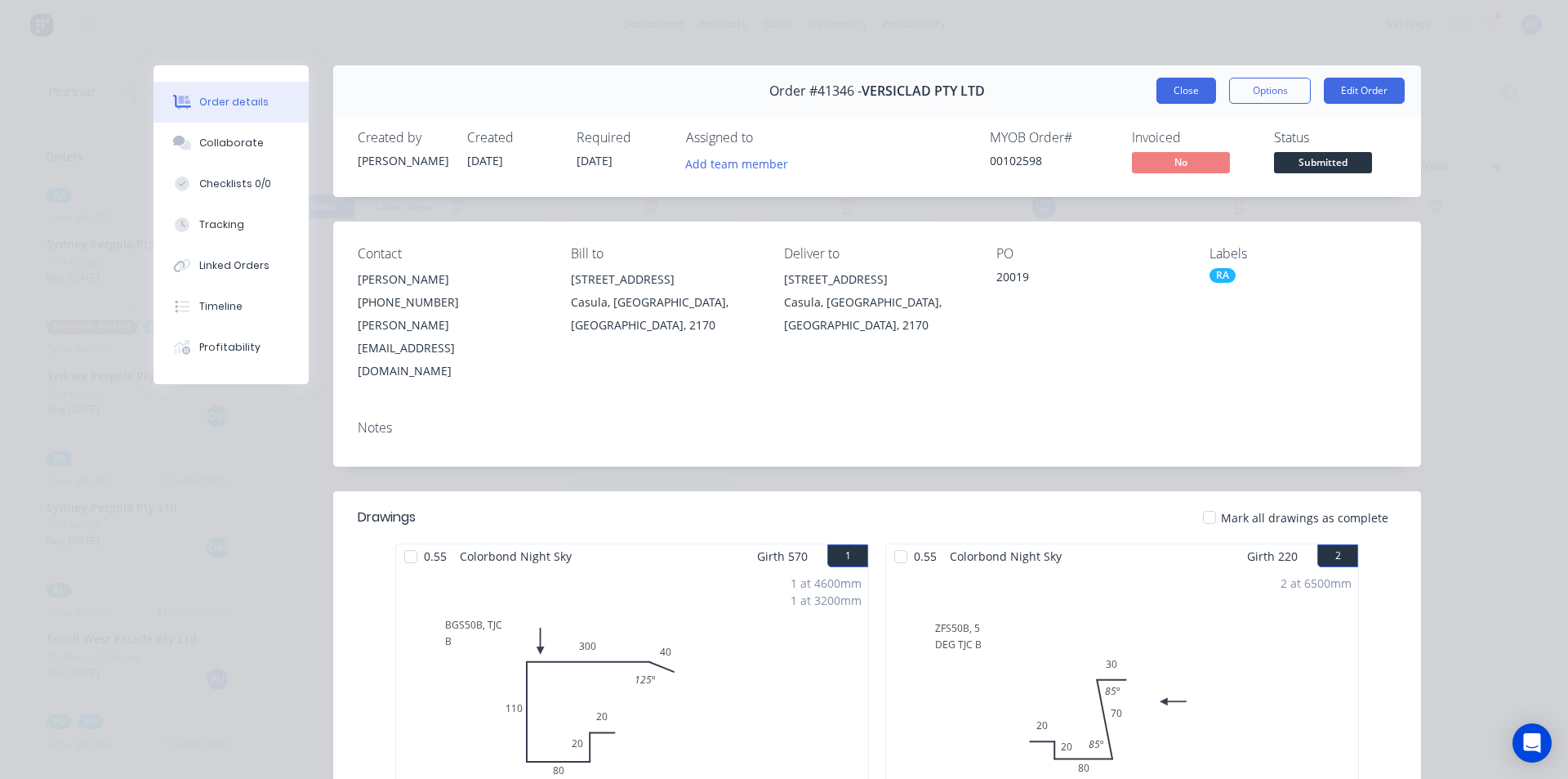
click at [1176, 100] on button "Close" at bounding box center [1186, 91] width 59 height 26
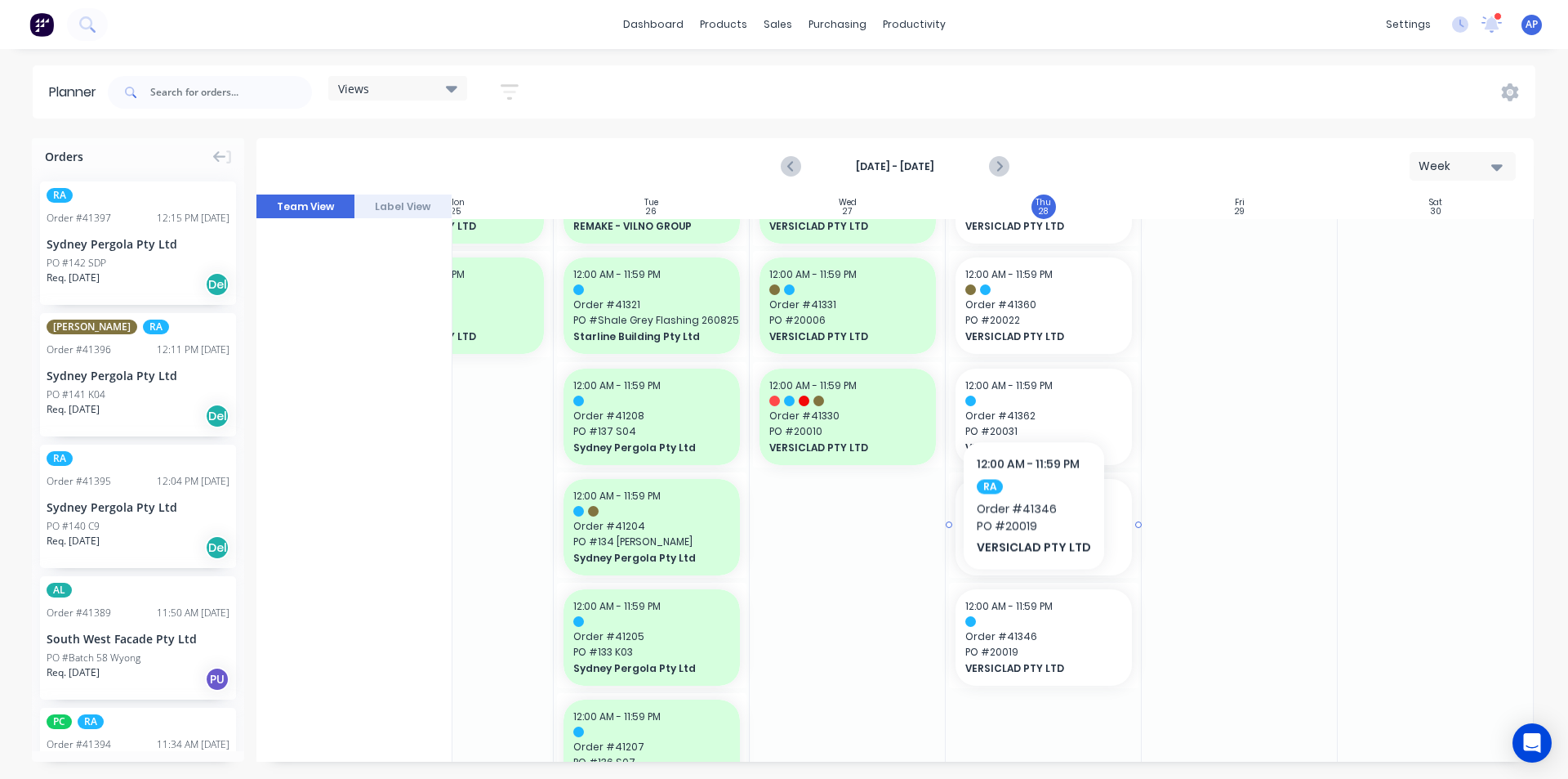
click at [1036, 527] on span "Order # 41348" at bounding box center [1043, 526] width 157 height 14
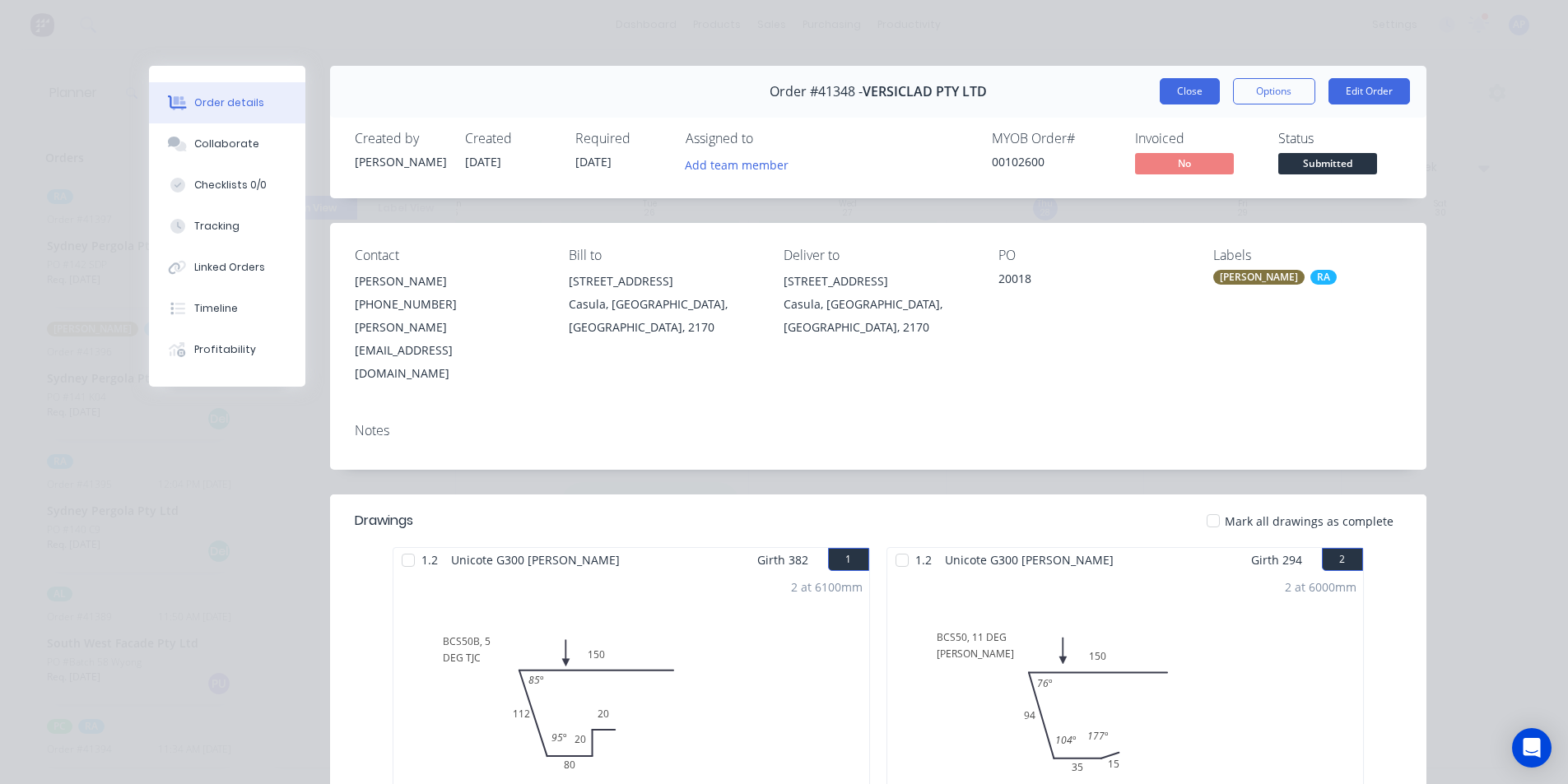
click at [1180, 84] on button "Close" at bounding box center [1189, 91] width 60 height 26
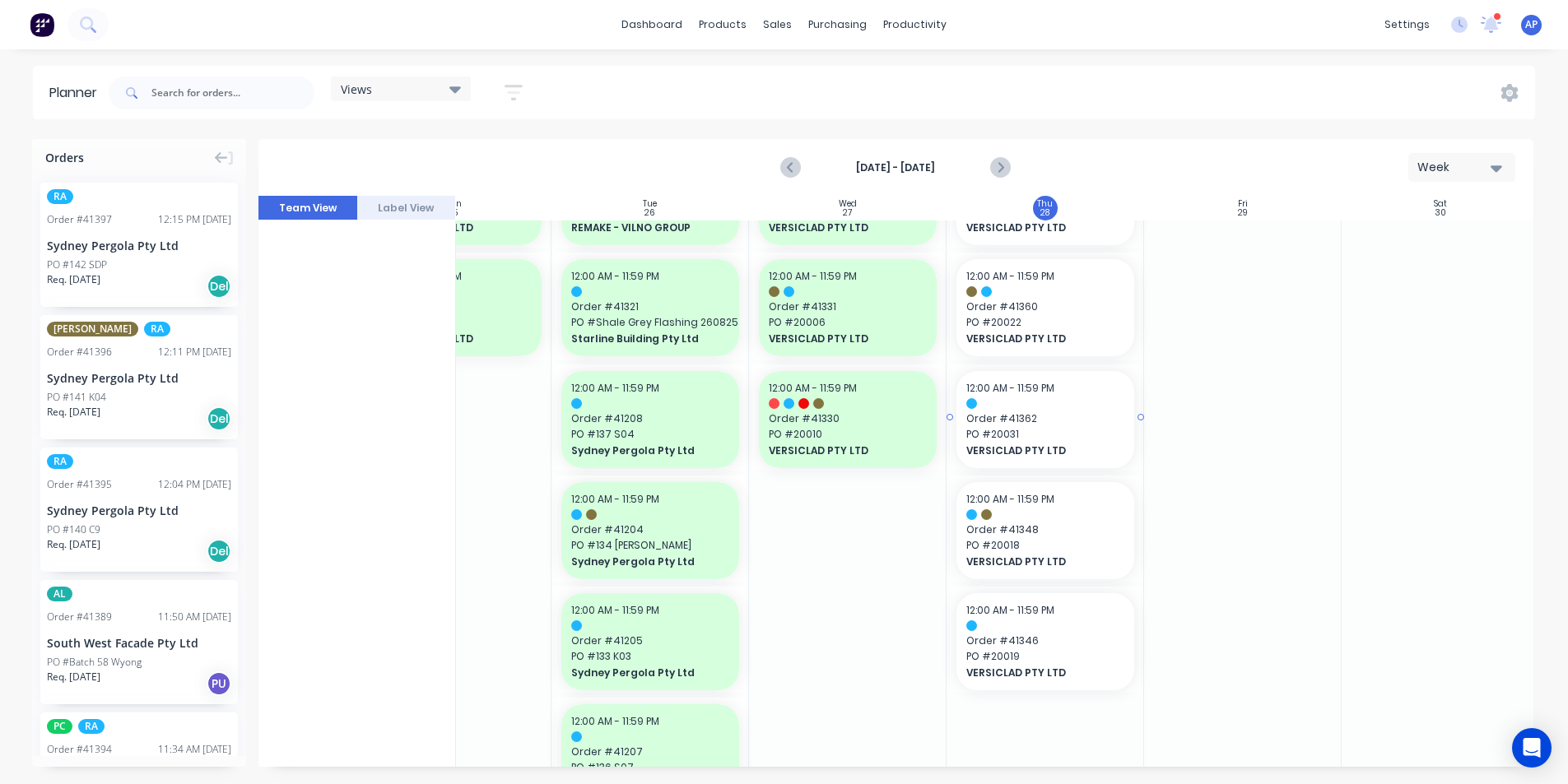
click at [1044, 445] on span "VERSICLAD PTY LTD" at bounding box center [1038, 451] width 143 height 14
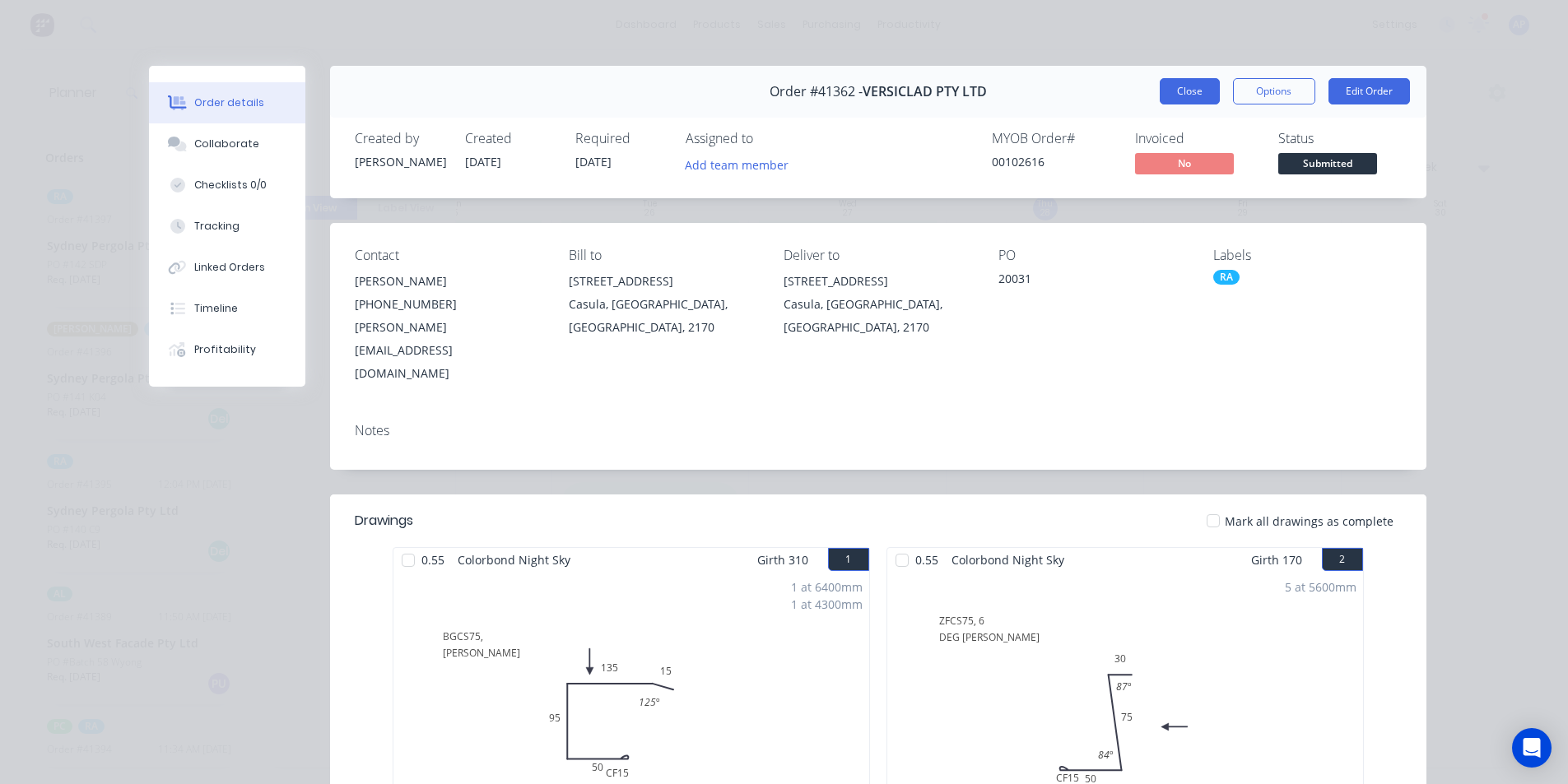
click at [1186, 89] on button "Close" at bounding box center [1189, 91] width 60 height 26
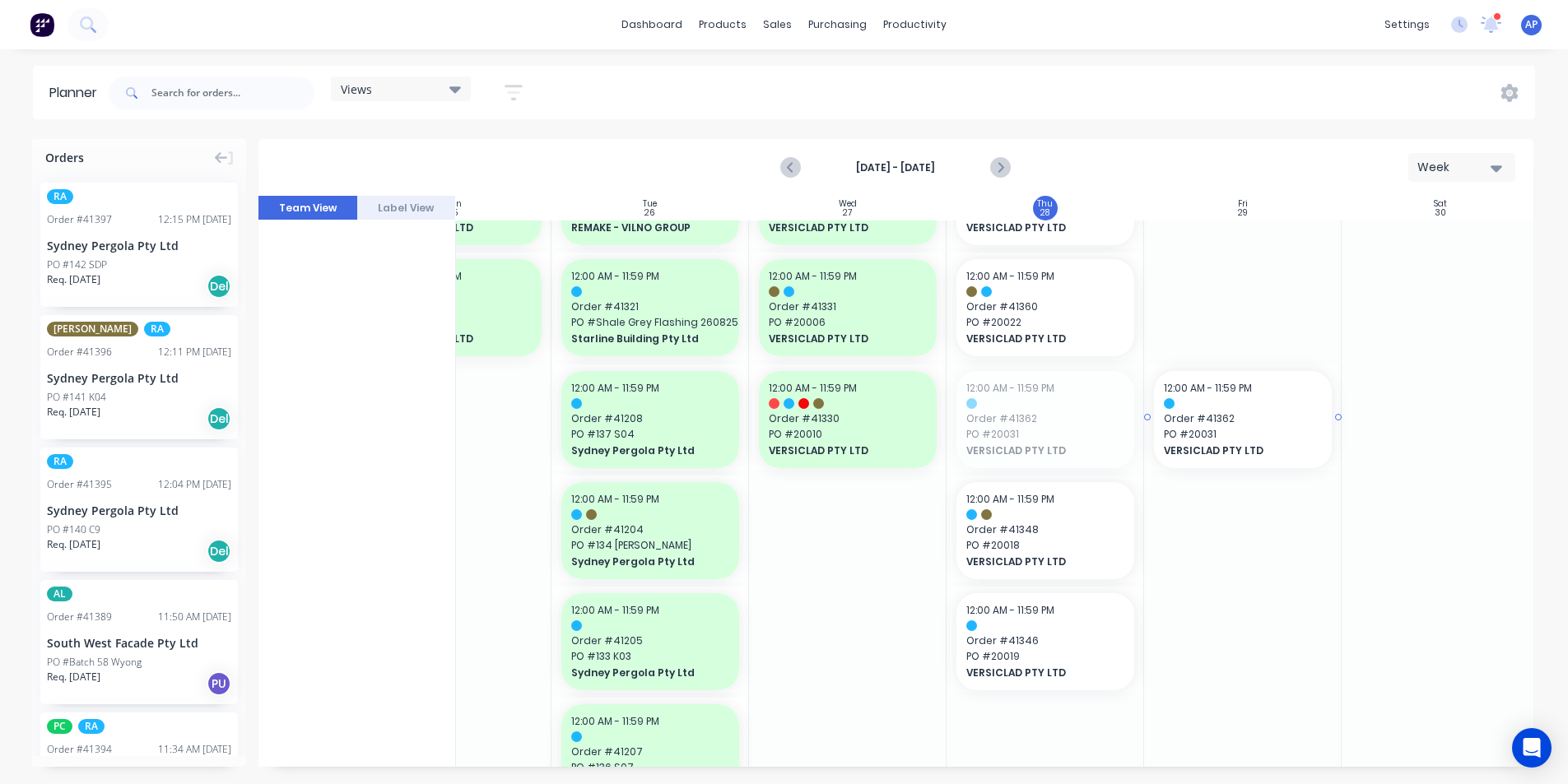
drag, startPoint x: 1053, startPoint y: 418, endPoint x: 1259, endPoint y: 387, distance: 208.3
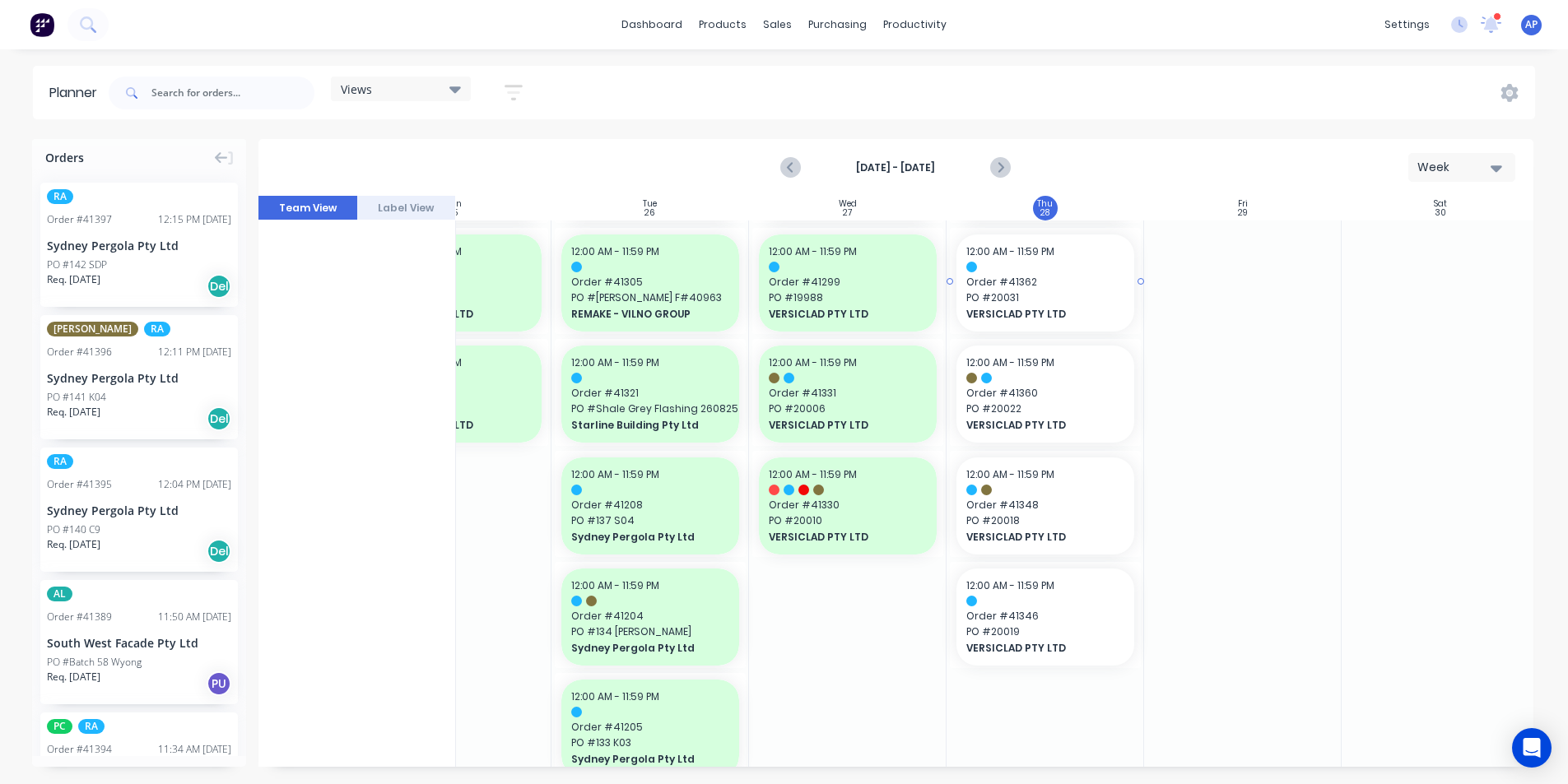
scroll to position [1809, 299]
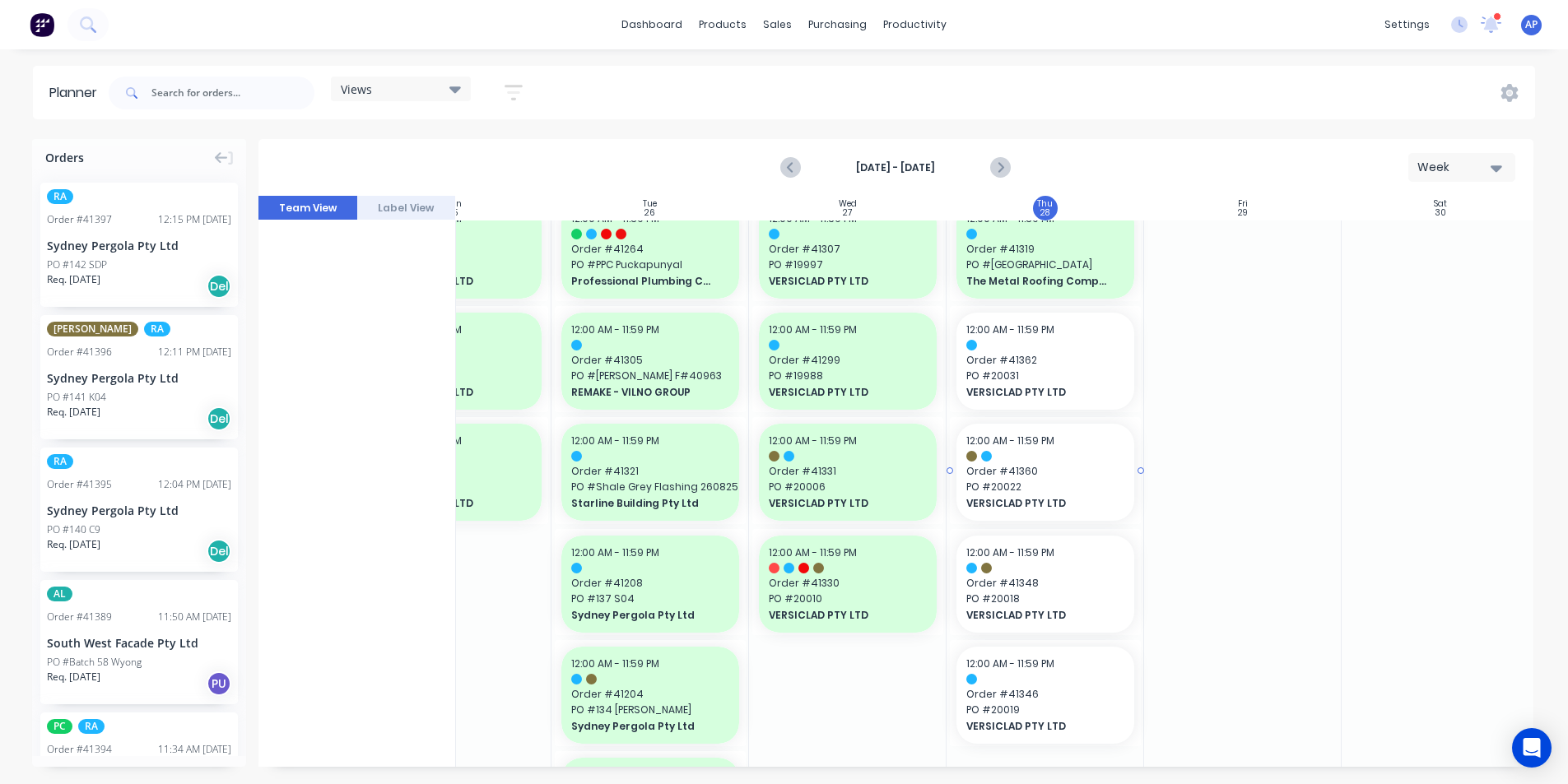
click at [1026, 471] on span "Order # 41360" at bounding box center [1045, 471] width 158 height 14
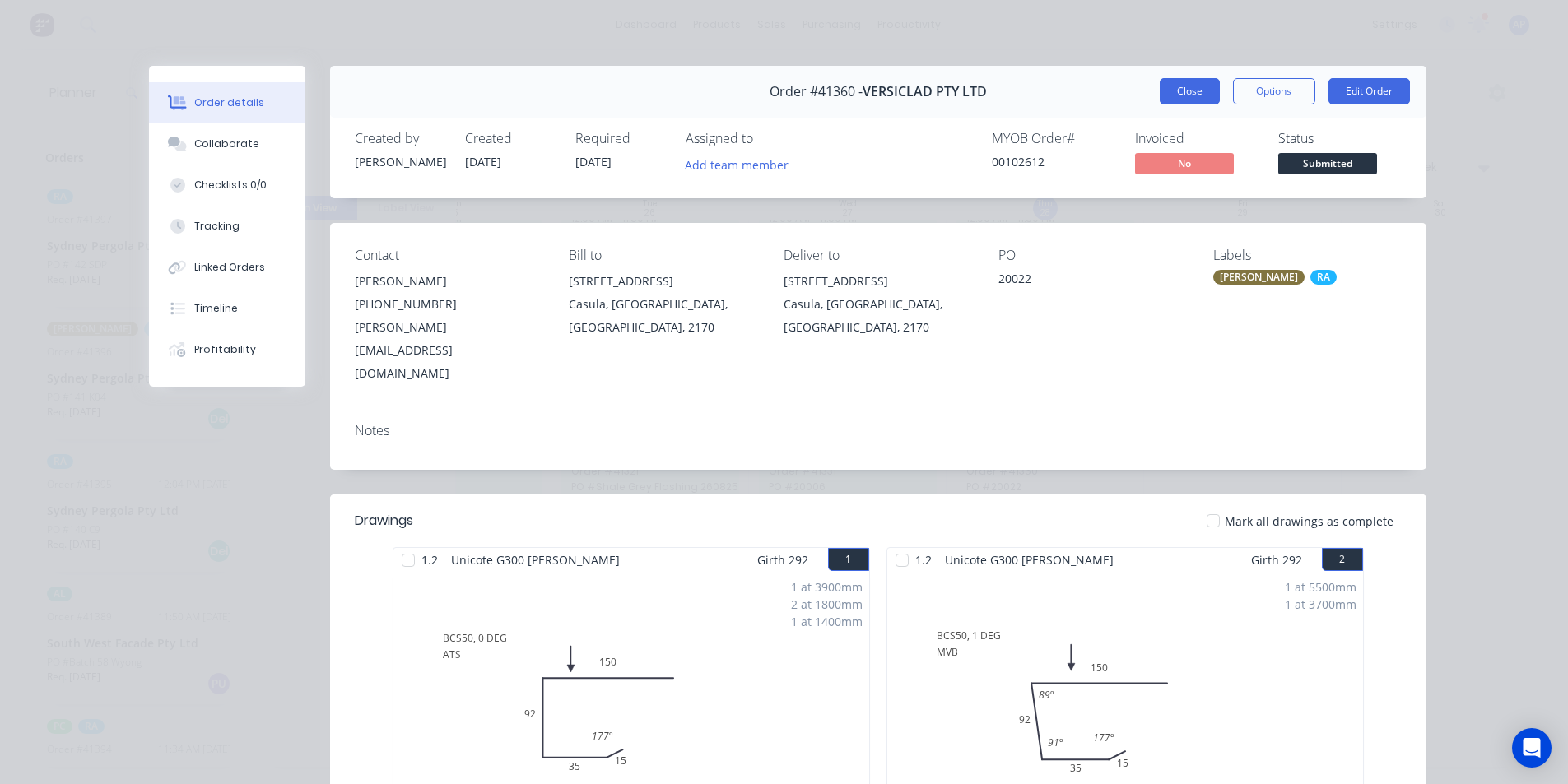
click at [1192, 103] on button "Close" at bounding box center [1189, 91] width 60 height 26
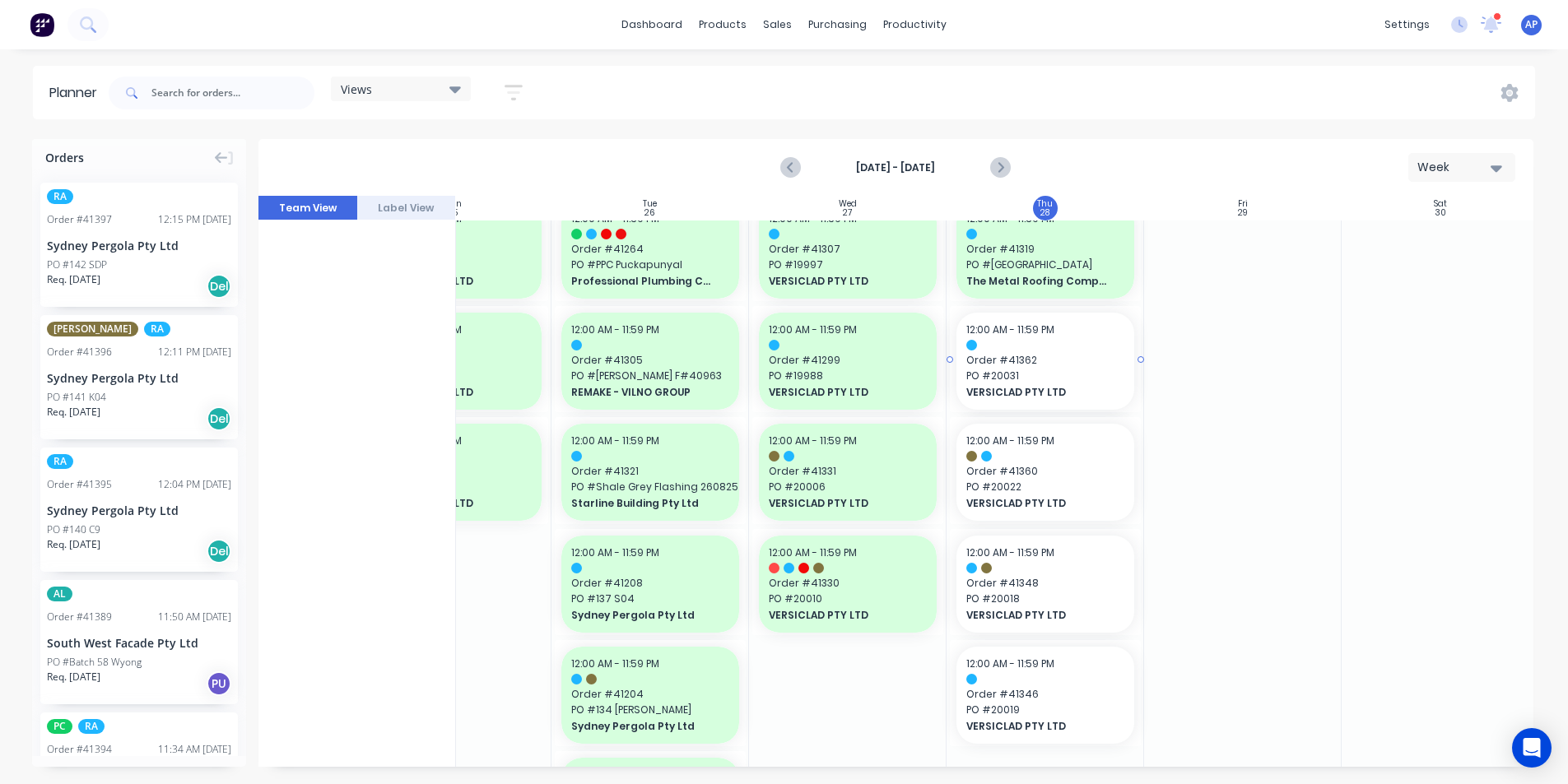
drag, startPoint x: 1064, startPoint y: 352, endPoint x: 1101, endPoint y: 350, distance: 37.1
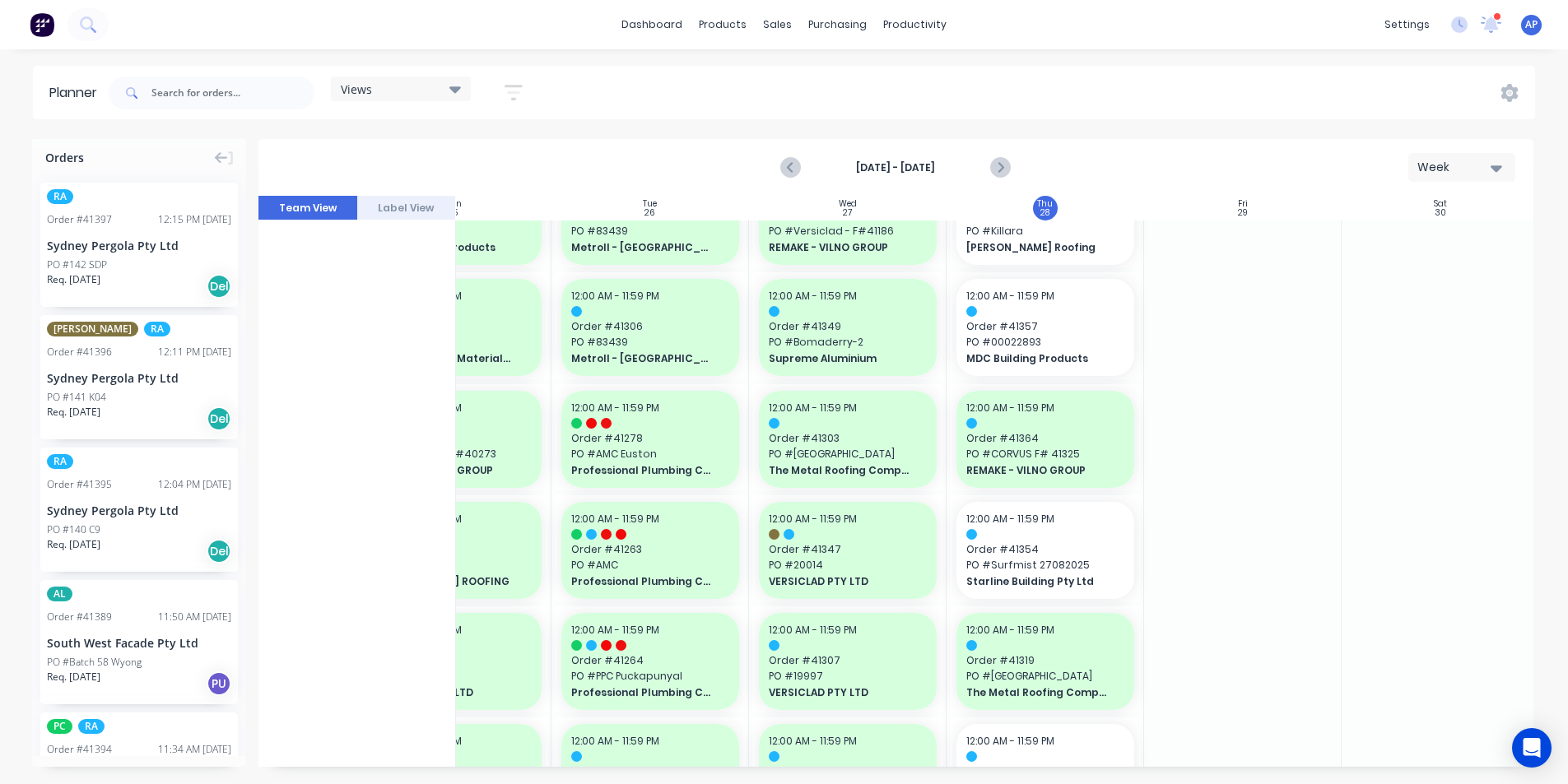
scroll to position [1727, 299]
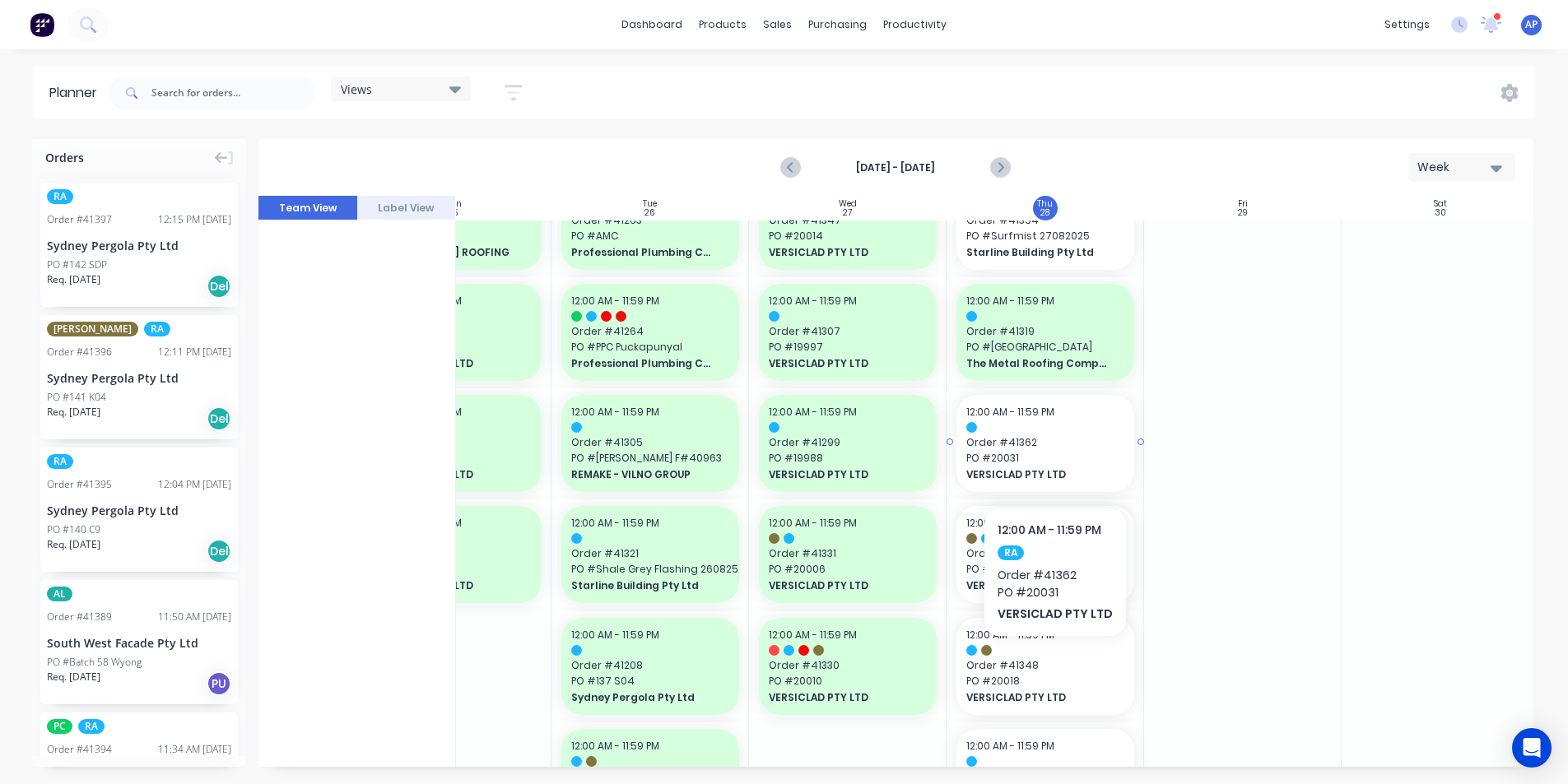
click at [1052, 457] on span "PO # 20031" at bounding box center [1045, 458] width 158 height 14
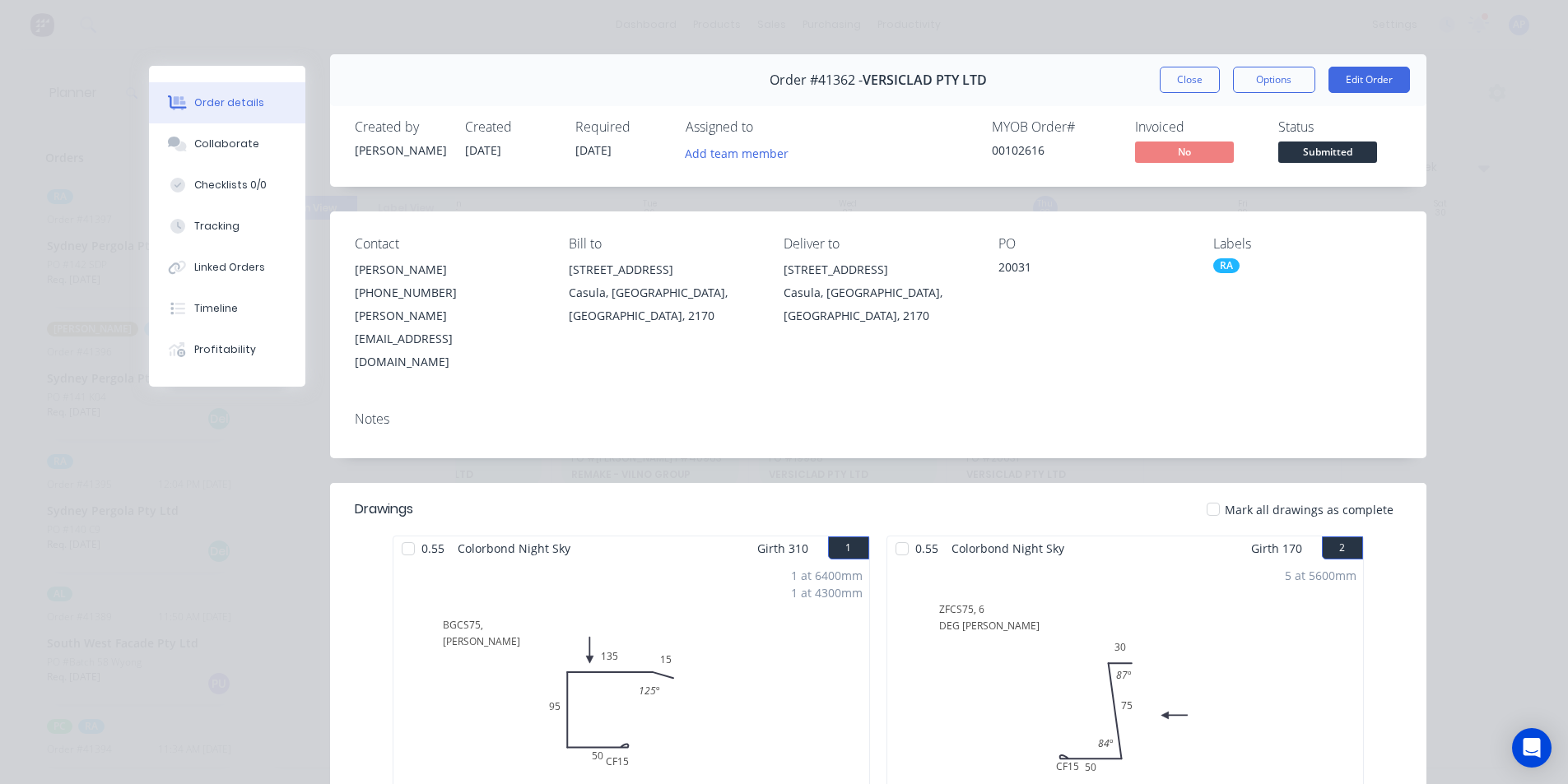
scroll to position [0, 0]
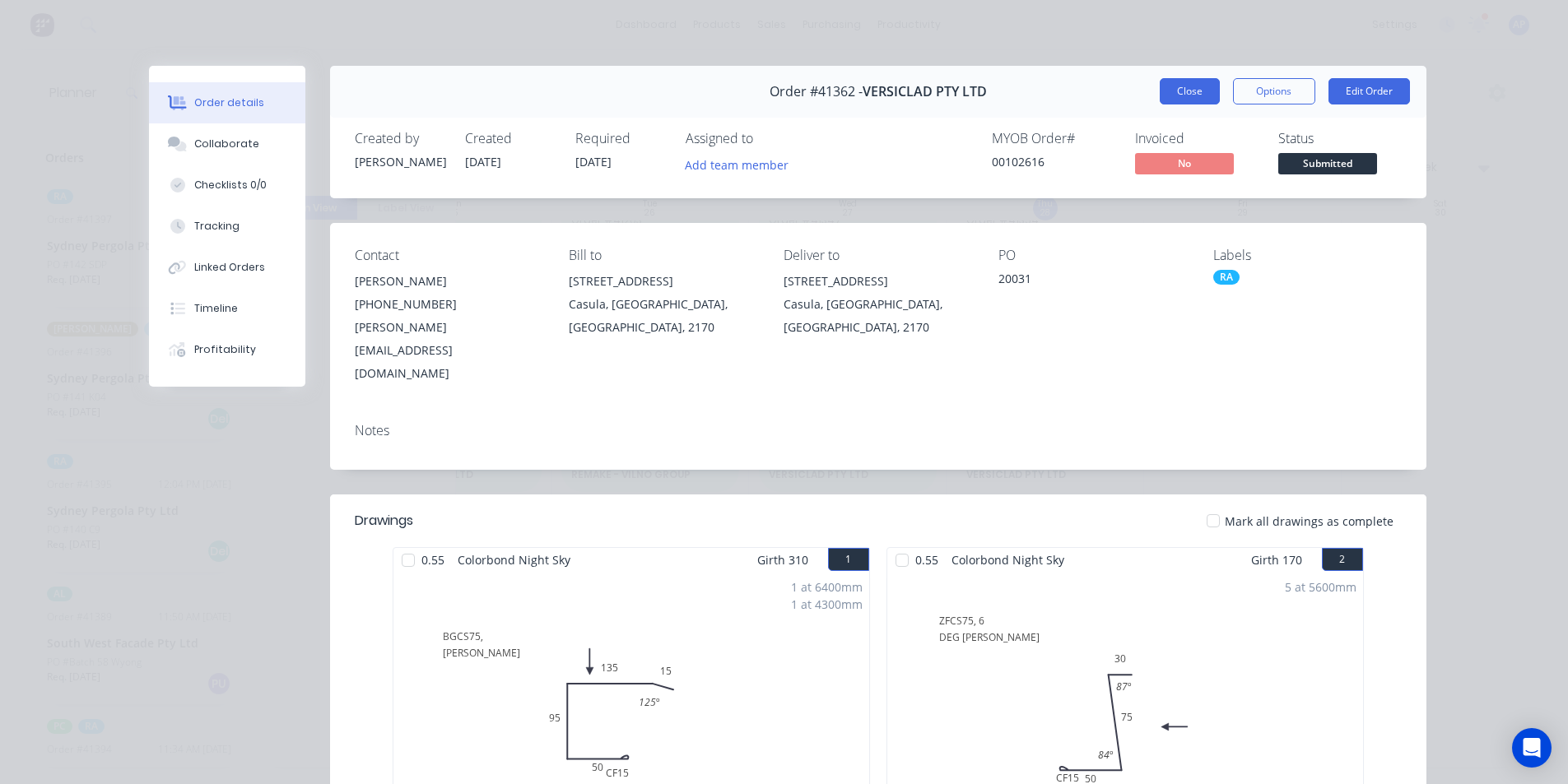
click at [1197, 89] on button "Close" at bounding box center [1189, 91] width 60 height 26
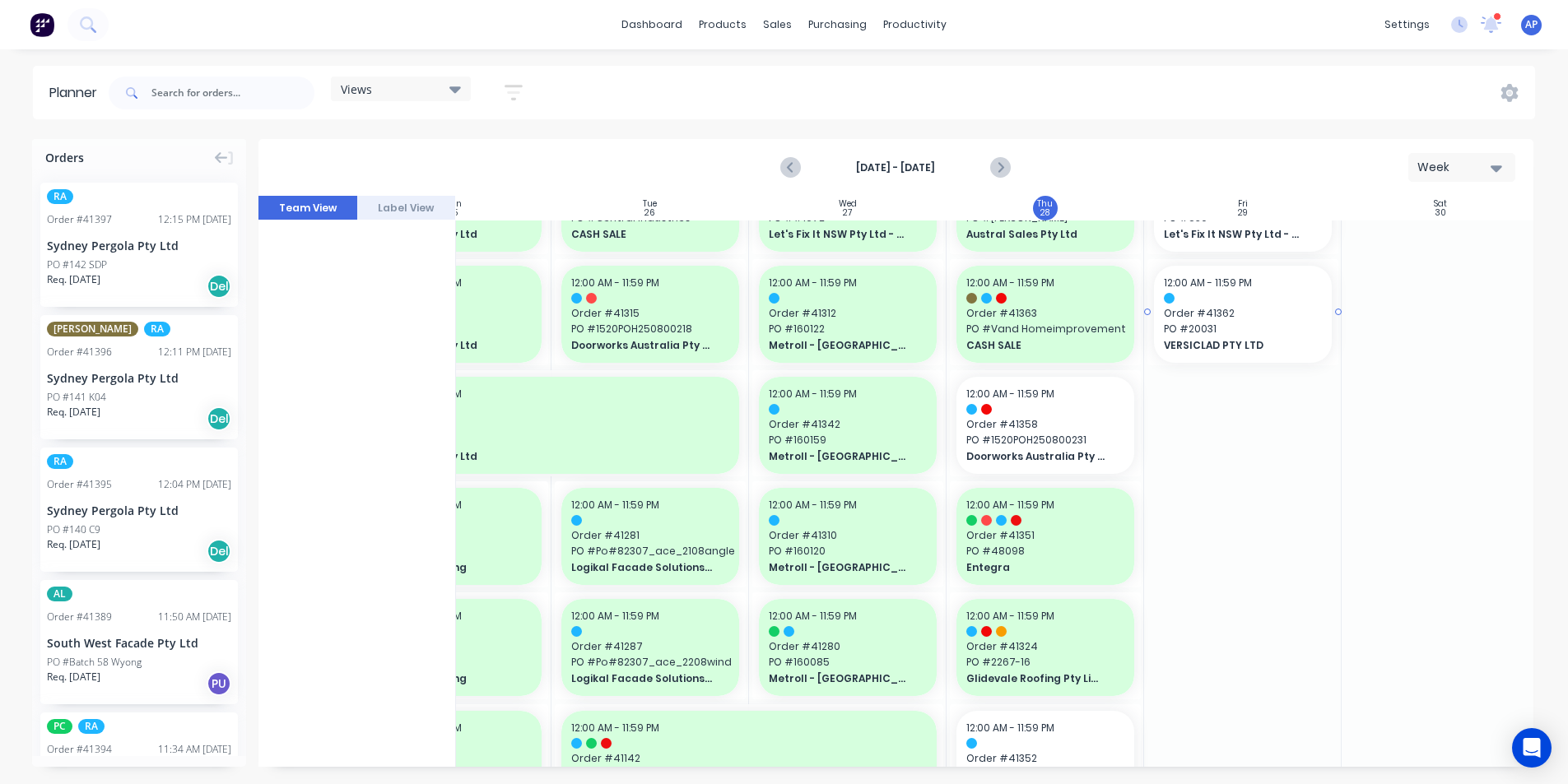
scroll to position [247, 299]
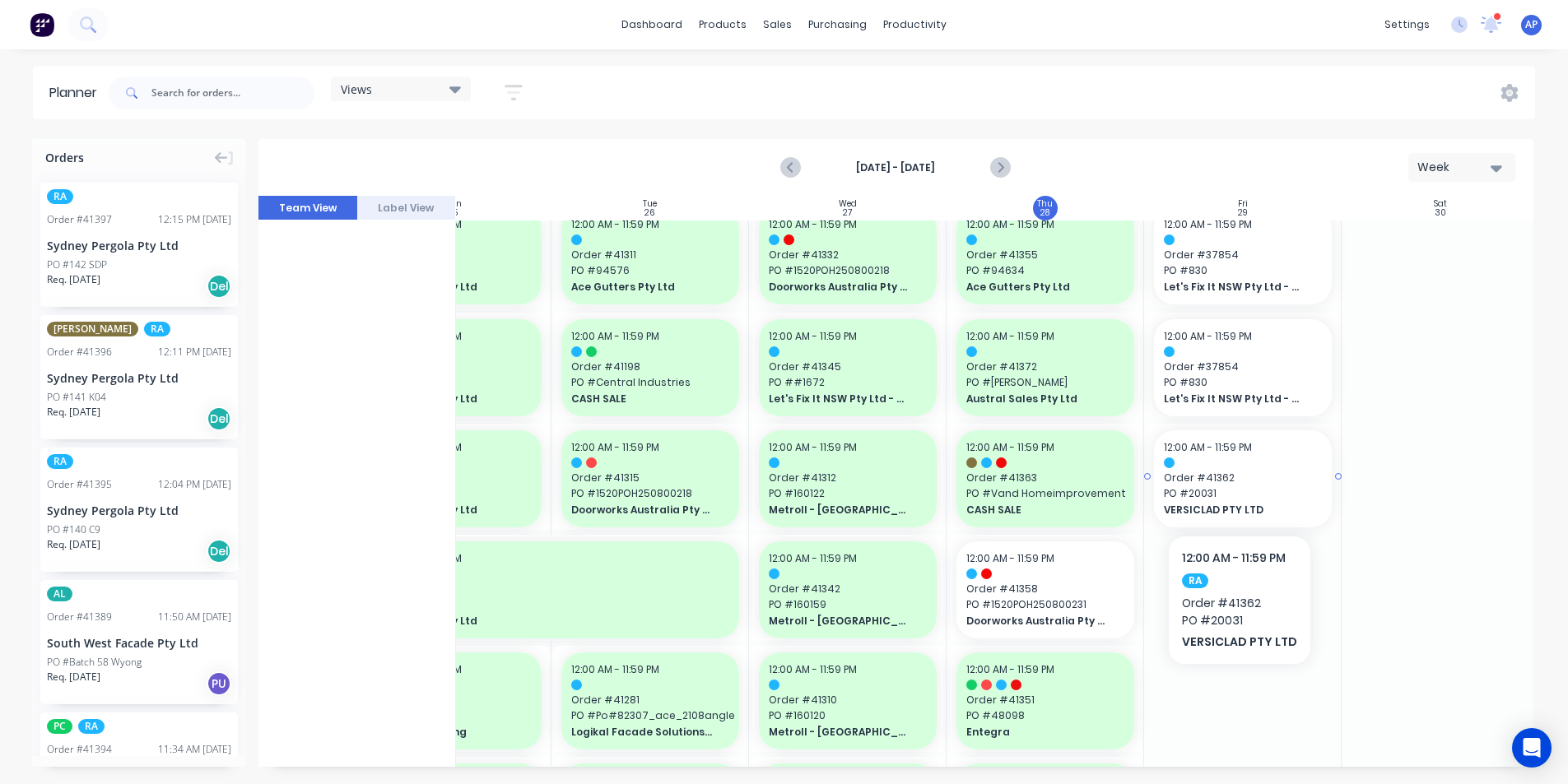
click at [1236, 486] on span "PO # 20031" at bounding box center [1243, 493] width 158 height 14
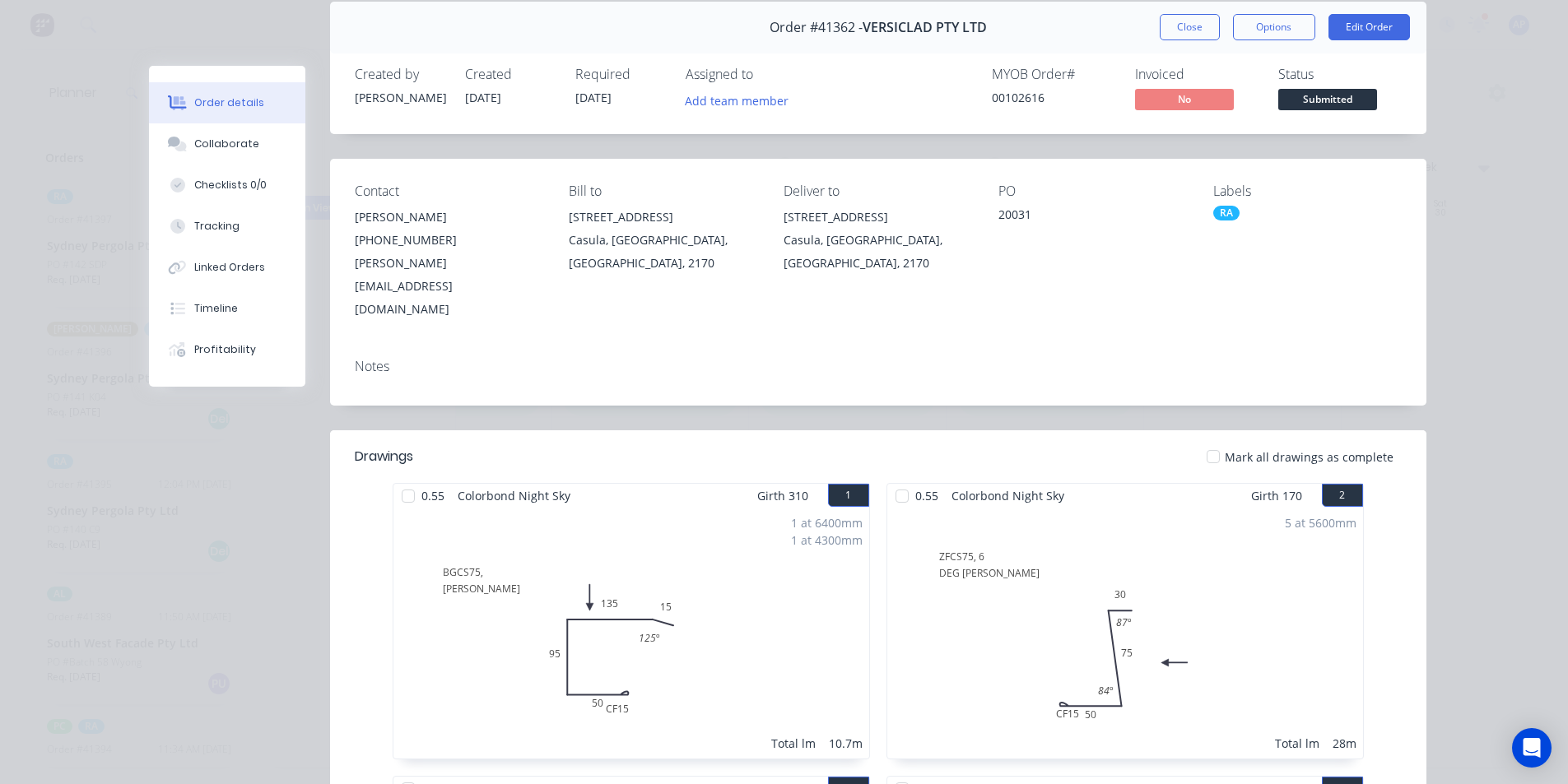
scroll to position [82, 0]
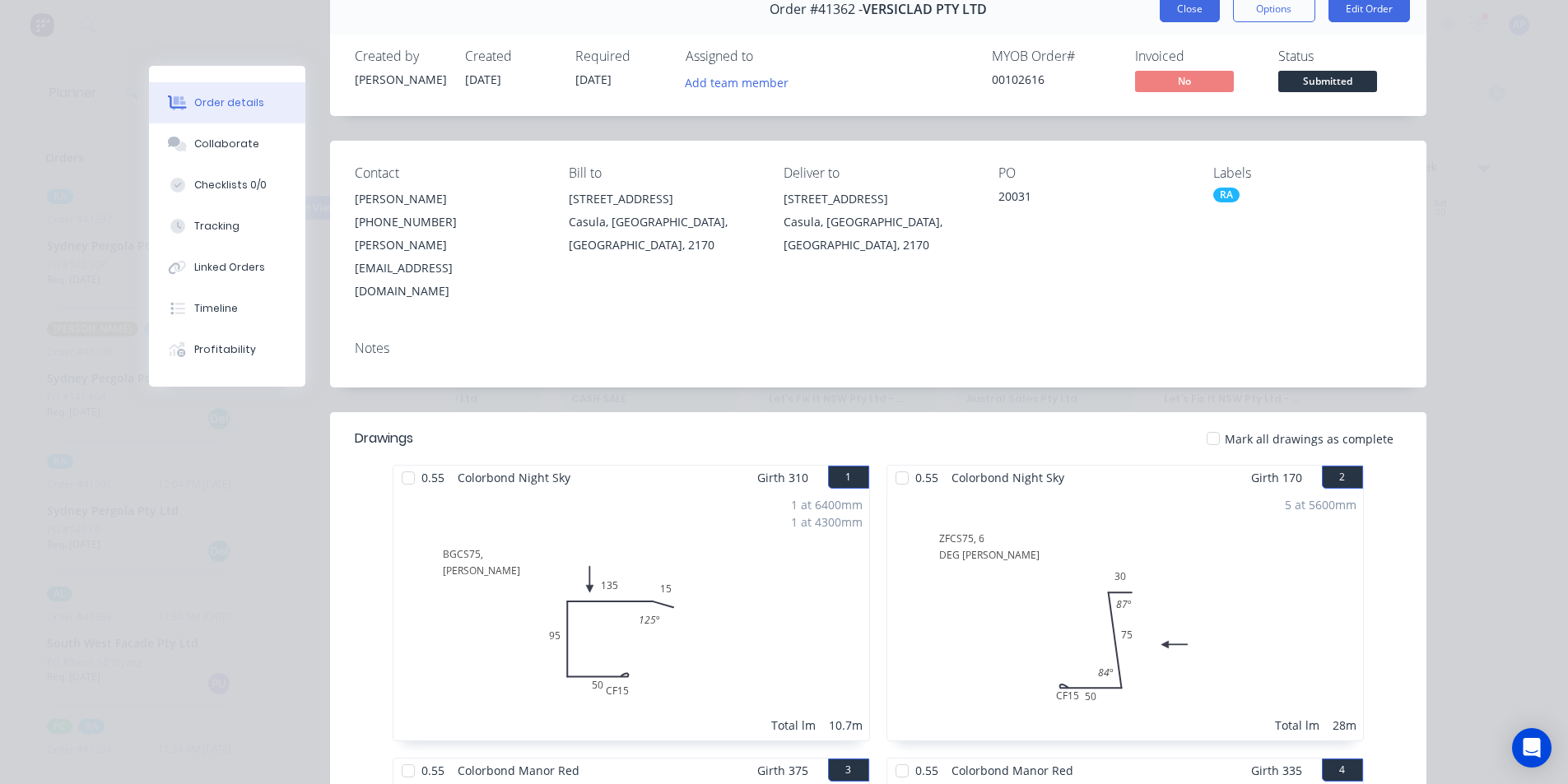
click at [1197, 9] on button "Close" at bounding box center [1189, 8] width 60 height 26
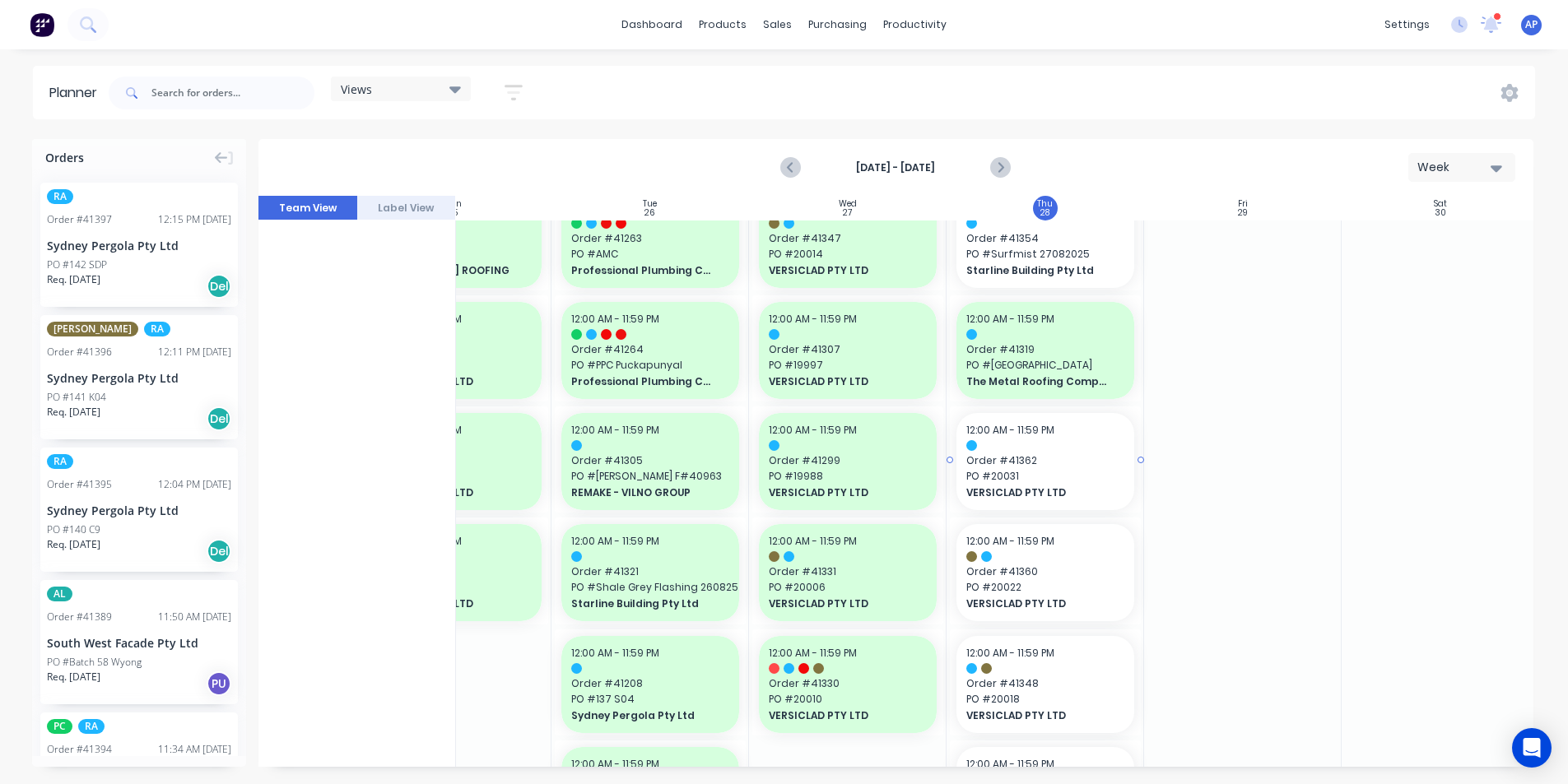
scroll to position [1727, 299]
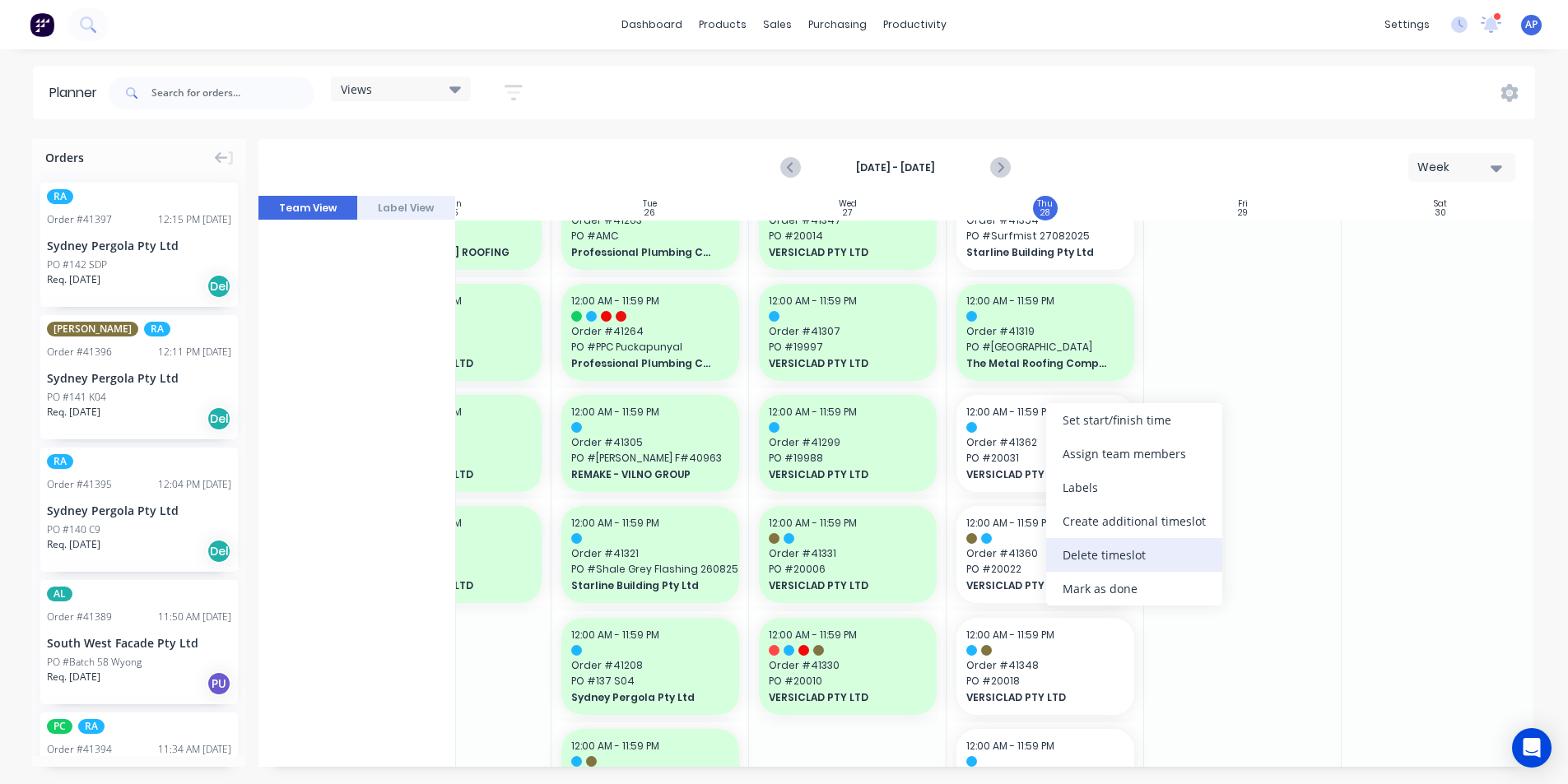
click at [1134, 561] on div "Delete timeslot" at bounding box center [1133, 555] width 176 height 33
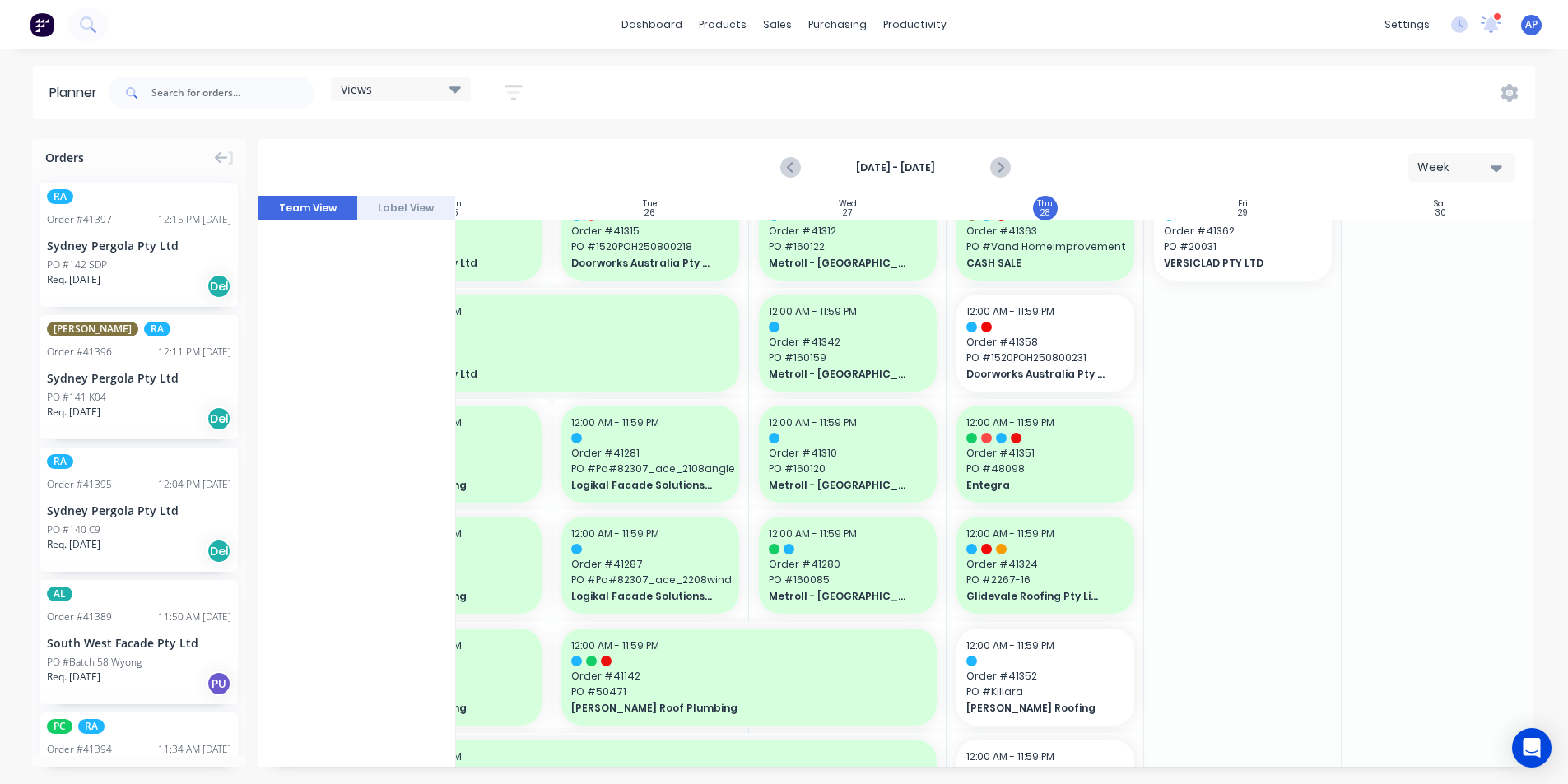
scroll to position [164, 299]
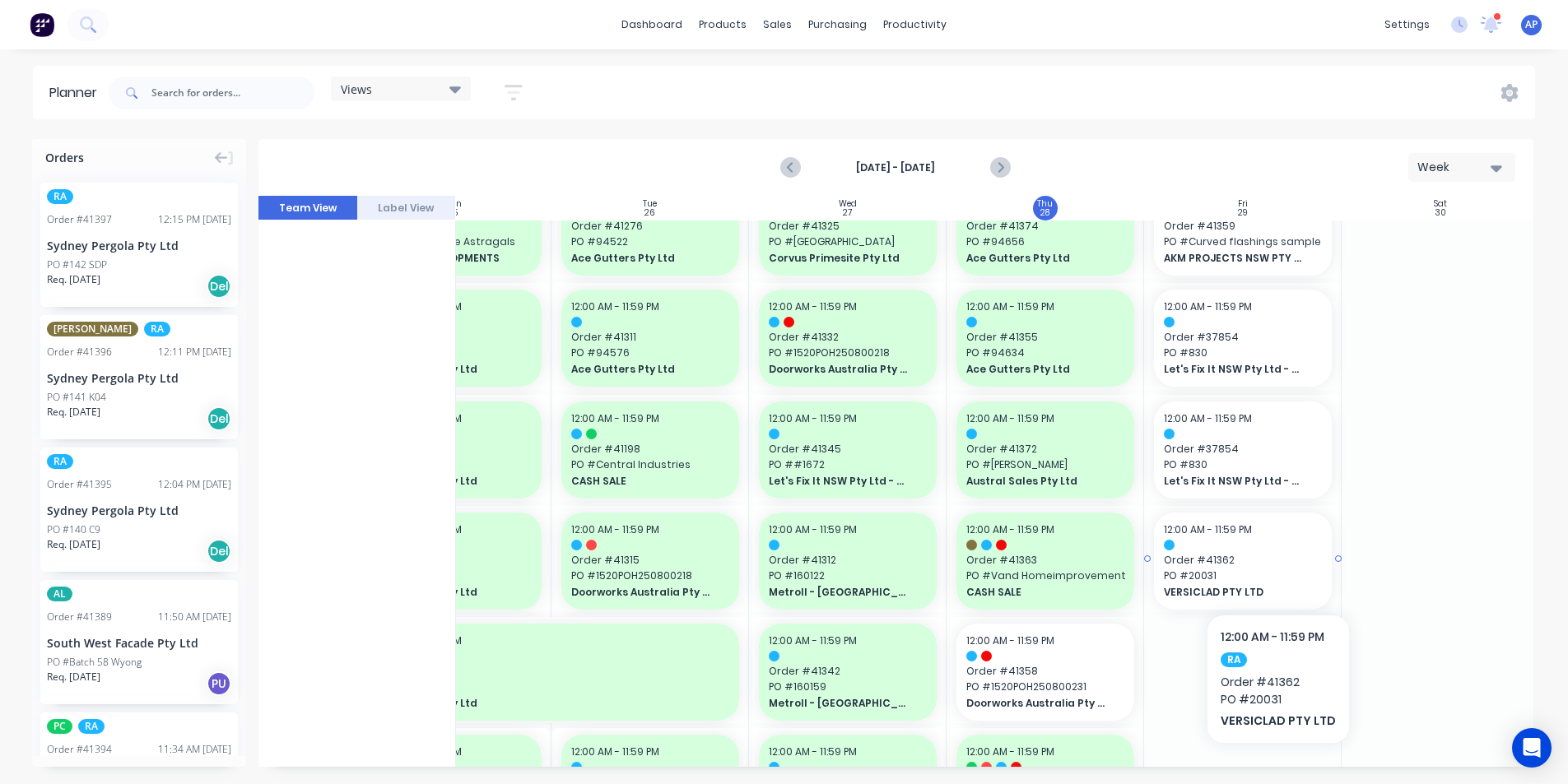
click at [1274, 565] on span "Order # 41362" at bounding box center [1243, 560] width 158 height 14
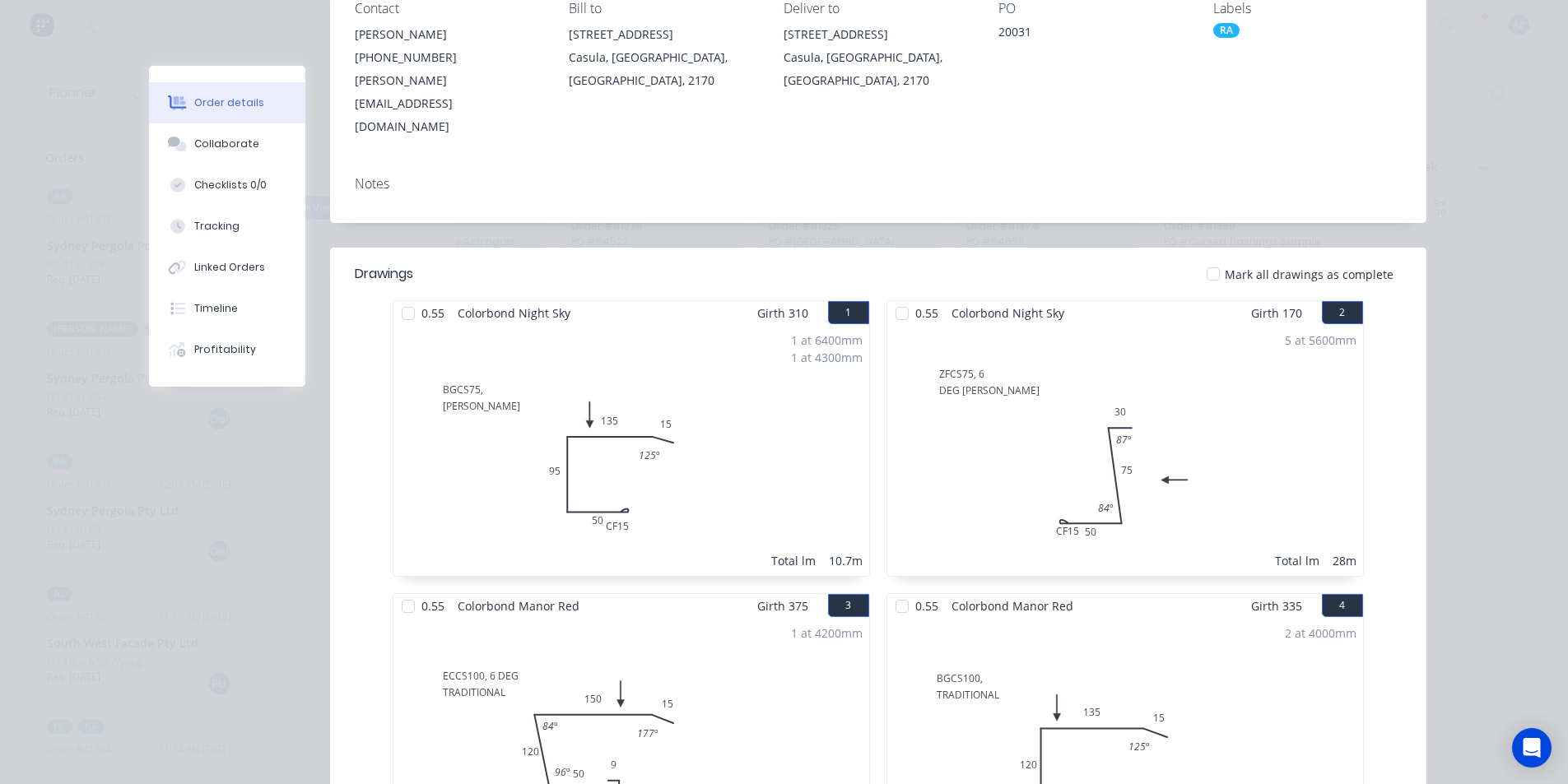
scroll to position [0, 0]
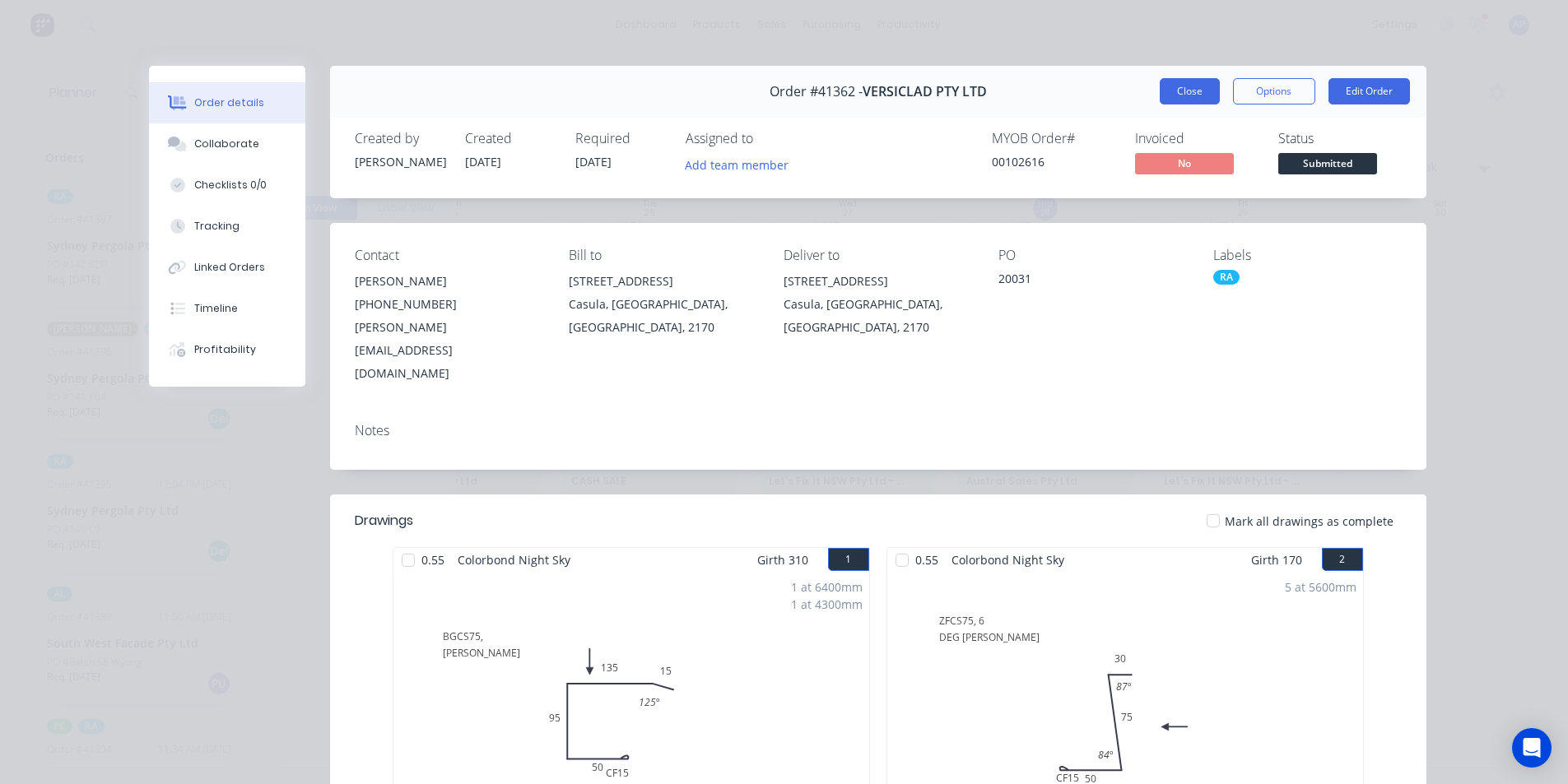
click at [1175, 84] on button "Close" at bounding box center [1189, 91] width 60 height 26
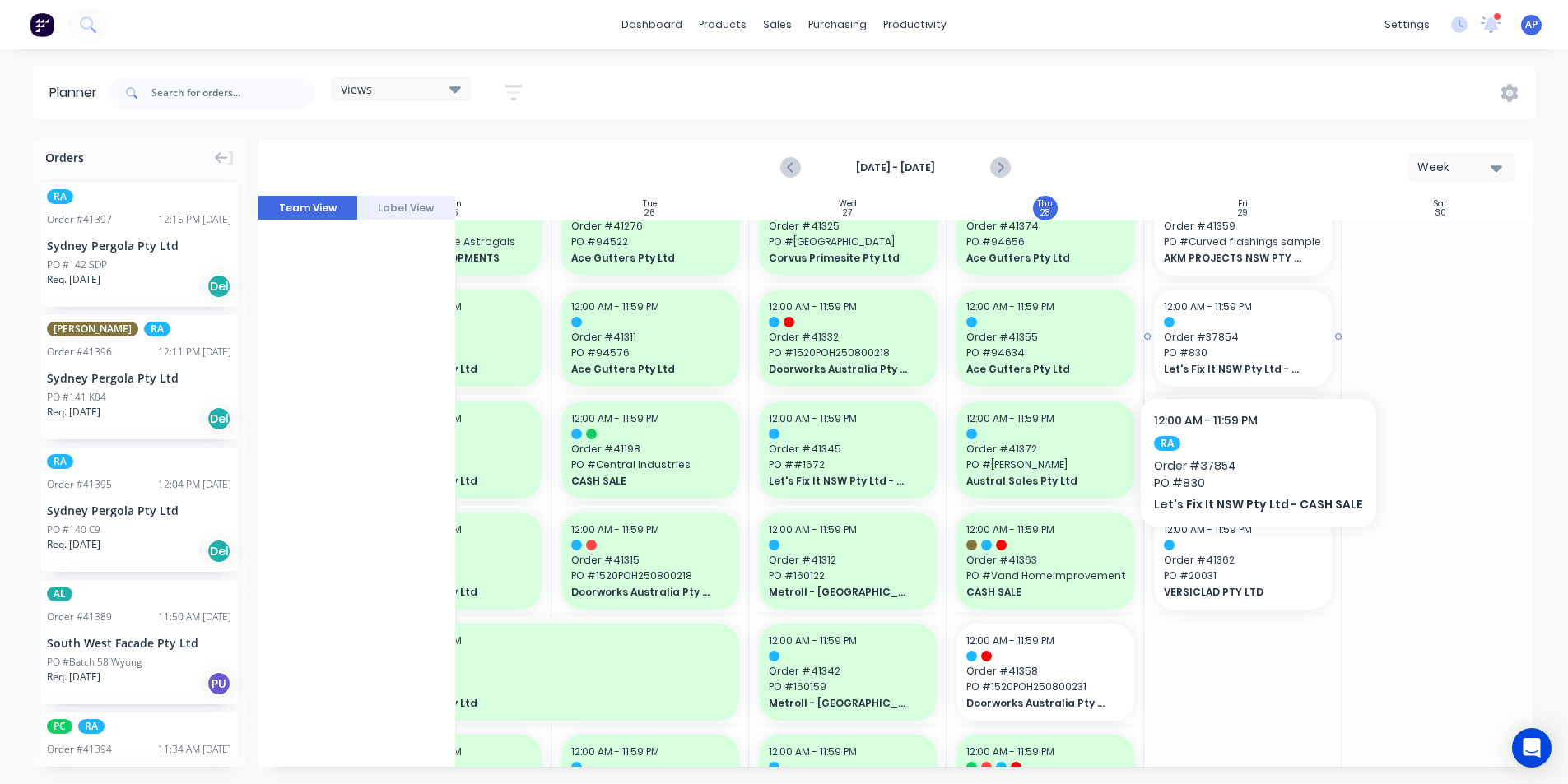
click at [1253, 348] on span "PO # 830" at bounding box center [1243, 352] width 158 height 14
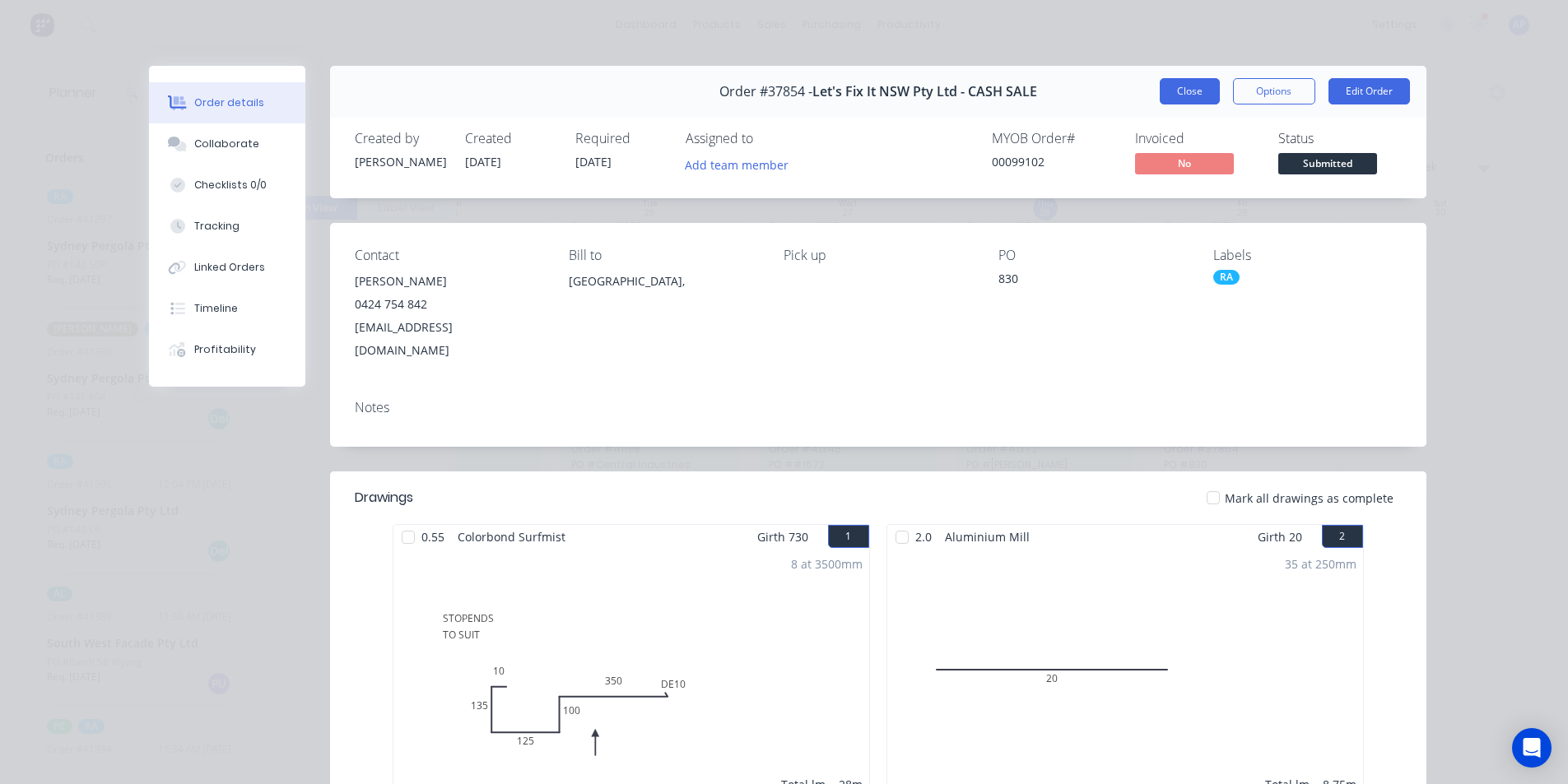
click at [1180, 90] on button "Close" at bounding box center [1189, 91] width 60 height 26
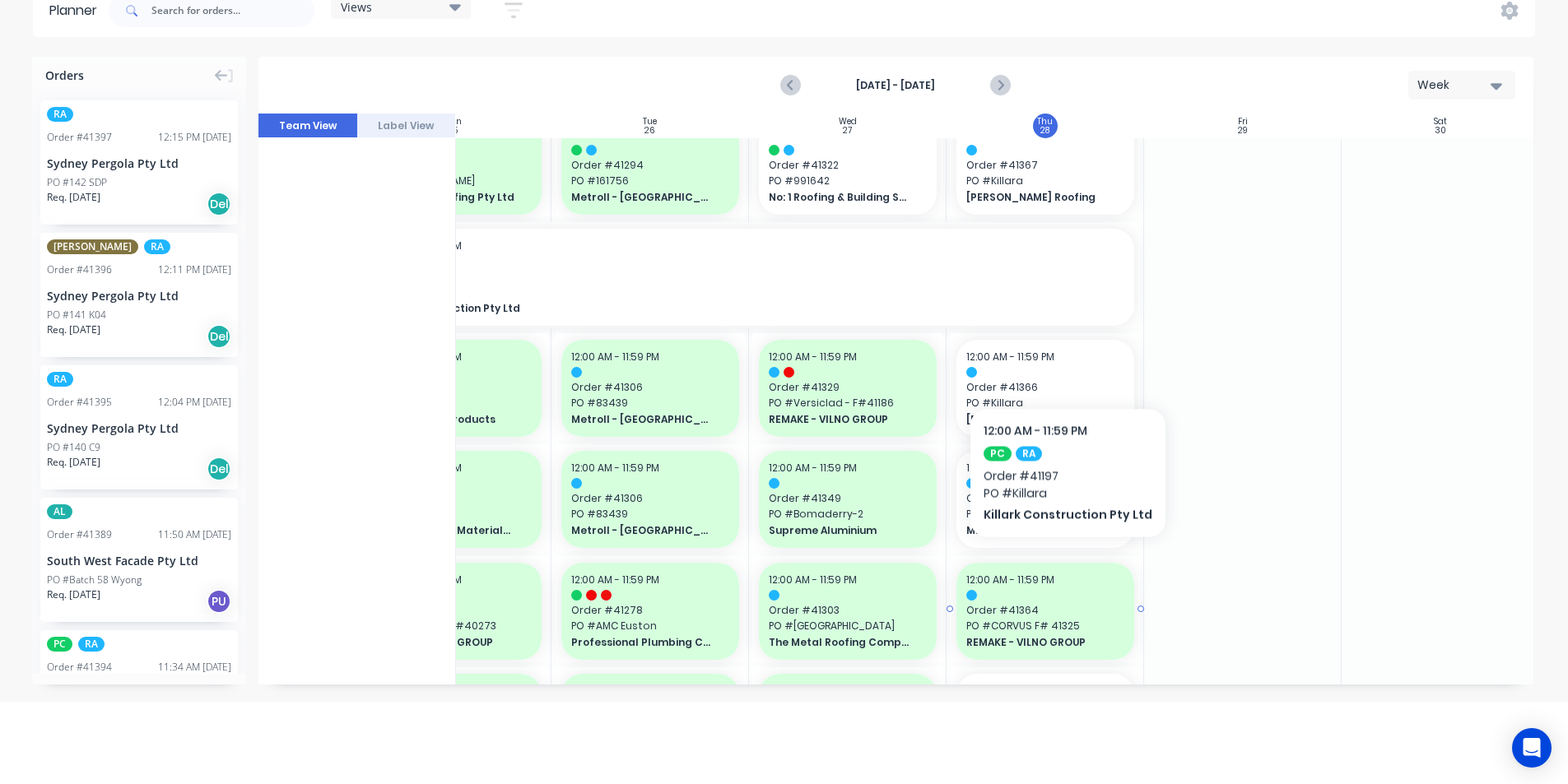
scroll to position [1234, 299]
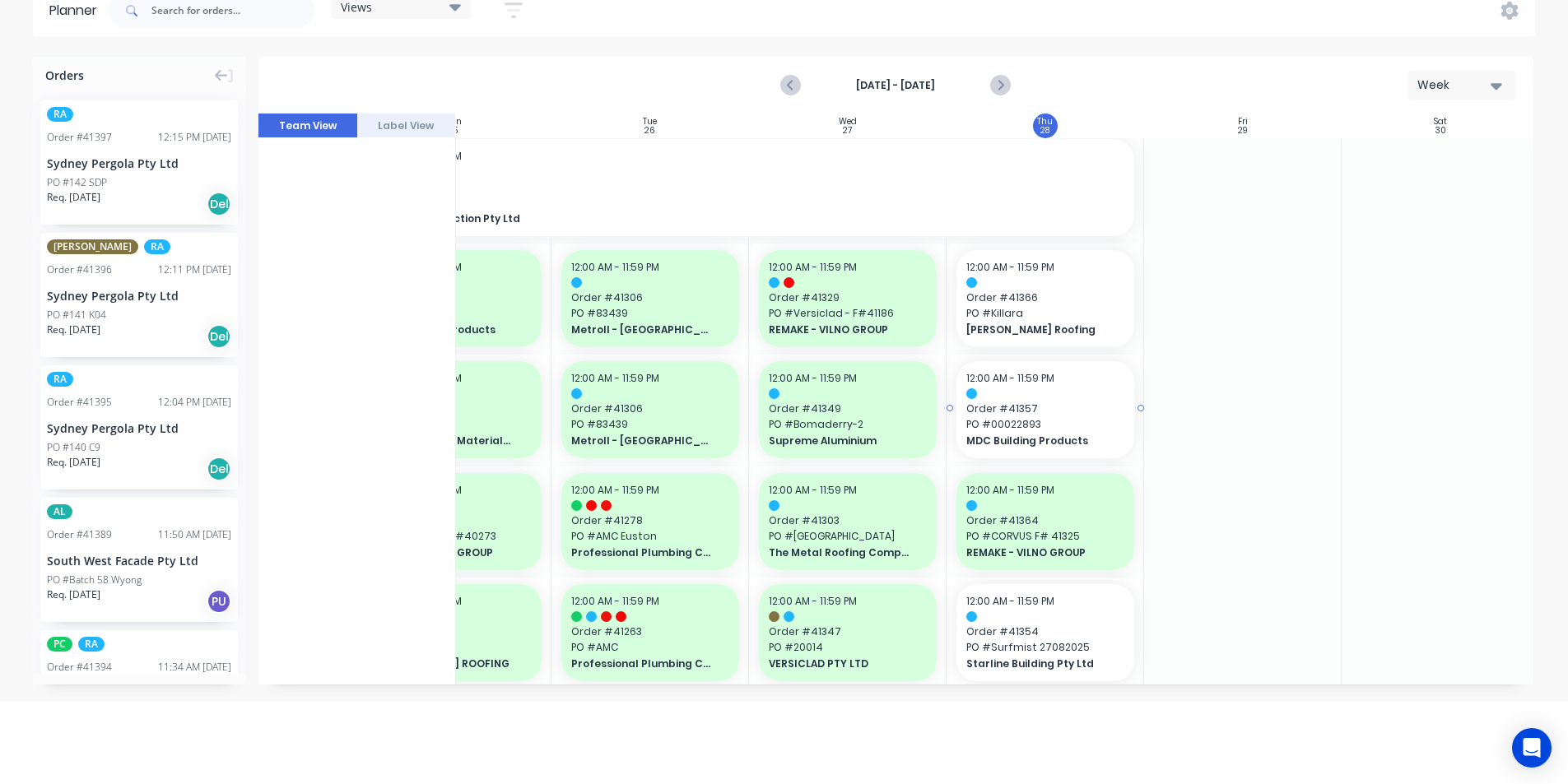
click at [1073, 441] on span "MDC Building Products" at bounding box center [1038, 441] width 143 height 14
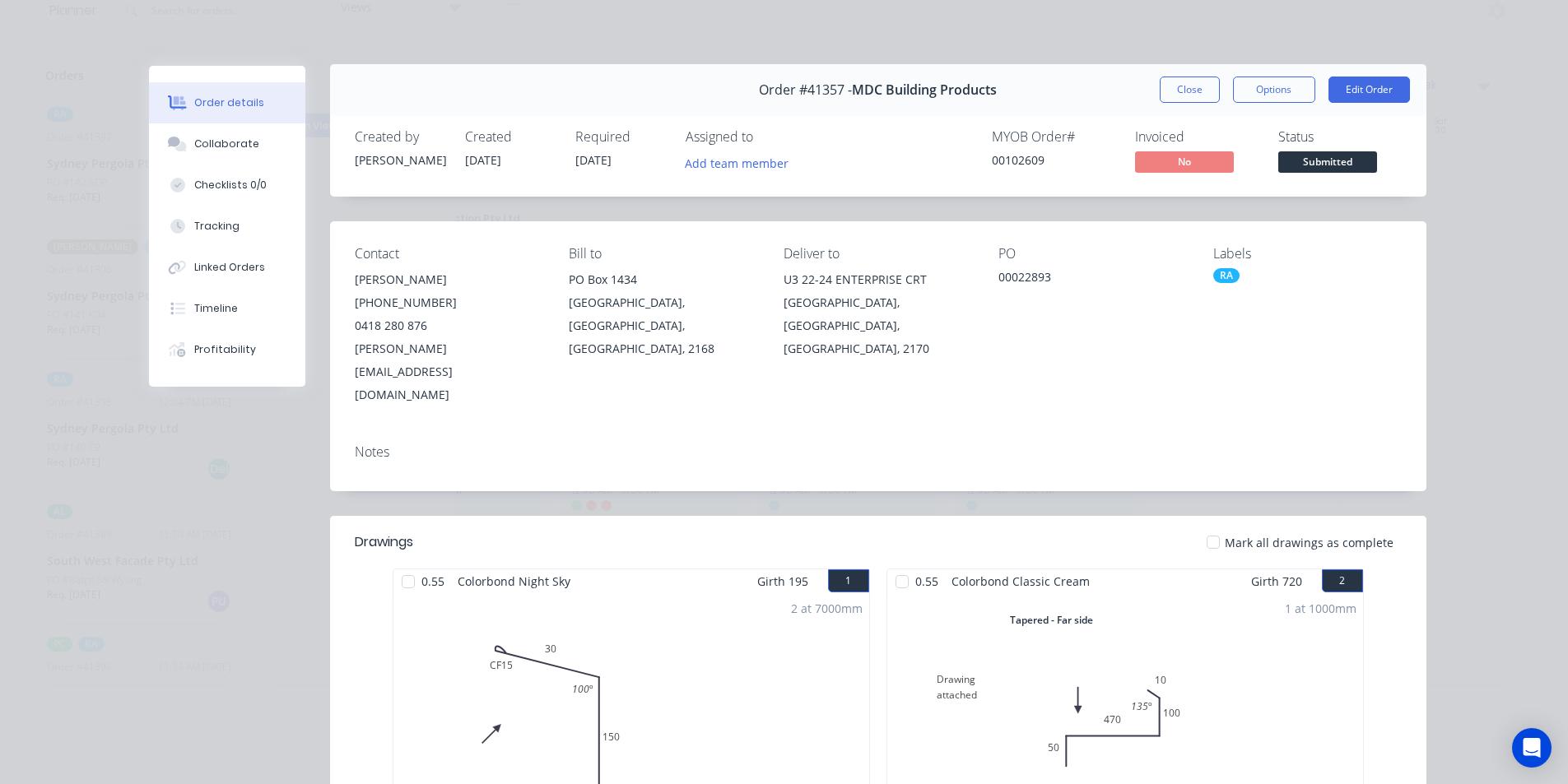
scroll to position [0, 0]
click at [1200, 94] on button "Close" at bounding box center [1189, 91] width 60 height 26
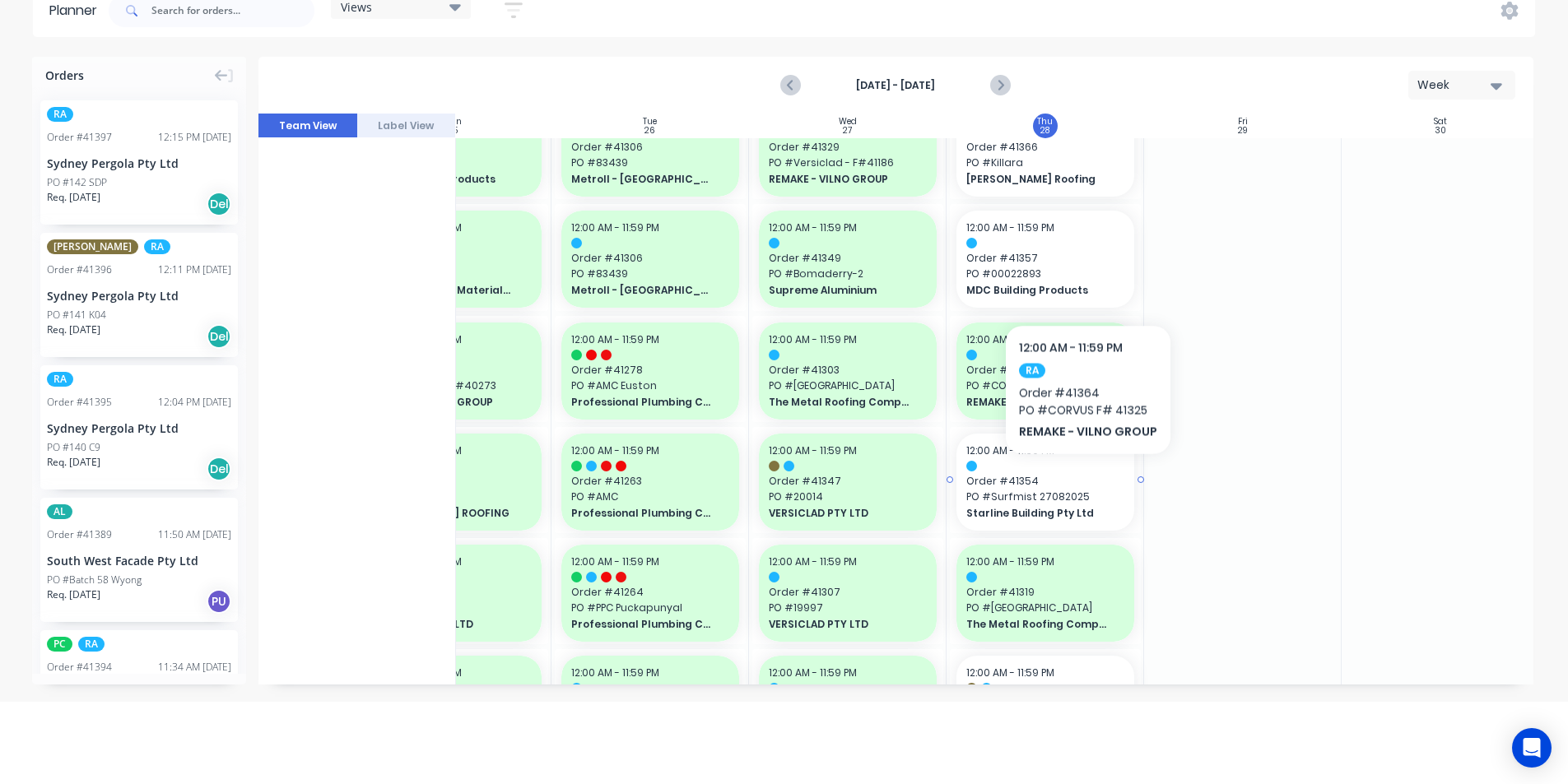
scroll to position [1398, 299]
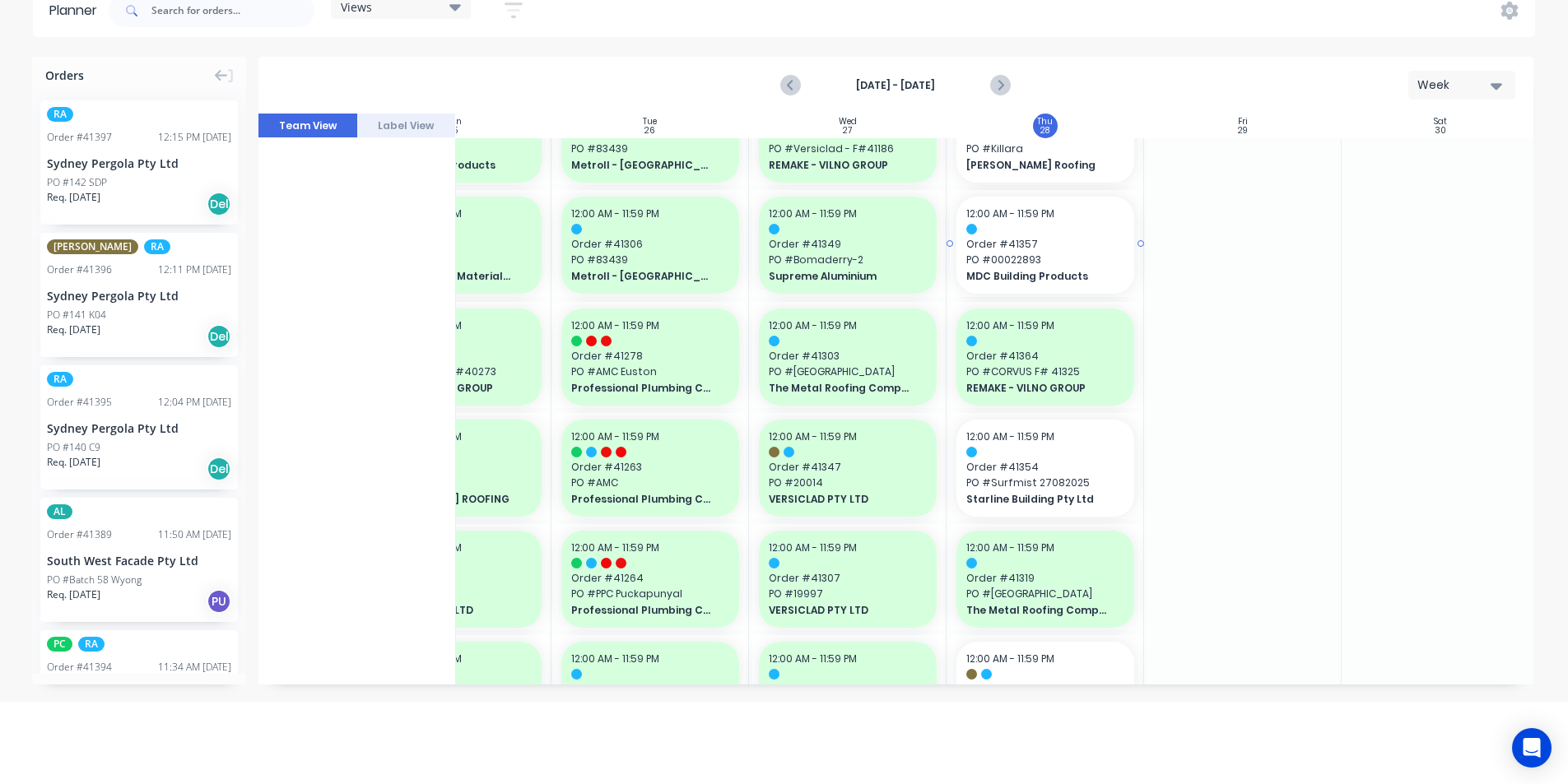
drag, startPoint x: 1137, startPoint y: 244, endPoint x: 1075, endPoint y: 241, distance: 62.1
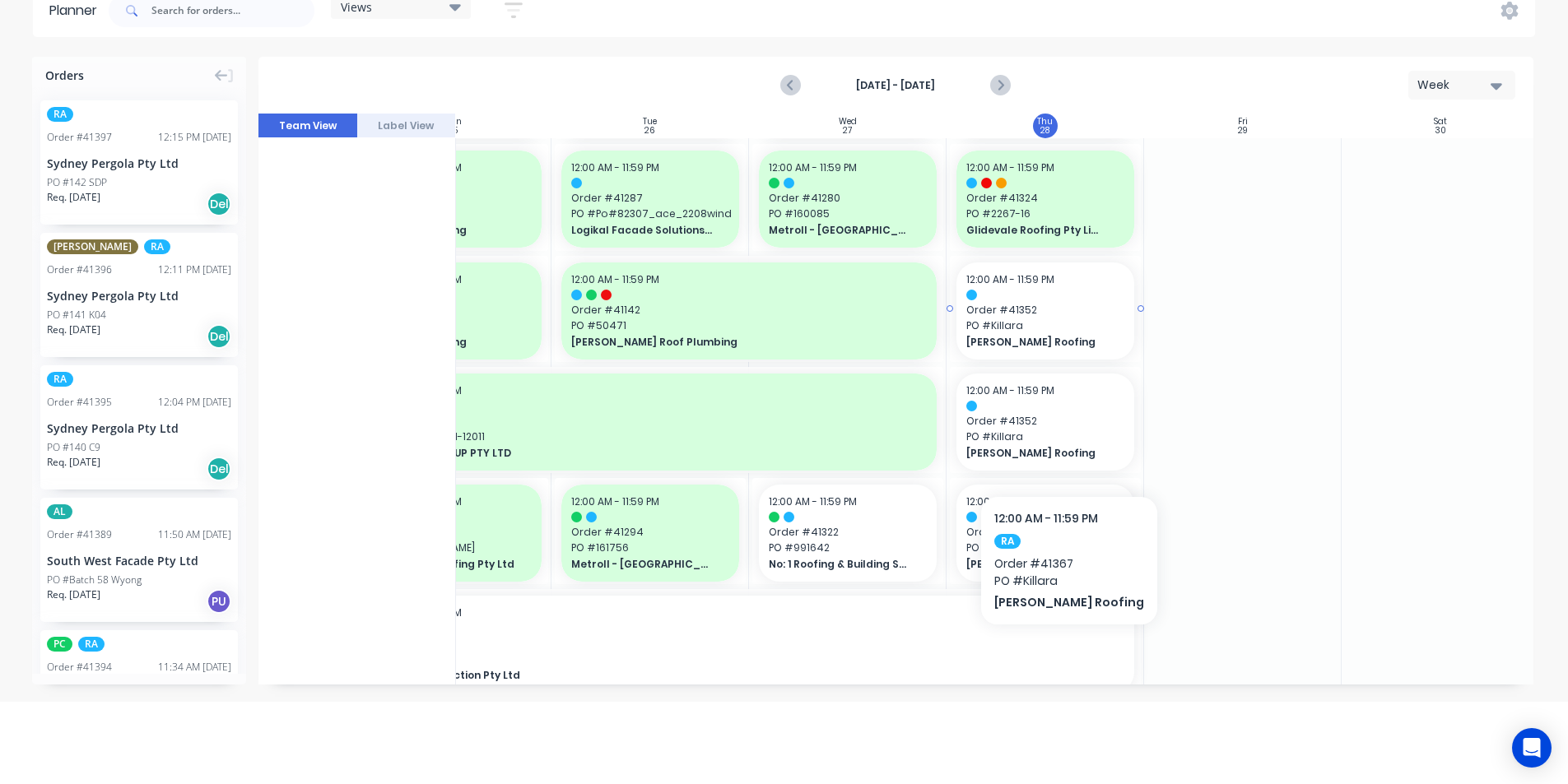
scroll to position [658, 299]
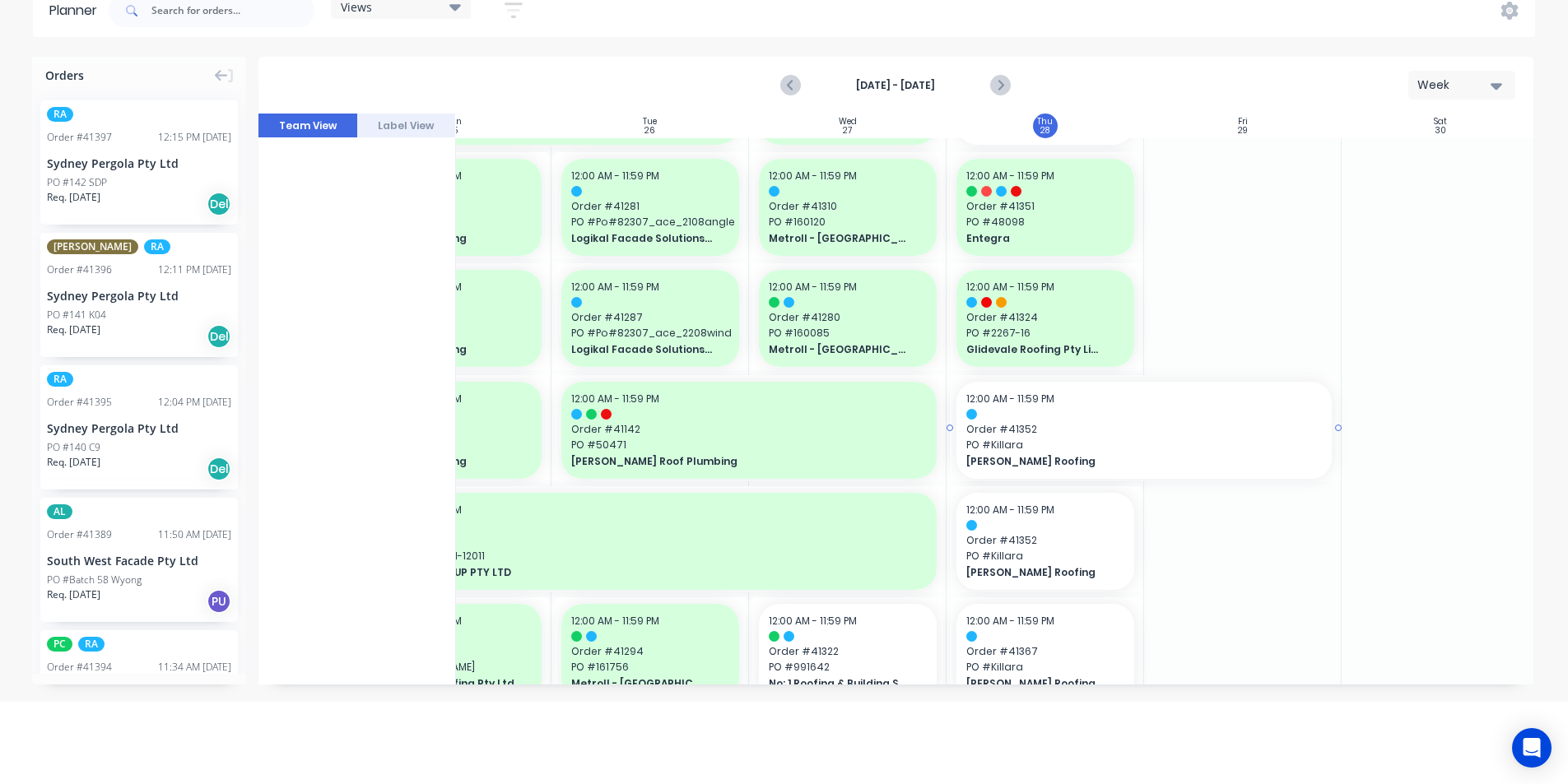
drag, startPoint x: 1139, startPoint y: 425, endPoint x: 1171, endPoint y: 426, distance: 32.0
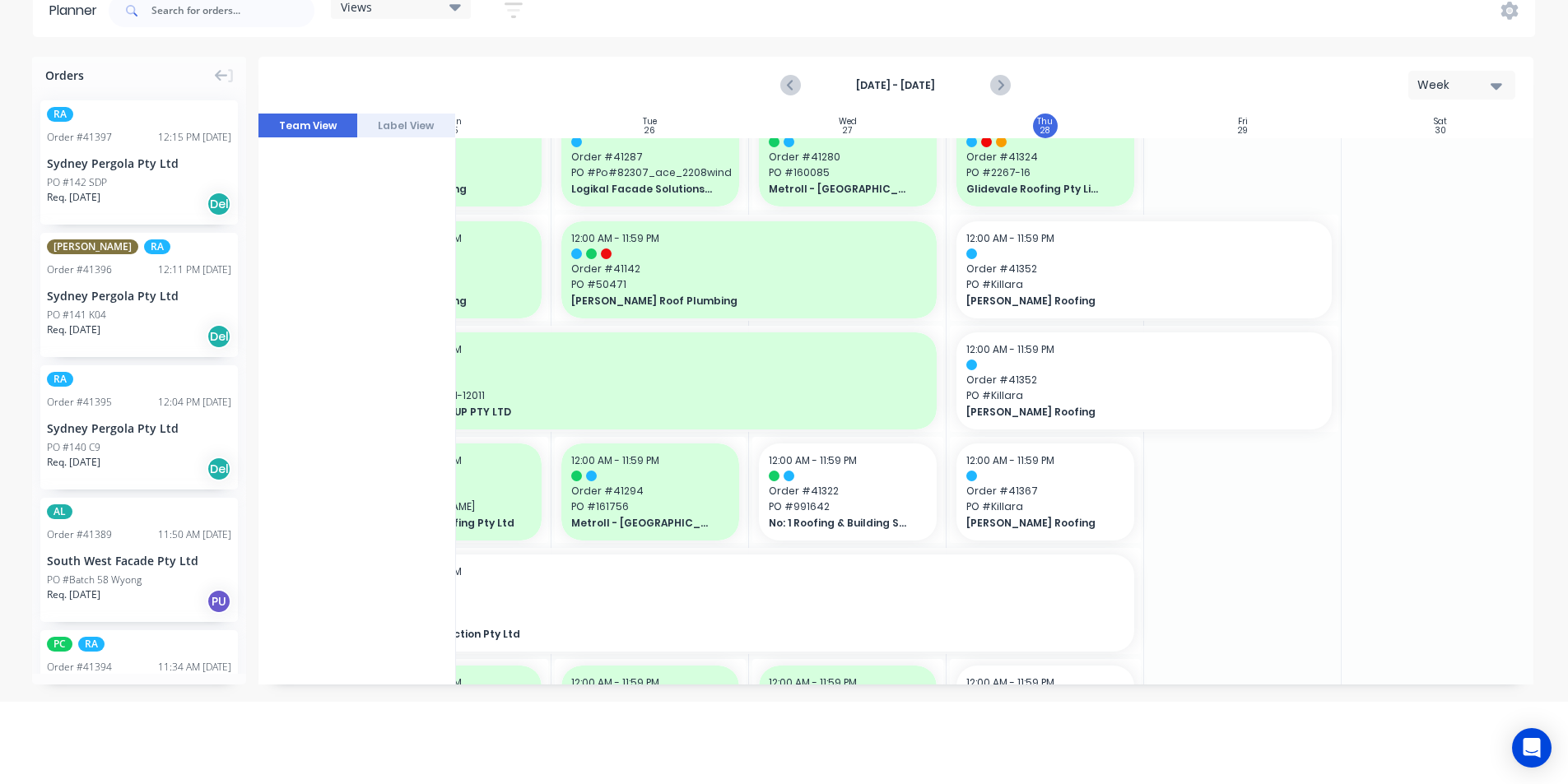
scroll to position [823, 299]
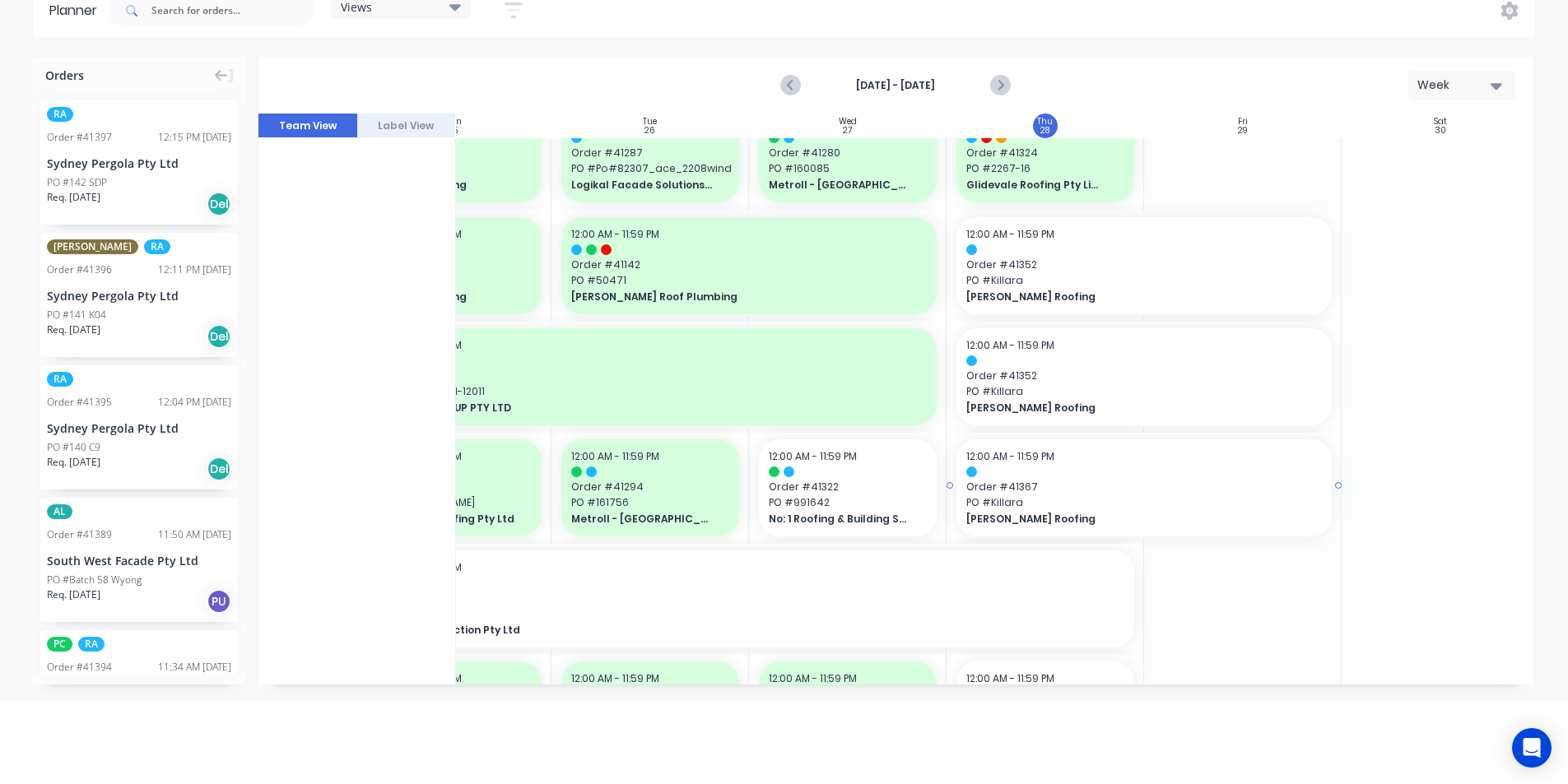
drag, startPoint x: 1143, startPoint y: 484, endPoint x: 1184, endPoint y: 484, distance: 41.0
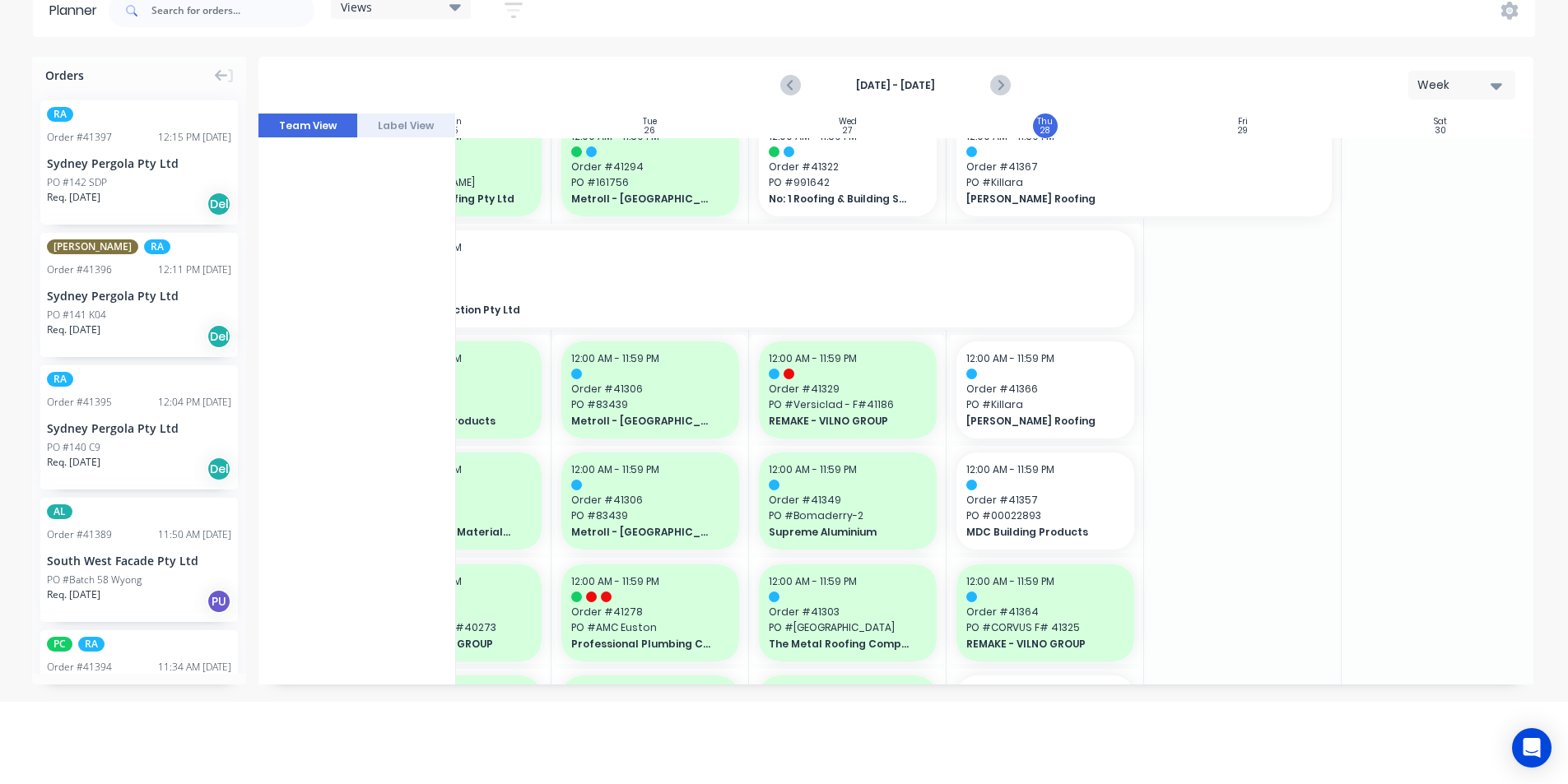
scroll to position [1152, 299]
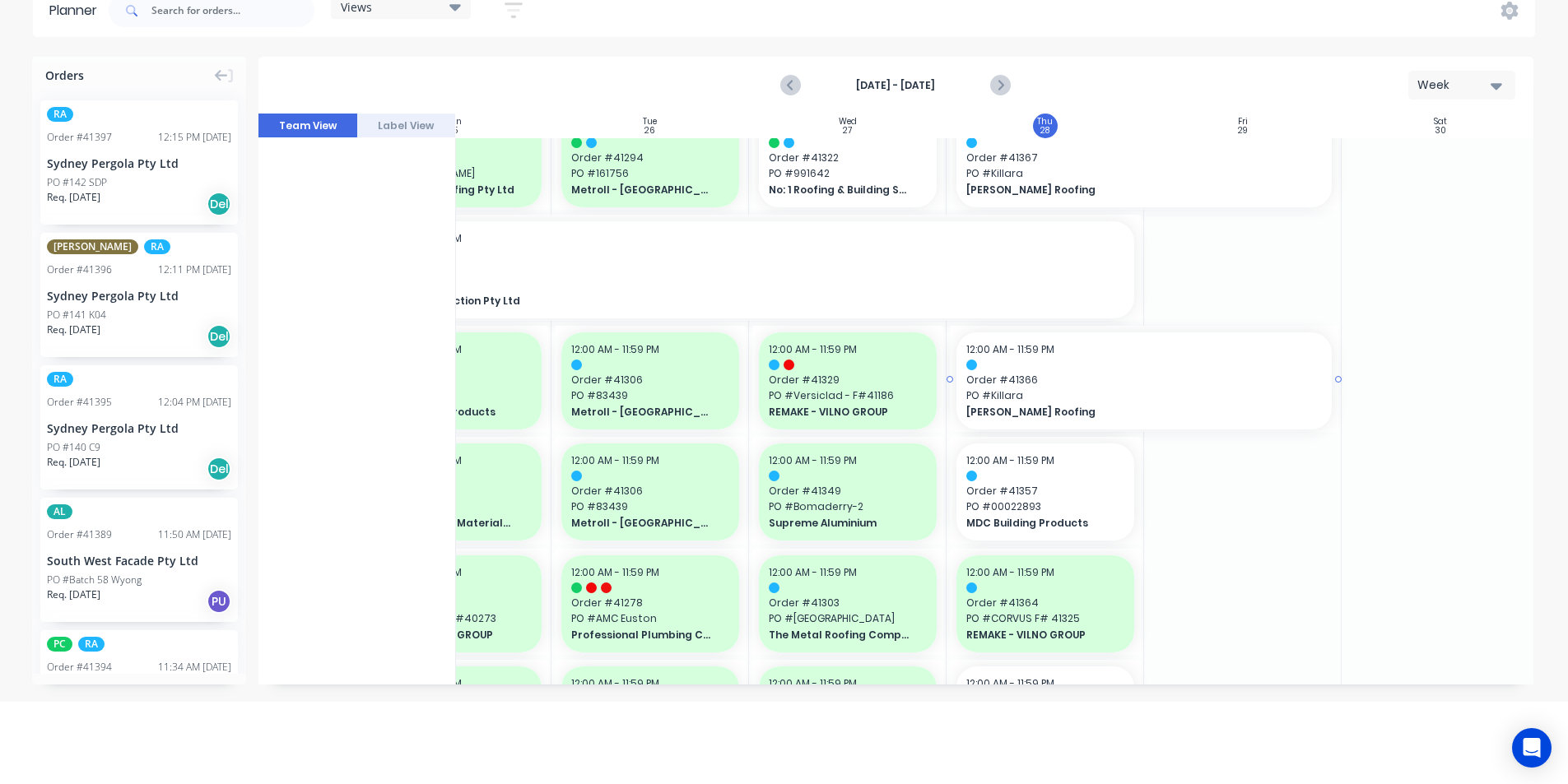
drag, startPoint x: 1140, startPoint y: 378, endPoint x: 1173, endPoint y: 378, distance: 33.0
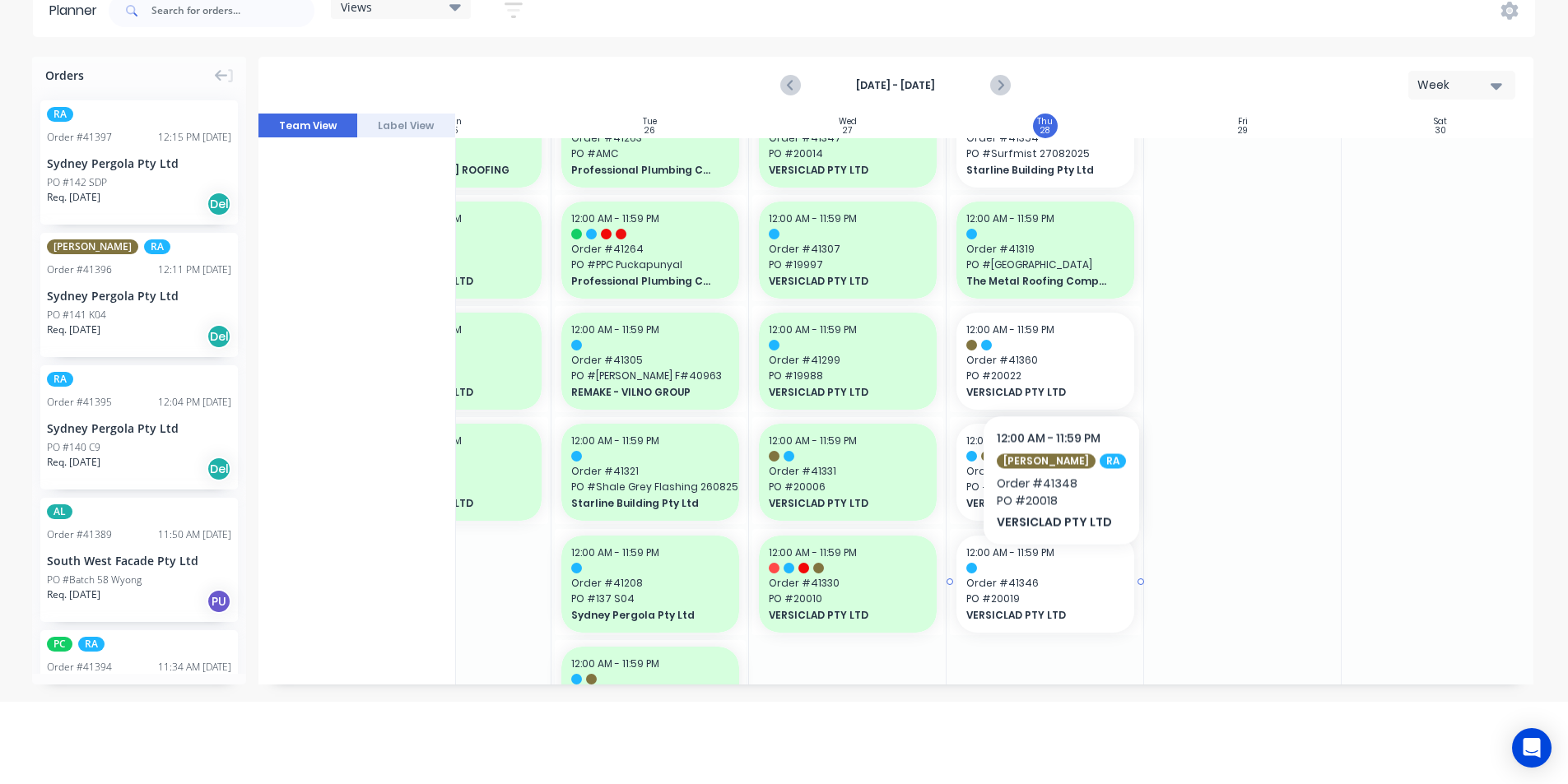
scroll to position [1809, 299]
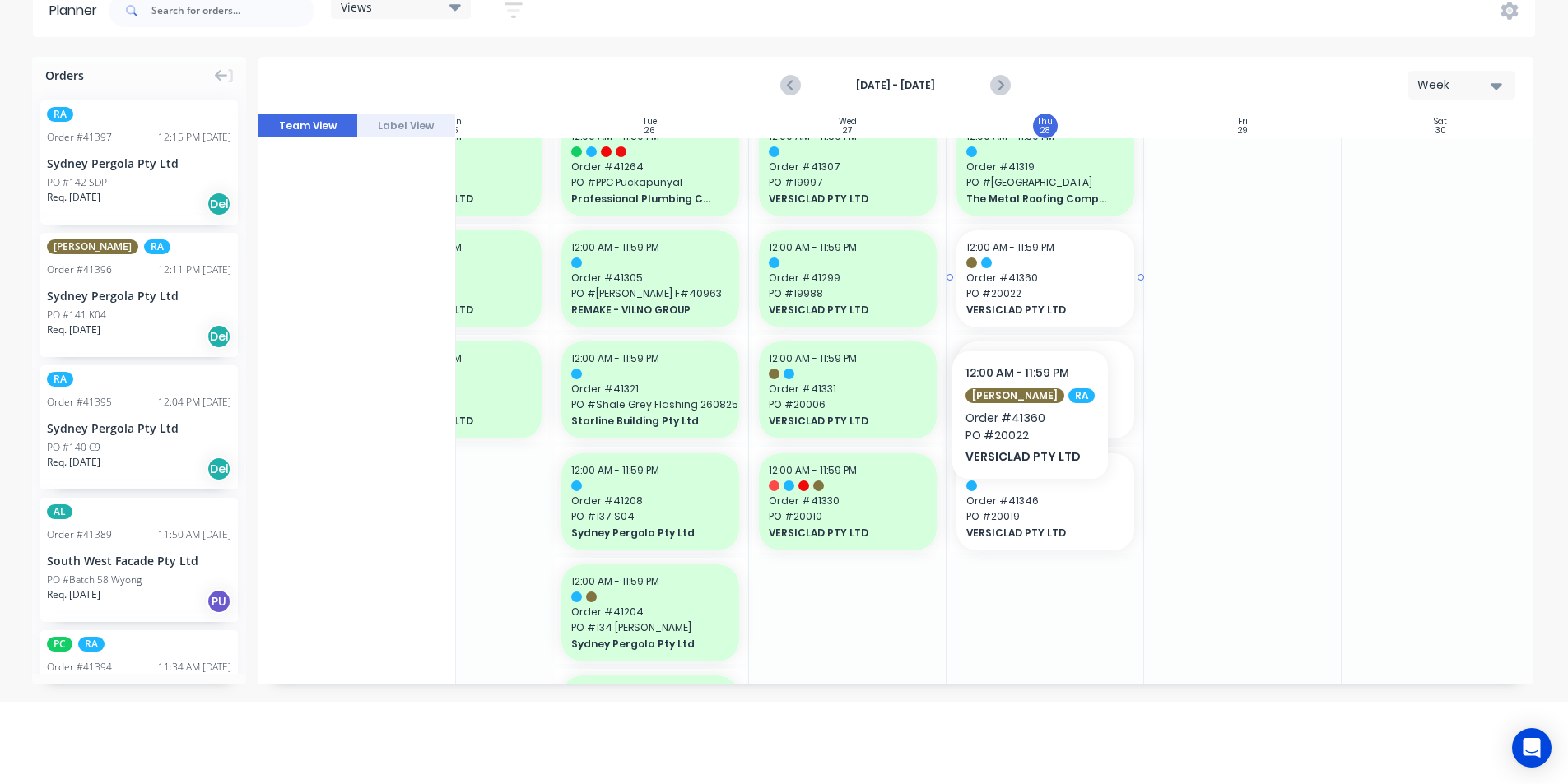
click at [1019, 300] on span "PO # 20022" at bounding box center [1045, 294] width 158 height 14
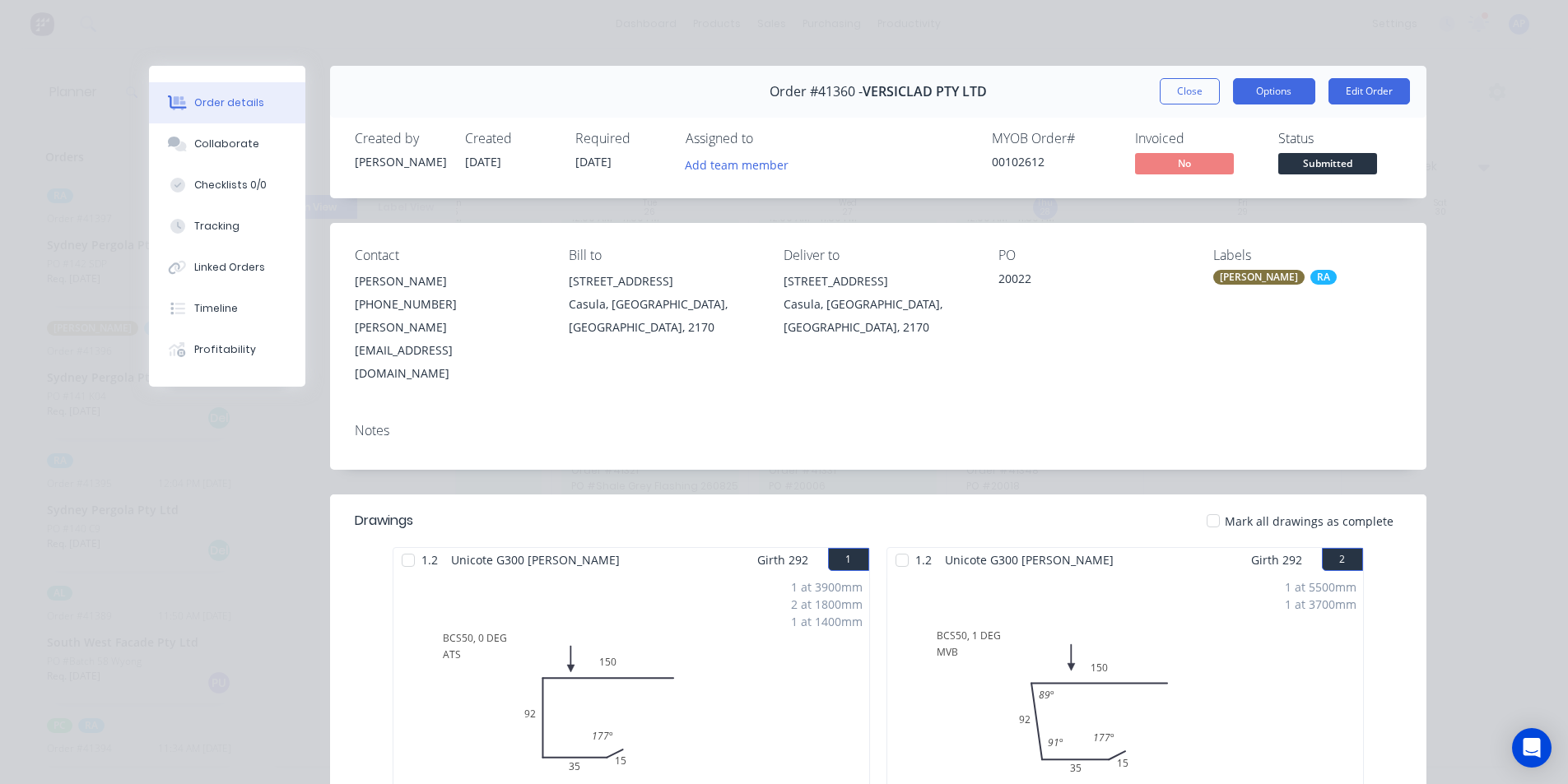
scroll to position [0, 0]
click at [1172, 88] on button "Close" at bounding box center [1189, 91] width 60 height 26
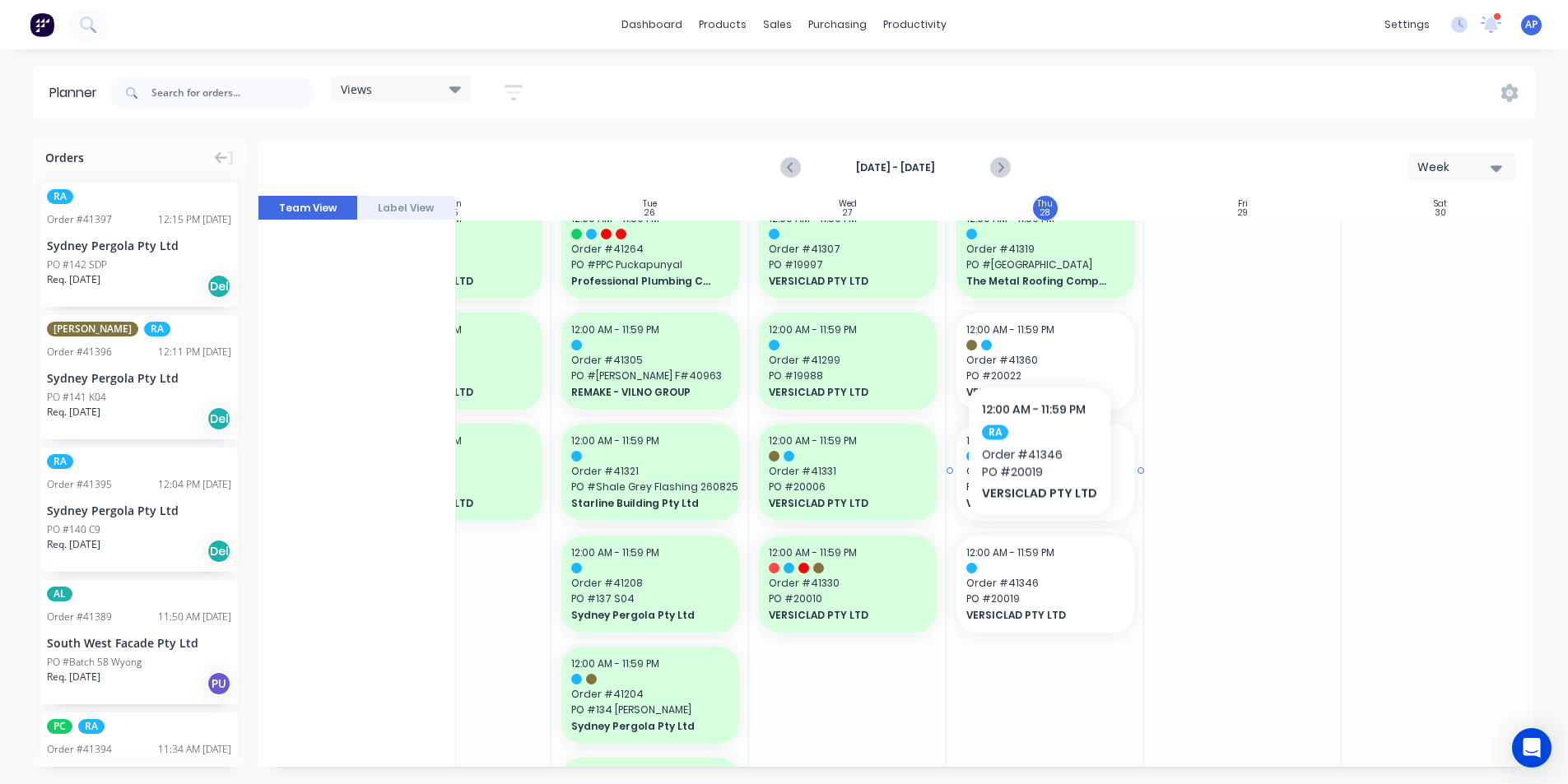
click at [1028, 480] on div "12:00 AM - 11:59 PM Order # 41348 PO # 20018 VERSICLAD PTY LTD" at bounding box center [1045, 471] width 178 height 97
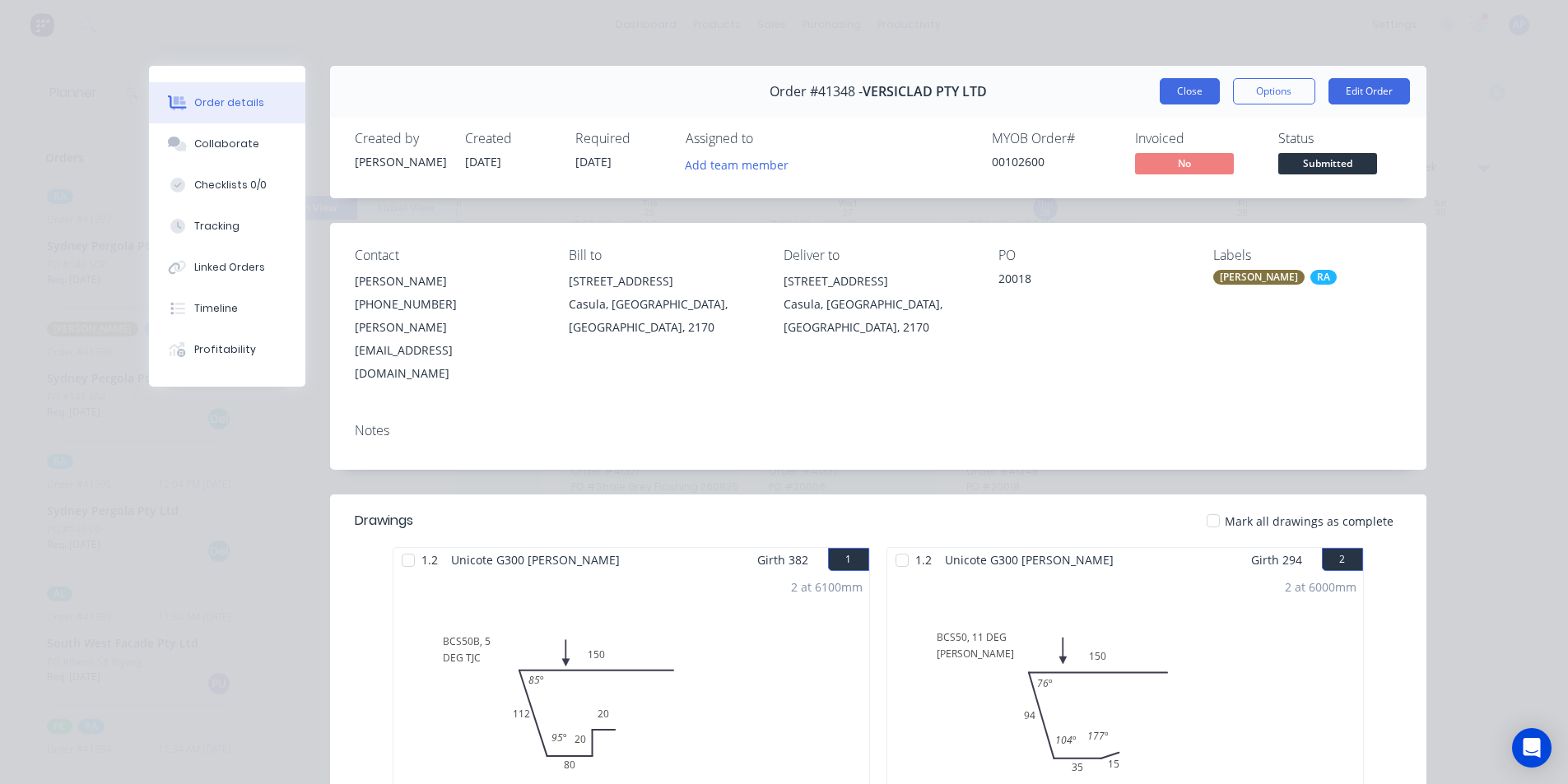
click at [1173, 94] on button "Close" at bounding box center [1189, 91] width 60 height 26
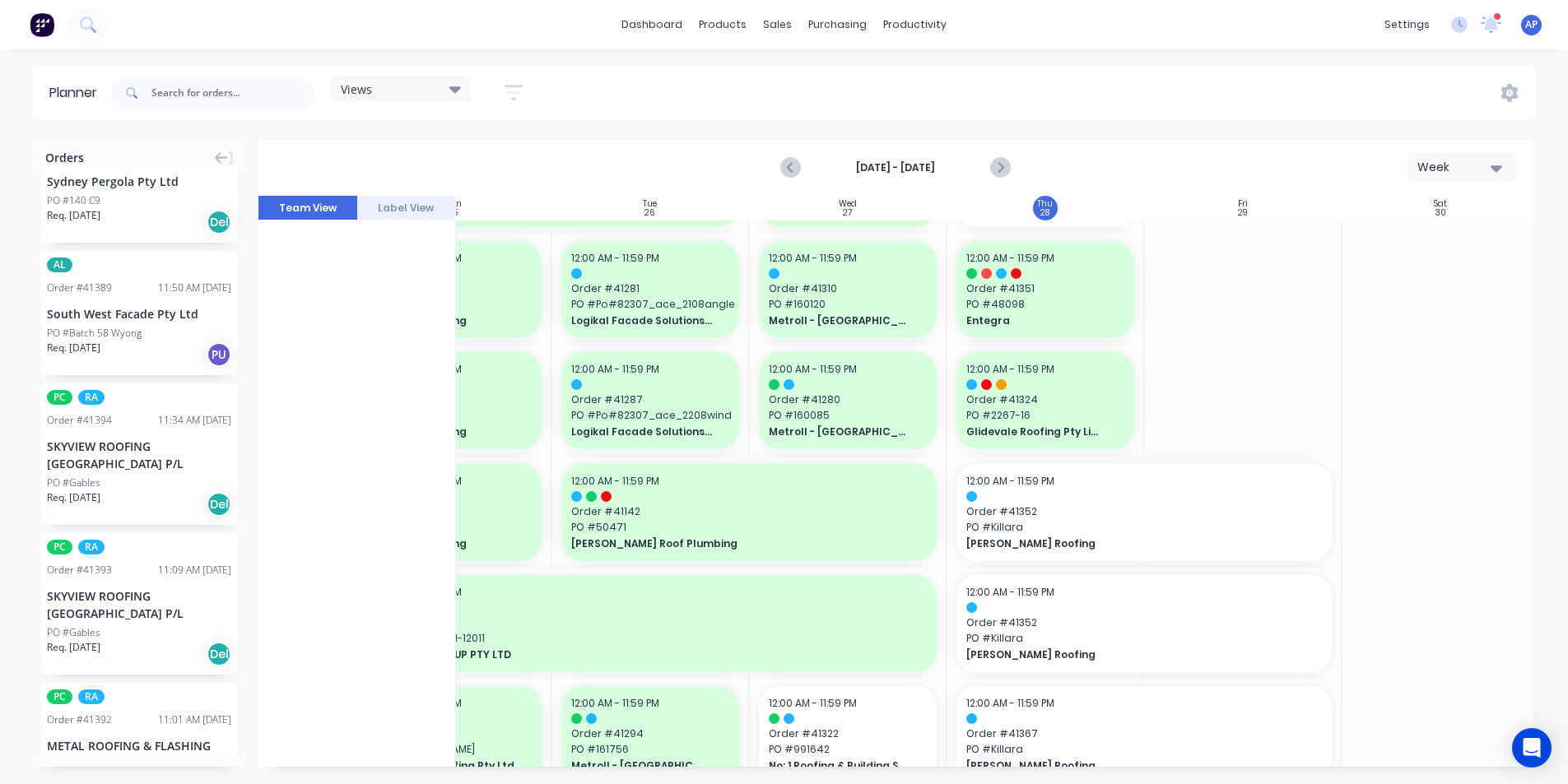
scroll to position [658, 291]
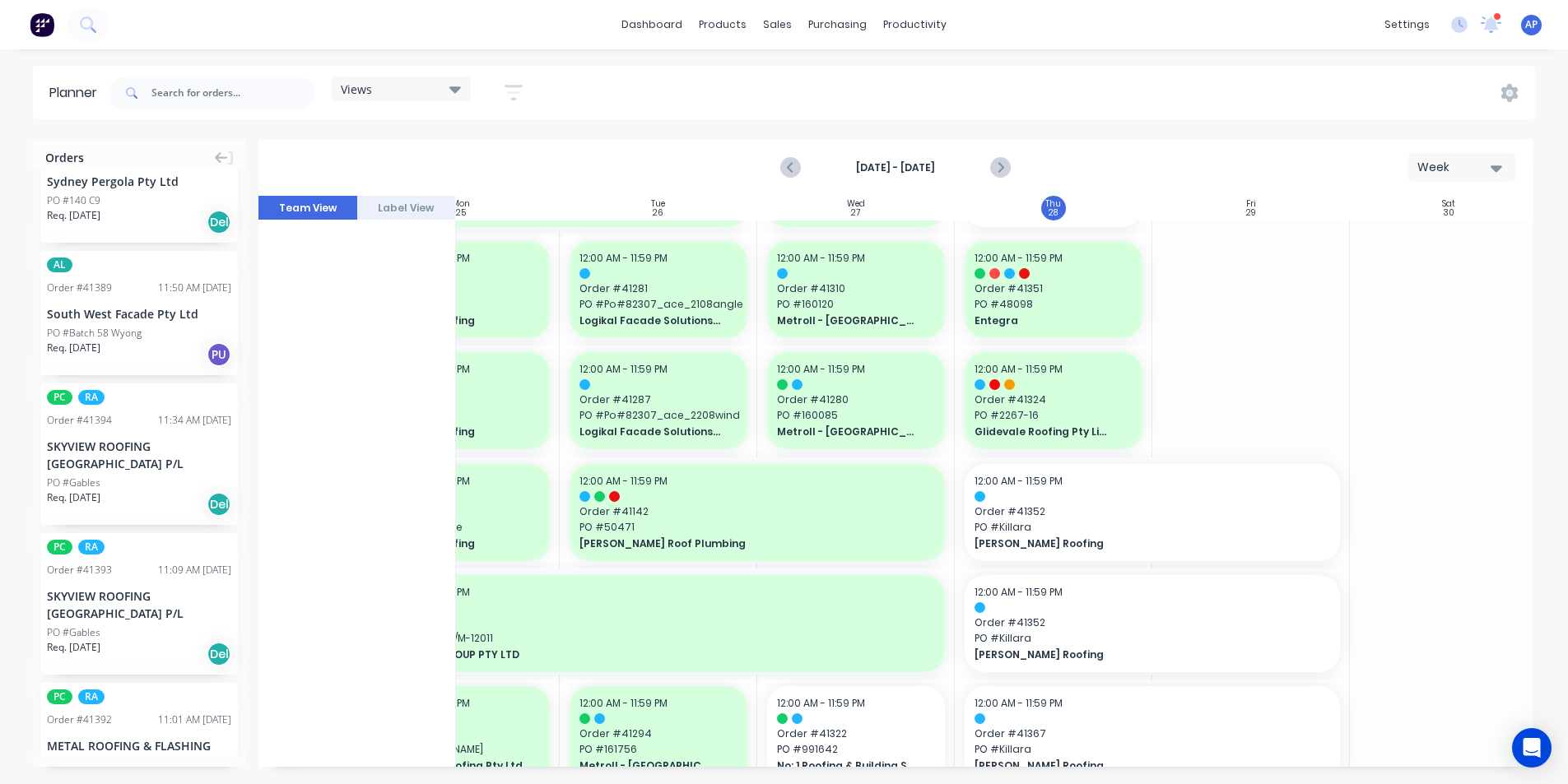
drag, startPoint x: 98, startPoint y: 430, endPoint x: 1254, endPoint y: 372, distance: 1157.5
click at [153, 469] on div "SKYVIEW ROOFING [GEOGRAPHIC_DATA] P/L" at bounding box center [139, 454] width 184 height 34
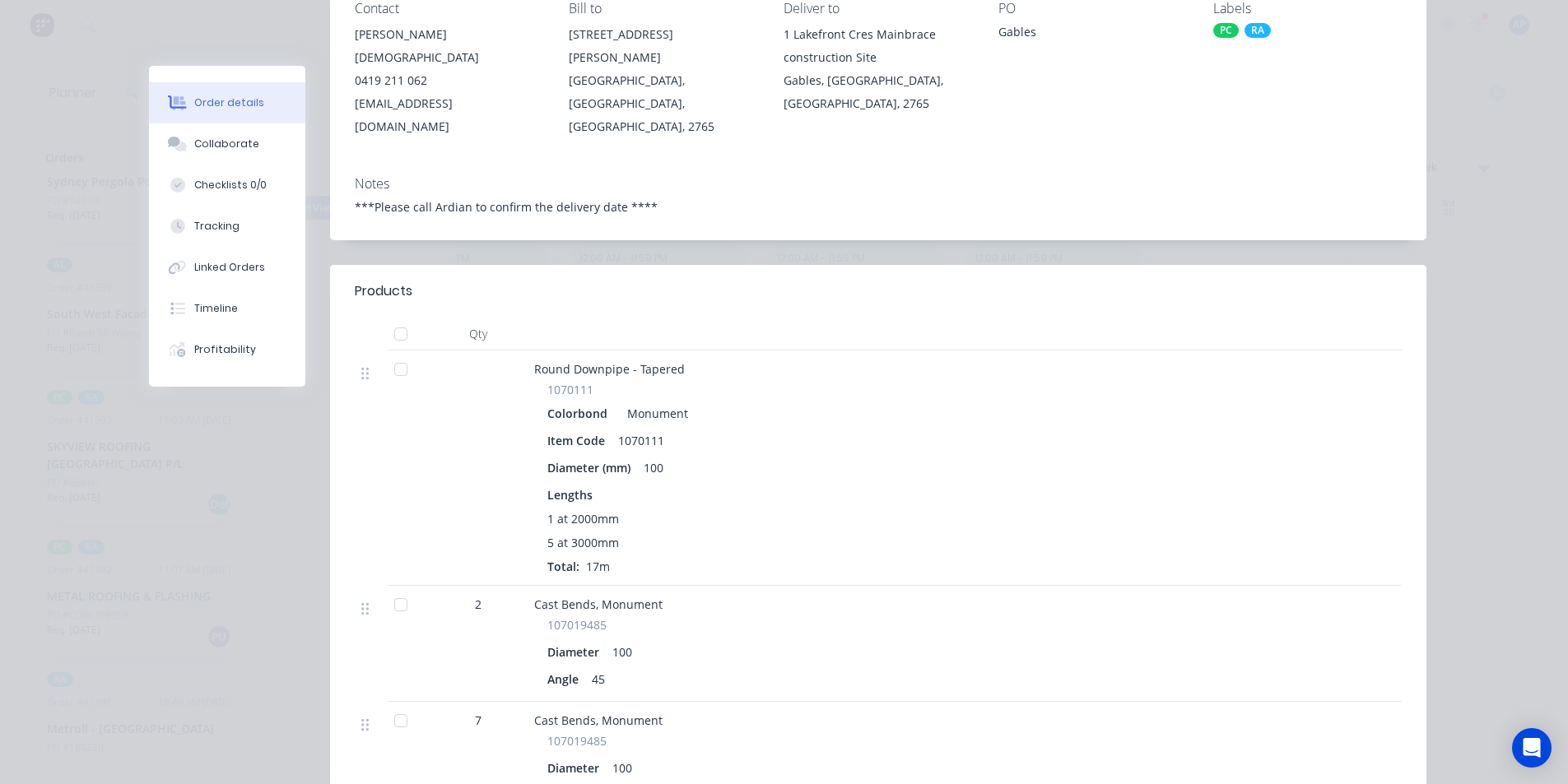
scroll to position [0, 0]
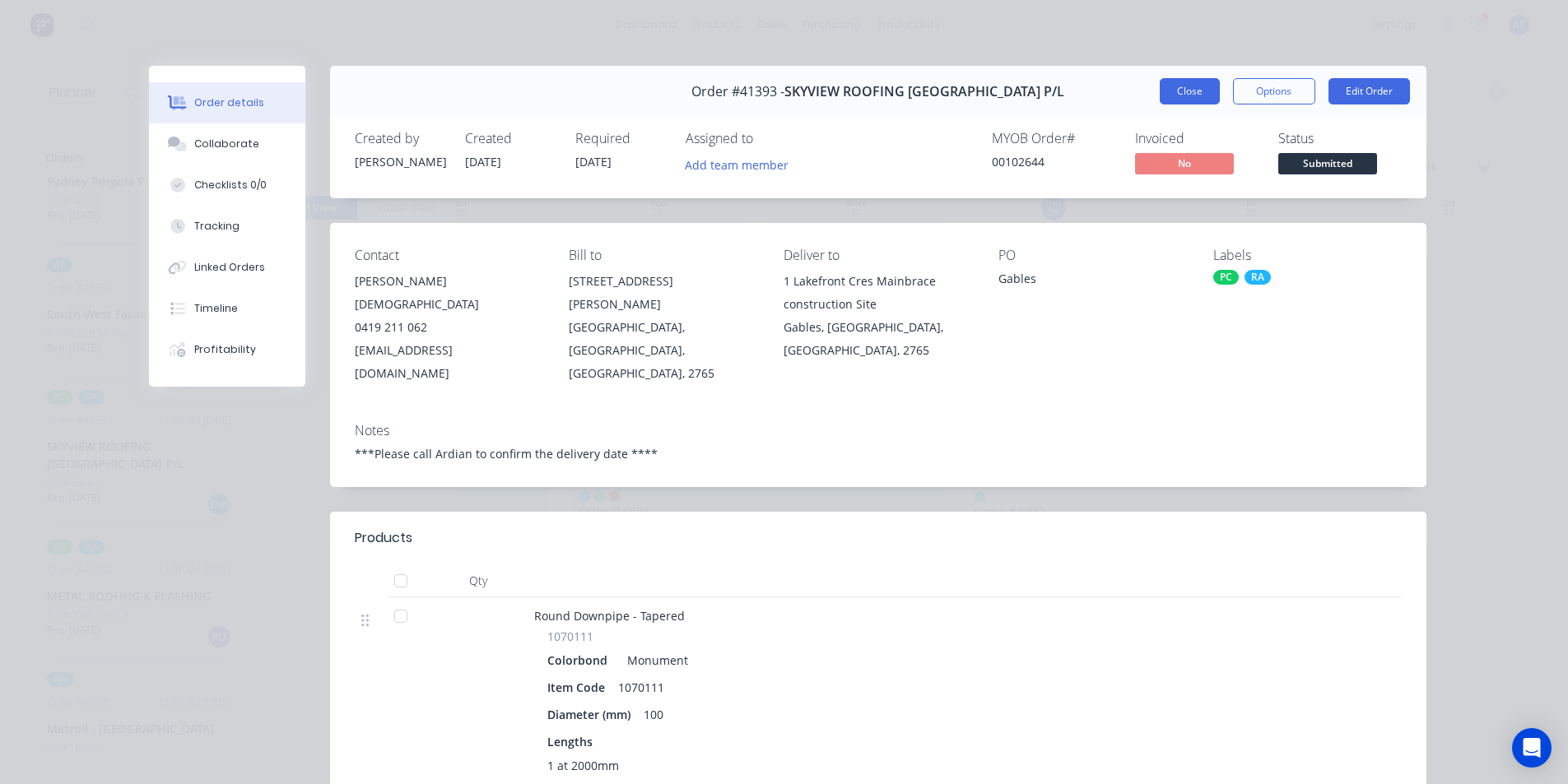
click at [1193, 96] on button "Close" at bounding box center [1189, 91] width 60 height 26
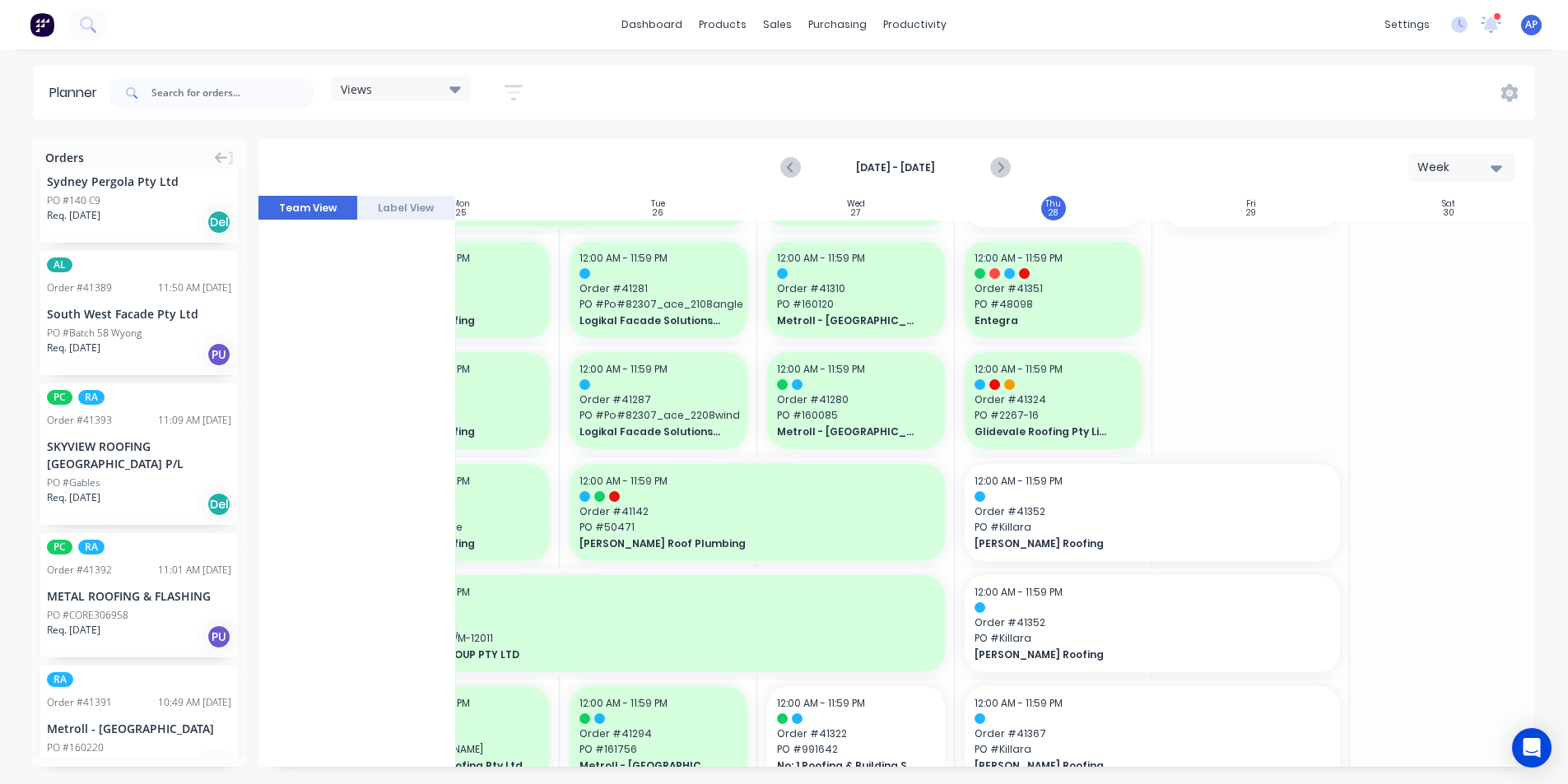
scroll to position [493, 0]
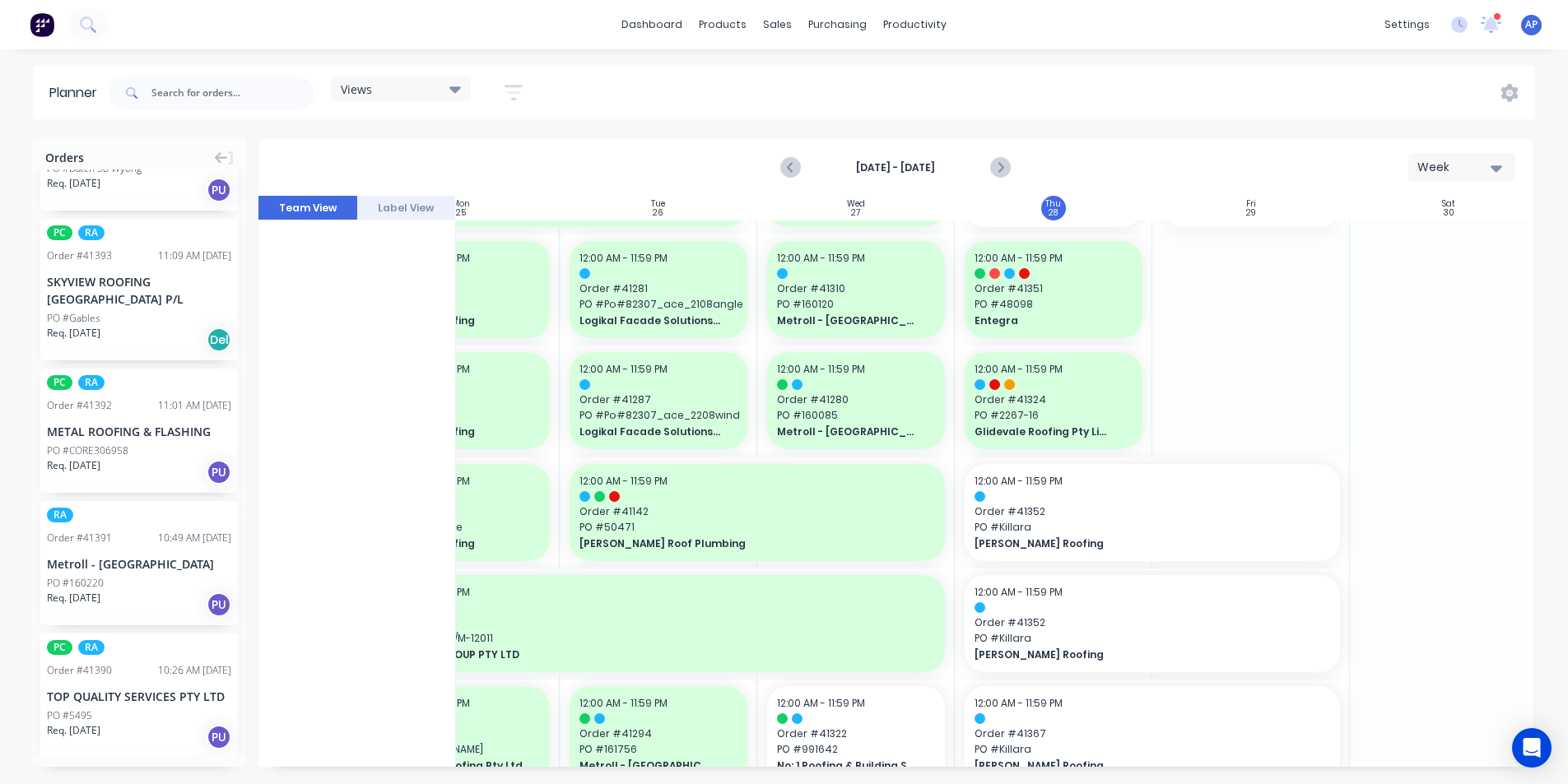
drag, startPoint x: 96, startPoint y: 564, endPoint x: 1071, endPoint y: 402, distance: 988.4
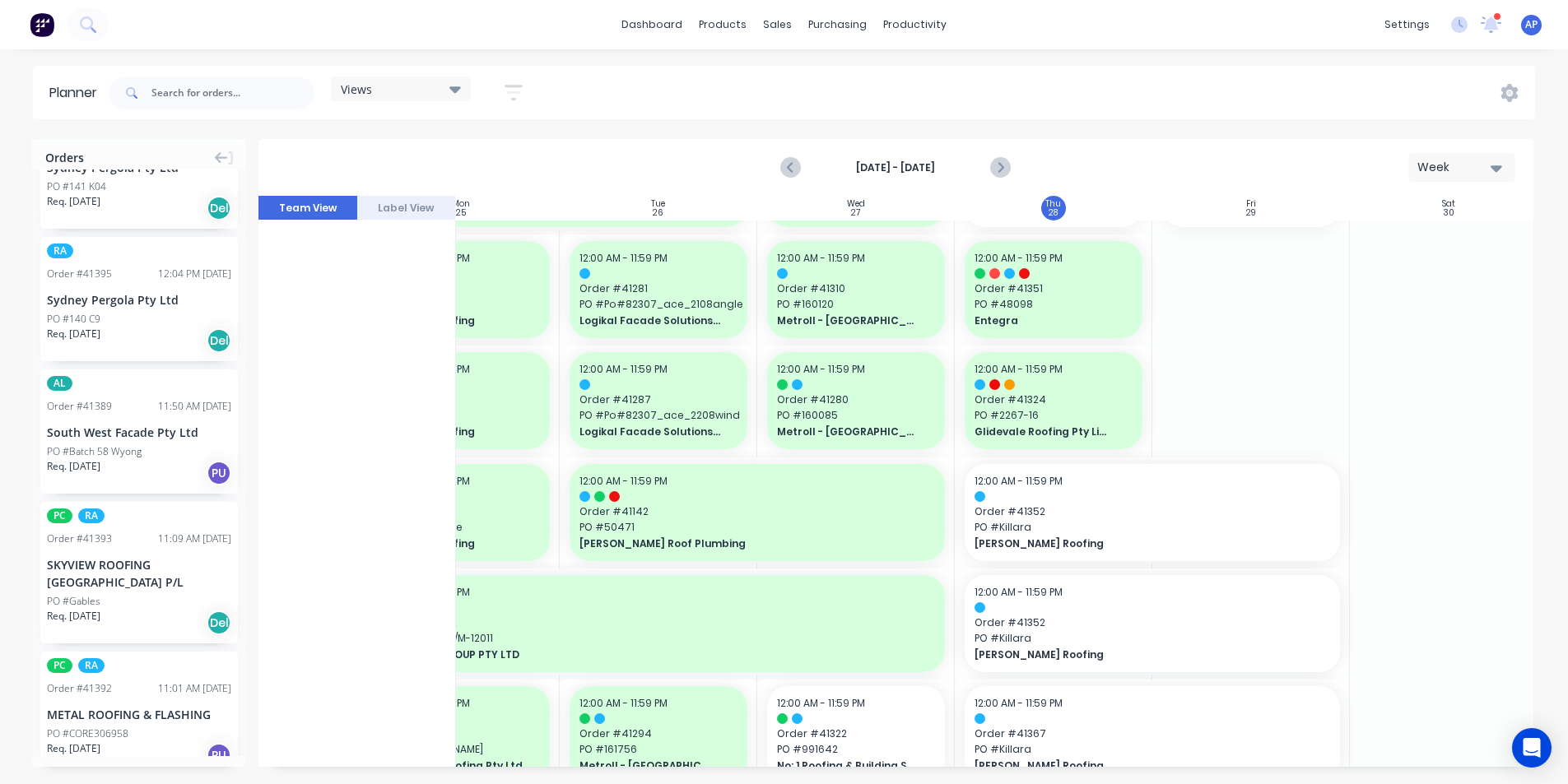
scroll to position [0, 0]
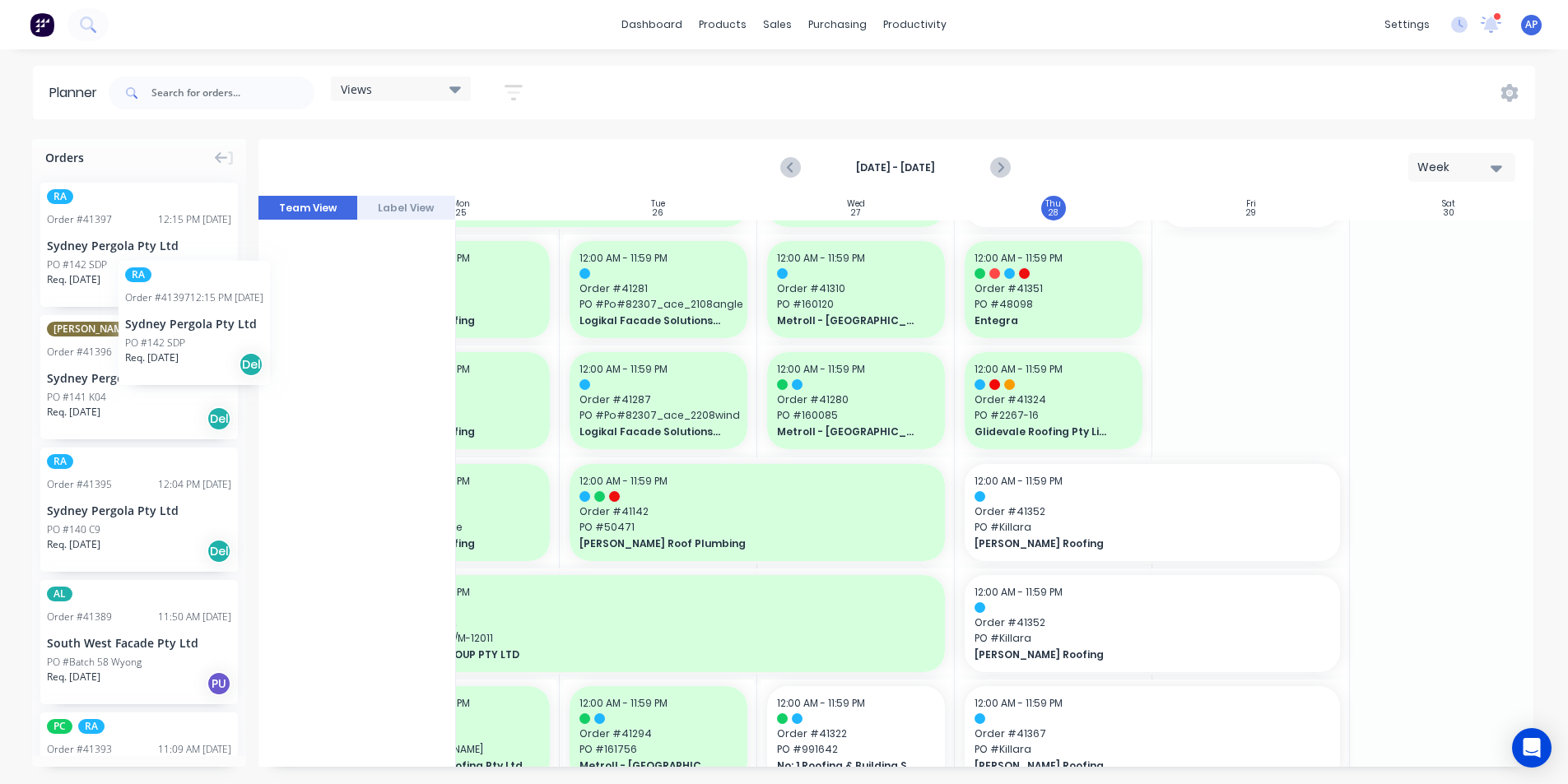
drag, startPoint x: 92, startPoint y: 241, endPoint x: 119, endPoint y: 229, distance: 29.5
click at [1012, 163] on button "Next page" at bounding box center [1000, 168] width 33 height 33
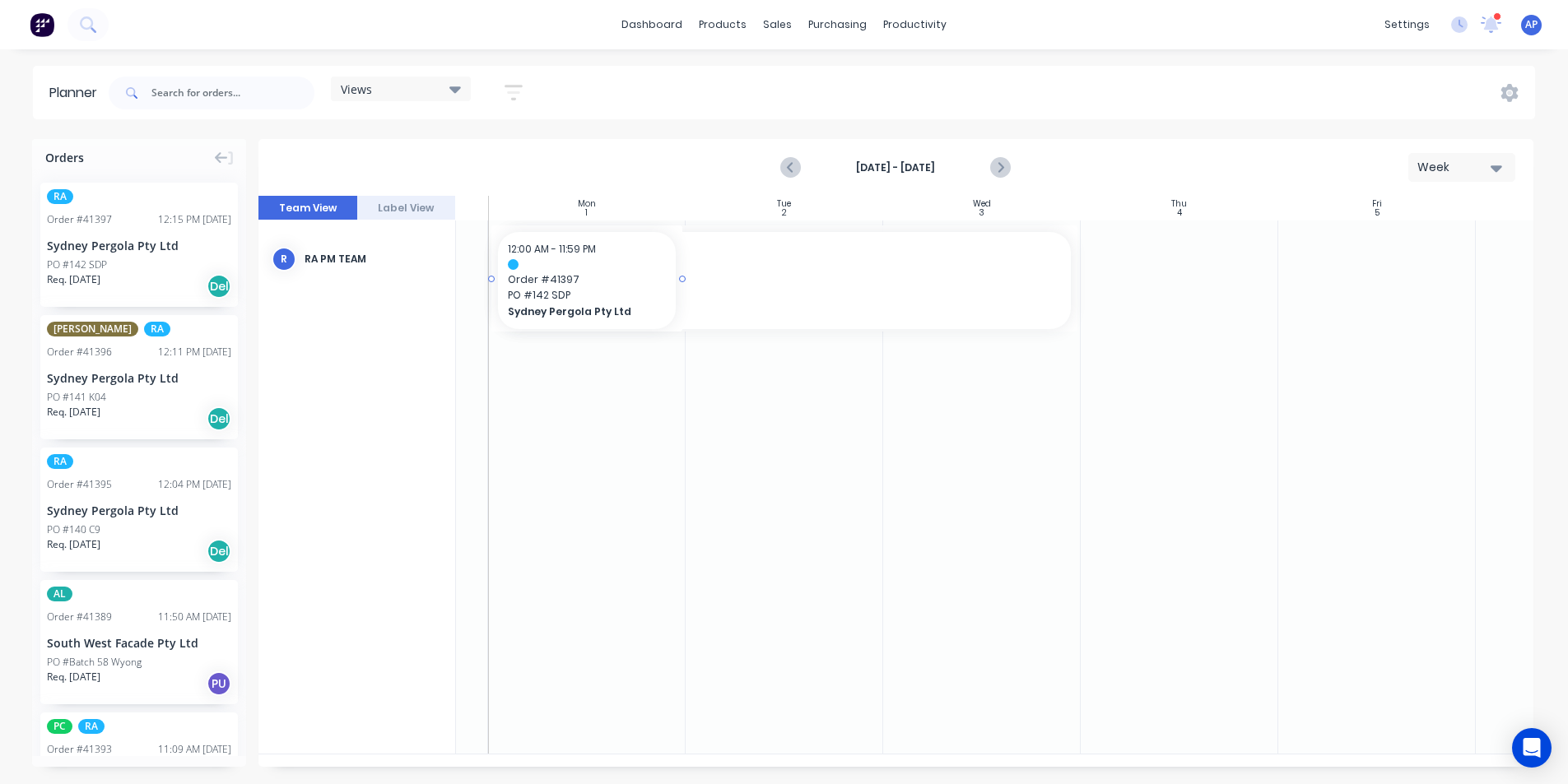
scroll to position [0, 157]
drag, startPoint x: 96, startPoint y: 233, endPoint x: 764, endPoint y: 253, distance: 668.3
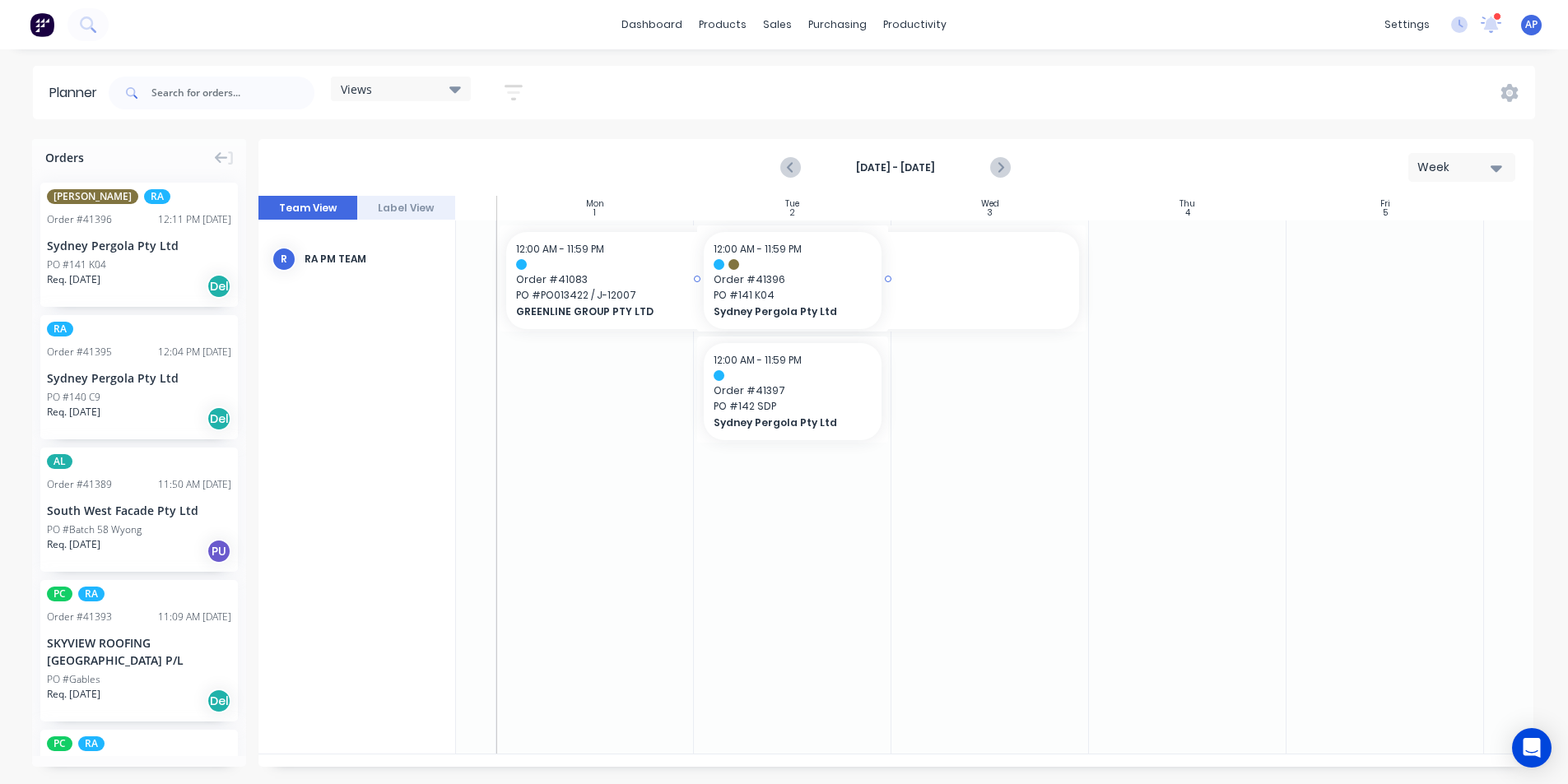
drag, startPoint x: 80, startPoint y: 238, endPoint x: 758, endPoint y: 268, distance: 678.7
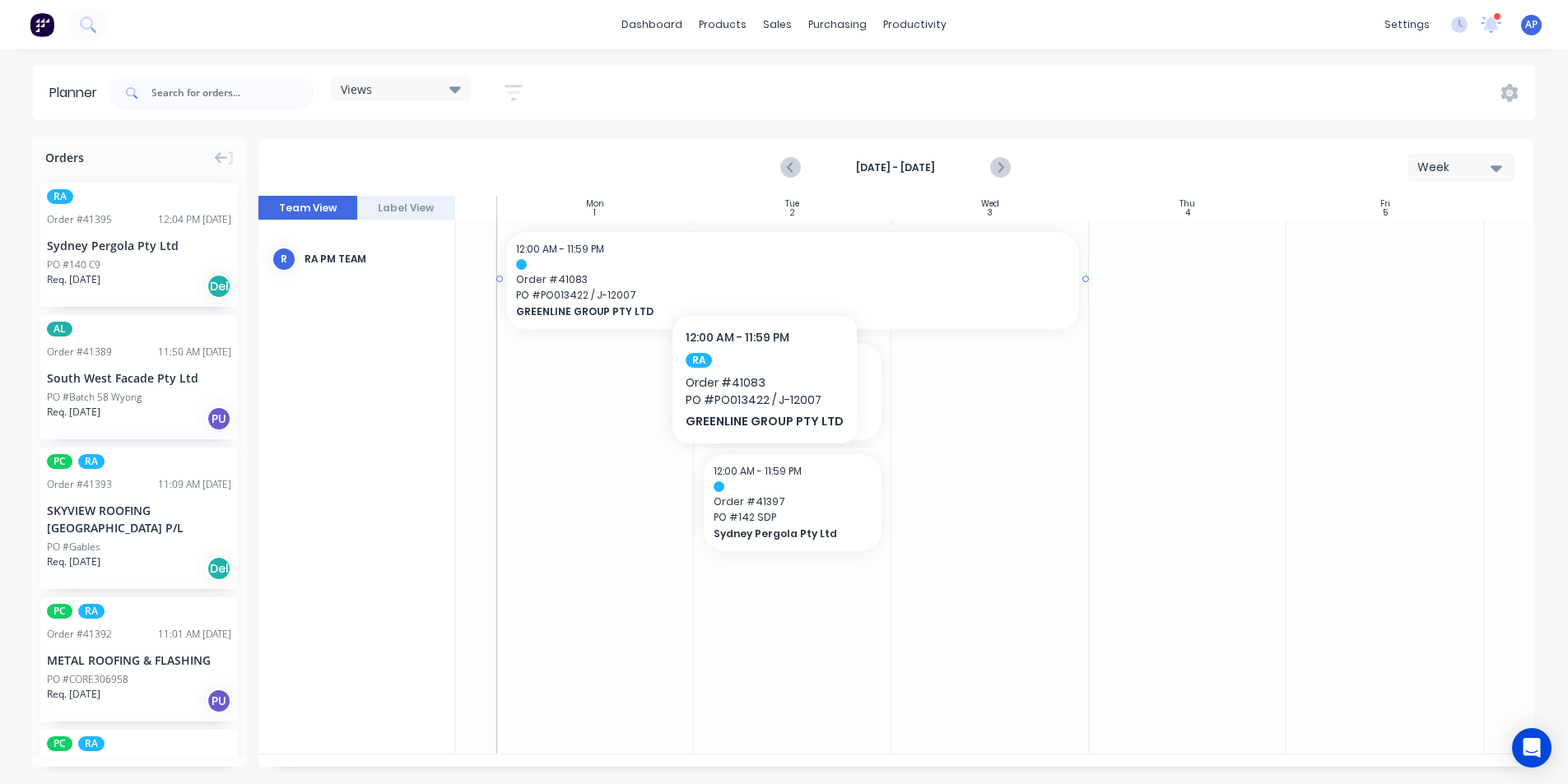
drag, startPoint x: 754, startPoint y: 262, endPoint x: 804, endPoint y: 273, distance: 51.2
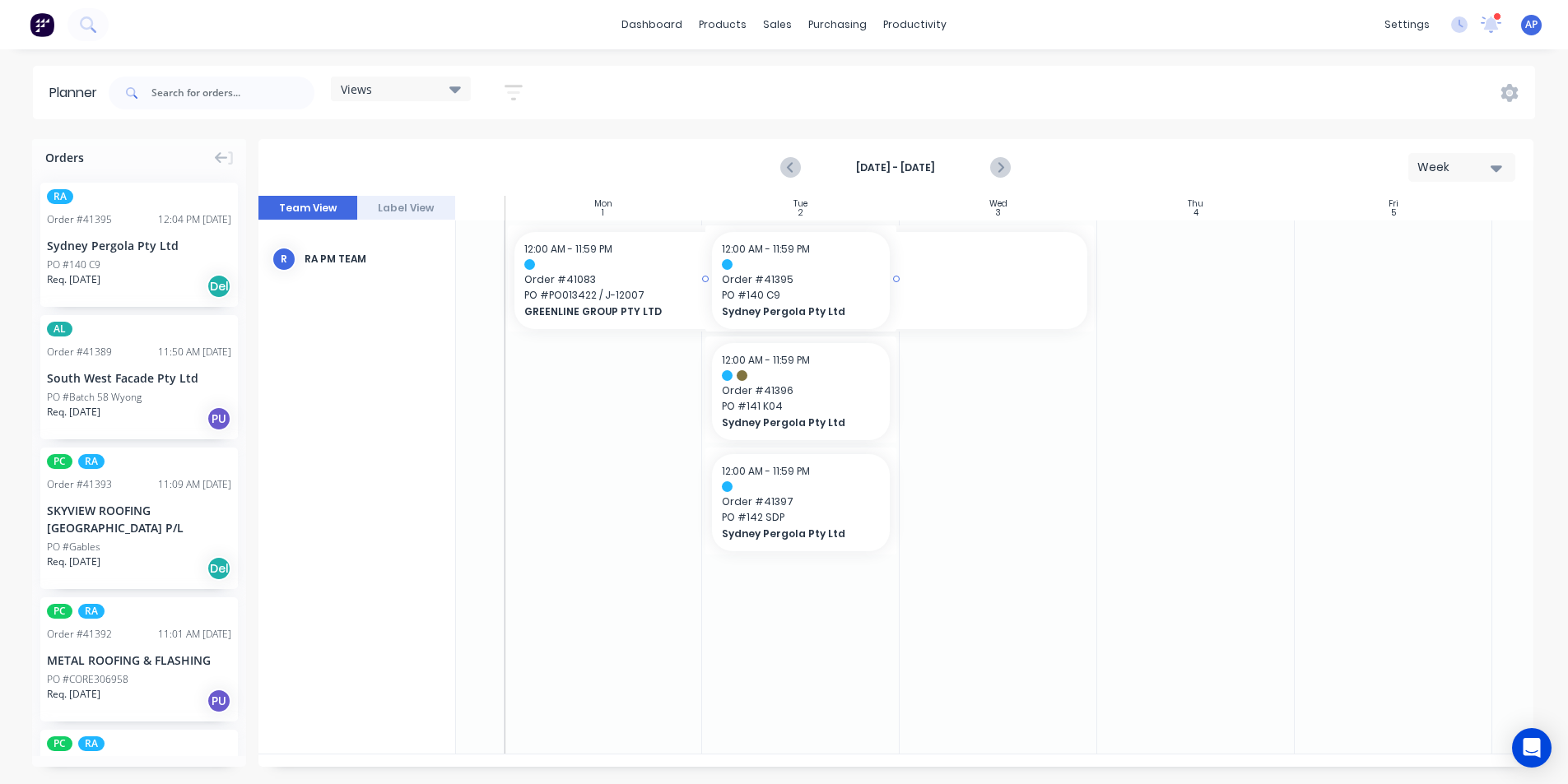
drag, startPoint x: 106, startPoint y: 247, endPoint x: 794, endPoint y: 261, distance: 688.1
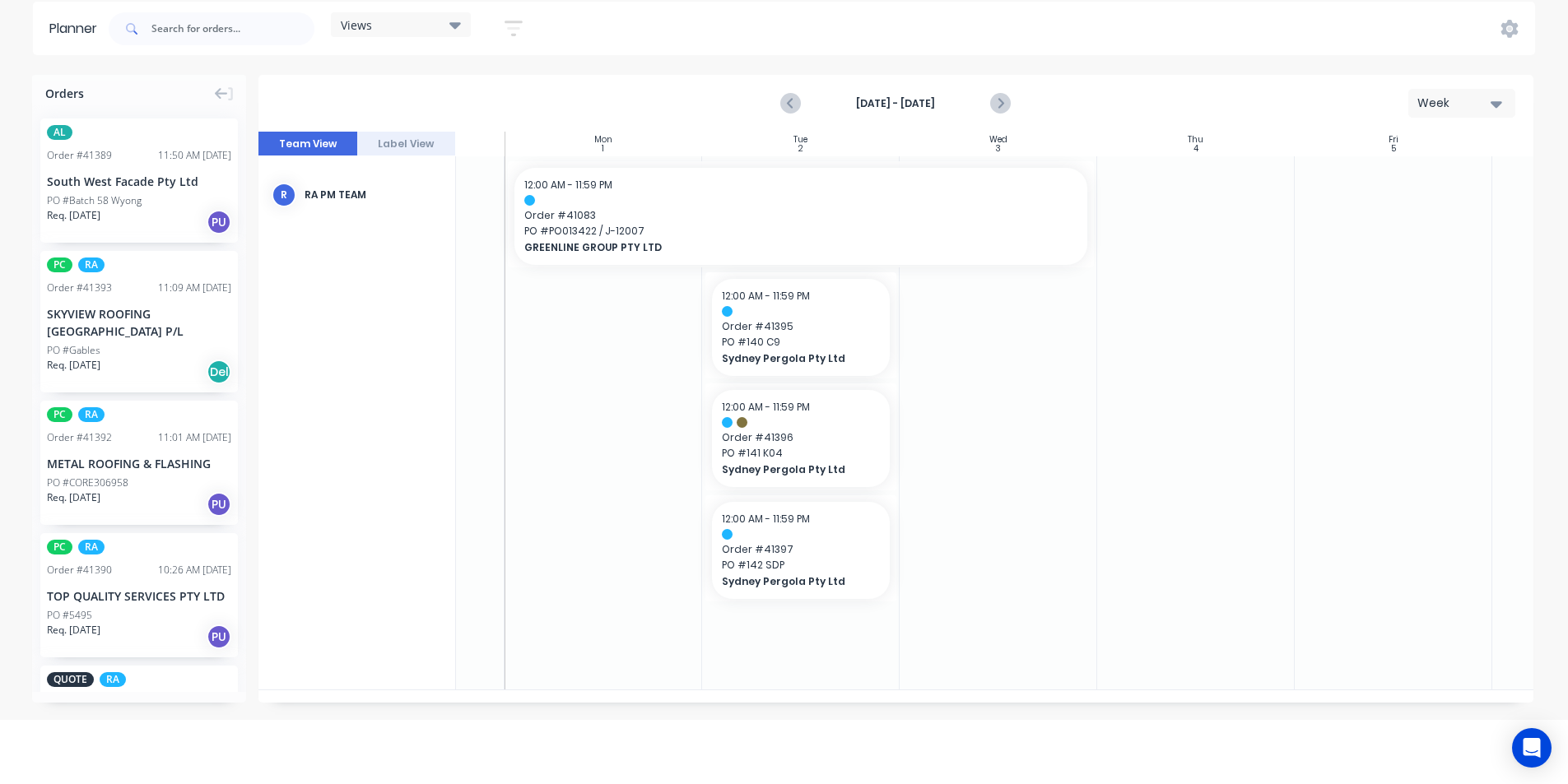
scroll to position [82, 0]
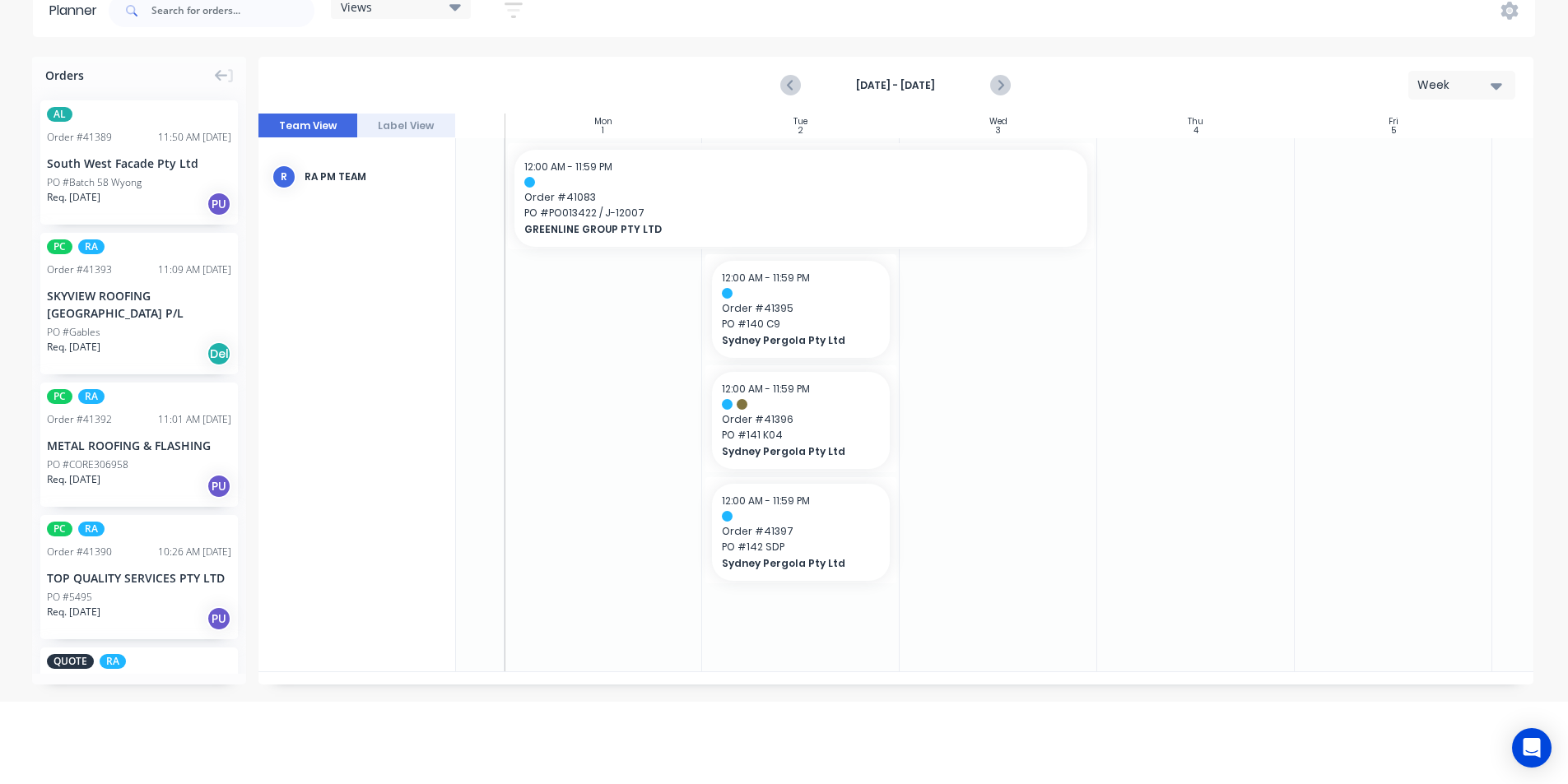
click at [134, 453] on div "METAL ROOFING & FLASHING" at bounding box center [139, 445] width 184 height 17
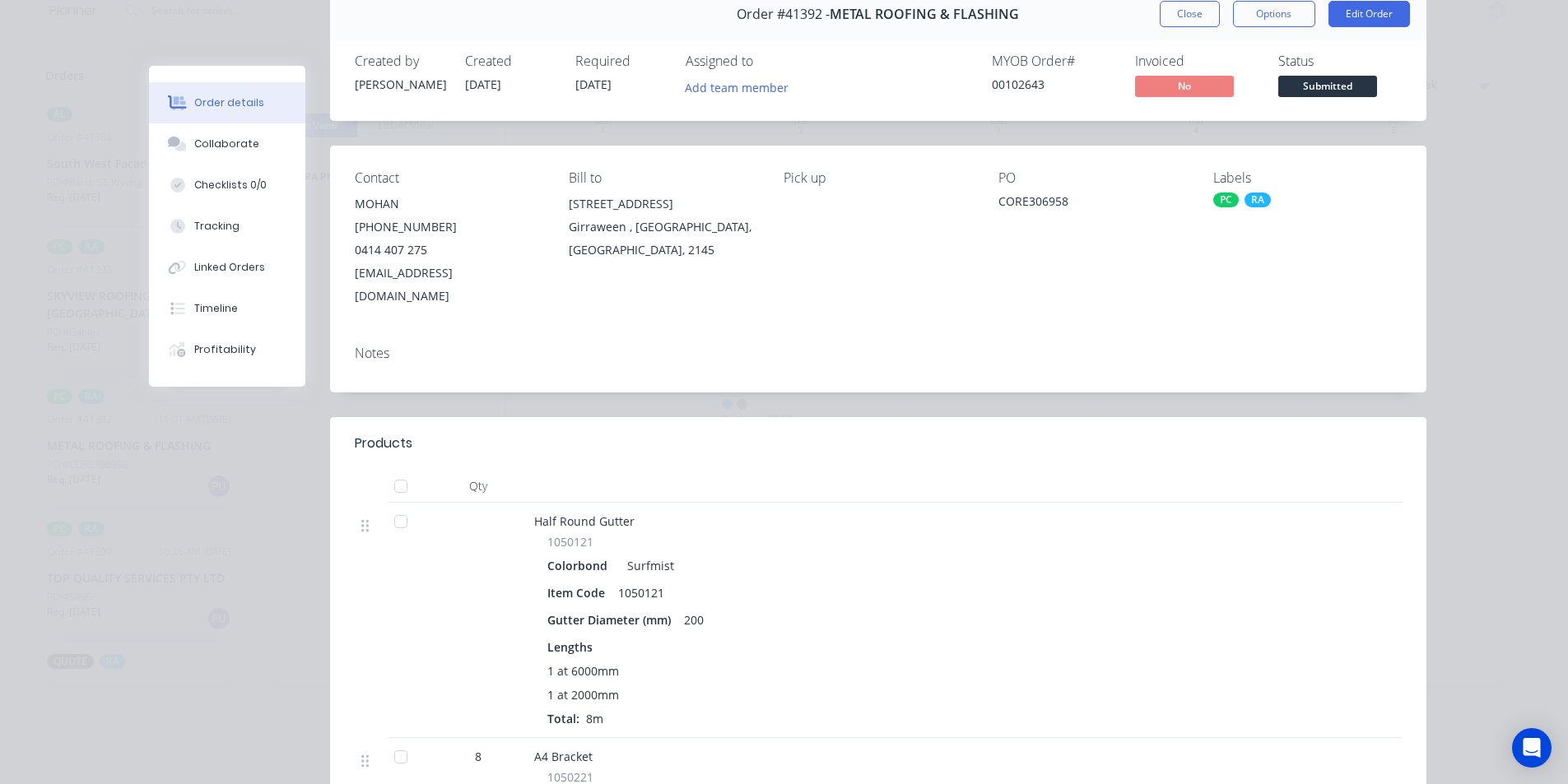
scroll to position [0, 0]
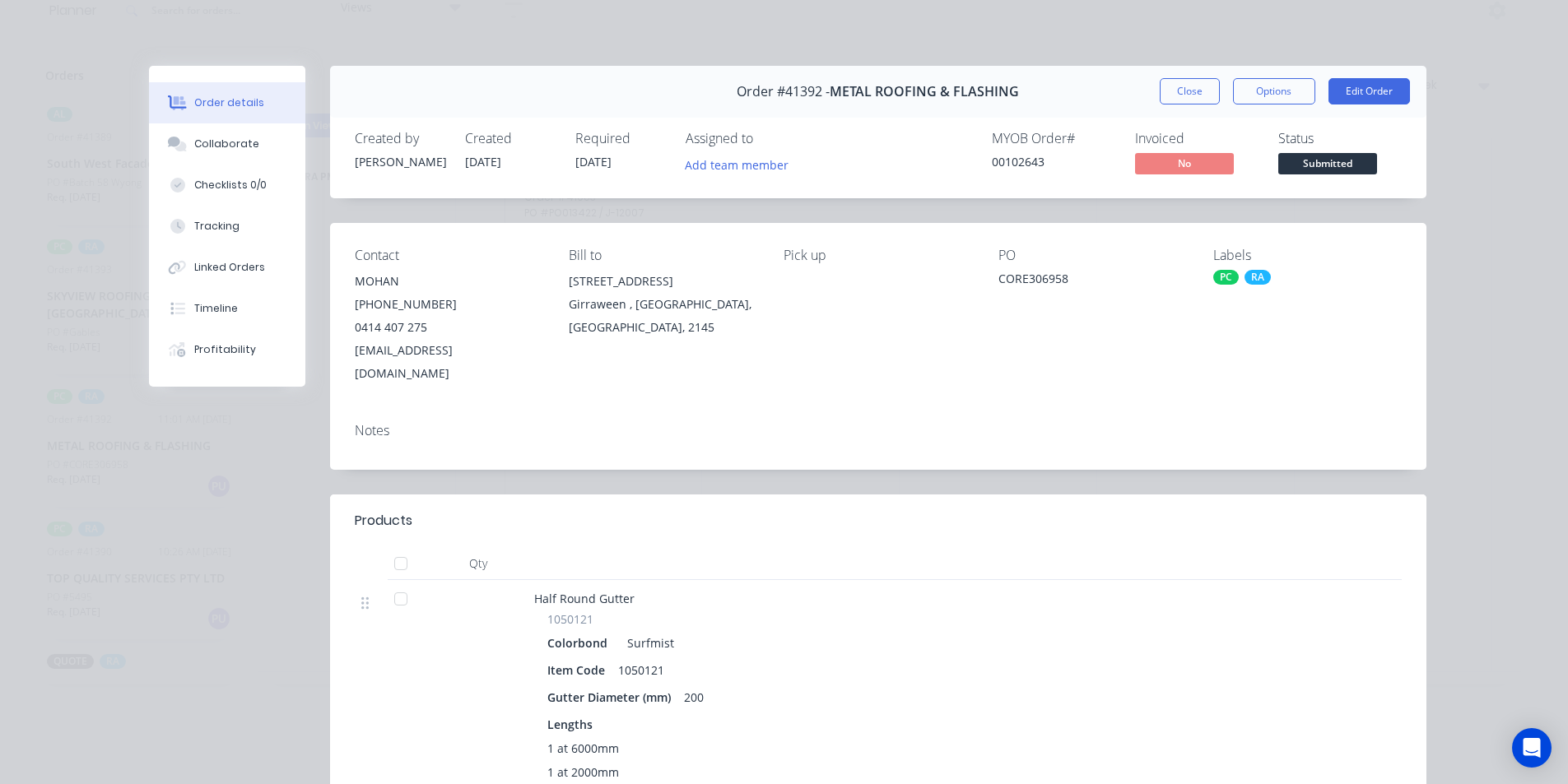
drag, startPoint x: 1169, startPoint y: 101, endPoint x: 1098, endPoint y: 23, distance: 105.5
click at [1169, 98] on button "Close" at bounding box center [1189, 91] width 60 height 26
